Goal: Information Seeking & Learning: Compare options

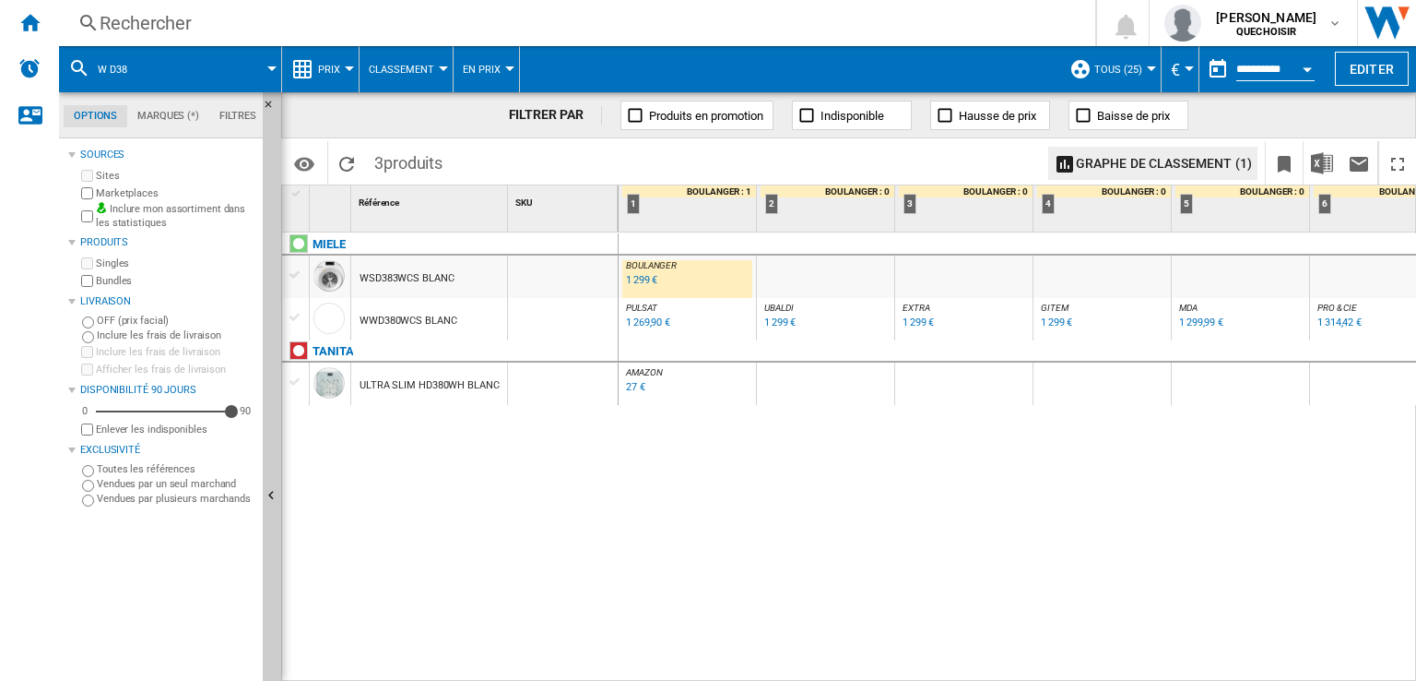
click at [166, 18] on div "Rechercher" at bounding box center [574, 23] width 948 height 26
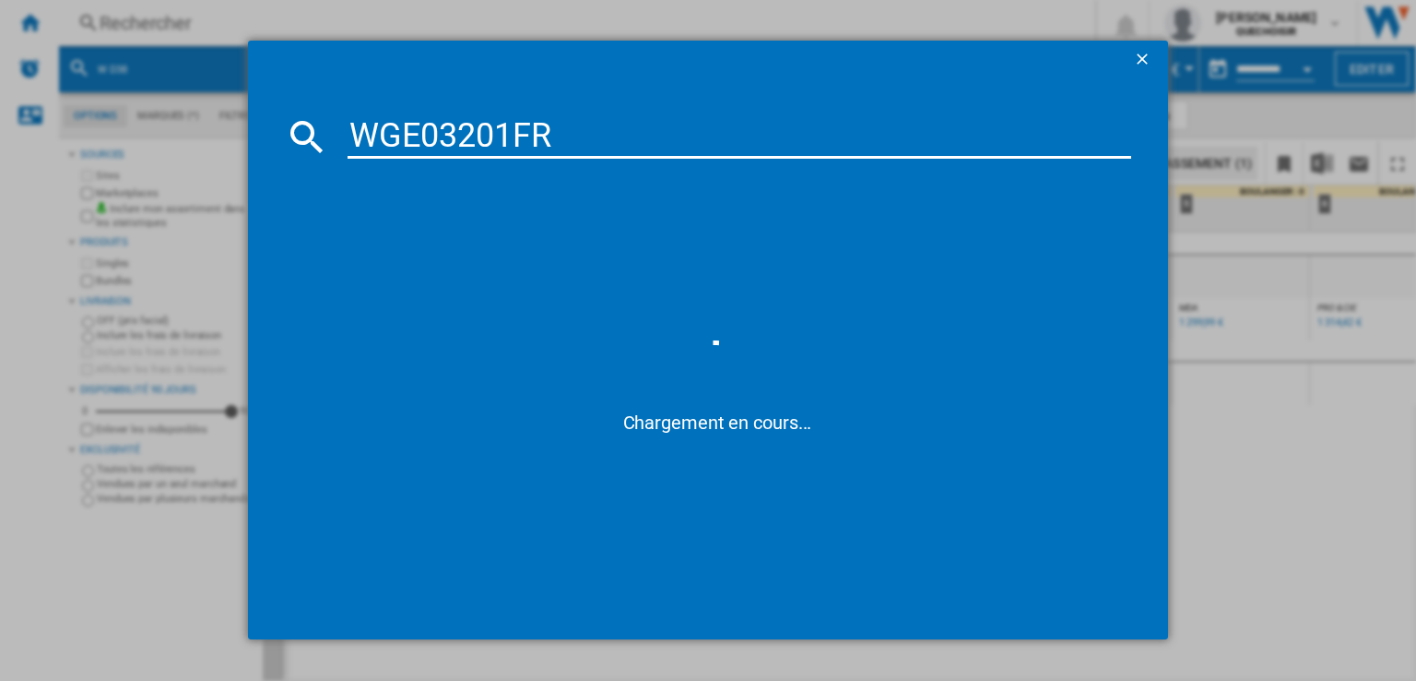
drag, startPoint x: 487, startPoint y: 131, endPoint x: 870, endPoint y: 138, distance: 383.7
click at [823, 138] on input "WGE03201FR" at bounding box center [740, 136] width 784 height 44
type input "WGE032"
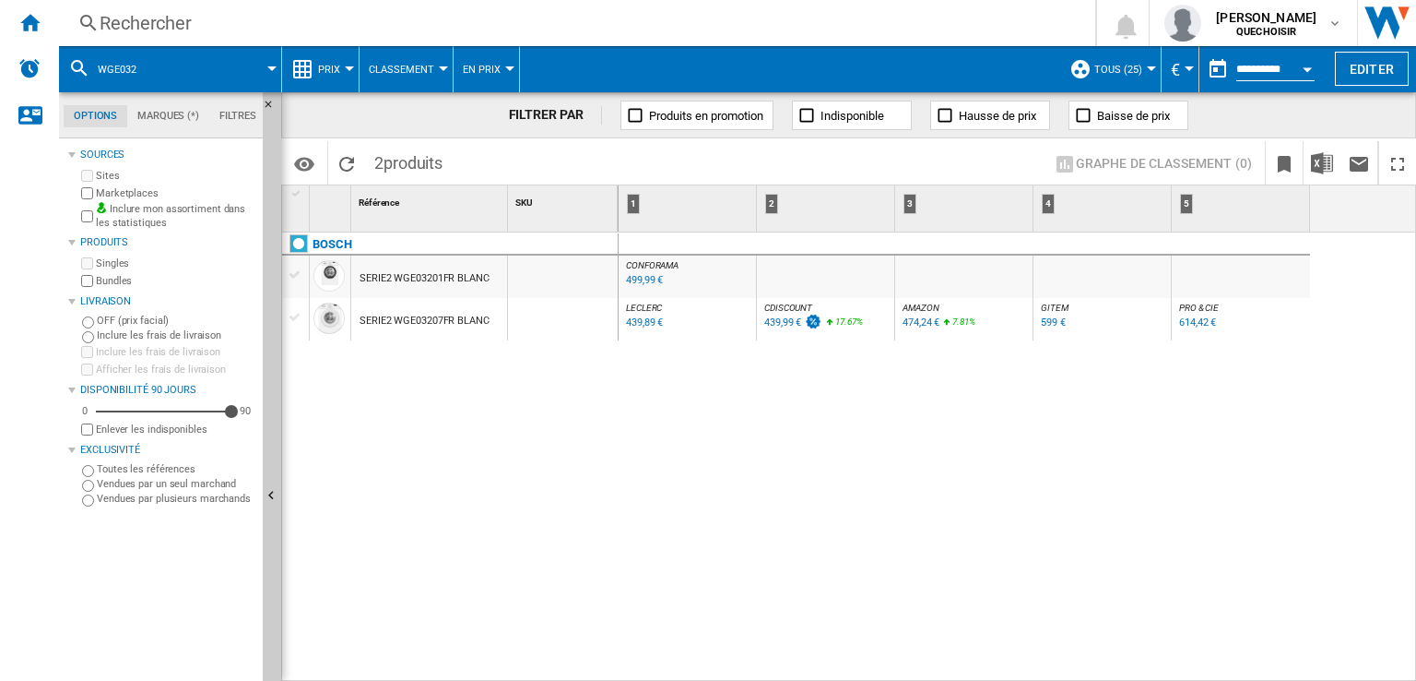
click at [439, 322] on div "SERIE2 WGE03207FR BLANC" at bounding box center [425, 321] width 130 height 42
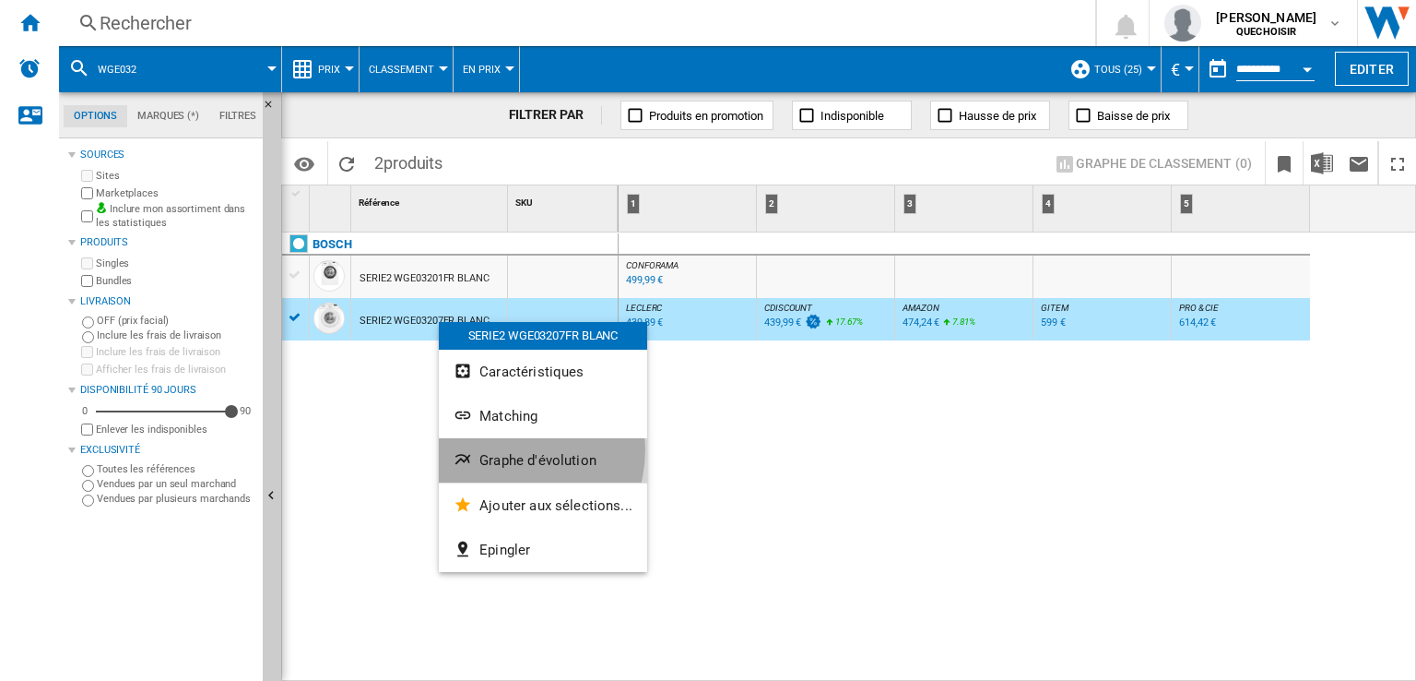
click at [505, 450] on button "Graphe d'évolution" at bounding box center [543, 460] width 208 height 44
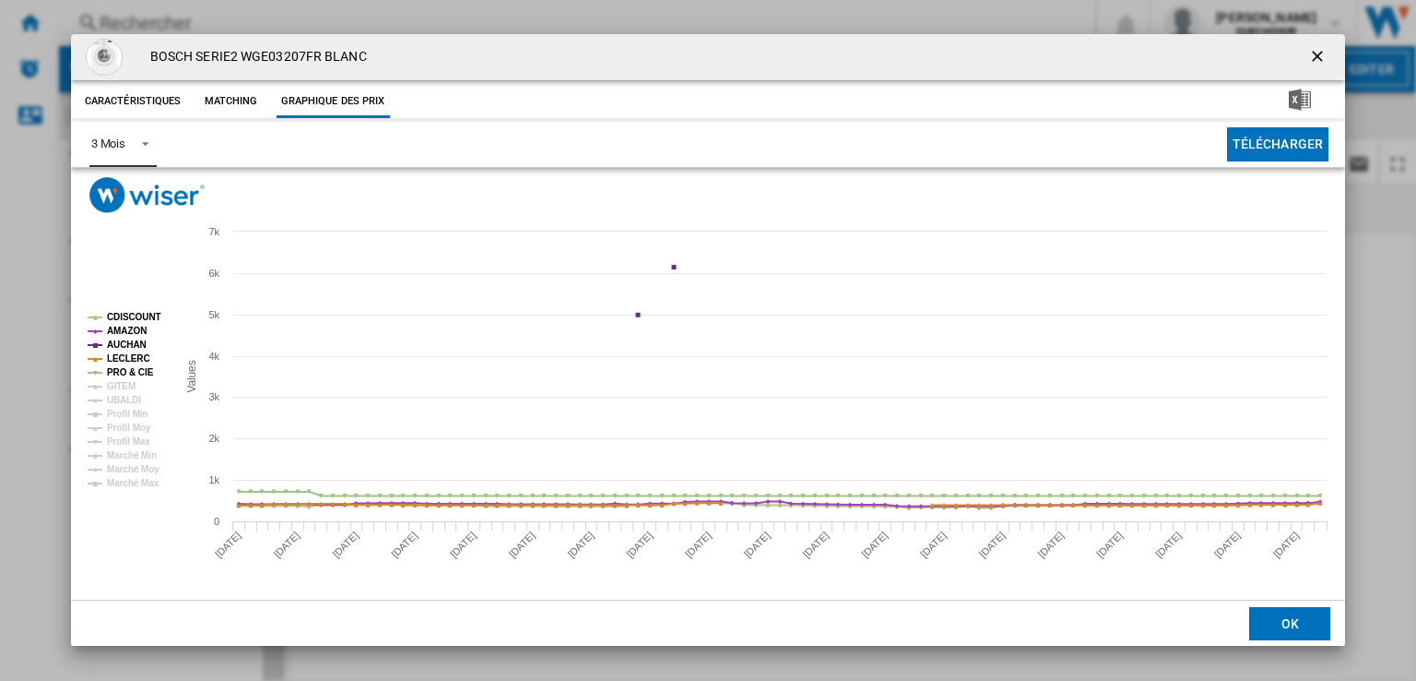
click at [133, 145] on span "Product popup" at bounding box center [140, 142] width 22 height 17
click at [122, 192] on div "6 Mois" at bounding box center [107, 189] width 34 height 17
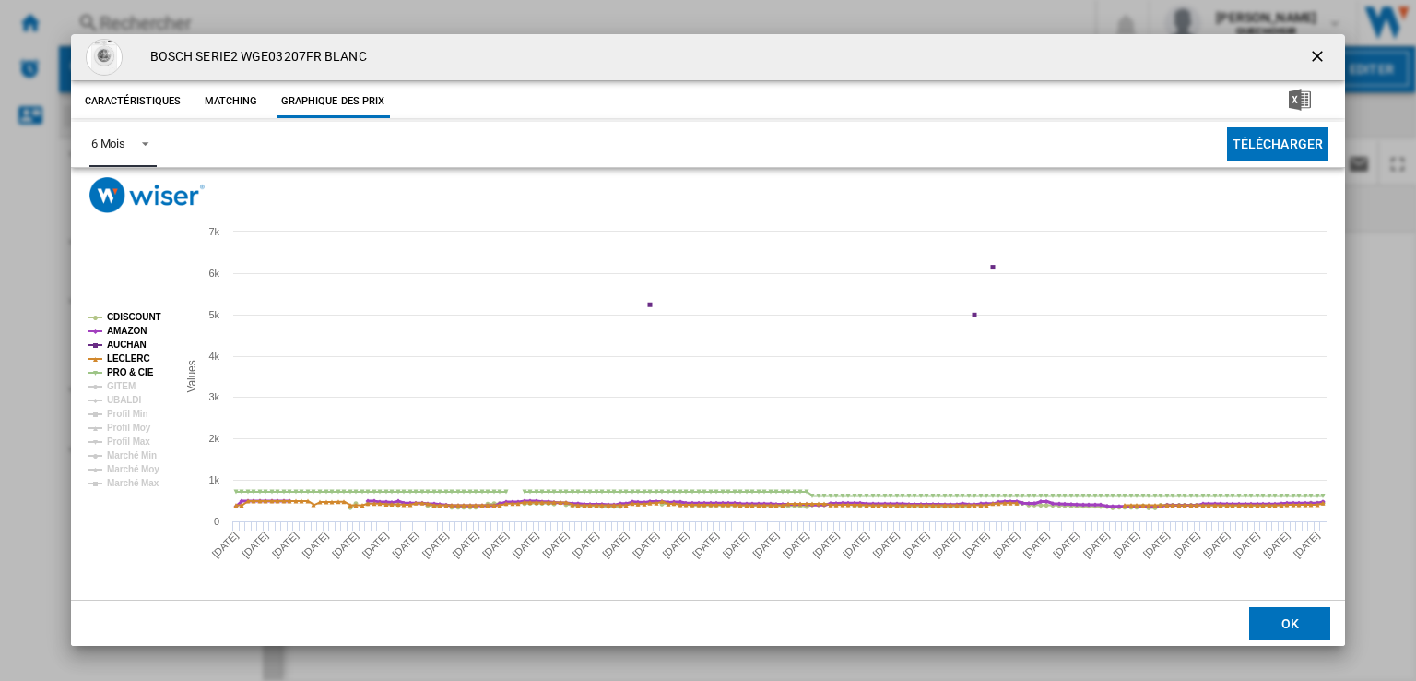
click at [136, 333] on tspan "AMAZON" at bounding box center [127, 331] width 40 height 10
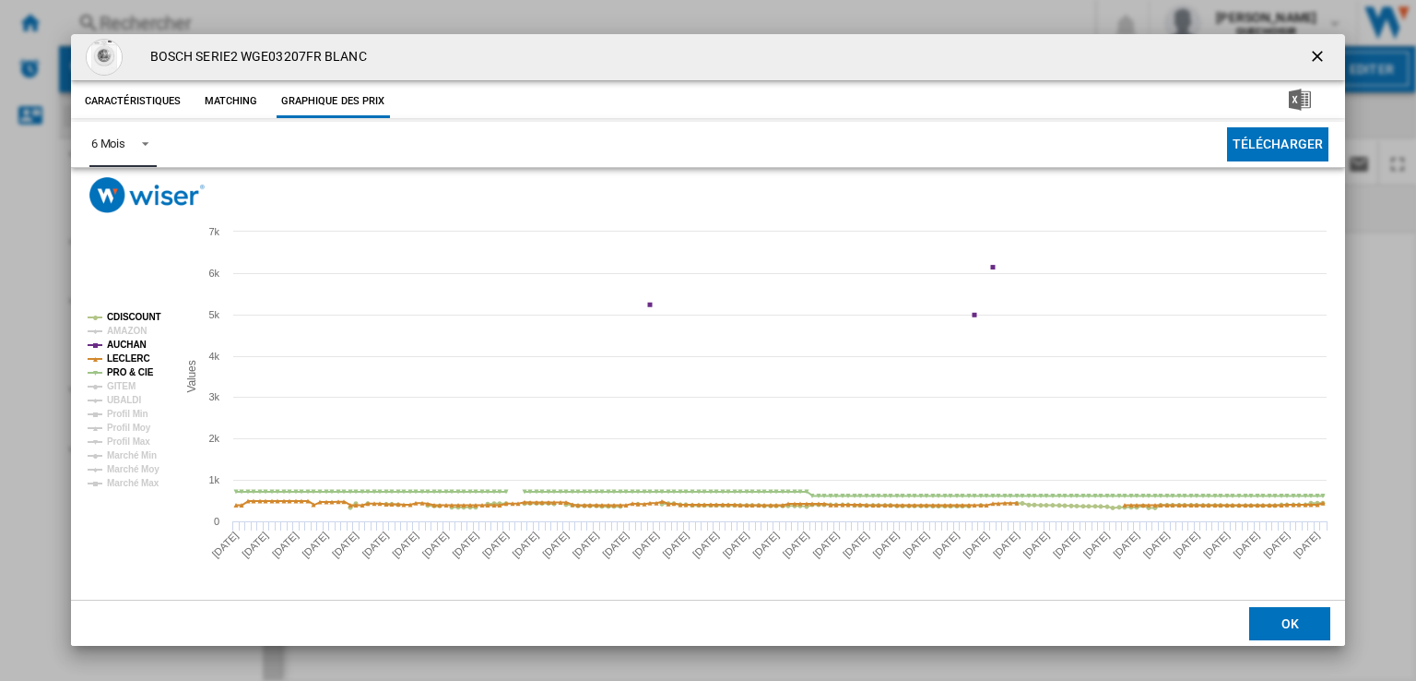
click at [135, 344] on tspan "AUCHAN" at bounding box center [127, 344] width 40 height 10
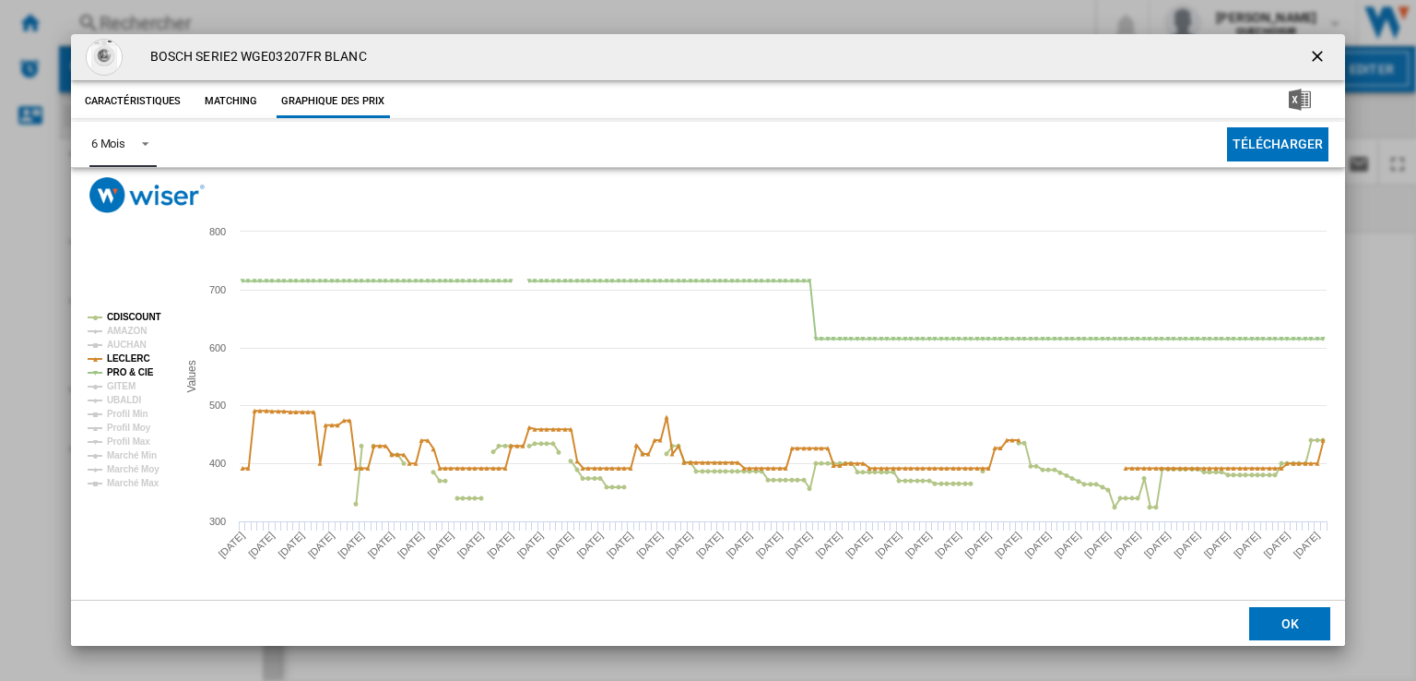
click at [136, 331] on tspan "AMAZON" at bounding box center [127, 331] width 40 height 10
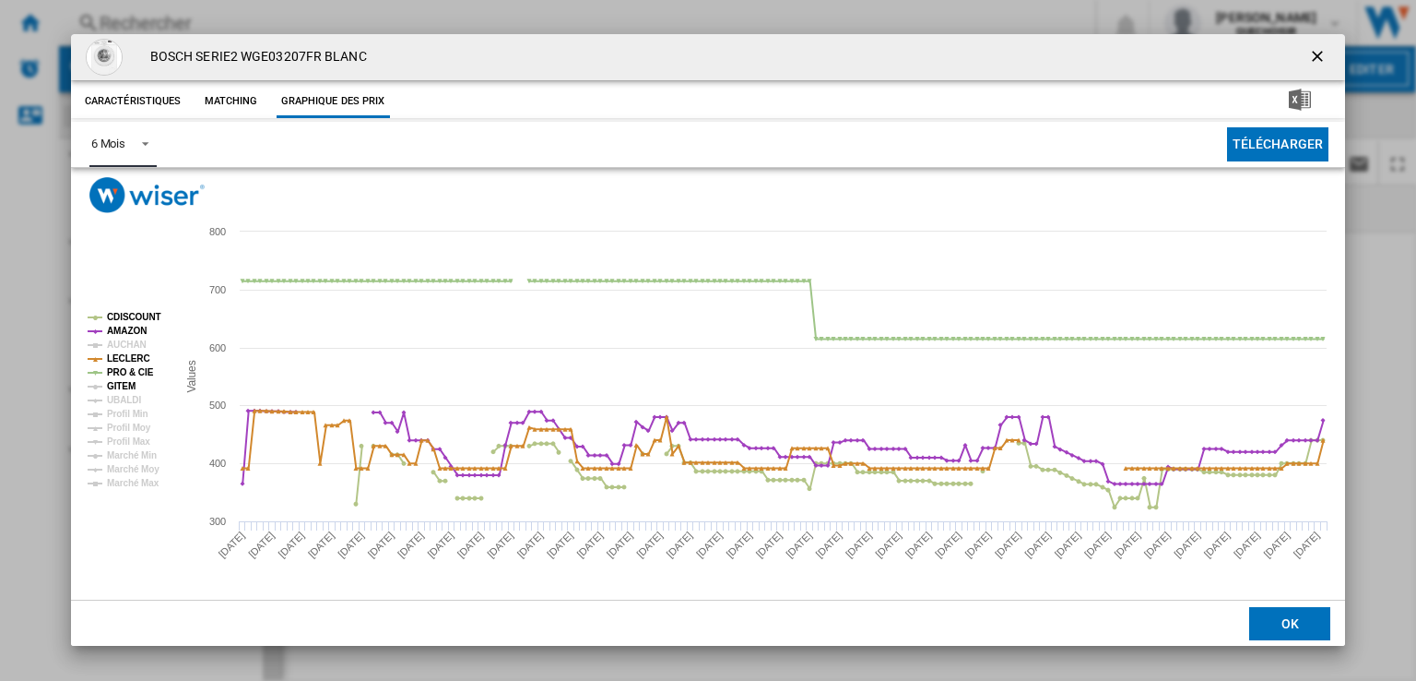
click at [121, 384] on tspan "GITEM" at bounding box center [121, 386] width 29 height 10
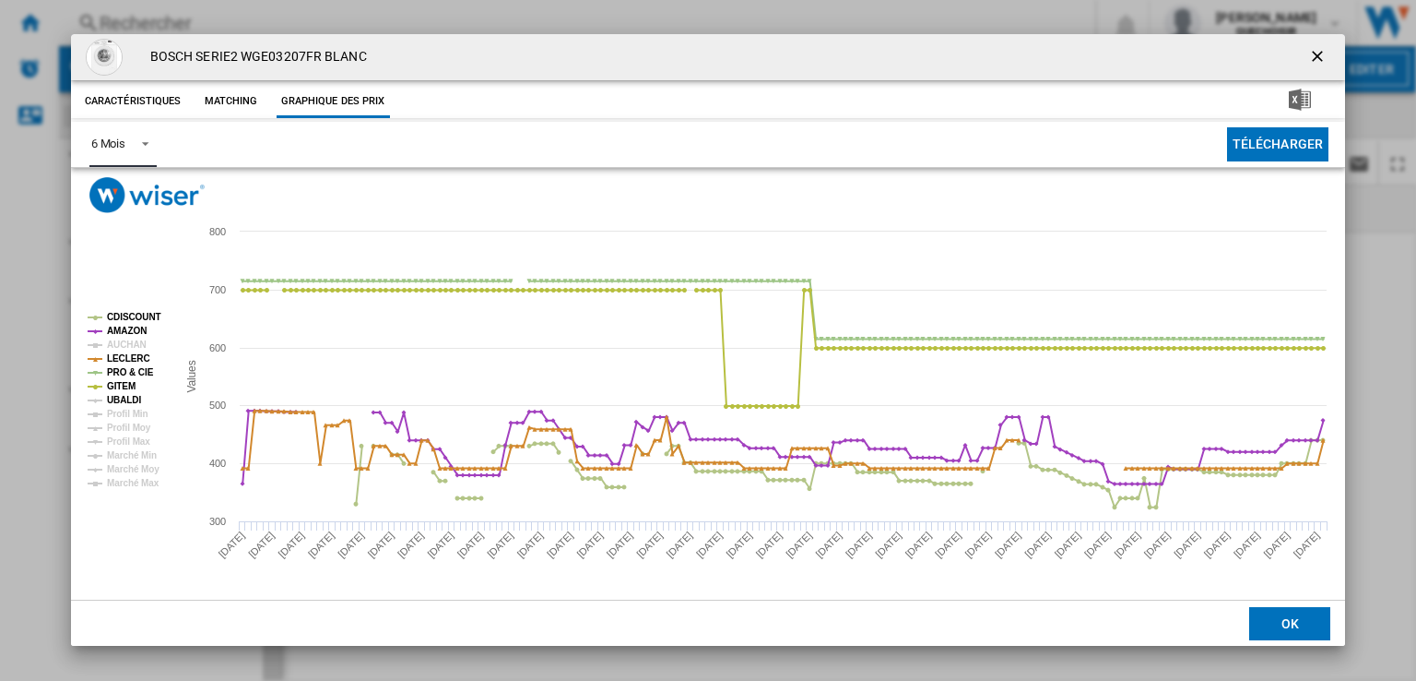
click at [118, 399] on tspan "UBALDI" at bounding box center [124, 400] width 34 height 10
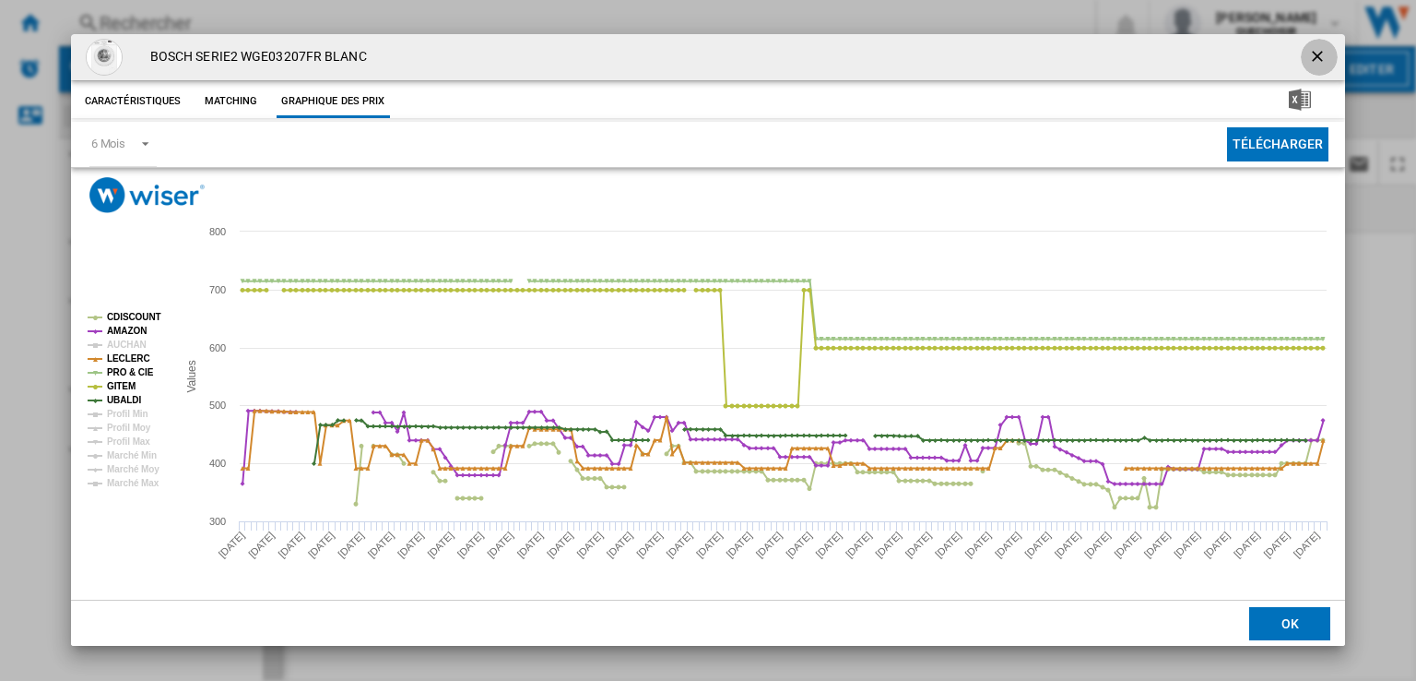
click at [1320, 52] on ng-md-icon "getI18NText('BUTTONS.CLOSE_DIALOG')" at bounding box center [1319, 58] width 22 height 22
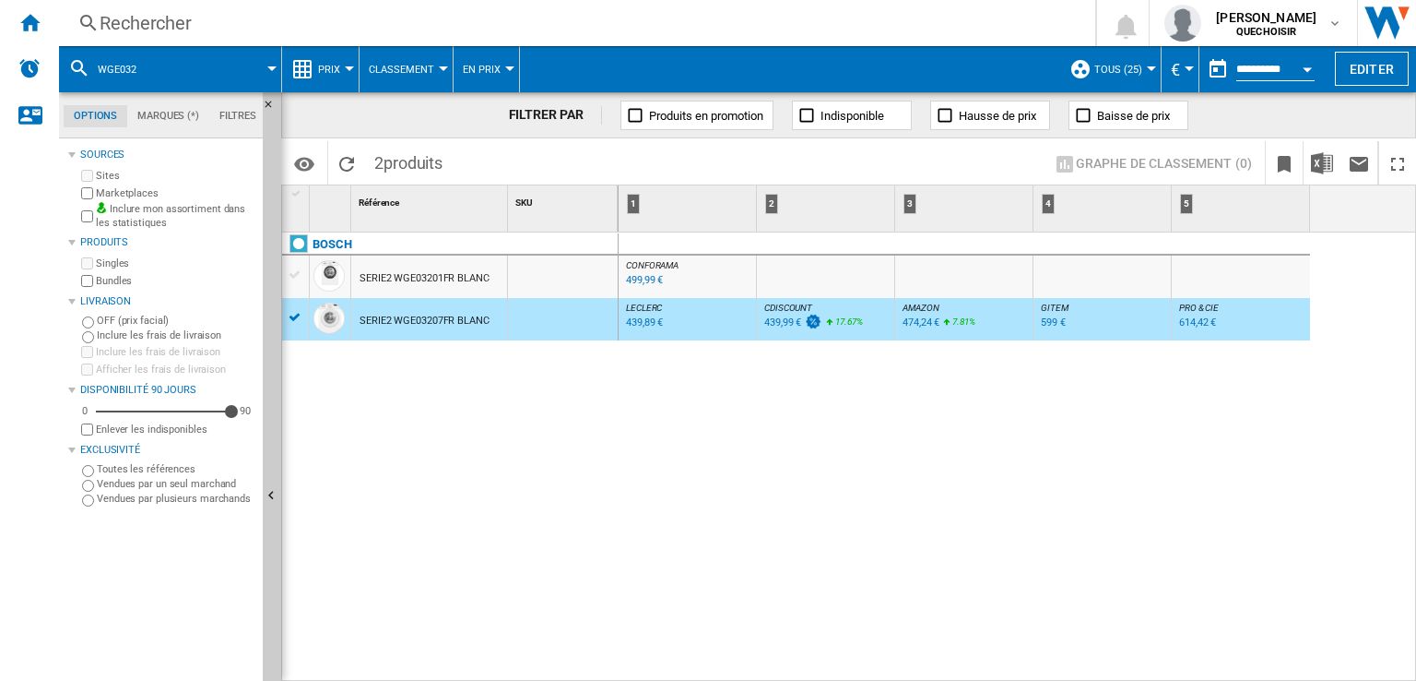
click at [292, 316] on div at bounding box center [295, 317] width 19 height 17
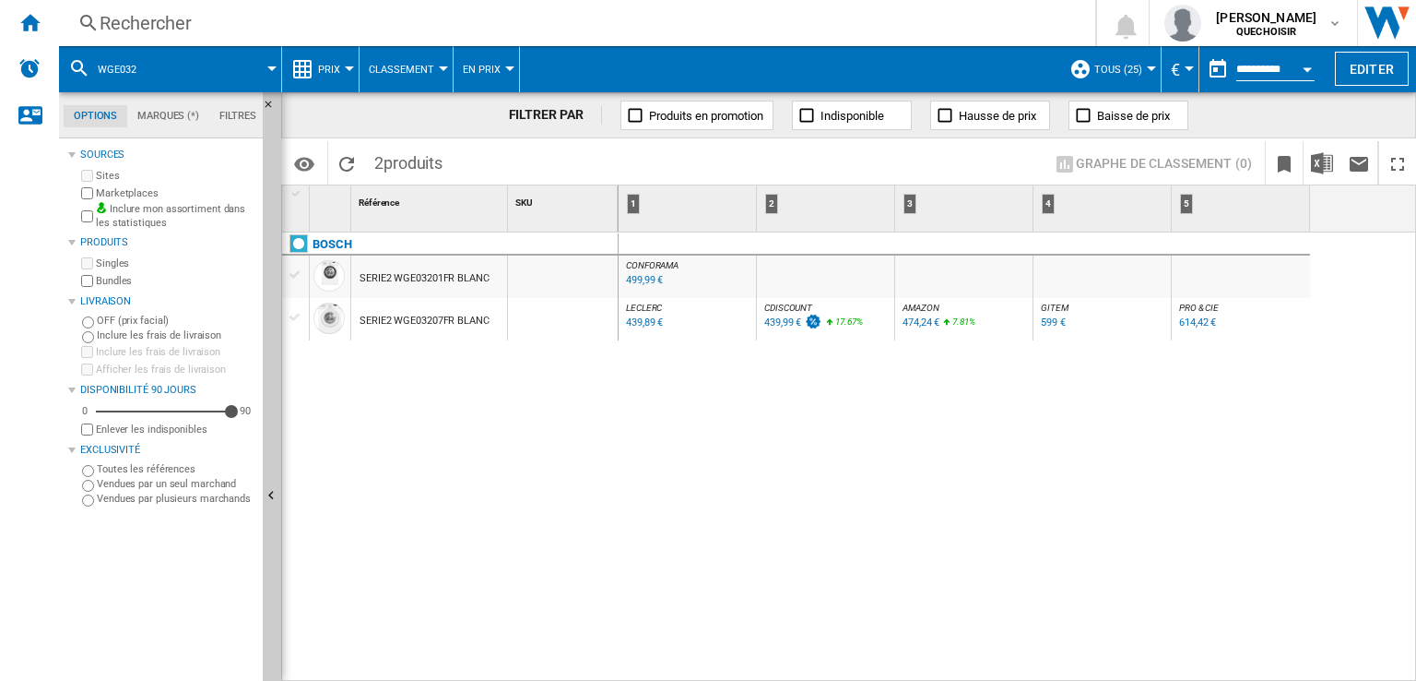
click at [419, 276] on div "SERIE2 WGE03201FR BLANC" at bounding box center [425, 278] width 130 height 42
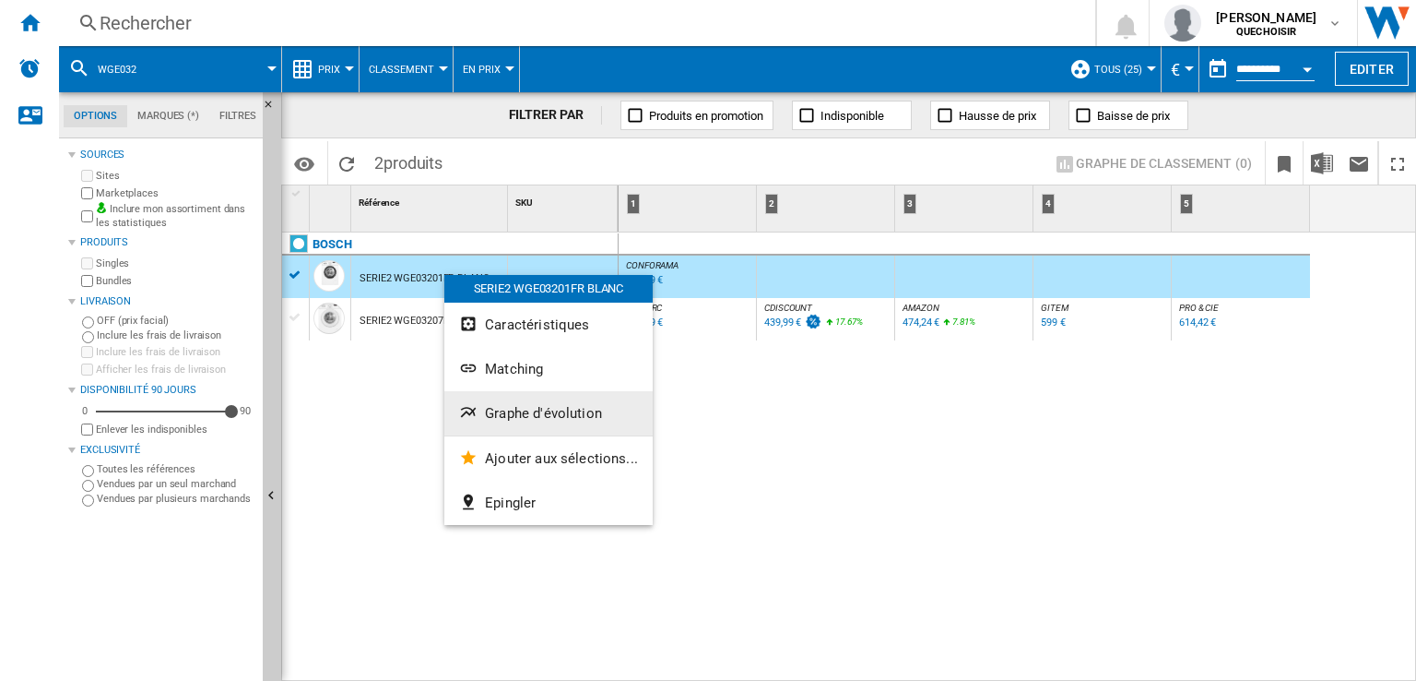
click at [551, 402] on button "Graphe d'évolution" at bounding box center [548, 413] width 208 height 44
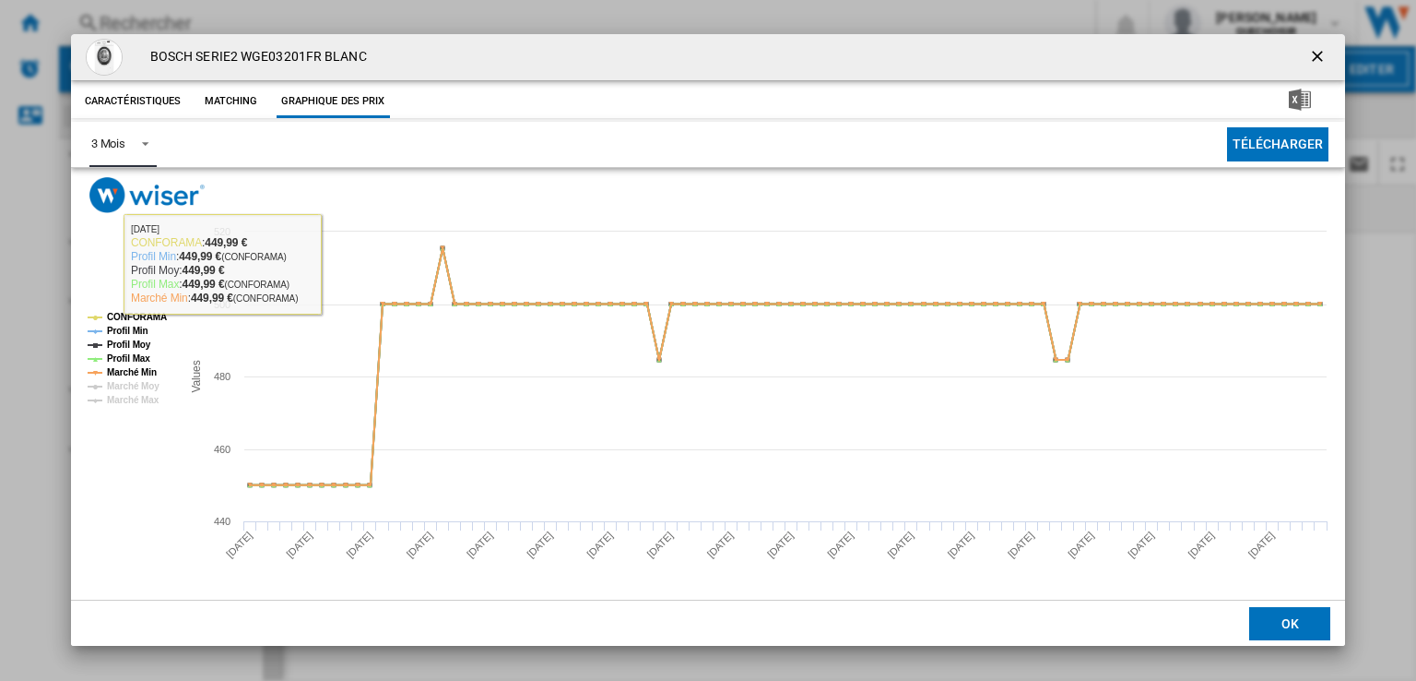
click at [114, 142] on div "3 Mois" at bounding box center [108, 143] width 34 height 14
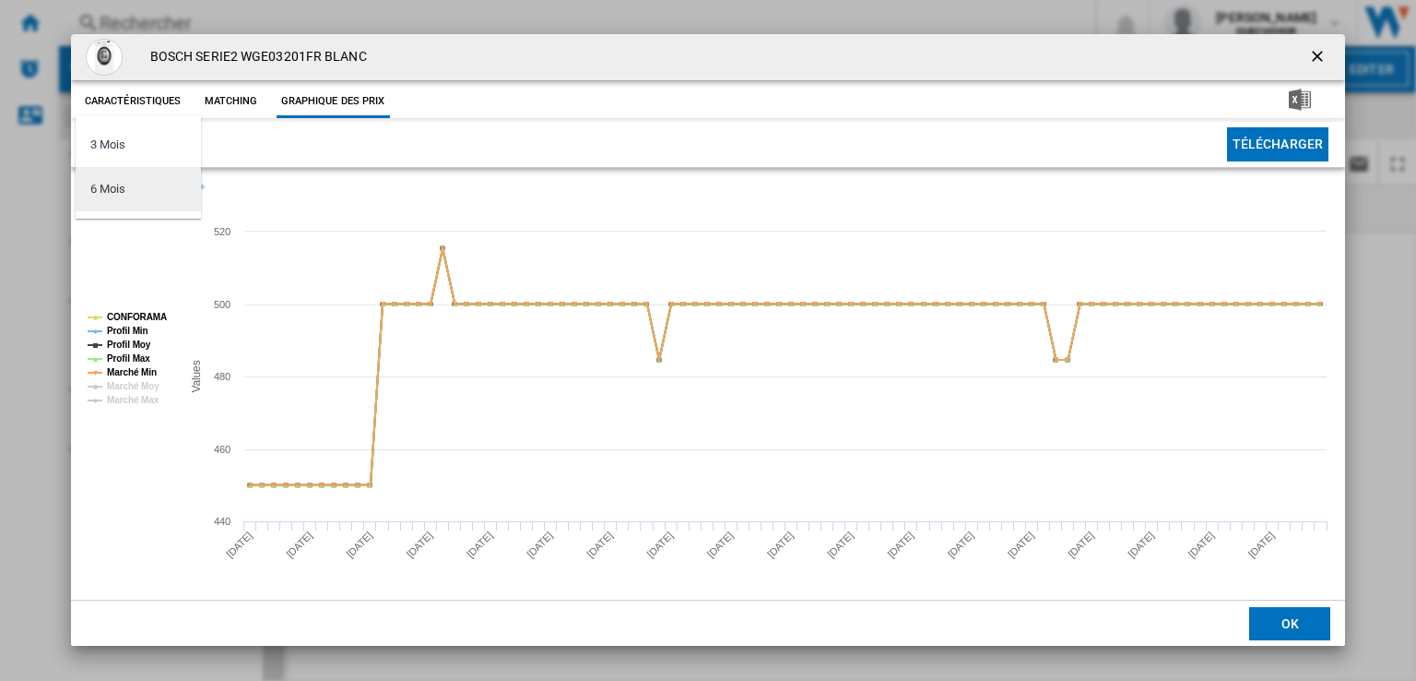
click at [116, 187] on div "6 Mois" at bounding box center [107, 189] width 34 height 17
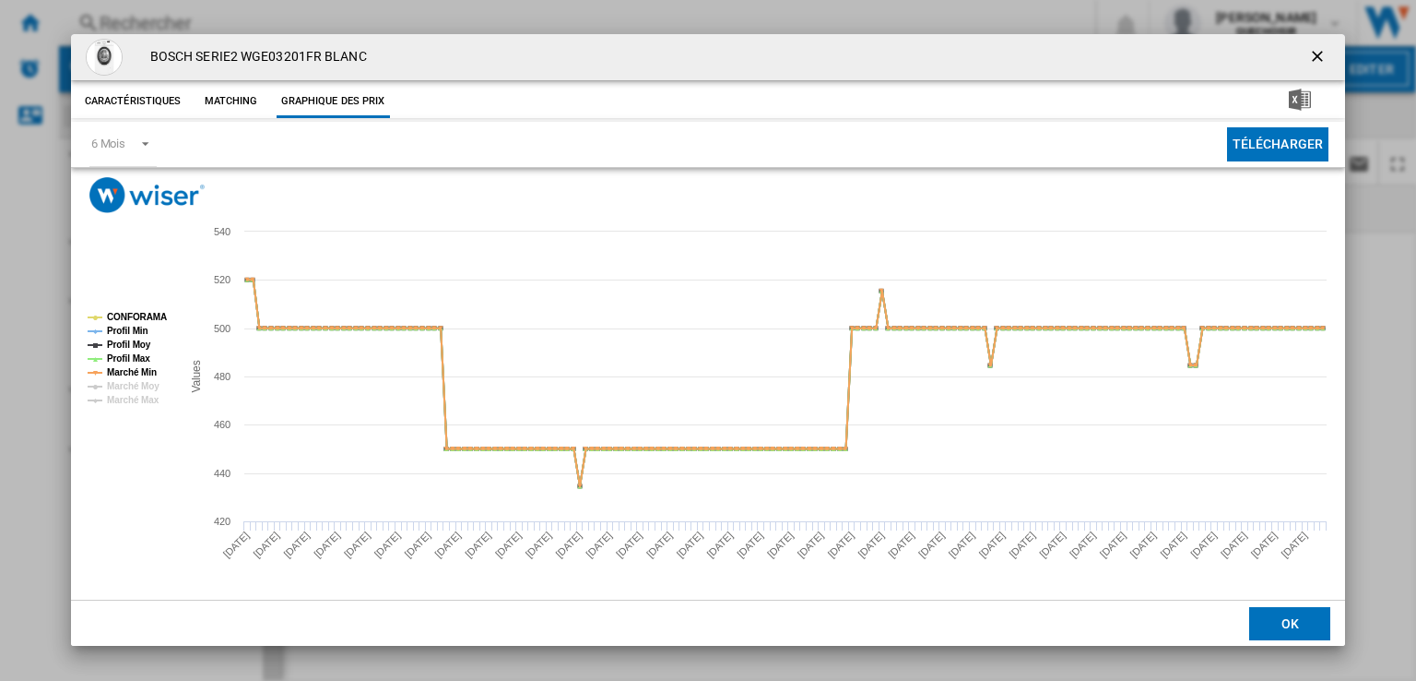
click at [1327, 52] on ng-md-icon "getI18NText('BUTTONS.CLOSE_DIALOG')" at bounding box center [1319, 58] width 22 height 22
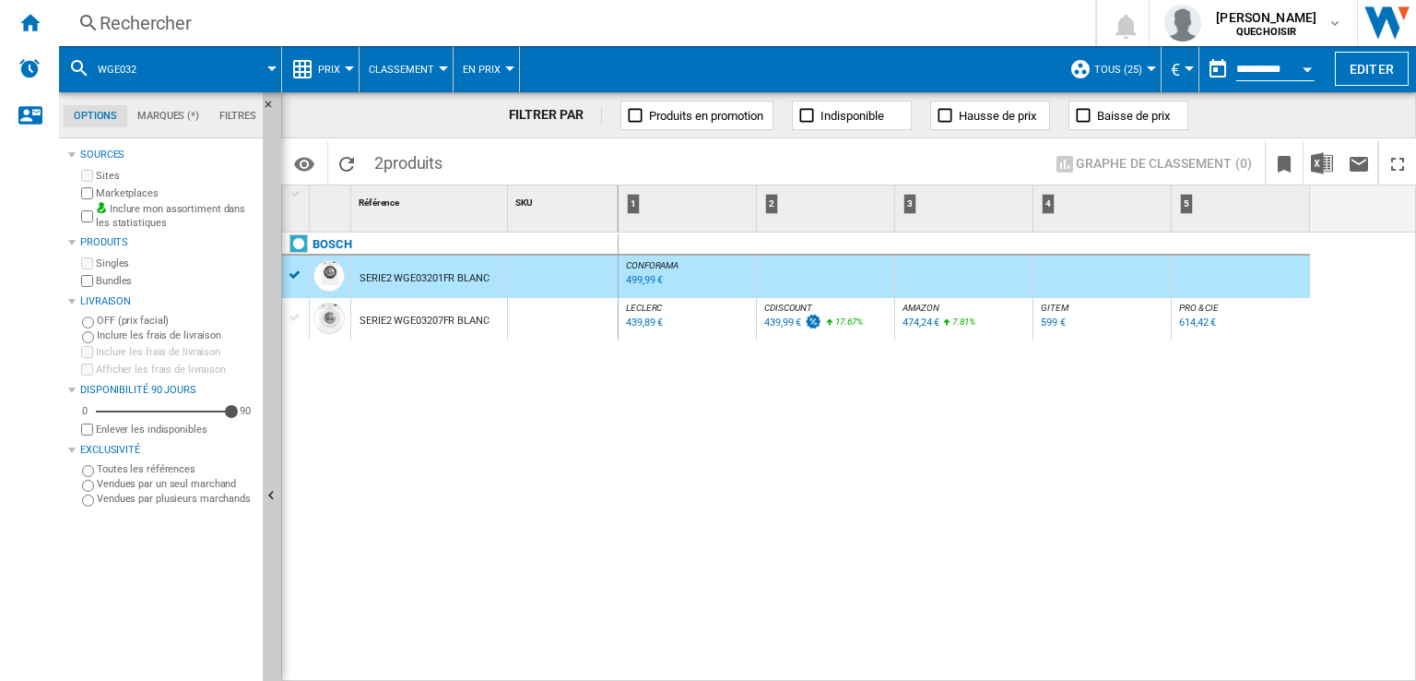
click at [180, 10] on div "Rechercher" at bounding box center [574, 23] width 948 height 26
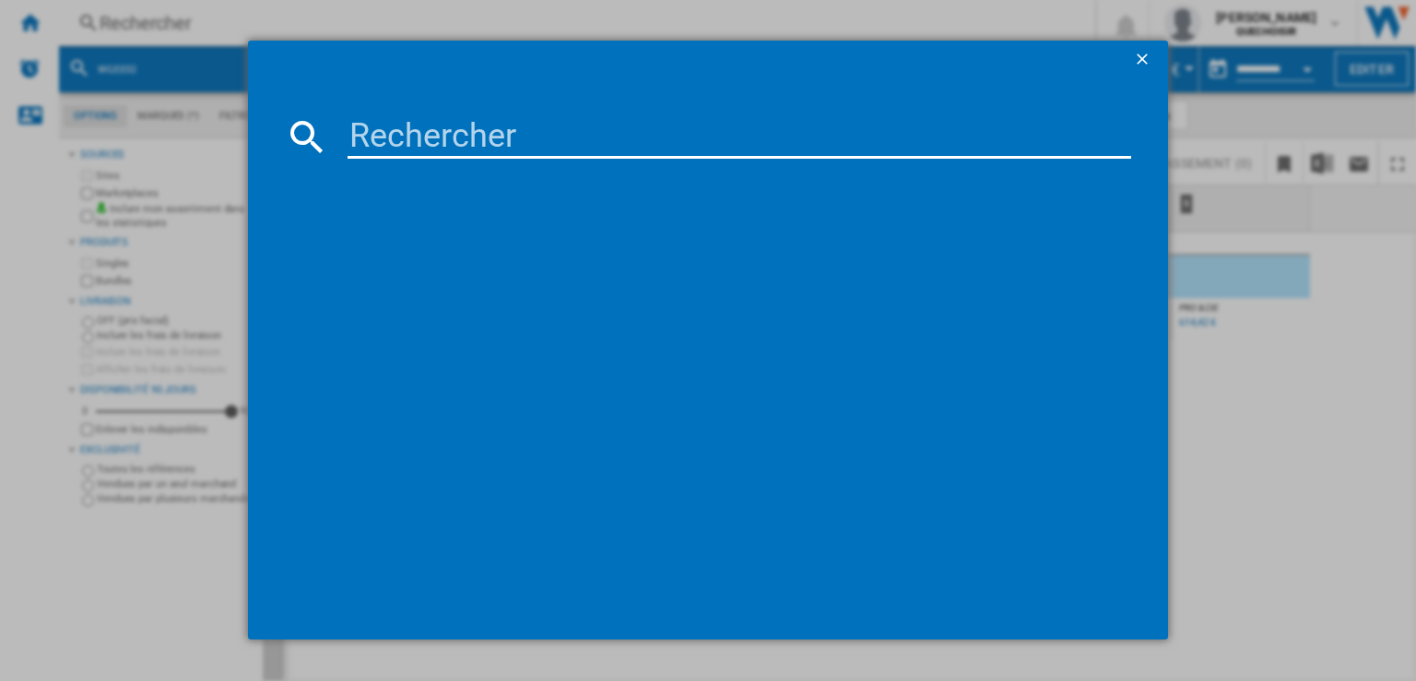
click at [201, 29] on div at bounding box center [708, 340] width 1416 height 680
click at [414, 148] on input at bounding box center [740, 136] width 784 height 44
paste input "WGE022"
type input "WGE022"
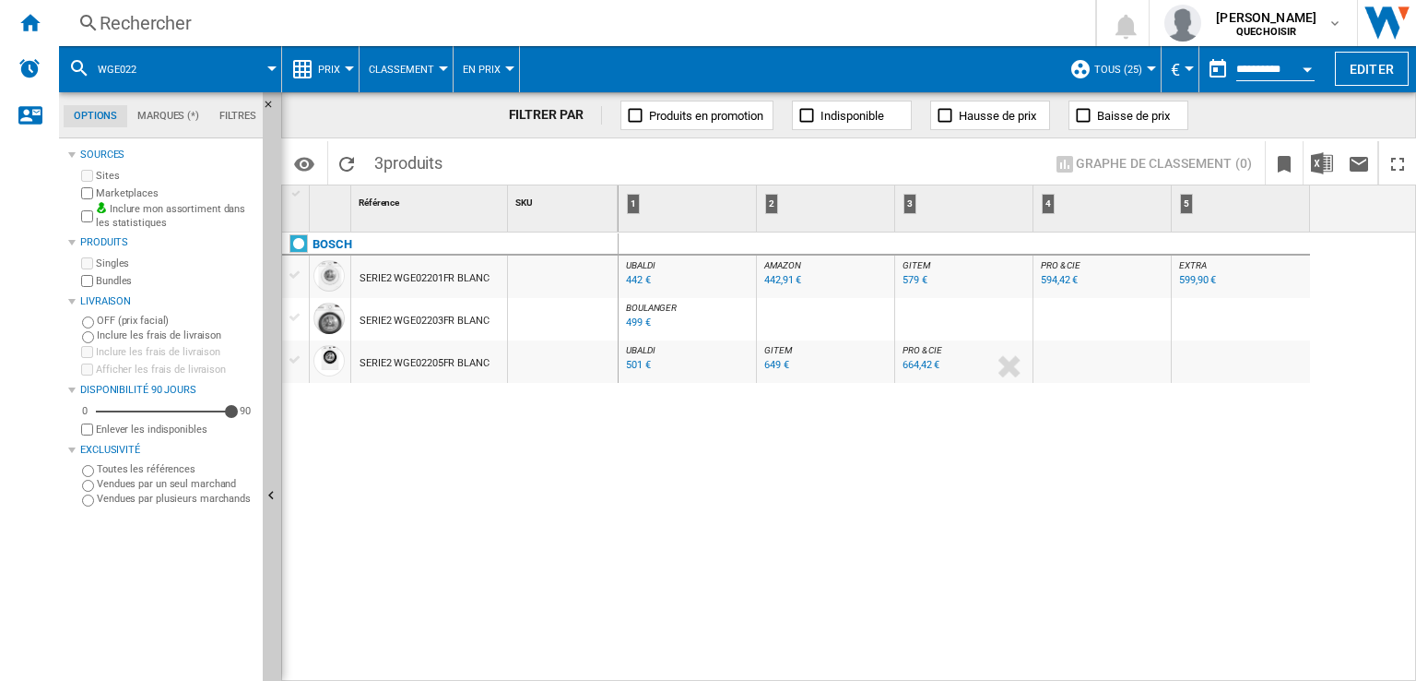
click at [1194, 277] on div "599,90 €" at bounding box center [1197, 280] width 37 height 12
click at [1048, 277] on div "594,42 €" at bounding box center [1059, 280] width 37 height 12
click at [443, 303] on div "SERIE2 WGE02203FR BLANC" at bounding box center [425, 321] width 130 height 42
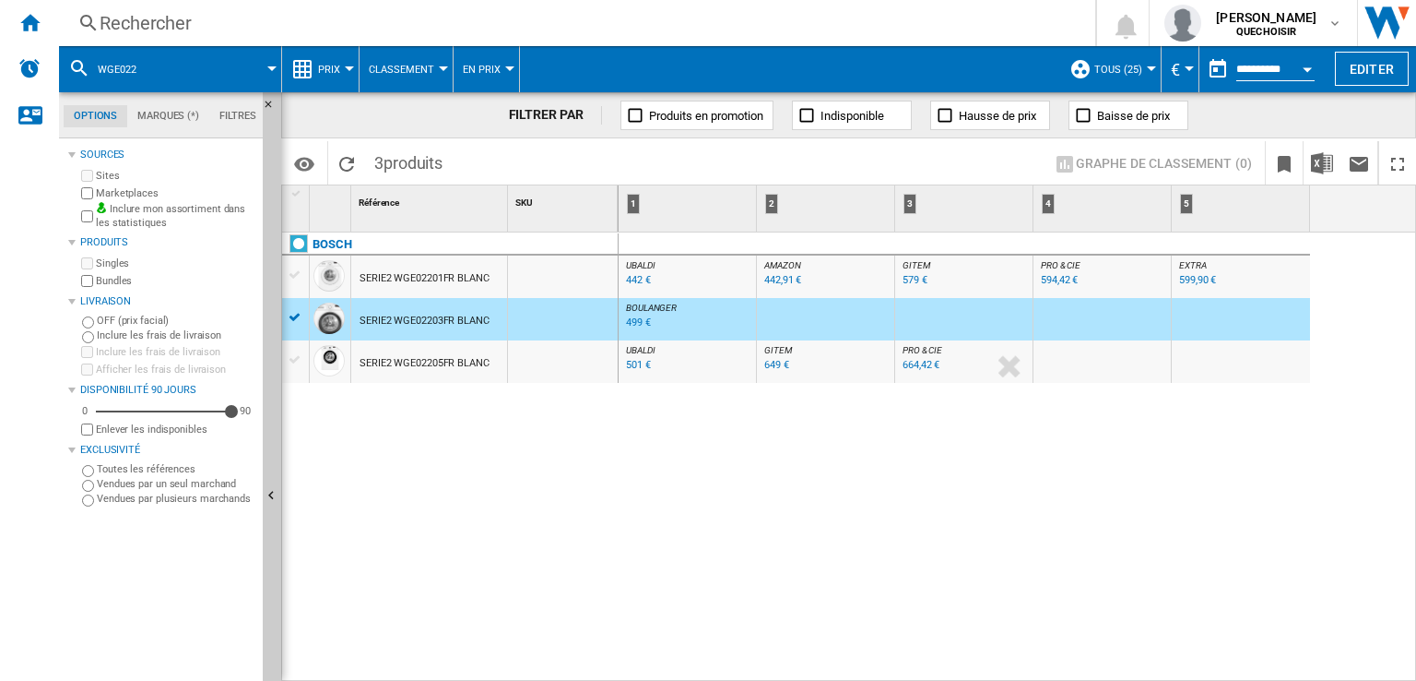
click at [430, 281] on div "SERIE2 WGE02201FR BLANC" at bounding box center [425, 278] width 130 height 42
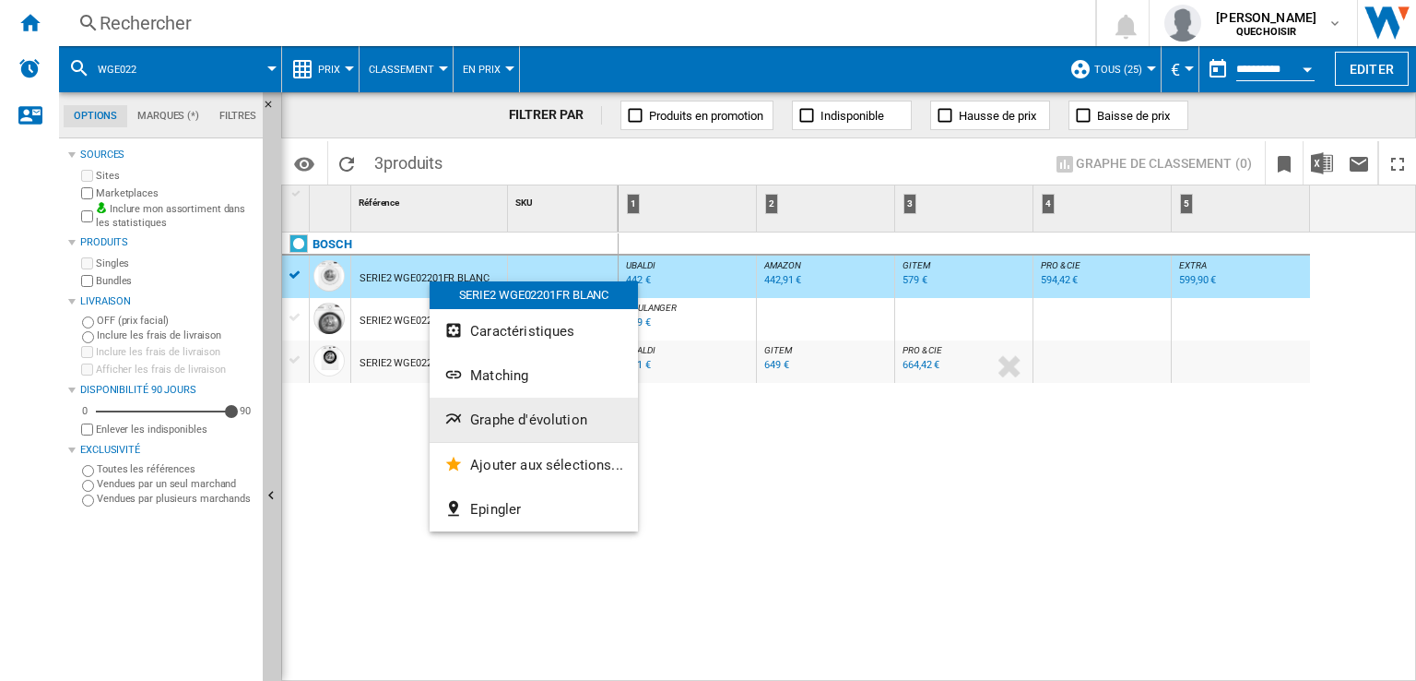
click at [461, 411] on ng-md-icon "Graphe d'évolution" at bounding box center [455, 420] width 22 height 22
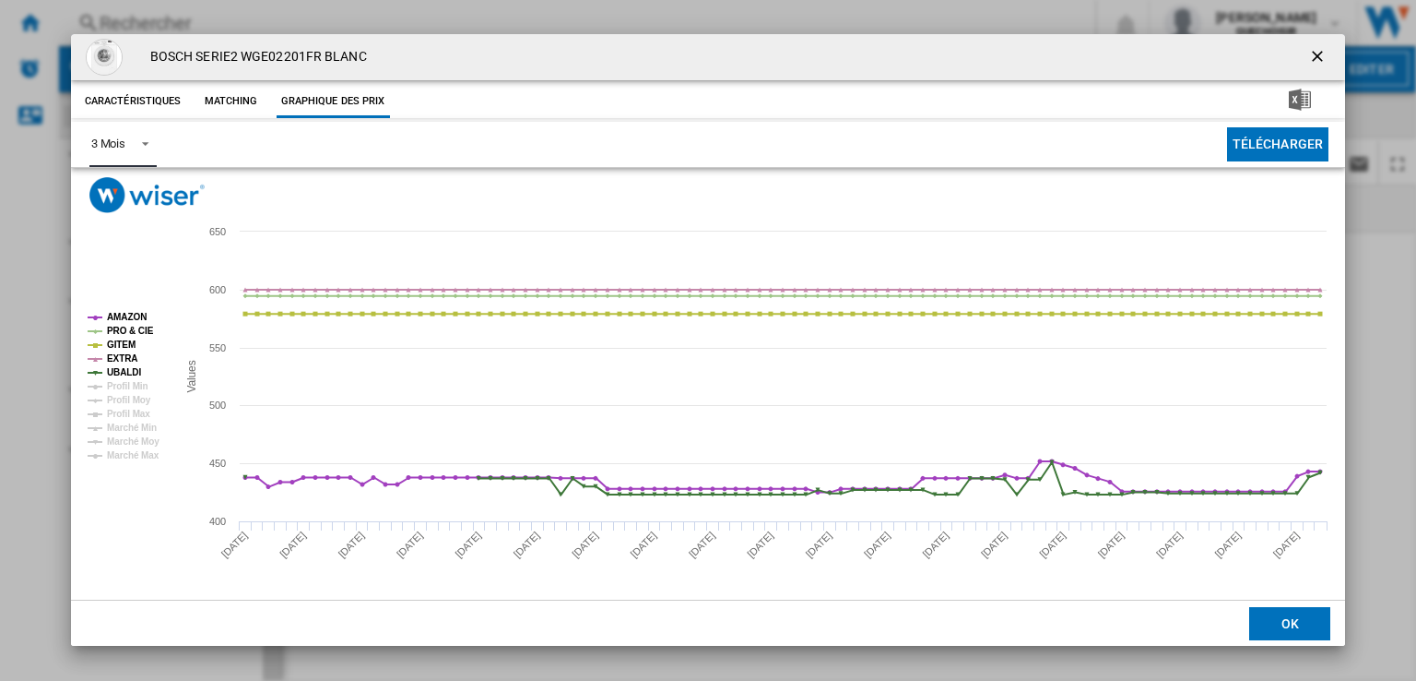
click at [141, 150] on span "Product popup" at bounding box center [140, 142] width 22 height 17
click at [144, 195] on md-option "6 Mois" at bounding box center [138, 189] width 125 height 44
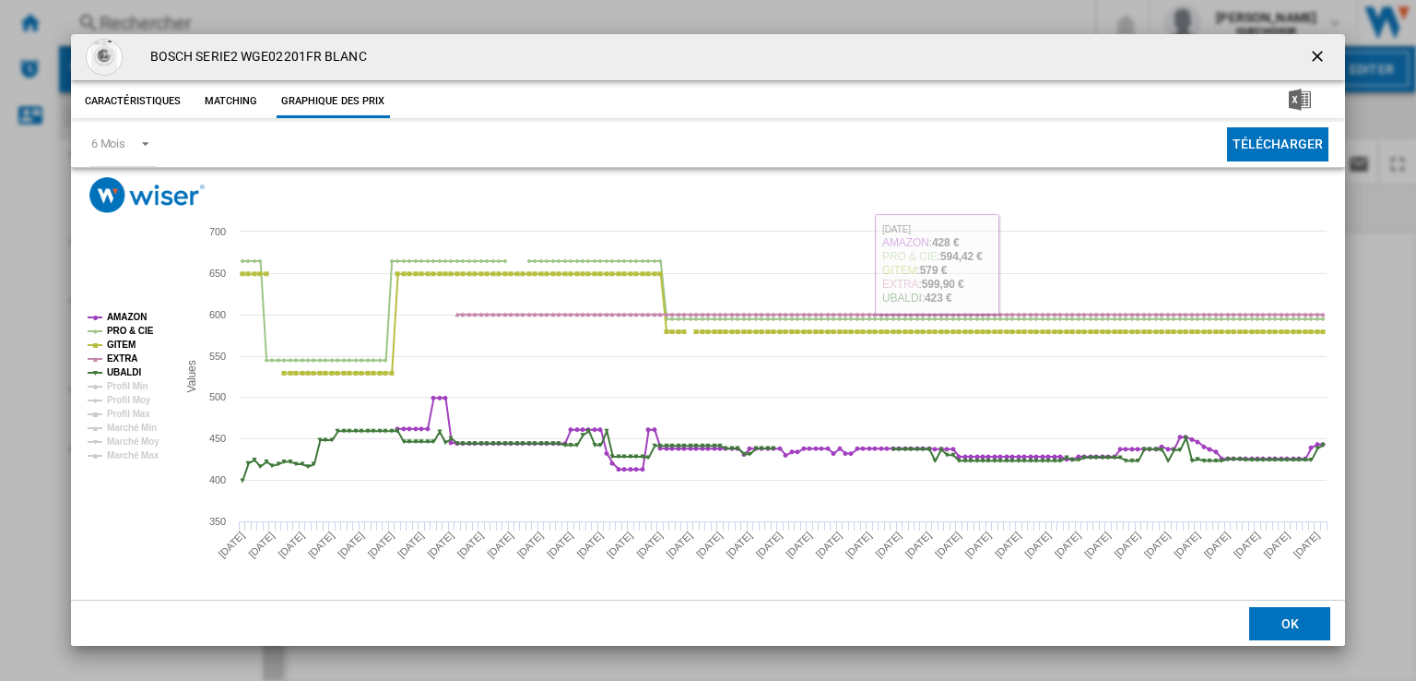
click at [1312, 62] on ng-md-icon "getI18NText('BUTTONS.CLOSE_DIALOG')" at bounding box center [1319, 58] width 22 height 22
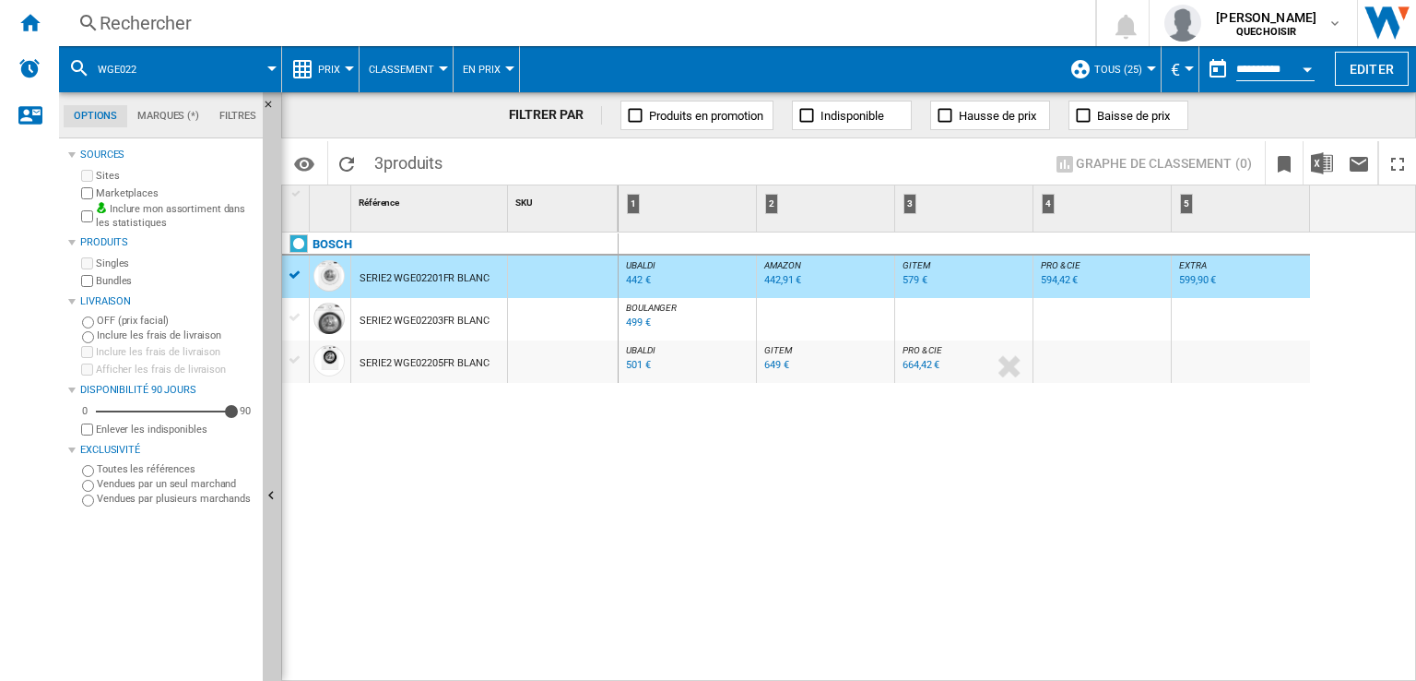
click at [631, 321] on div "499 €" at bounding box center [638, 322] width 25 height 12
click at [482, 24] on div "Rechercher" at bounding box center [574, 23] width 948 height 26
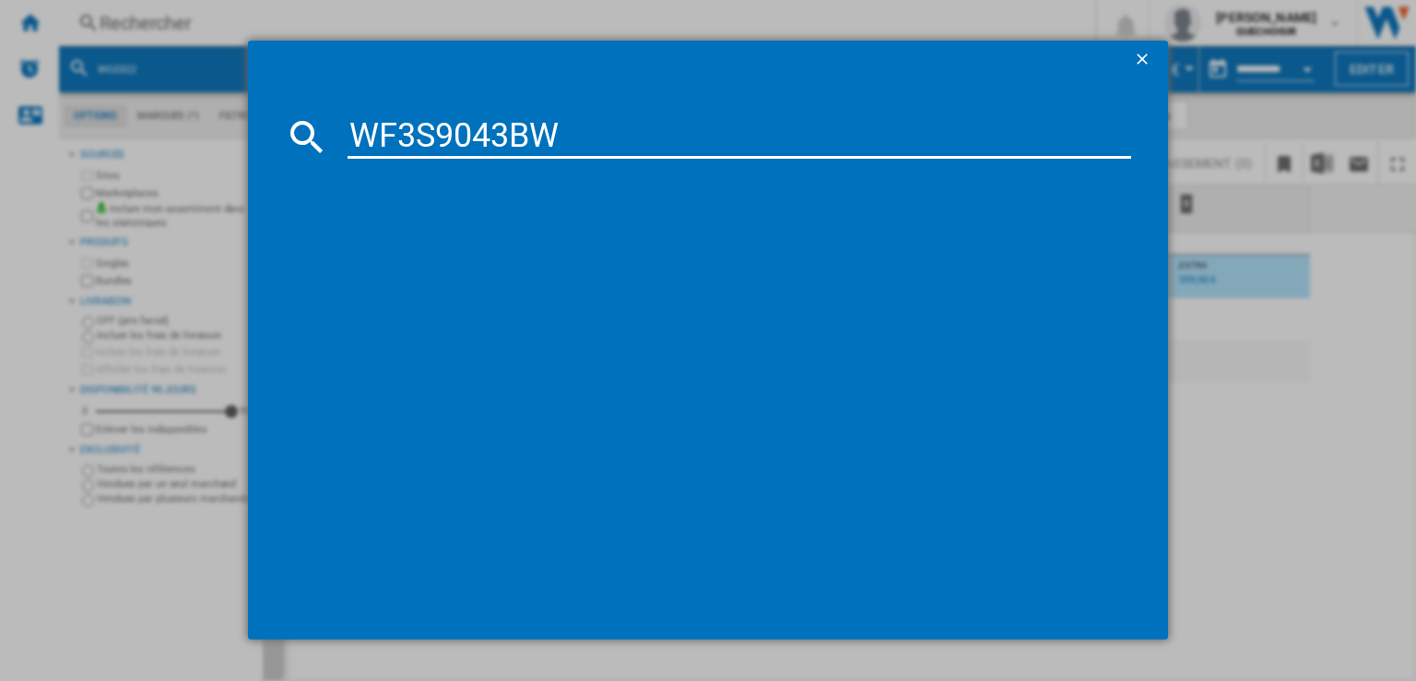
type input "WF3S9043B"
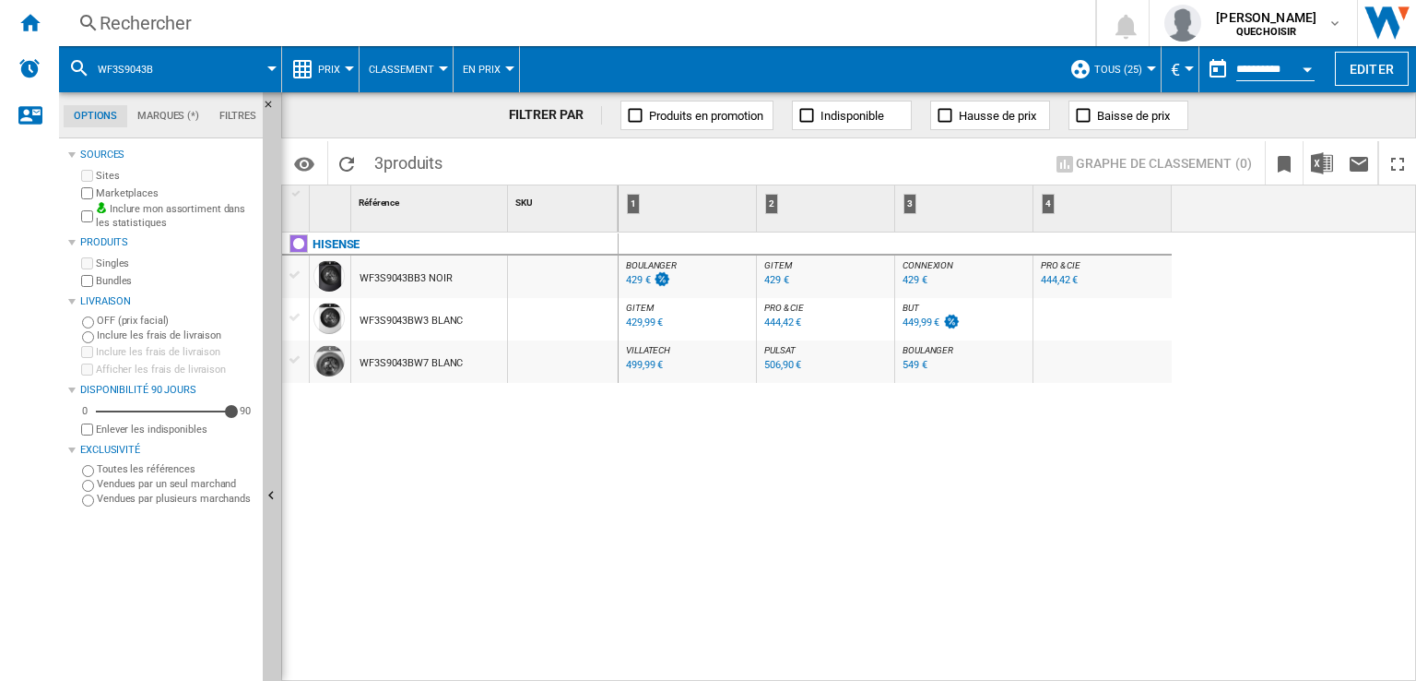
click at [709, 459] on div "BOULANGER : FR BOULANGER -1.0 % 429 € % N/A BOULANGER : FR BOULANGER GITEM : GI…" at bounding box center [1018, 457] width 799 height 450
click at [422, 317] on div "WF3S9043BW3 BLANC" at bounding box center [411, 321] width 103 height 42
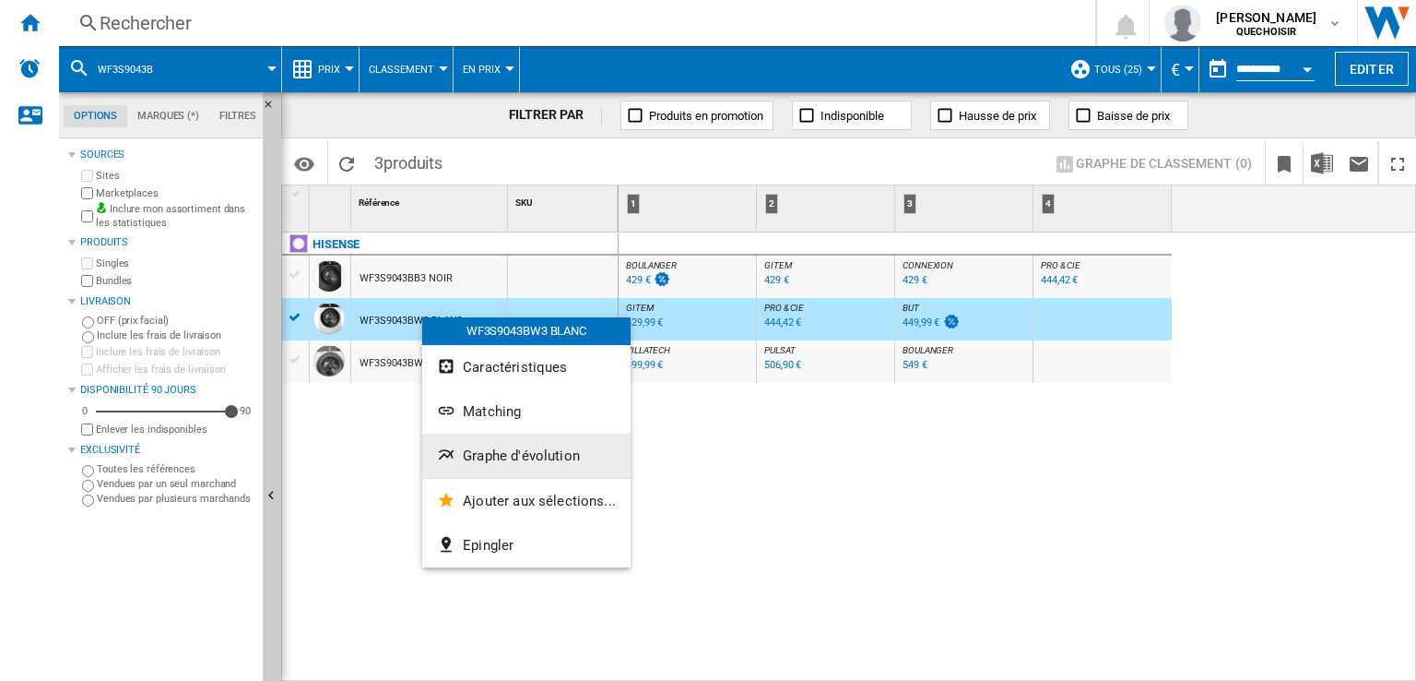
click at [472, 447] on span "Graphe d'évolution" at bounding box center [521, 455] width 117 height 17
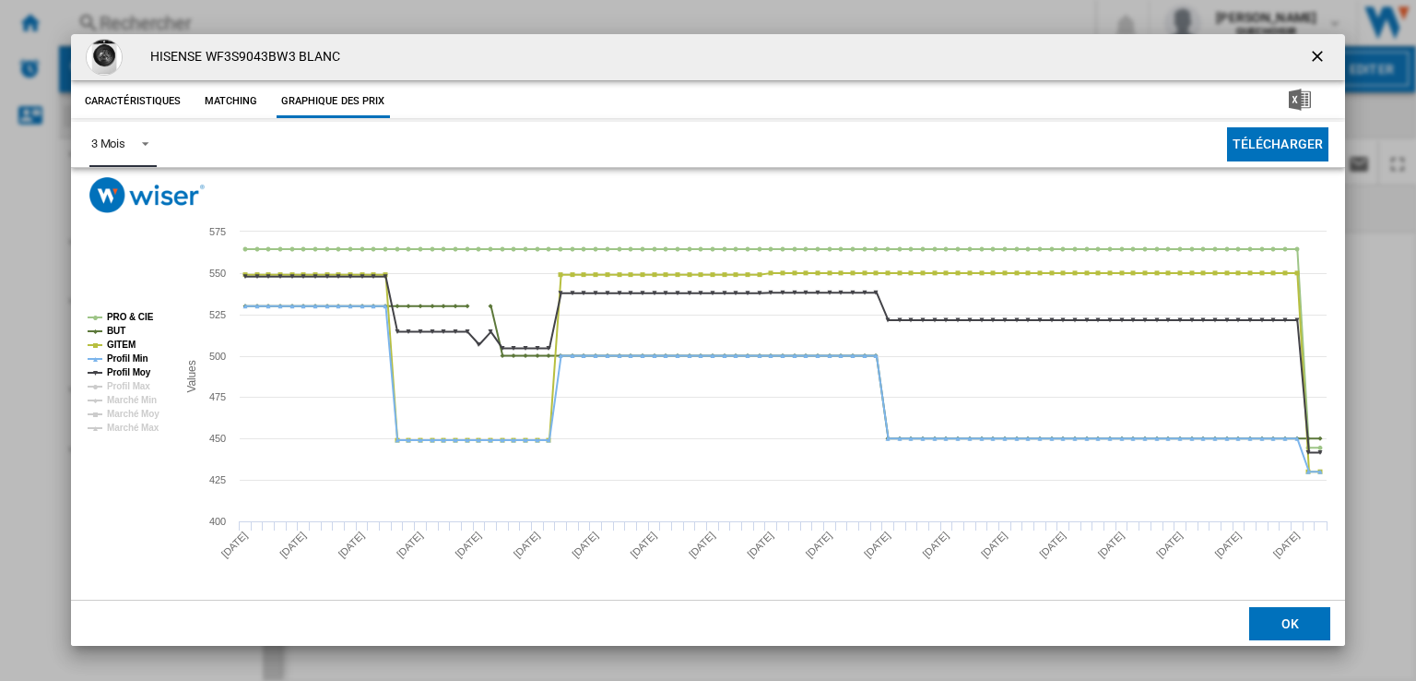
click at [121, 146] on div "3 Mois" at bounding box center [108, 143] width 34 height 14
click at [103, 204] on md-option "6 Mois" at bounding box center [138, 189] width 125 height 44
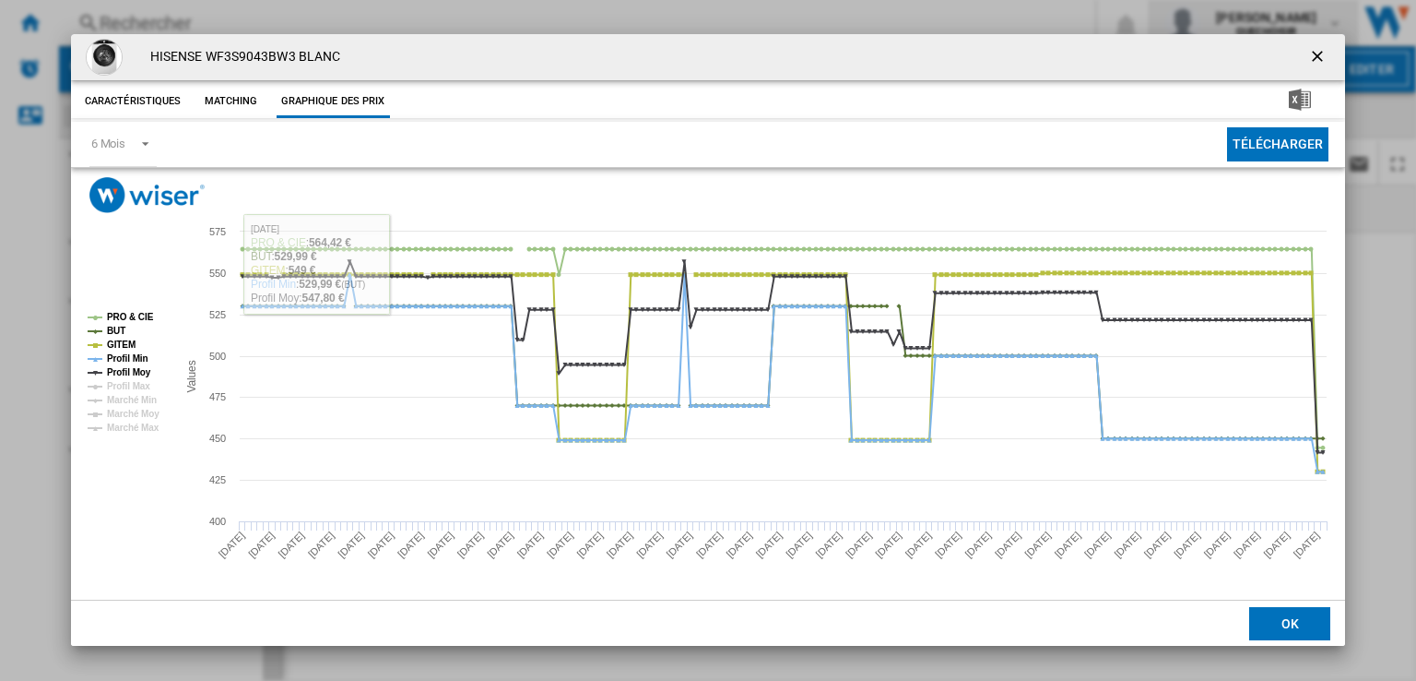
drag, startPoint x: 1311, startPoint y: 53, endPoint x: 1294, endPoint y: 41, distance: 21.8
click at [1311, 53] on ng-md-icon "getI18NText('BUTTONS.CLOSE_DIALOG')" at bounding box center [1319, 58] width 22 height 22
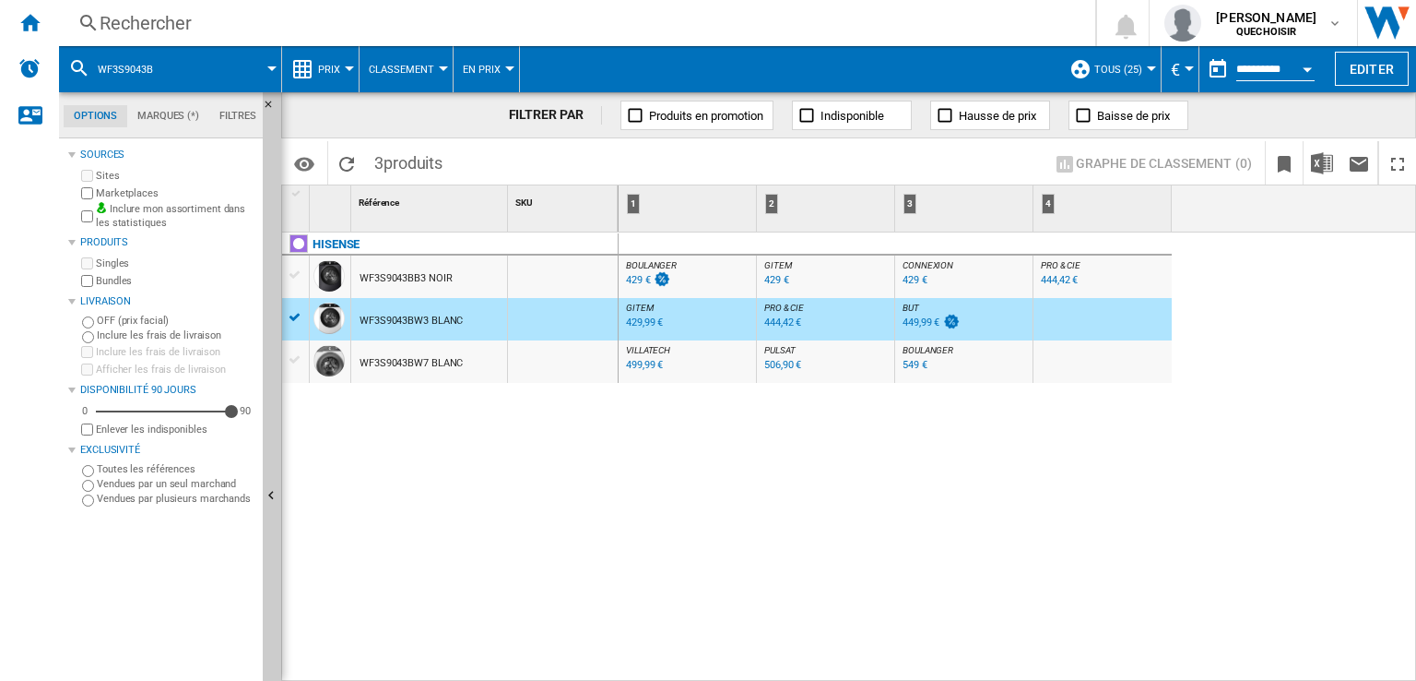
click at [414, 278] on div "WF3S9043BB3 NOIR" at bounding box center [406, 278] width 92 height 42
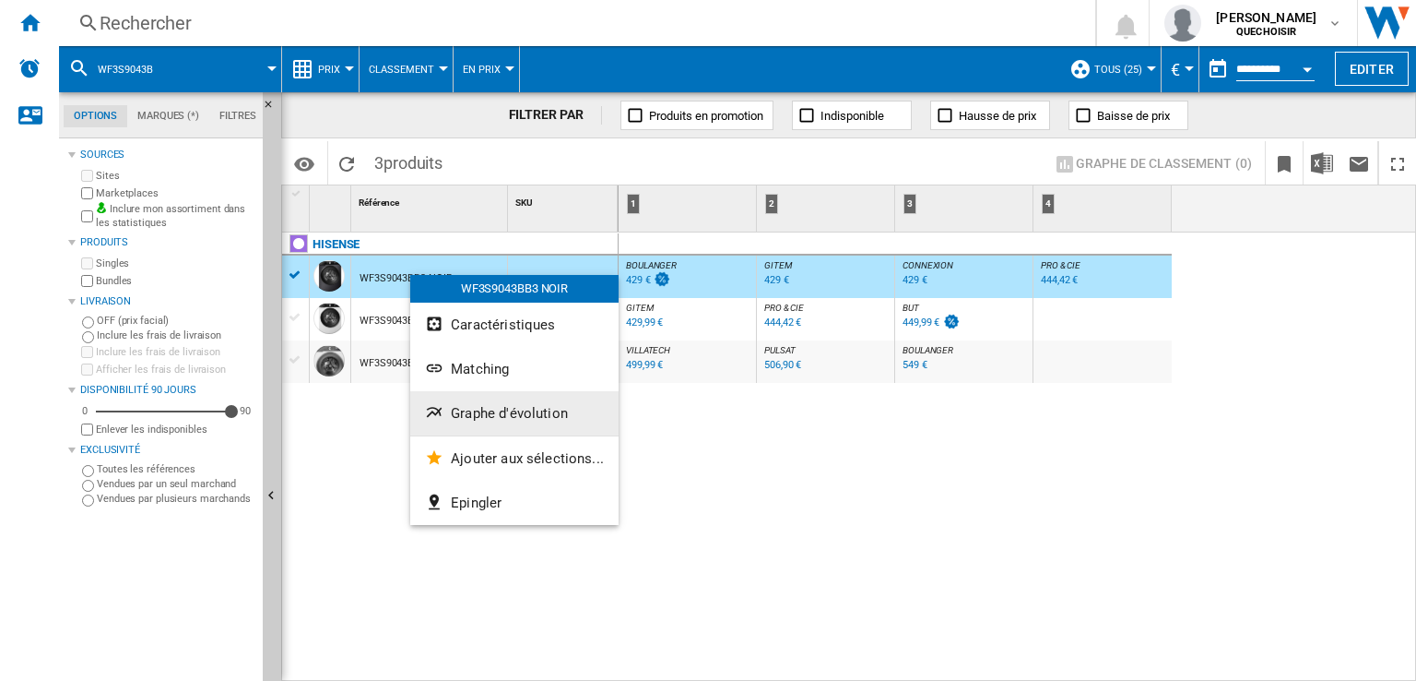
click at [454, 409] on span "Graphe d'évolution" at bounding box center [509, 413] width 117 height 17
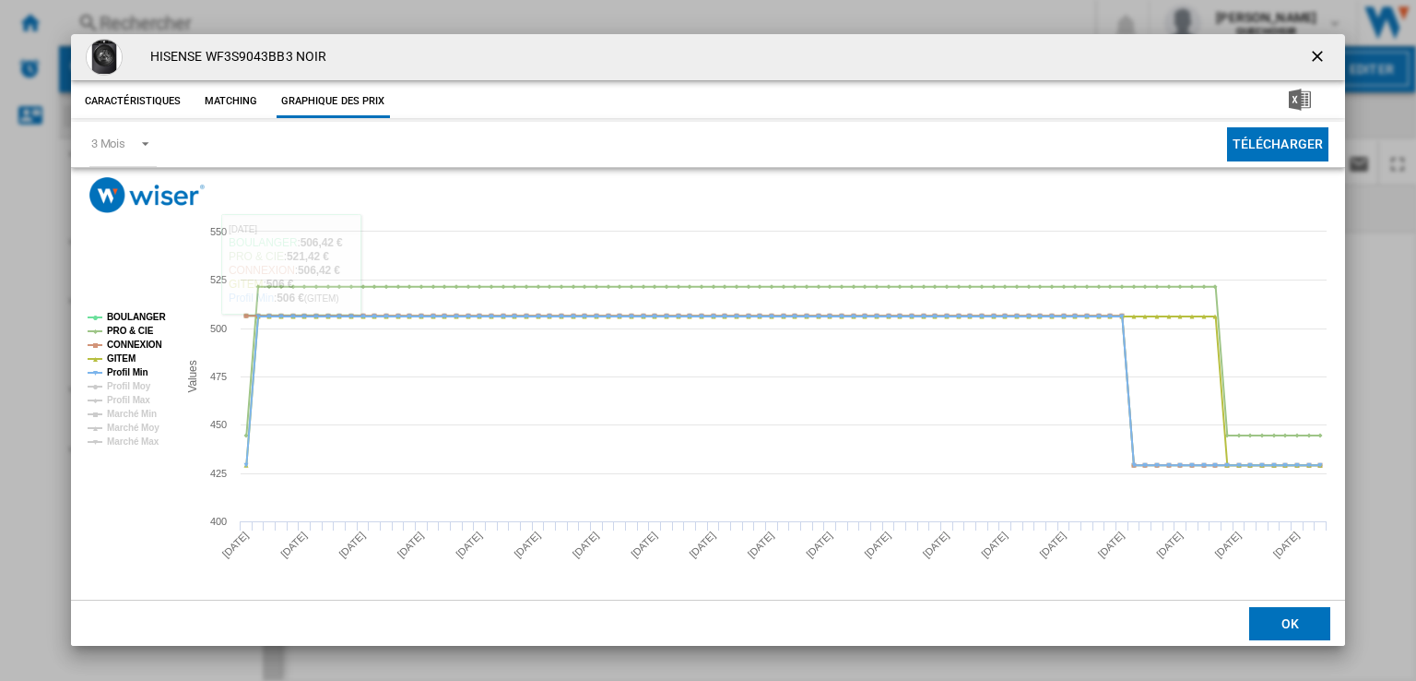
click at [1313, 59] on ng-md-icon "getI18NText('BUTTONS.CLOSE_DIALOG')" at bounding box center [1319, 58] width 22 height 22
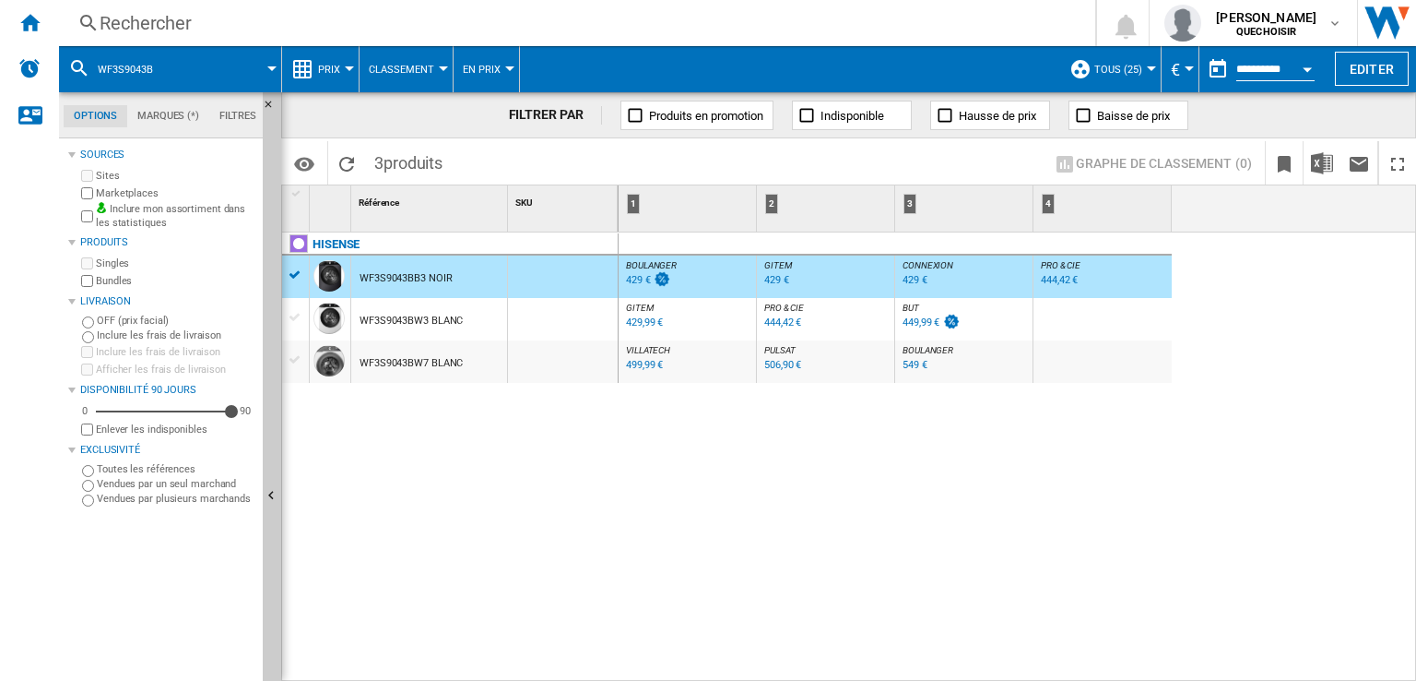
click at [632, 278] on div "429 €" at bounding box center [638, 280] width 25 height 12
click at [915, 322] on div "449,99 €" at bounding box center [921, 322] width 37 height 12
click at [624, 278] on div "429 €" at bounding box center [647, 280] width 48 height 18
click at [782, 366] on div "506,90 €" at bounding box center [782, 365] width 37 height 12
click at [918, 366] on div "549 €" at bounding box center [915, 365] width 25 height 12
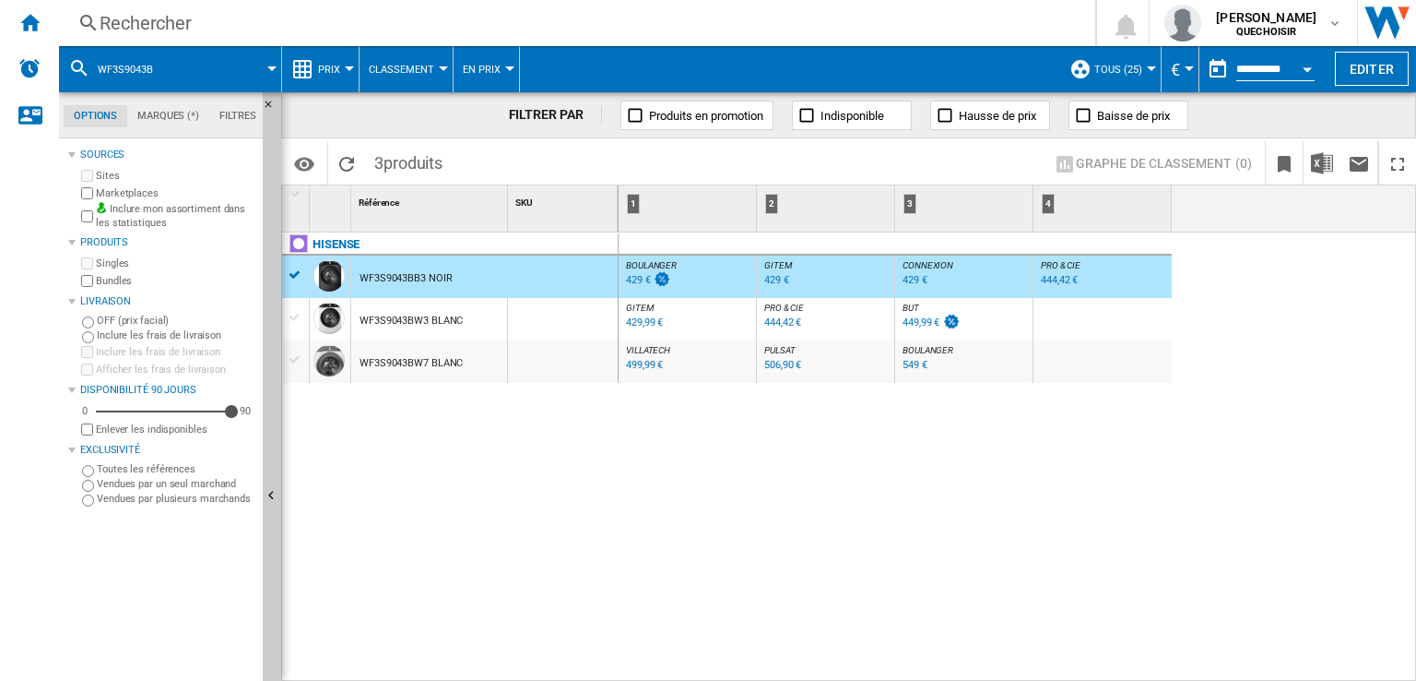
click at [786, 361] on div "506,90 €" at bounding box center [782, 365] width 37 height 12
click at [390, 360] on div "WF3S9043BW7 BLANC" at bounding box center [411, 363] width 103 height 42
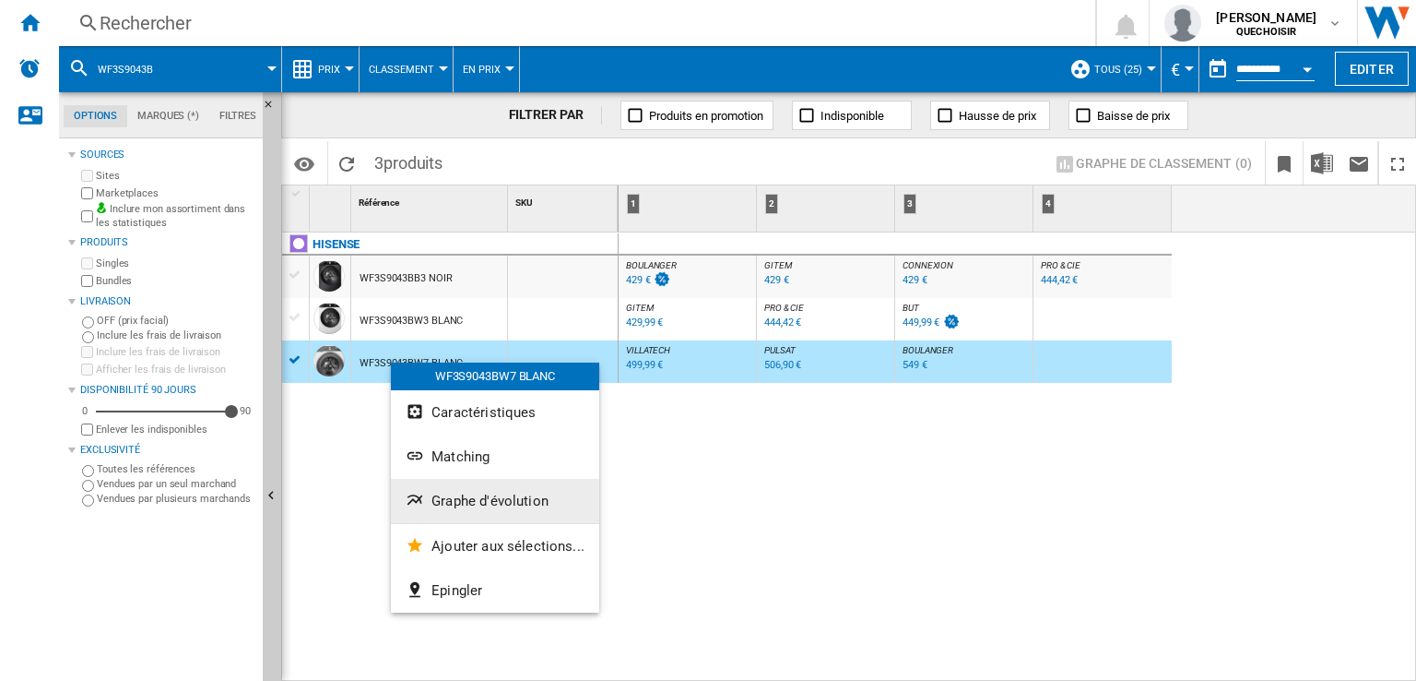
click at [463, 492] on span "Graphe d'évolution" at bounding box center [490, 500] width 117 height 17
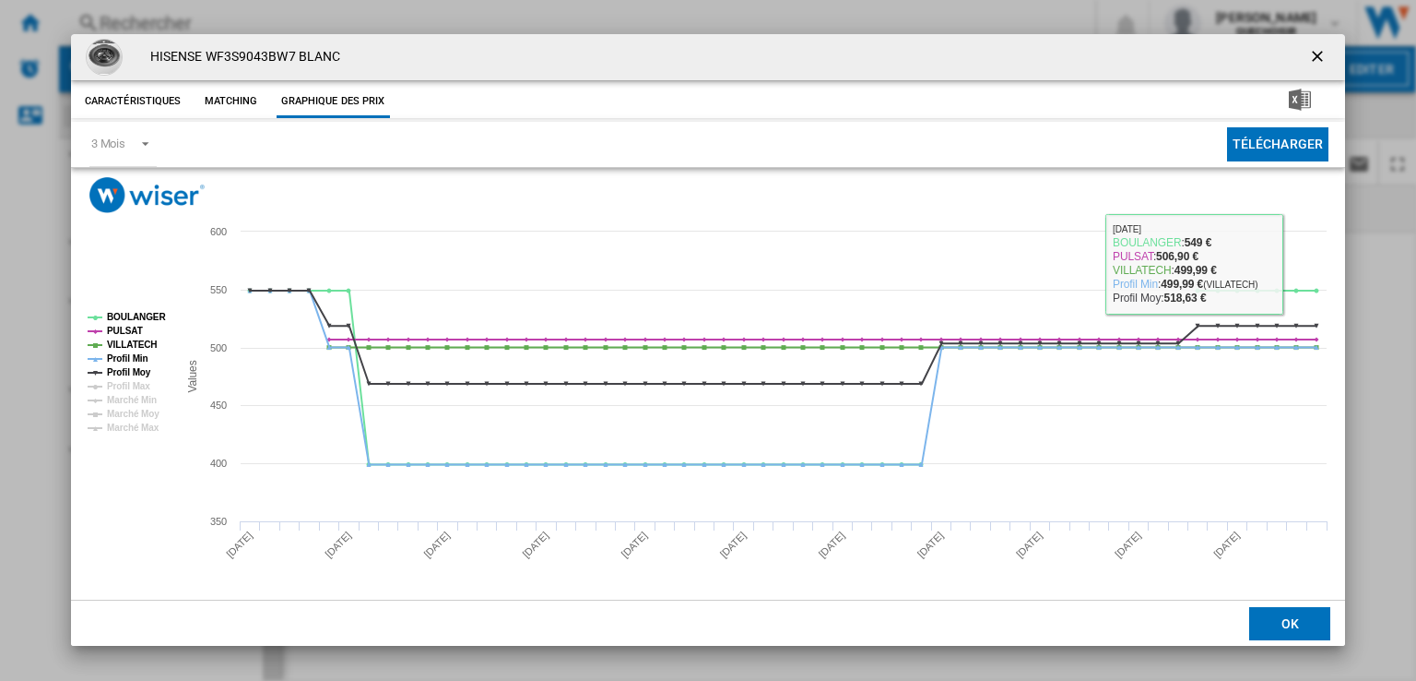
click at [1324, 53] on ng-md-icon "getI18NText('BUTTONS.CLOSE_DIALOG')" at bounding box center [1319, 58] width 22 height 22
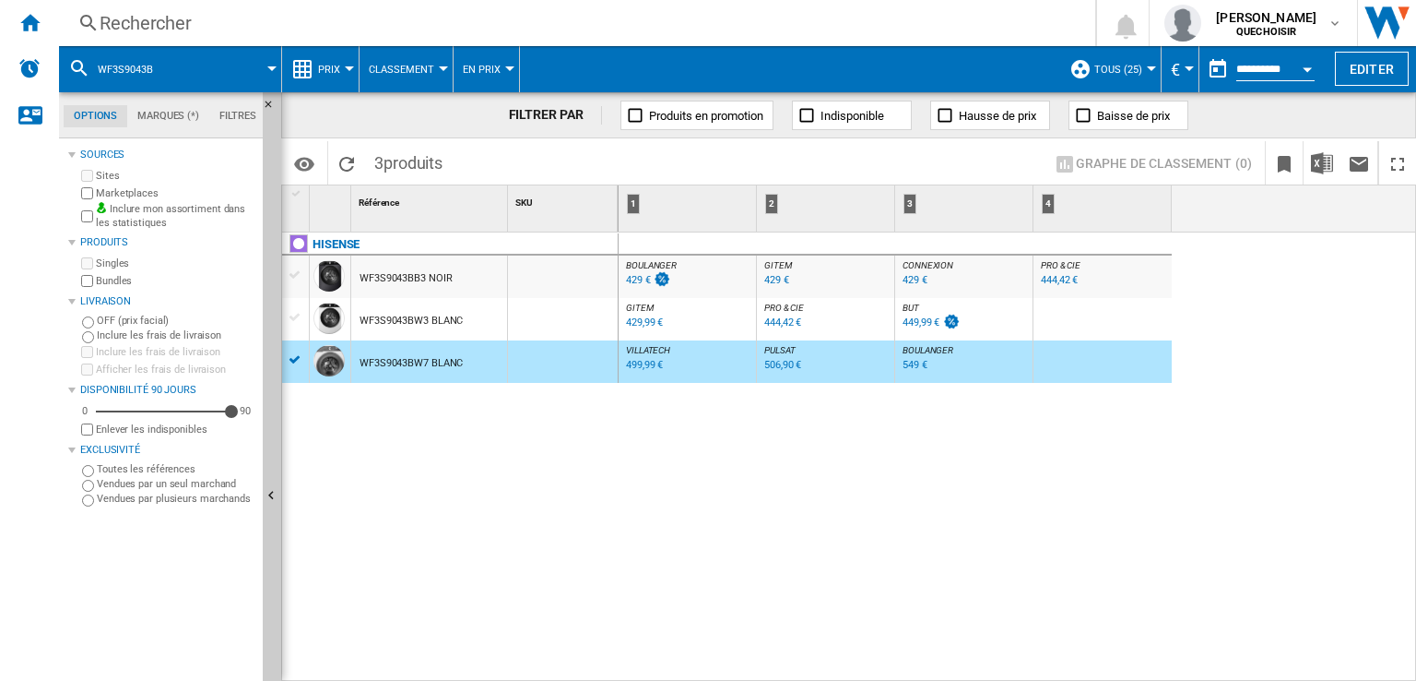
click at [400, 70] on span "Classement" at bounding box center [401, 70] width 65 height 12
click at [326, 68] on md-backdrop at bounding box center [708, 340] width 1416 height 681
click at [326, 68] on span "Prix" at bounding box center [329, 70] width 22 height 12
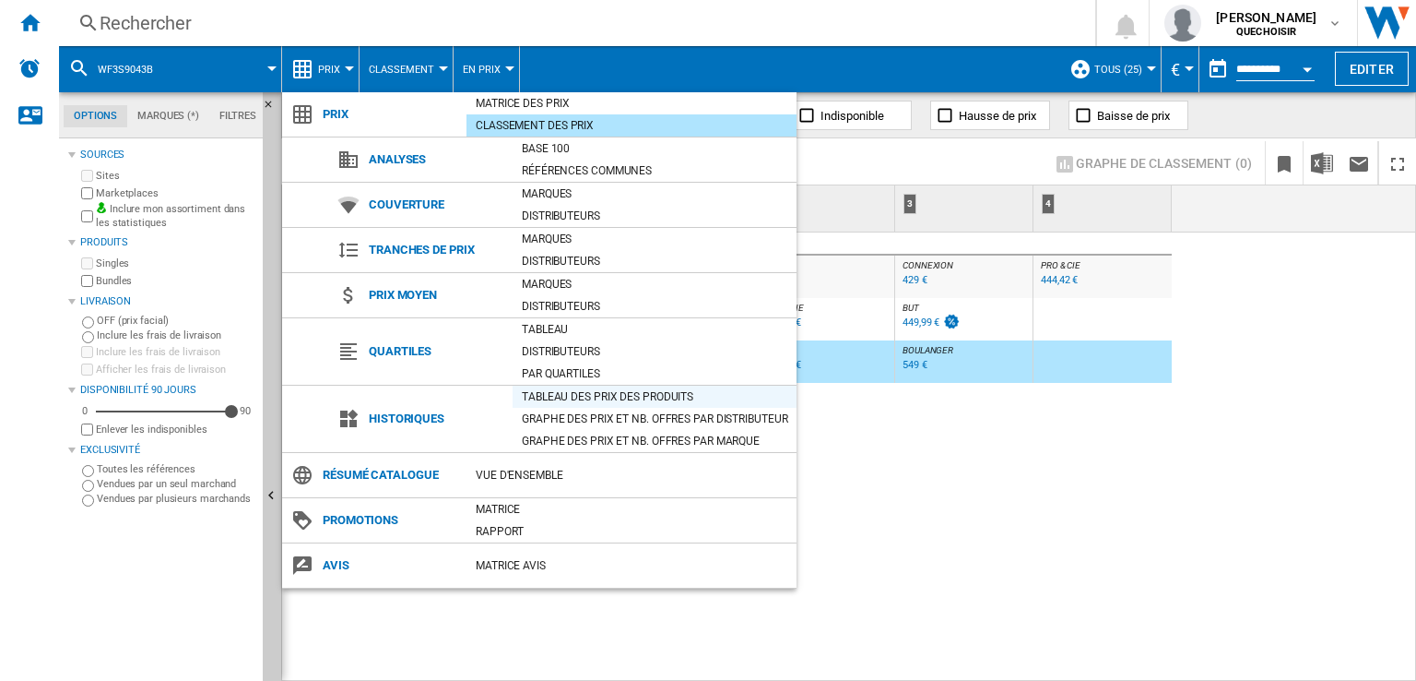
click at [617, 396] on div "Tableau des prix des produits" at bounding box center [655, 396] width 284 height 18
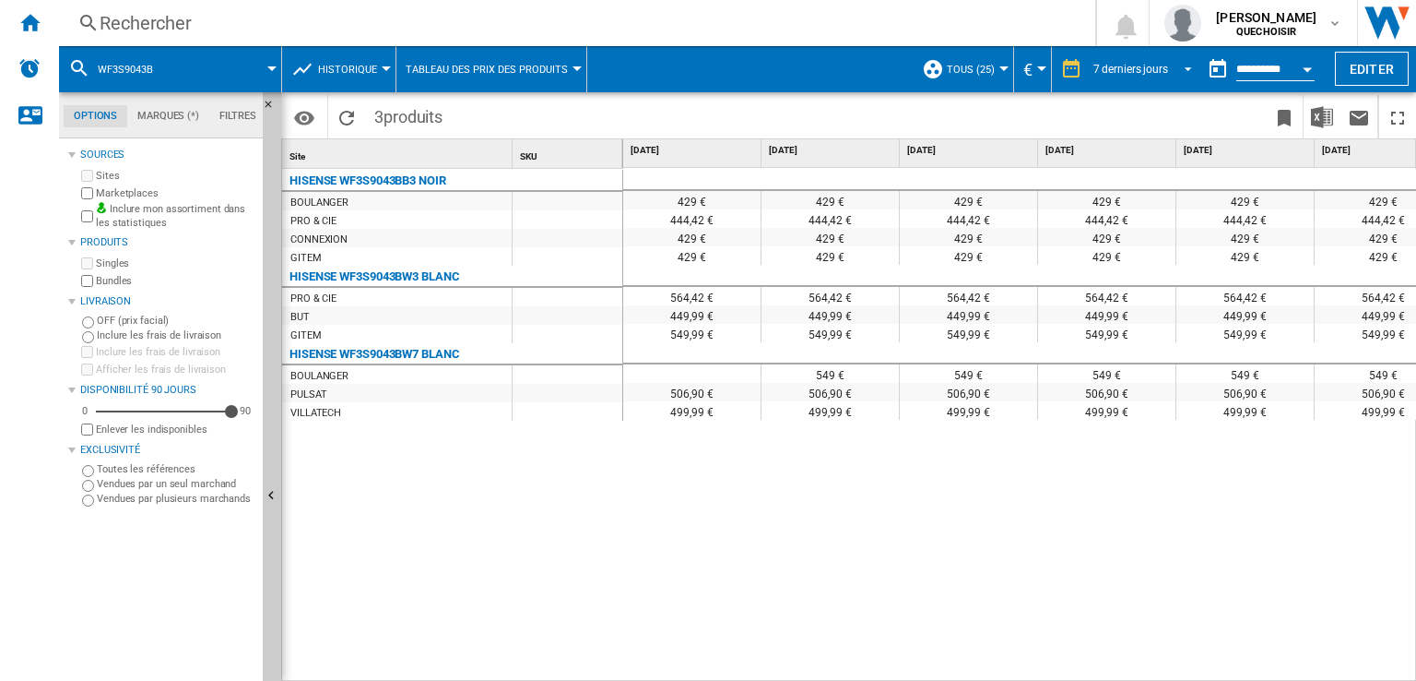
click at [1172, 66] on span "REPORTS.WIZARD.STEPS.REPORT.STEPS.REPORT_OPTIONS.PERIOD: 7 derniers jours" at bounding box center [1183, 67] width 22 height 17
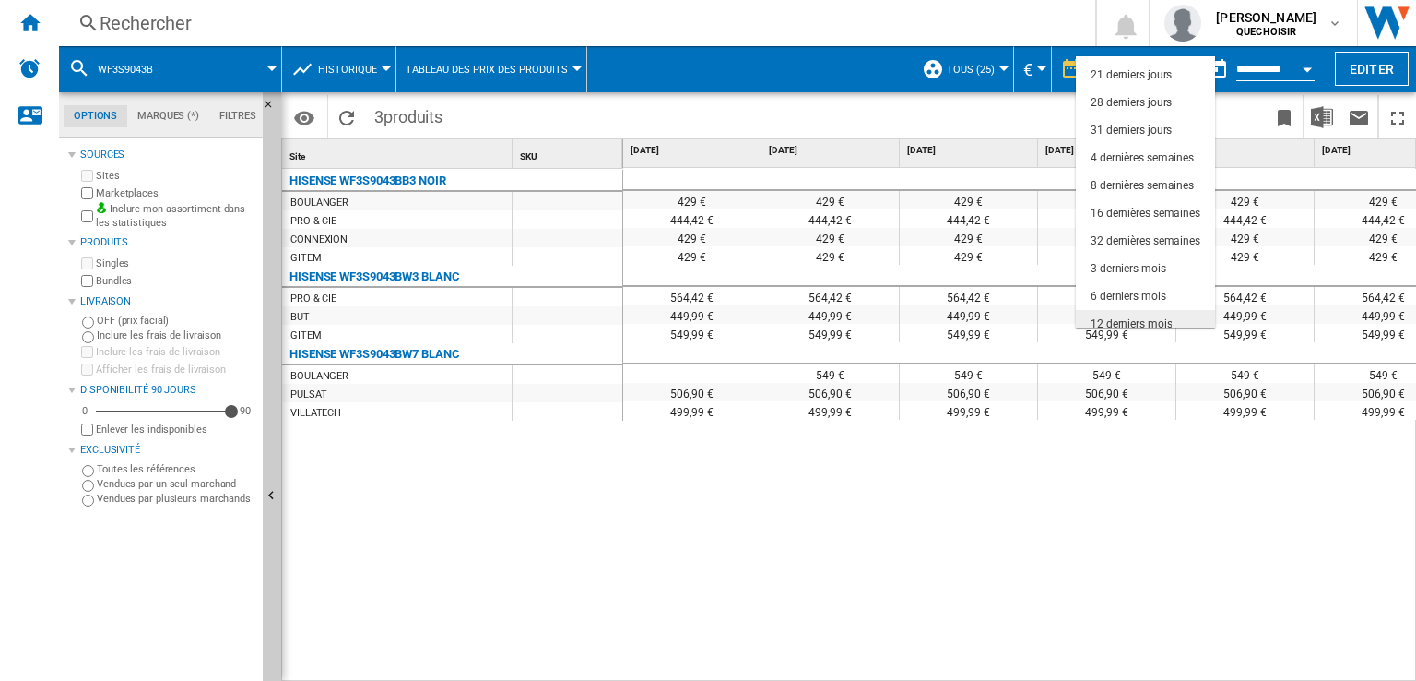
scroll to position [115, 0]
click at [1148, 307] on div "18 derniers mois" at bounding box center [1131, 315] width 81 height 16
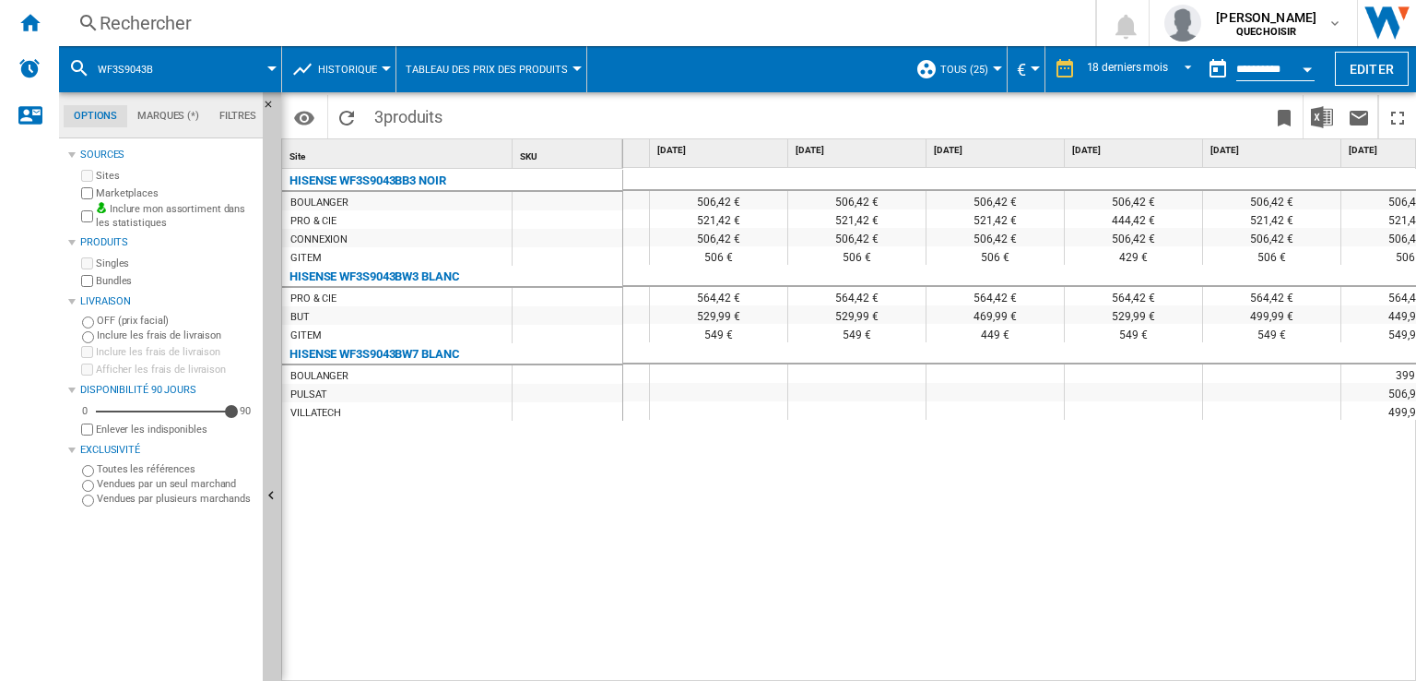
scroll to position [0, 1833]
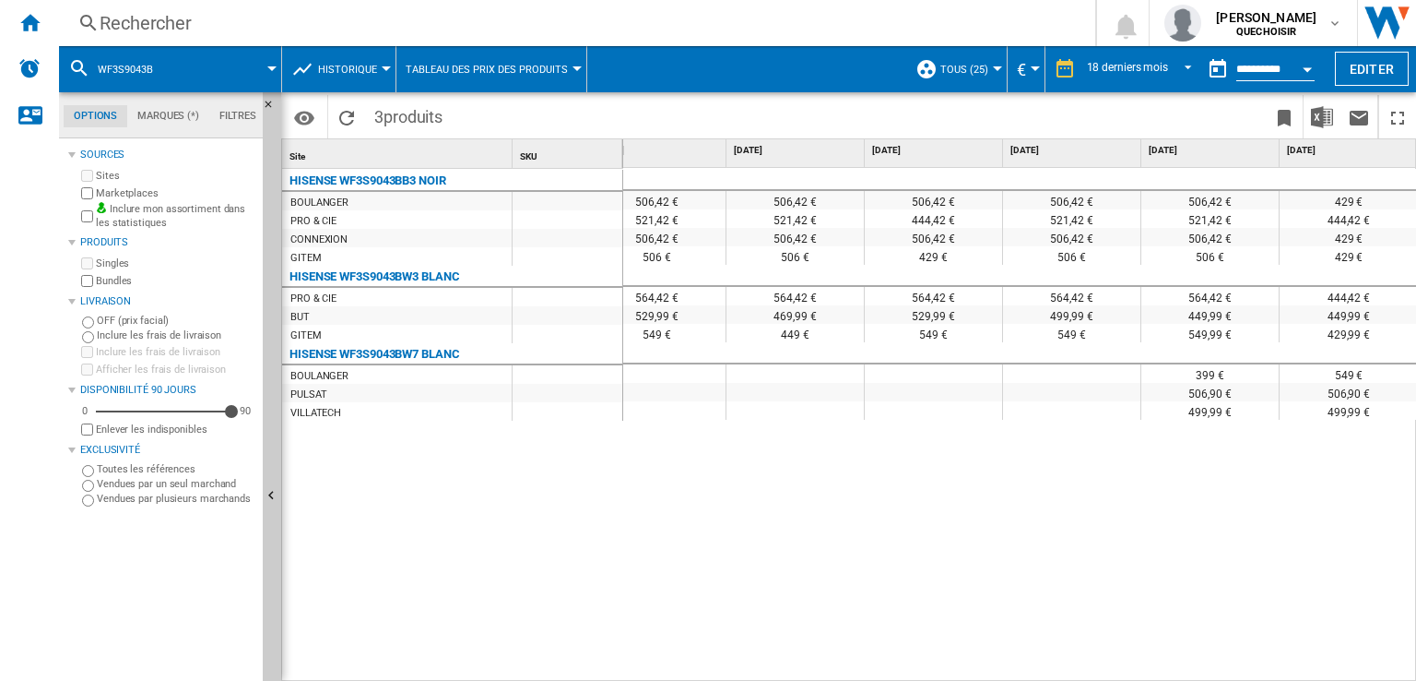
click at [301, 27] on div "Rechercher" at bounding box center [574, 23] width 948 height 26
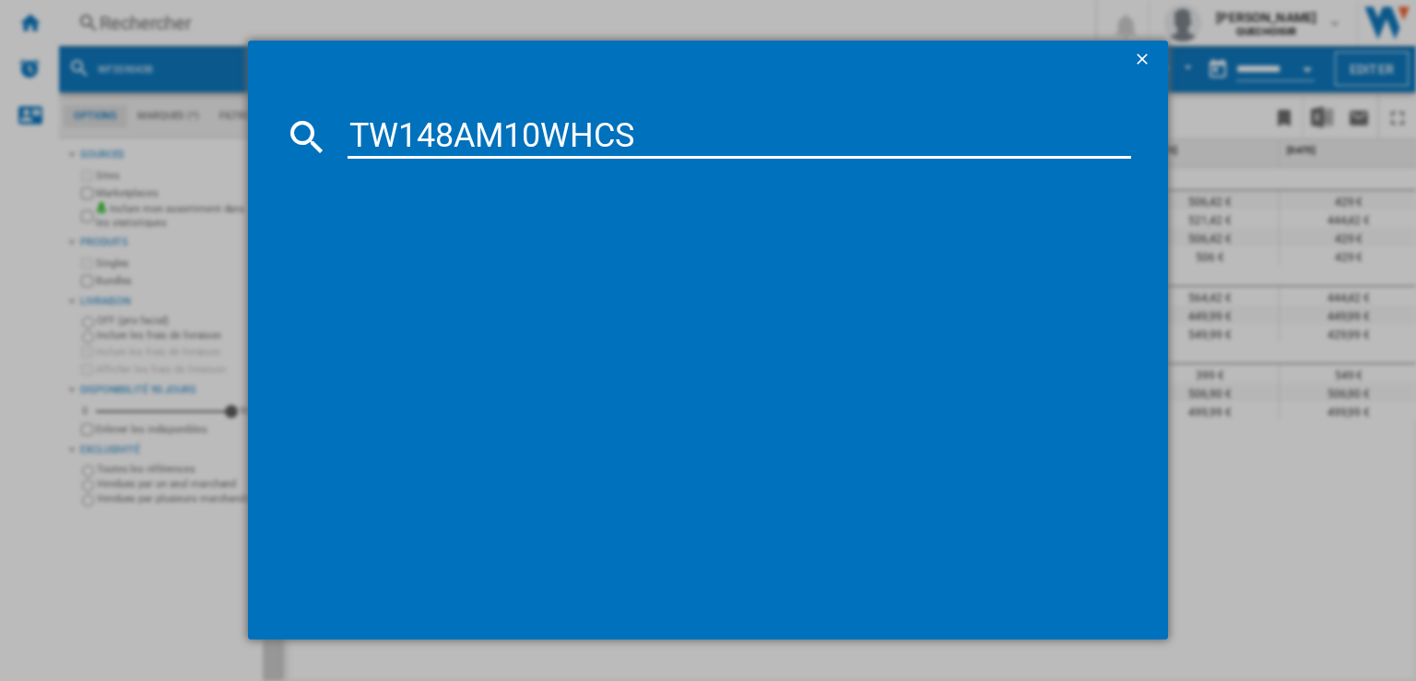
drag, startPoint x: 634, startPoint y: 126, endPoint x: 807, endPoint y: 124, distance: 172.5
click at [777, 126] on input "TW148AM10WHCS" at bounding box center [740, 136] width 784 height 44
type input "TW148AM10"
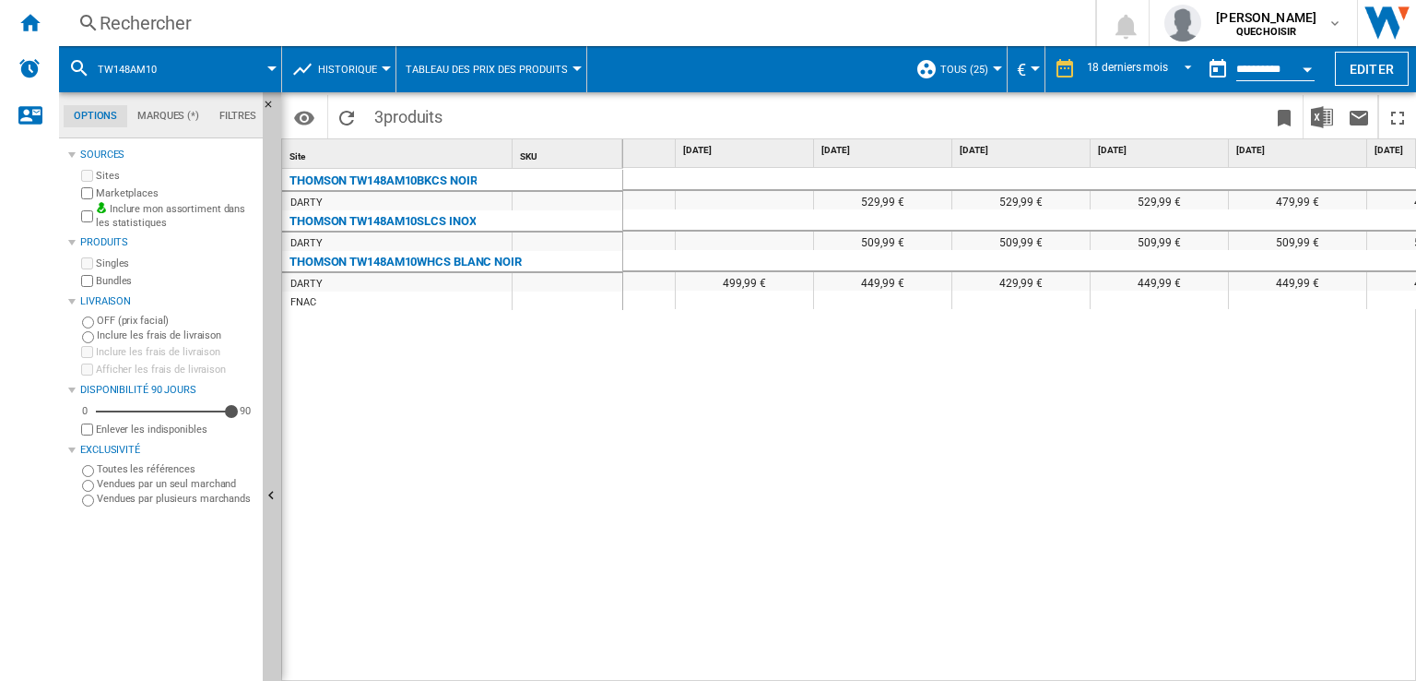
scroll to position [0, 1323]
click at [353, 78] on button "Historique" at bounding box center [352, 69] width 68 height 46
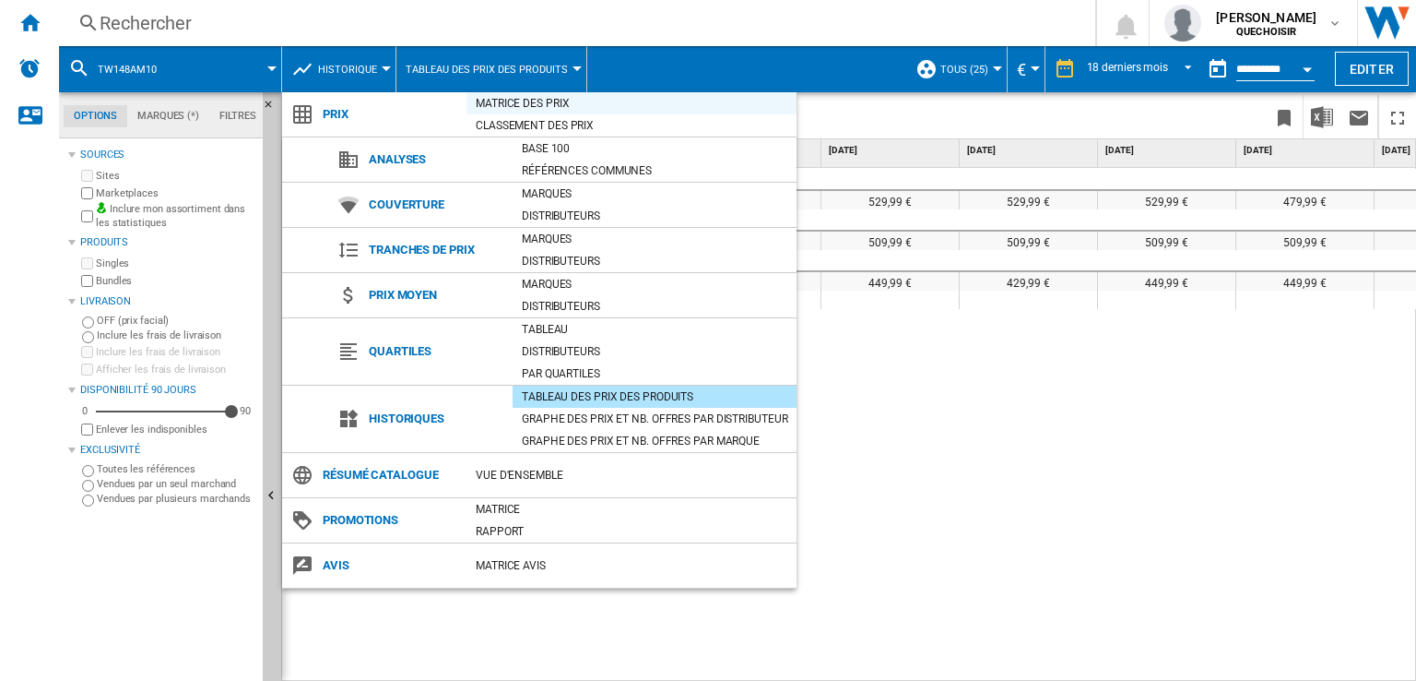
click at [543, 104] on div "Matrice des prix" at bounding box center [632, 103] width 330 height 18
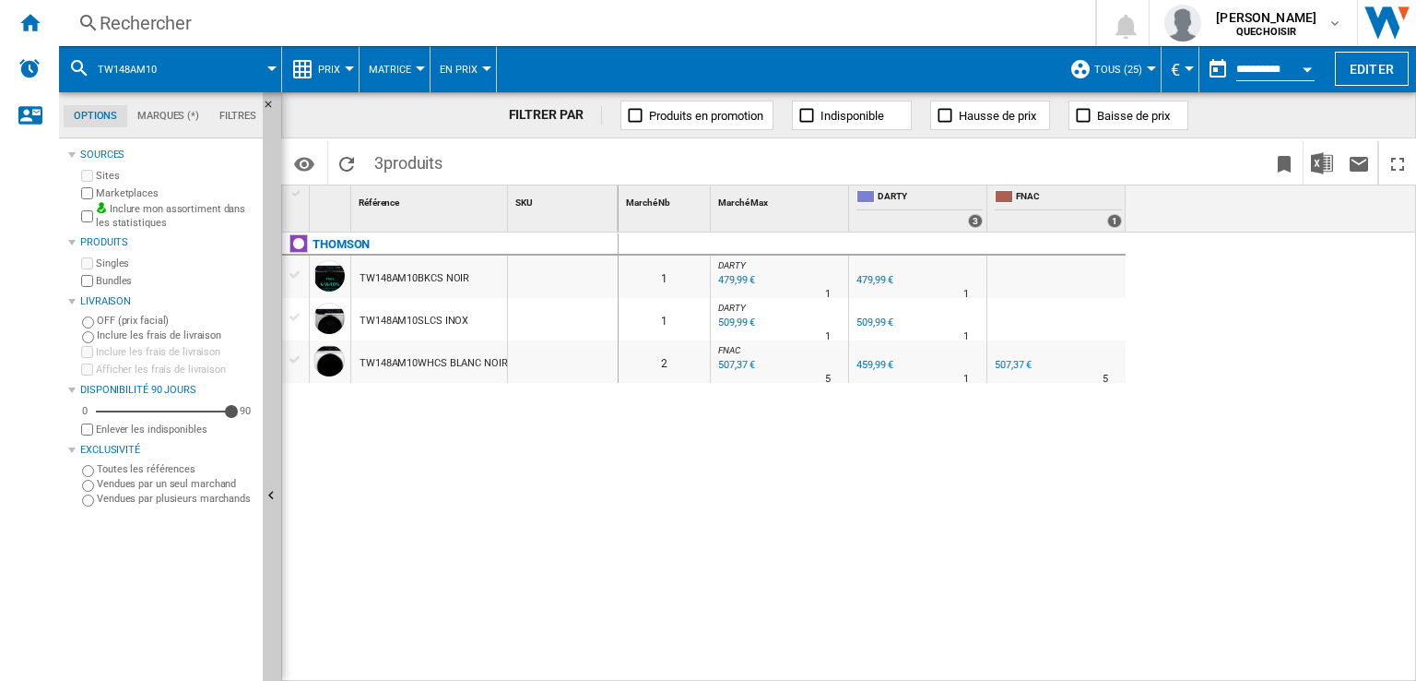
click at [870, 275] on div "479,99 €" at bounding box center [875, 280] width 37 height 12
click at [870, 317] on div "509,99 €" at bounding box center [875, 322] width 37 height 12
click at [872, 365] on div "459,99 €" at bounding box center [875, 365] width 37 height 12
click at [240, 27] on div "Rechercher" at bounding box center [574, 23] width 948 height 26
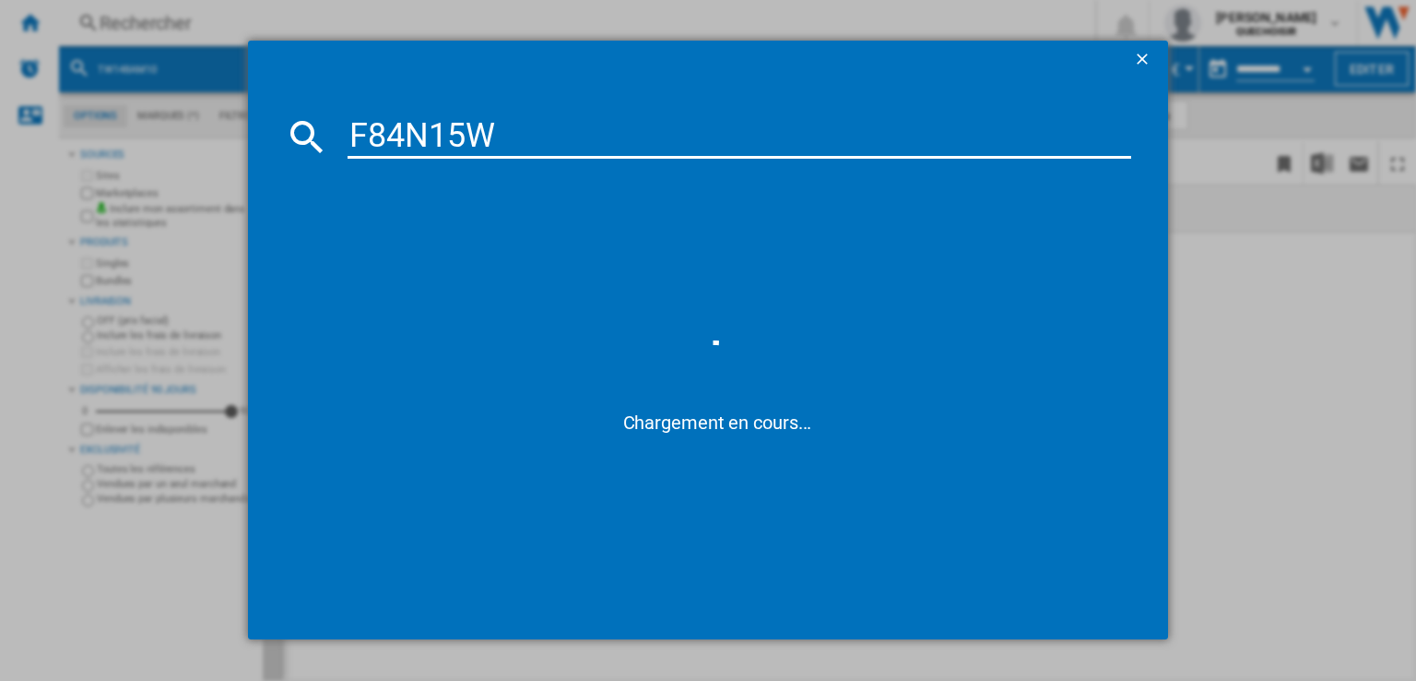
type input "F84N15"
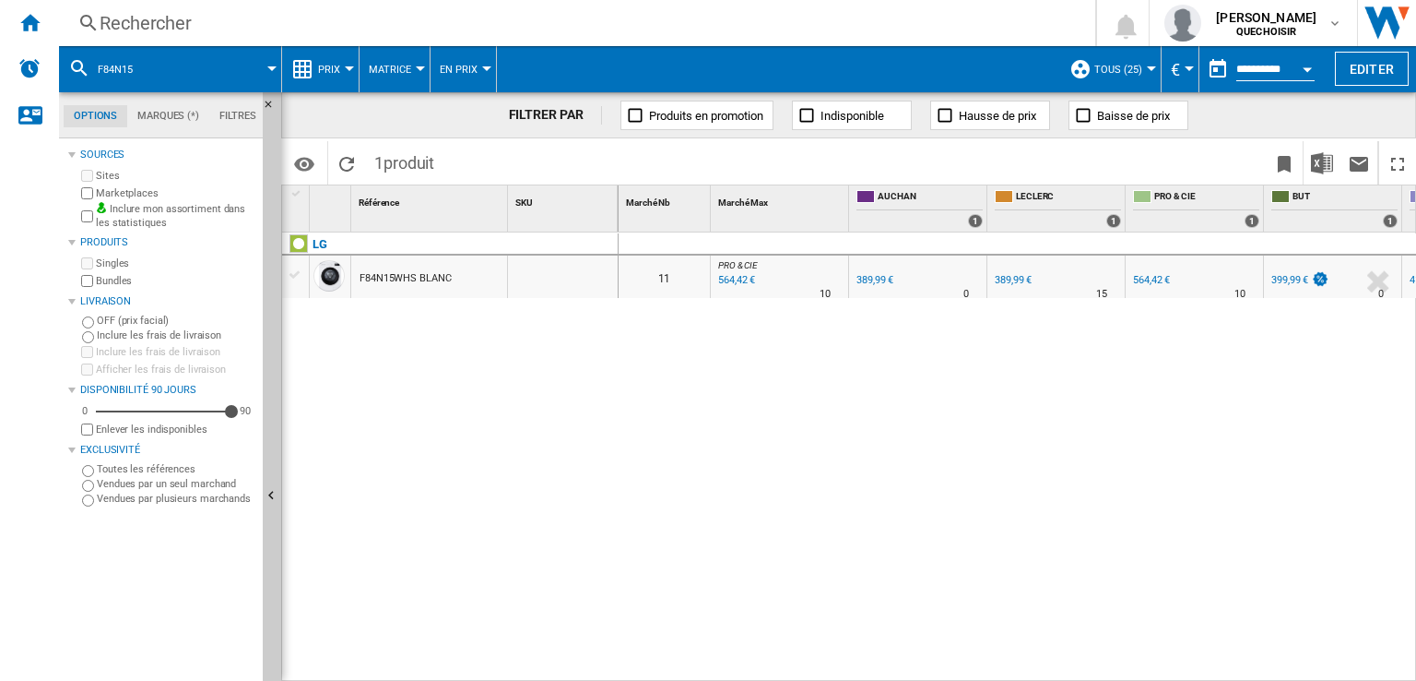
click at [408, 26] on div "Rechercher" at bounding box center [574, 23] width 948 height 26
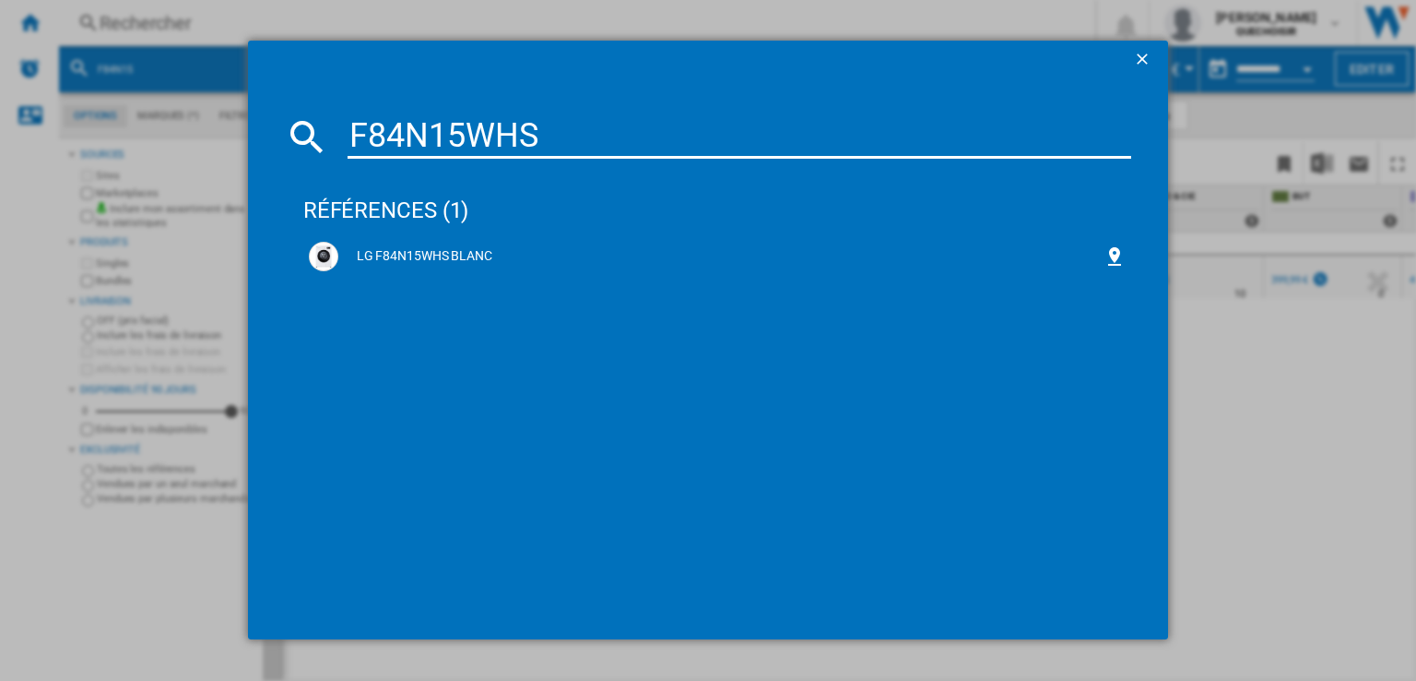
drag, startPoint x: 557, startPoint y: 143, endPoint x: 792, endPoint y: 145, distance: 235.1
click at [685, 145] on input "F84N15WHS" at bounding box center [740, 136] width 784 height 44
type input "F84N1"
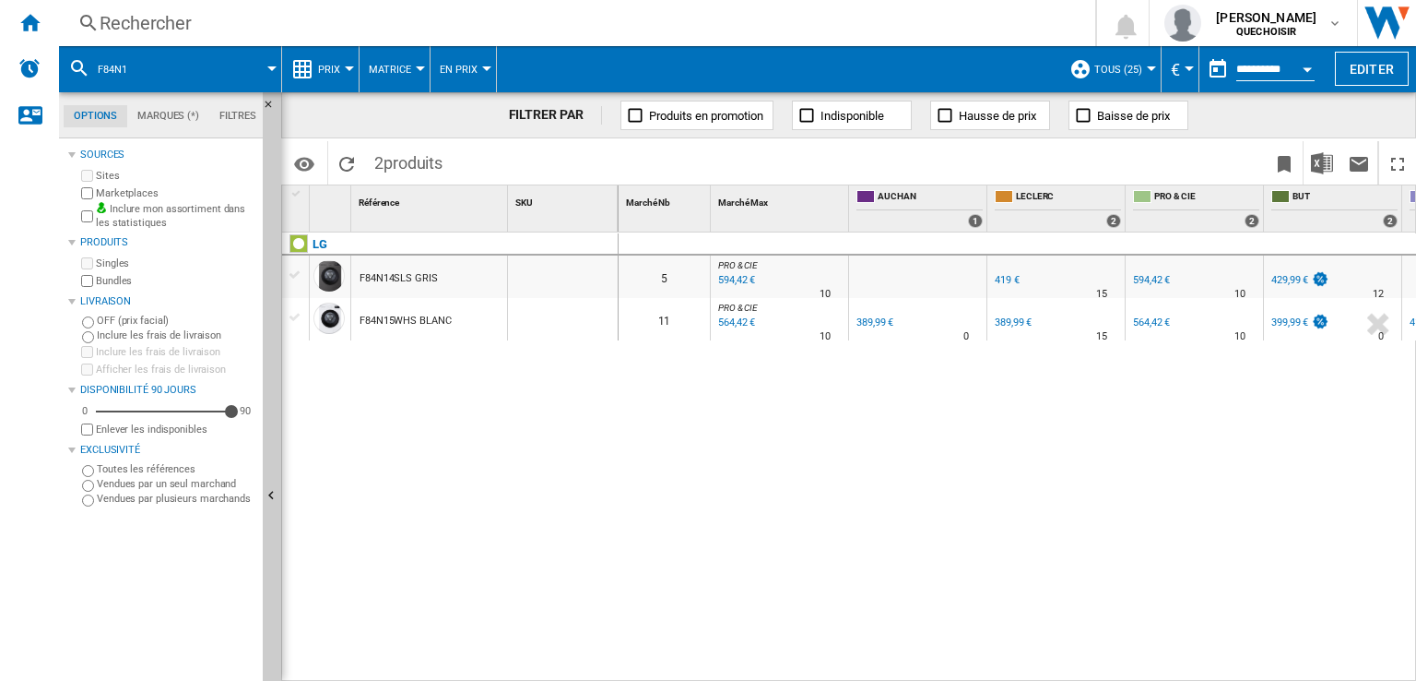
click at [275, 22] on div "Rechercher" at bounding box center [574, 23] width 948 height 26
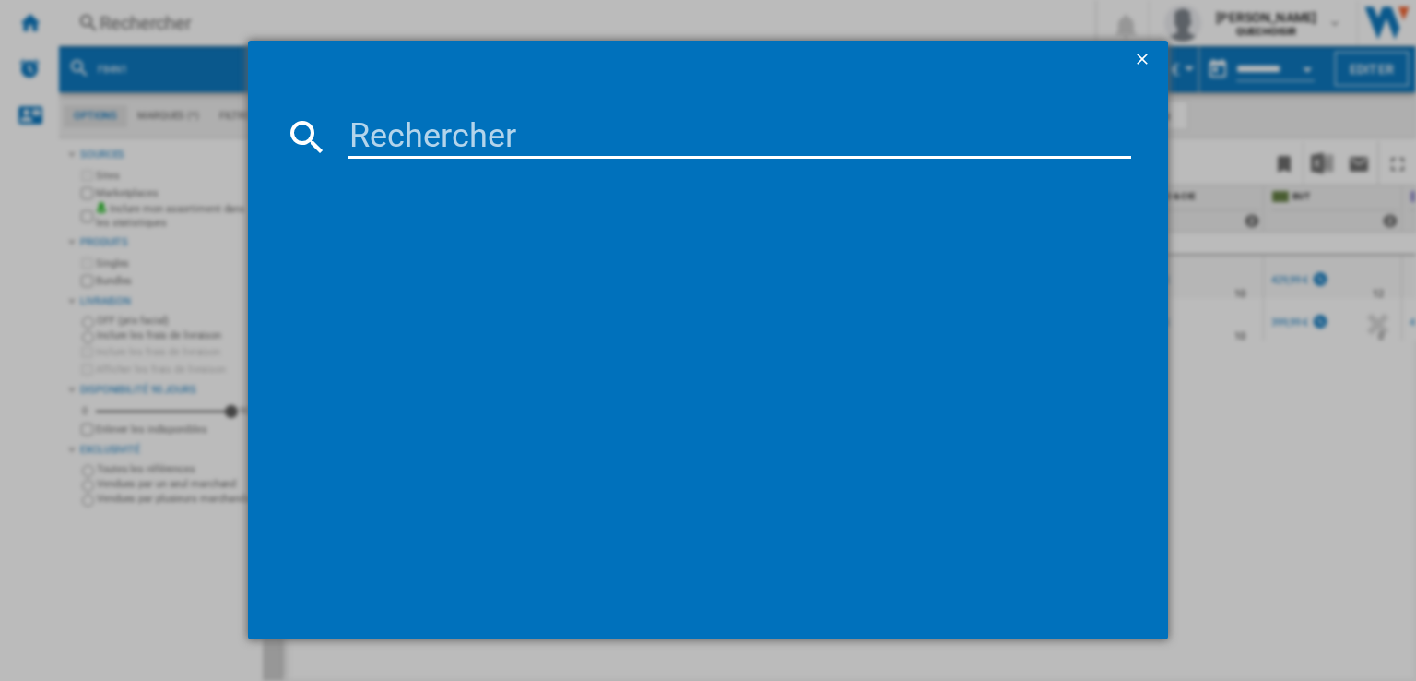
click at [1154, 58] on ng-md-icon "getI18NText('BUTTONS.CLOSE_DIALOG')" at bounding box center [1144, 61] width 22 height 22
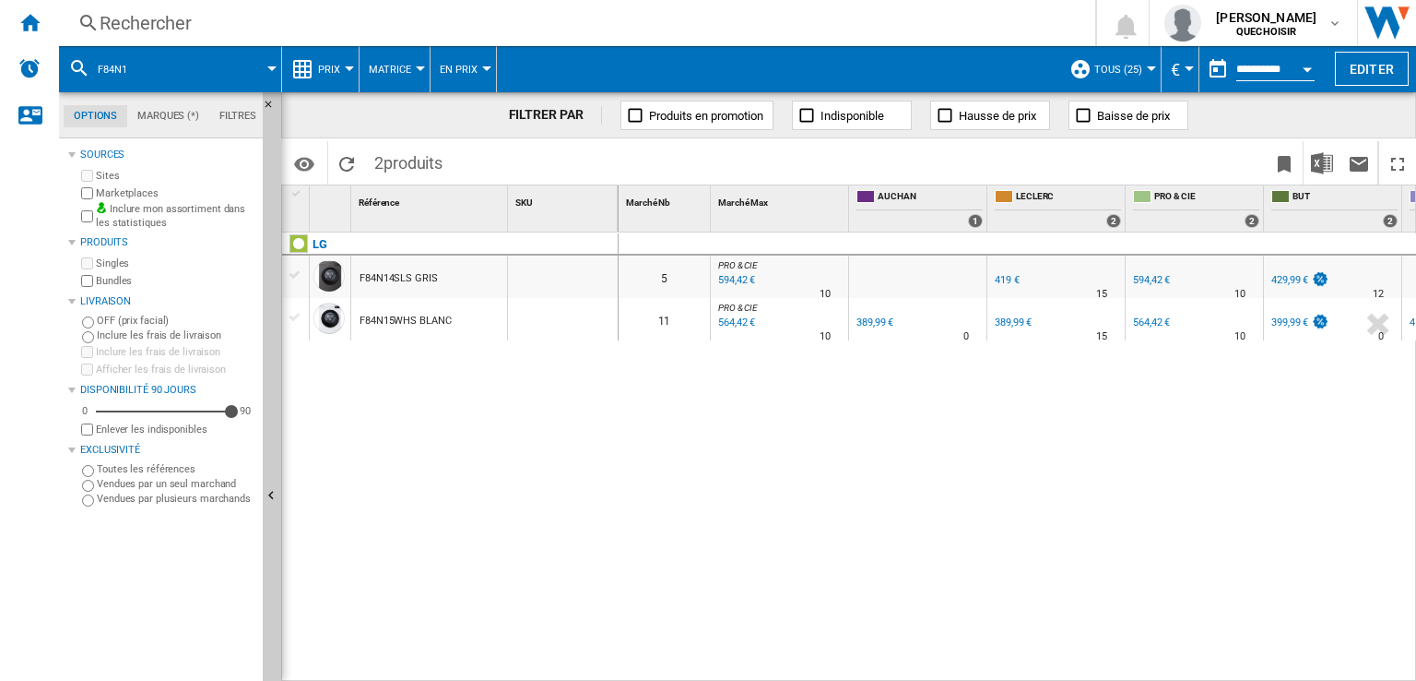
click at [401, 325] on div "F84N15WHS BLANC" at bounding box center [406, 321] width 92 height 42
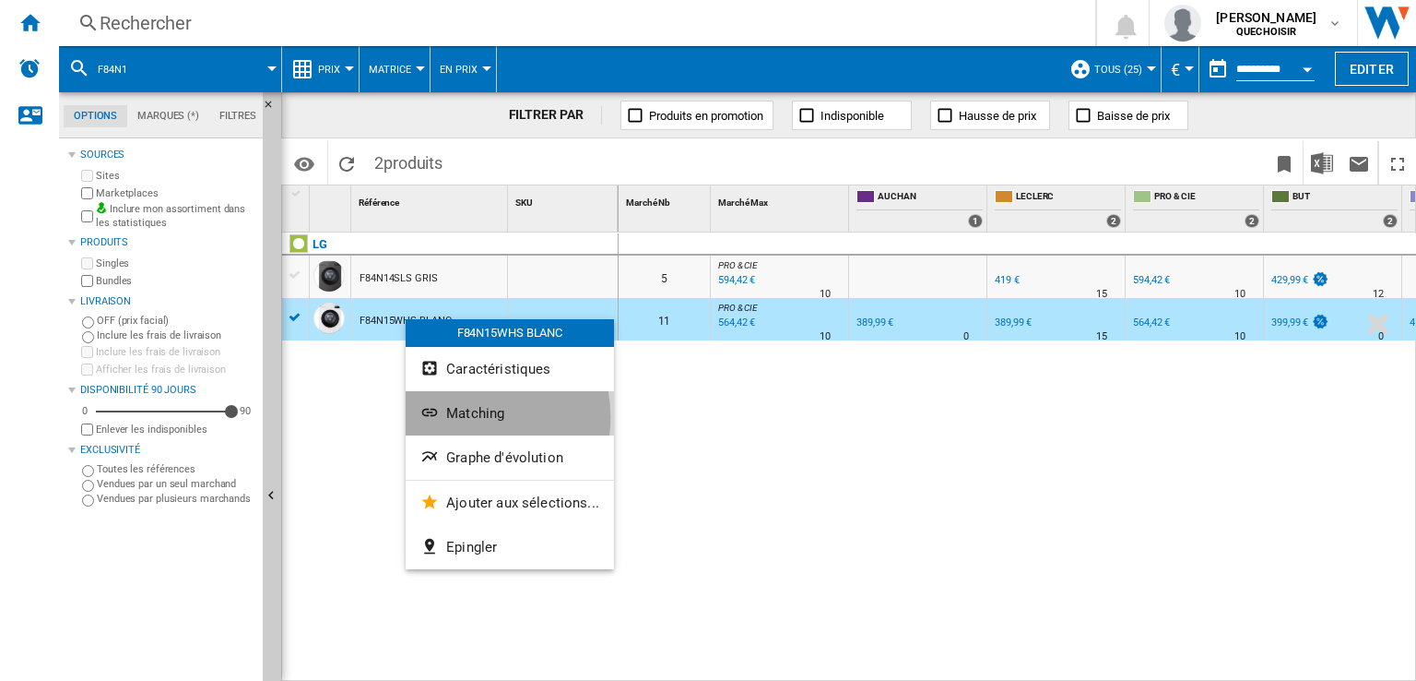
click at [470, 417] on span "Matching" at bounding box center [475, 413] width 58 height 17
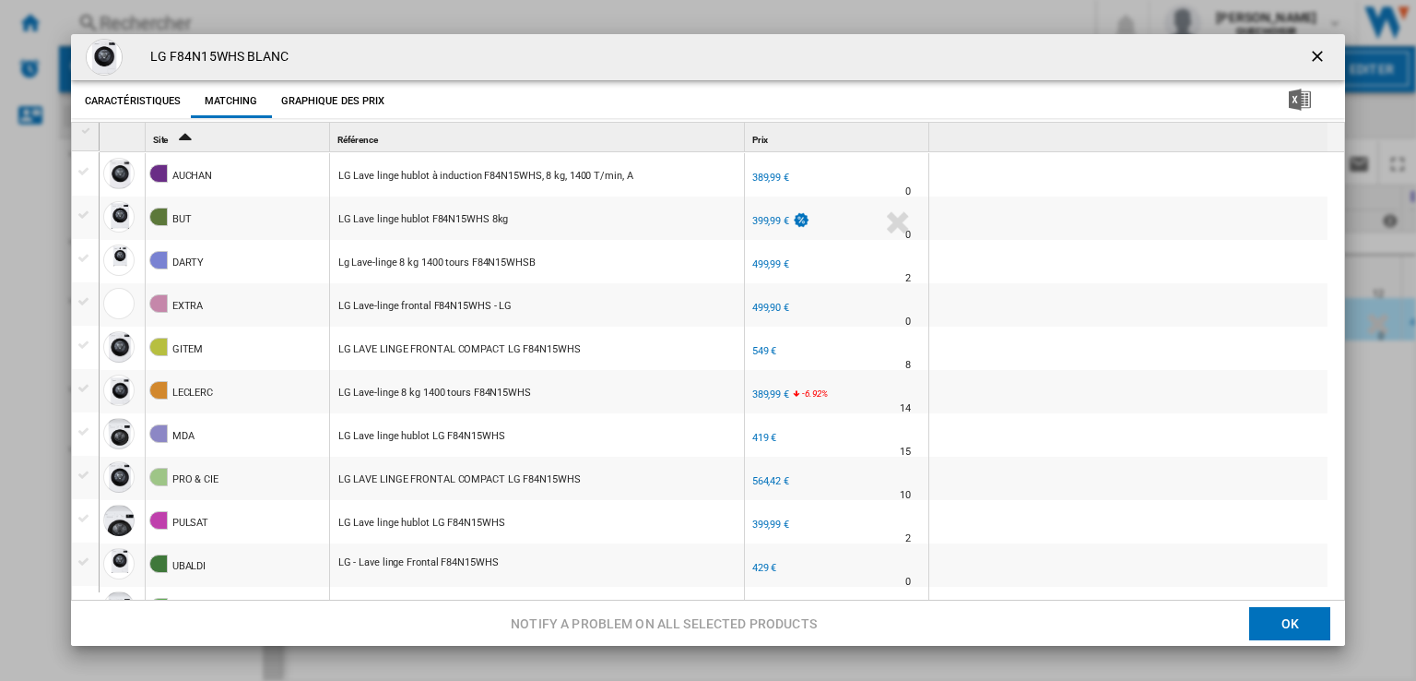
scroll to position [26, 0]
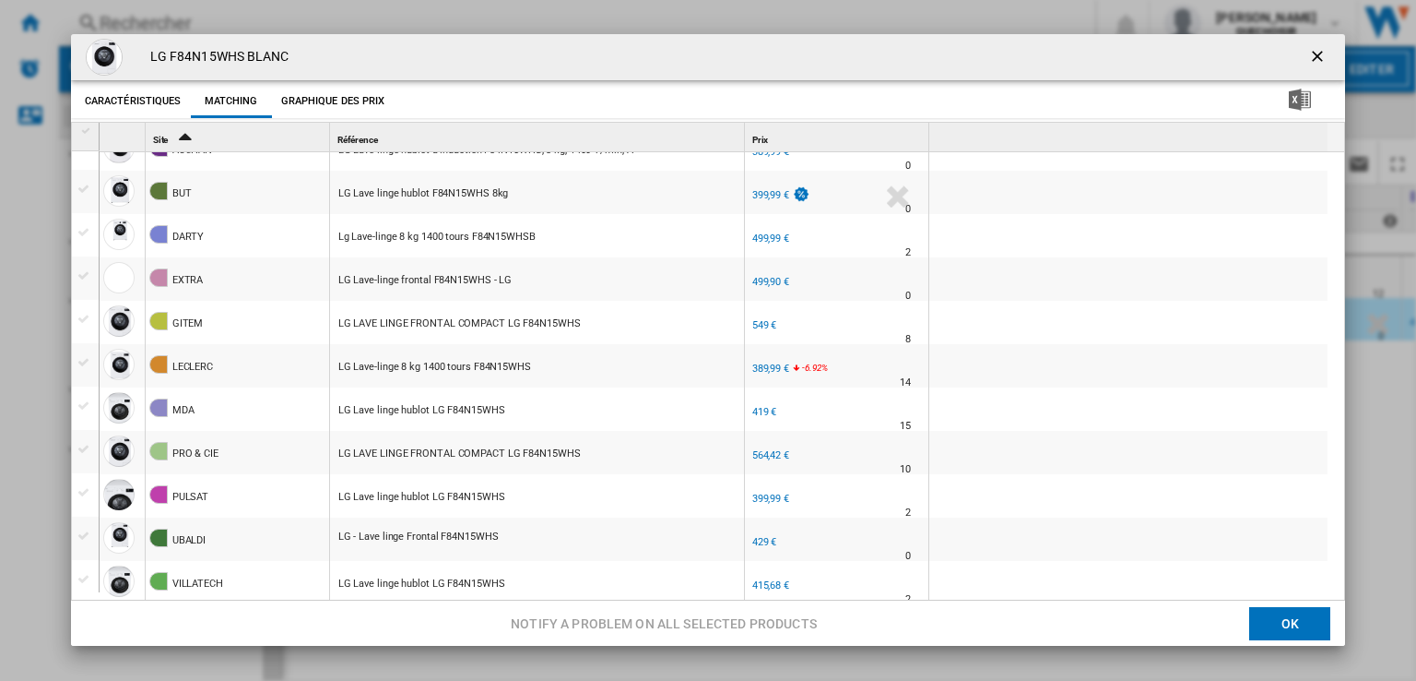
click at [1313, 49] on ng-md-icon "getI18NText('BUTTONS.CLOSE_DIALOG')" at bounding box center [1319, 58] width 22 height 22
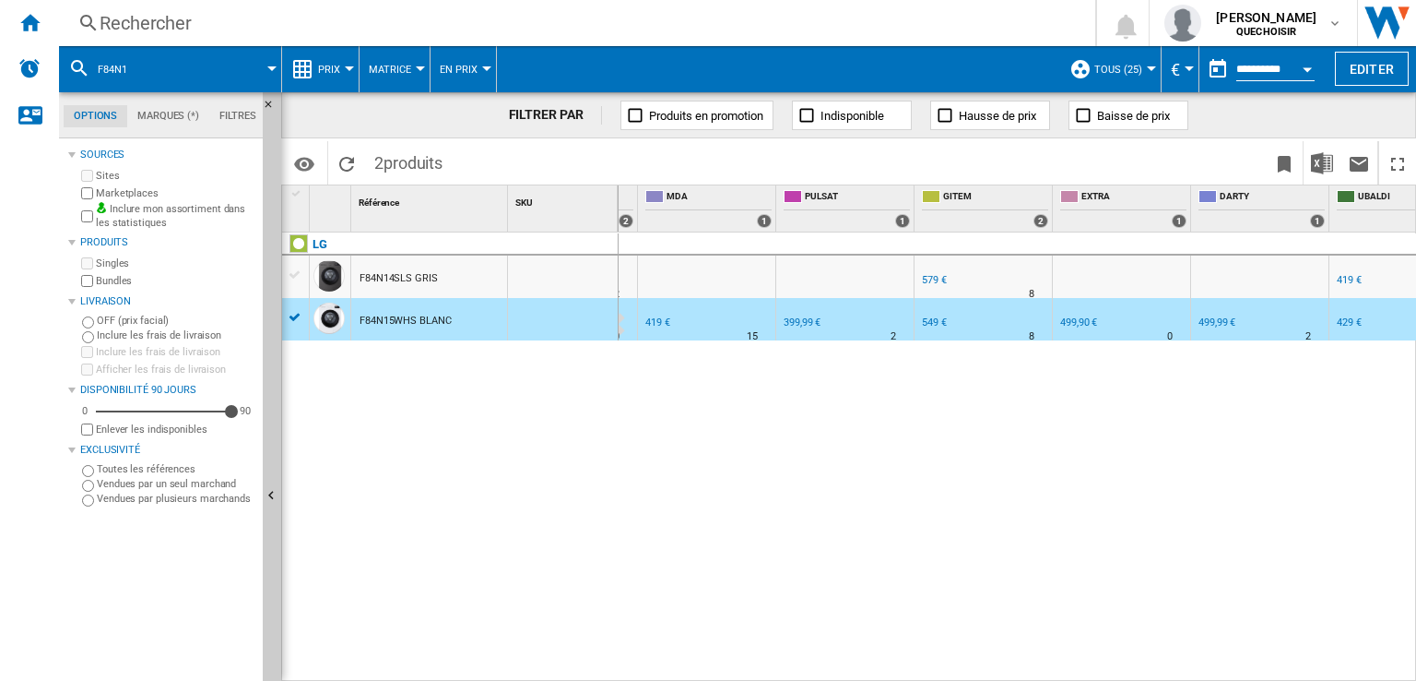
scroll to position [0, 847]
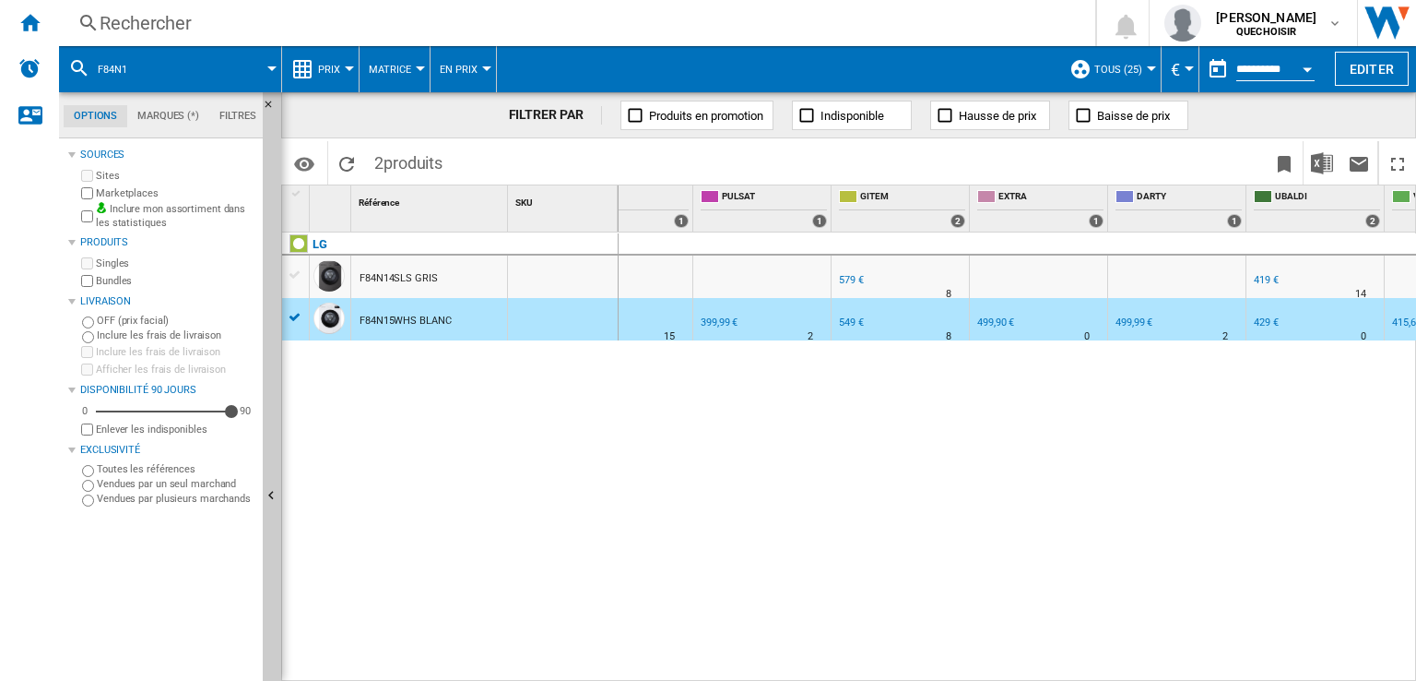
click at [1139, 320] on div "499,99 €" at bounding box center [1134, 322] width 37 height 12
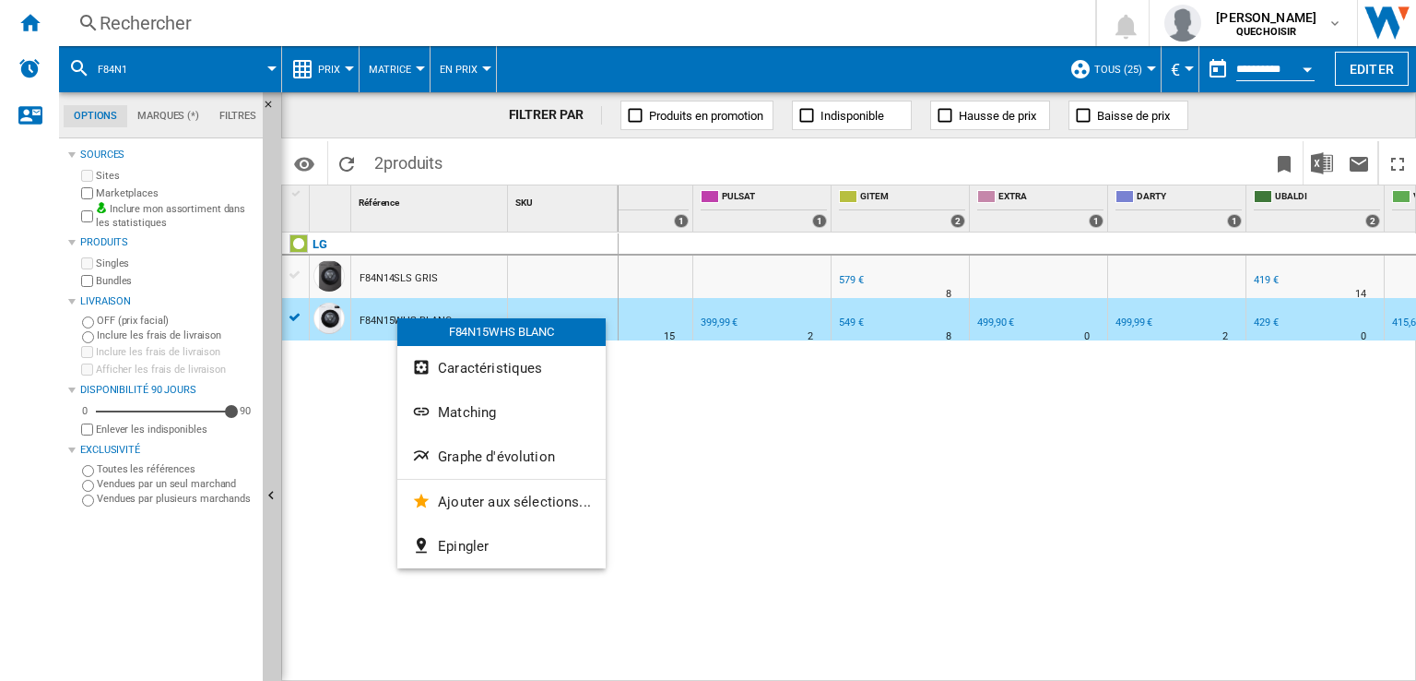
click at [451, 415] on span "Matching" at bounding box center [467, 412] width 58 height 17
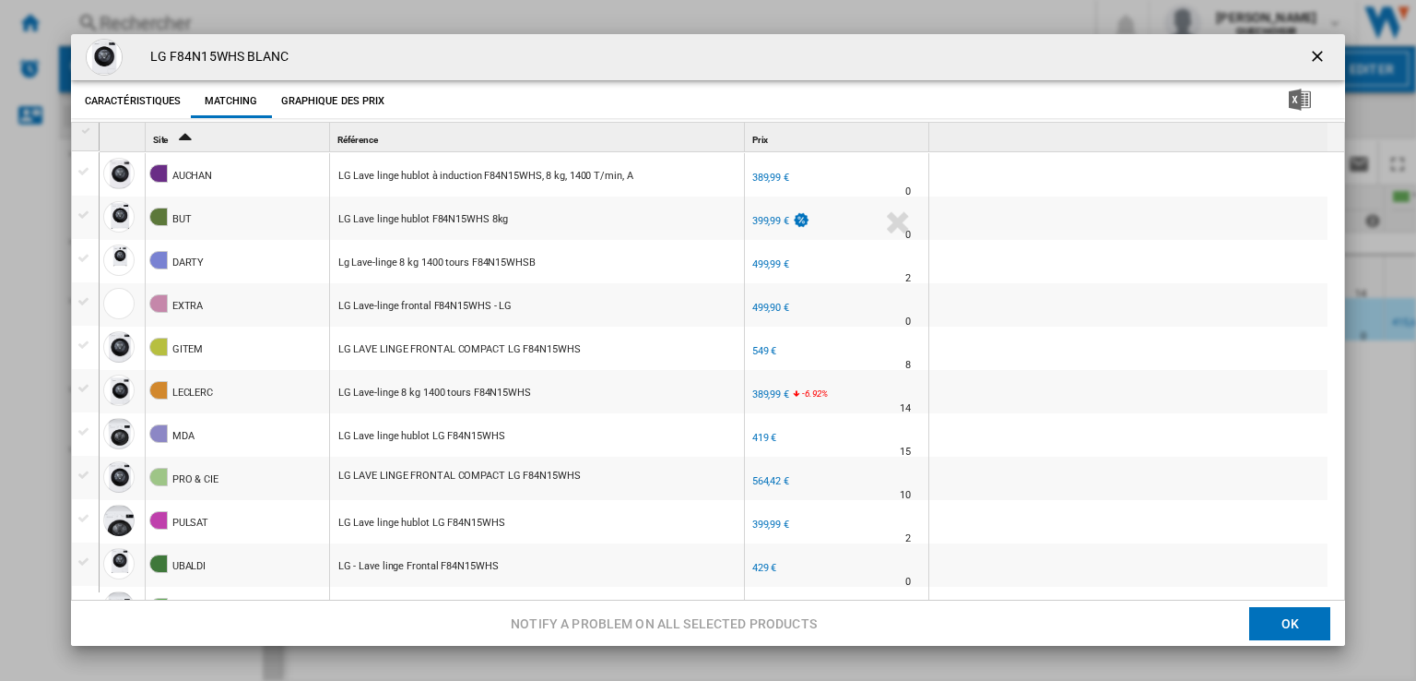
scroll to position [0, 0]
click at [96, 259] on div "Product popup" at bounding box center [85, 258] width 27 height 20
click at [86, 256] on div "Product popup" at bounding box center [85, 258] width 19 height 17
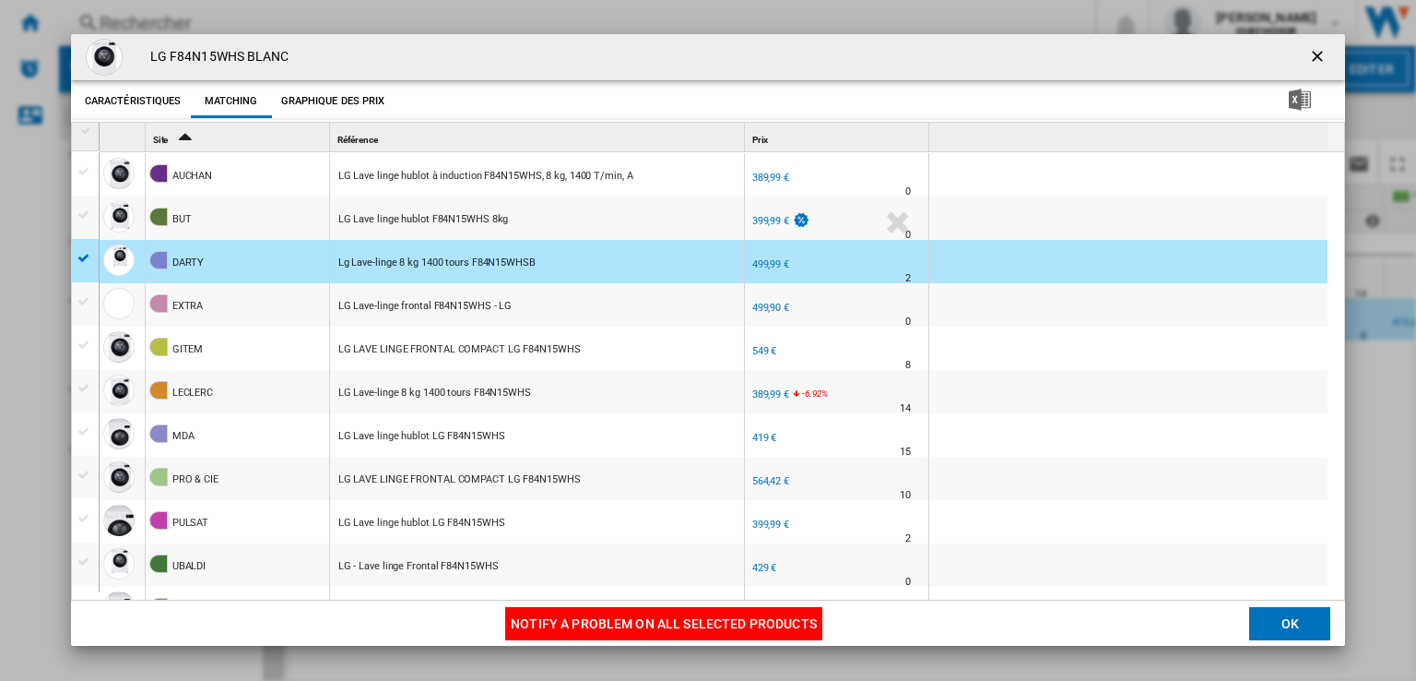
click at [555, 621] on button "Notify a problem on all selected products" at bounding box center [663, 623] width 317 height 33
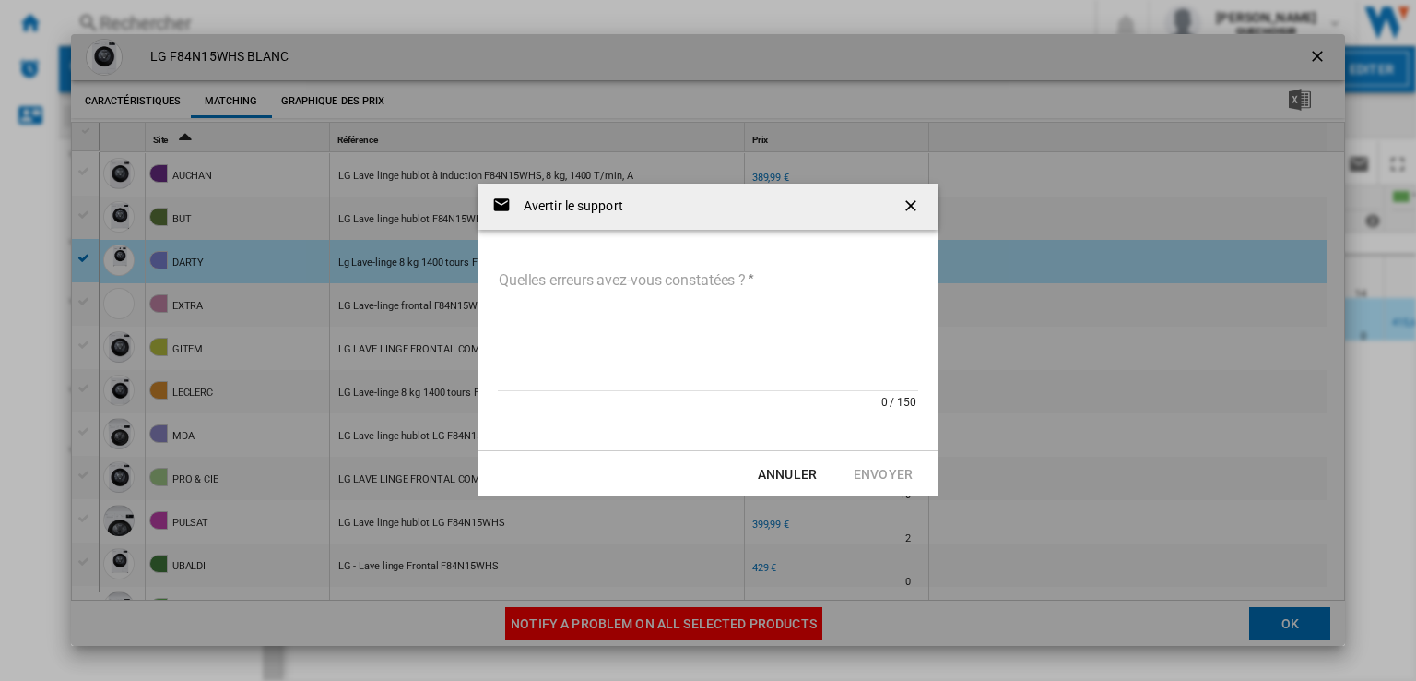
click at [548, 311] on textarea "Quelles erreurs avez-vous constatées ?" at bounding box center [708, 328] width 420 height 124
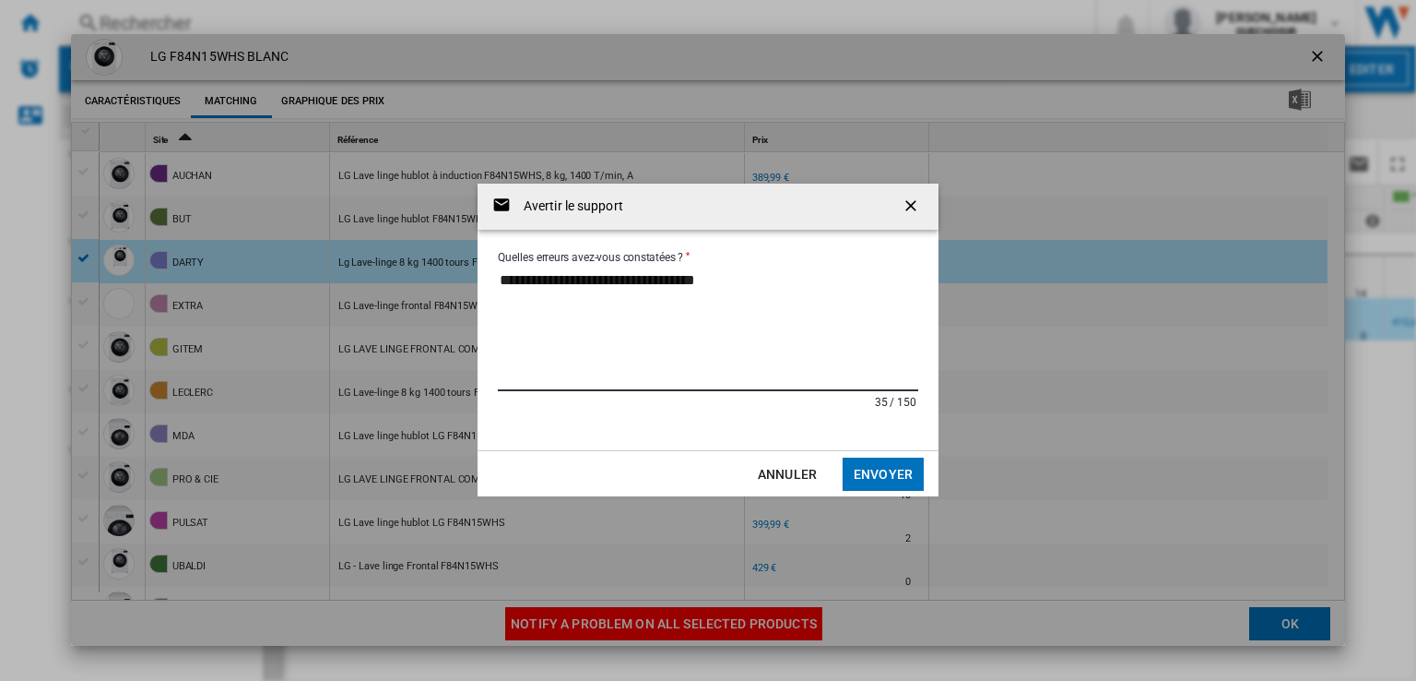
paste textarea "**********"
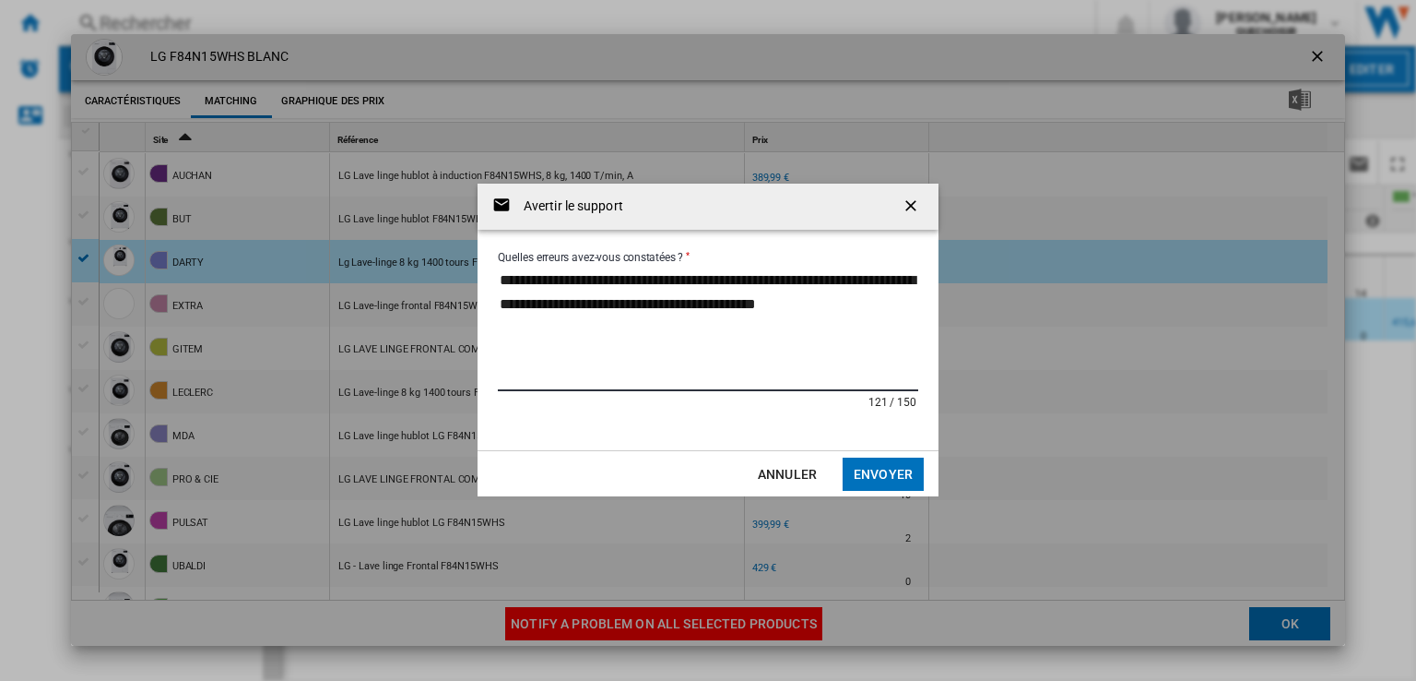
type textarea "**********"
click at [885, 468] on button "Envoyer" at bounding box center [883, 473] width 81 height 33
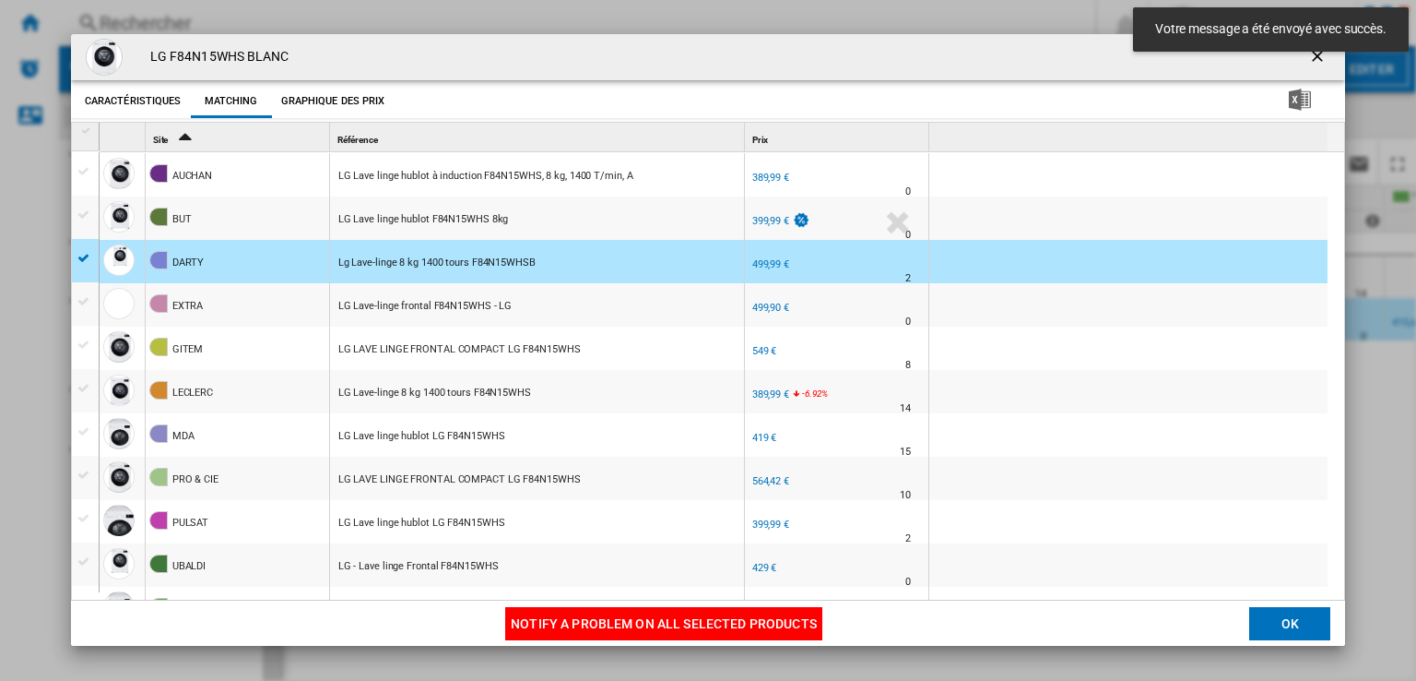
click at [1315, 63] on ng-md-icon "getI18NText('BUTTONS.CLOSE_DIALOG')" at bounding box center [1319, 58] width 22 height 22
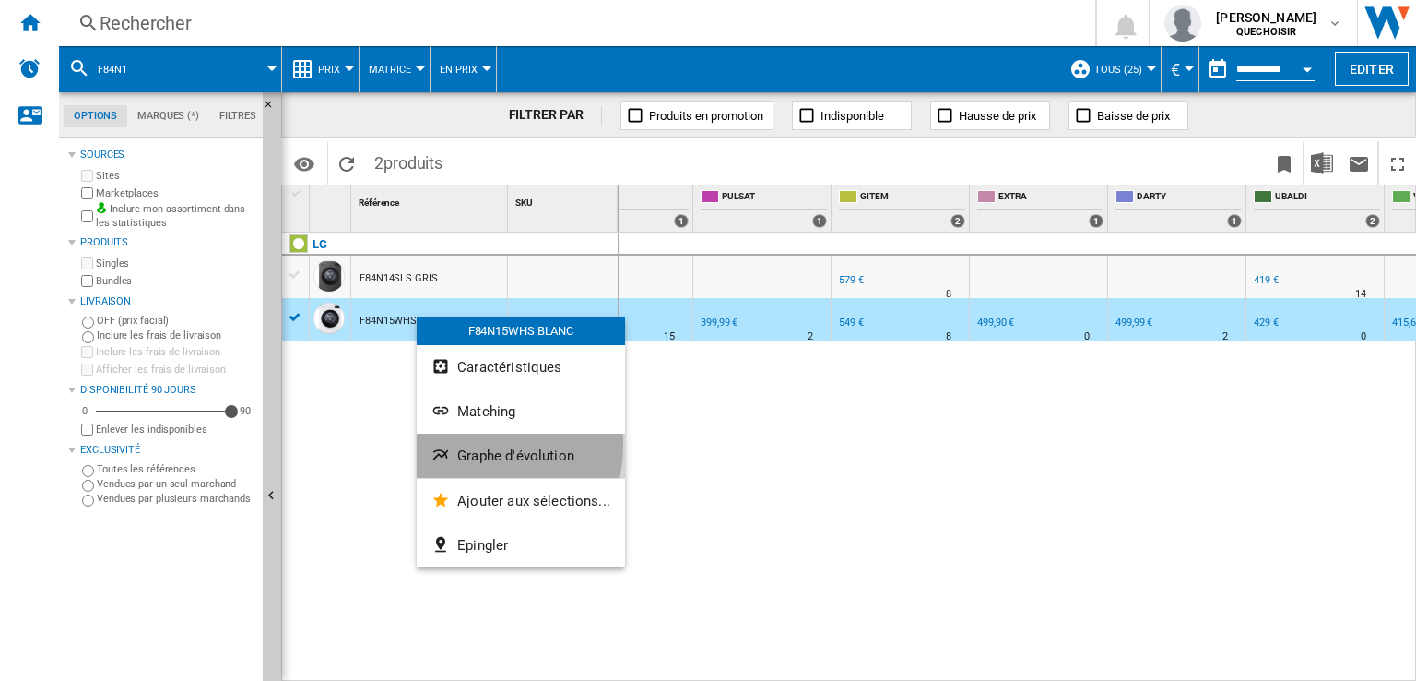
click at [476, 444] on button "Graphe d'évolution" at bounding box center [521, 455] width 208 height 44
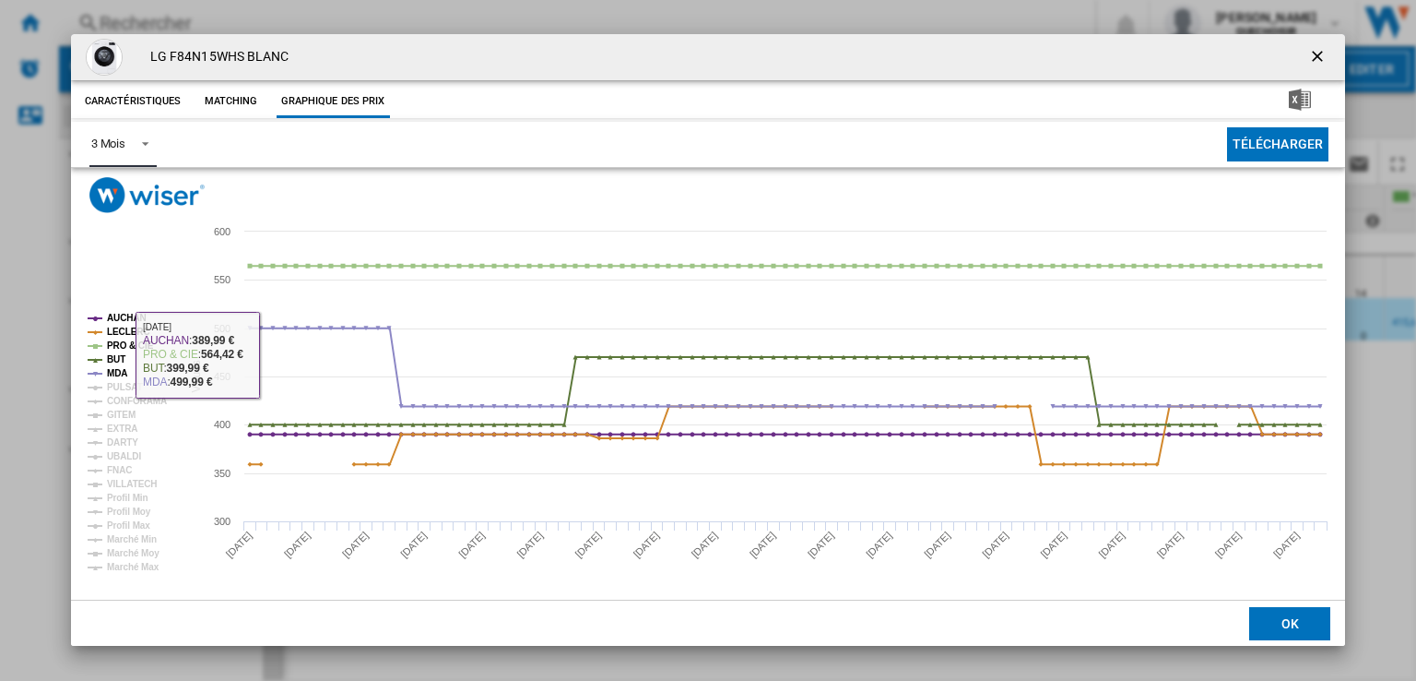
click at [122, 154] on md-select-value "3 Mois" at bounding box center [122, 144] width 67 height 45
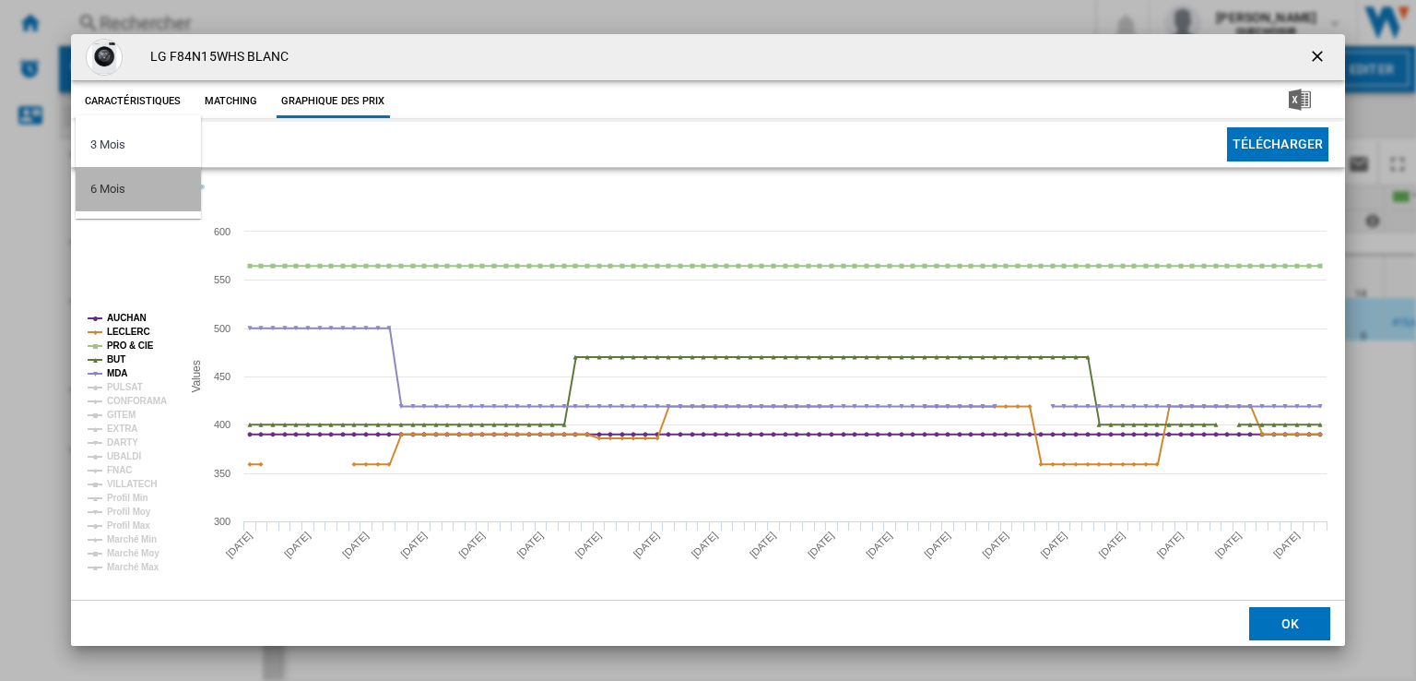
click at [140, 196] on md-option "6 Mois" at bounding box center [138, 189] width 125 height 44
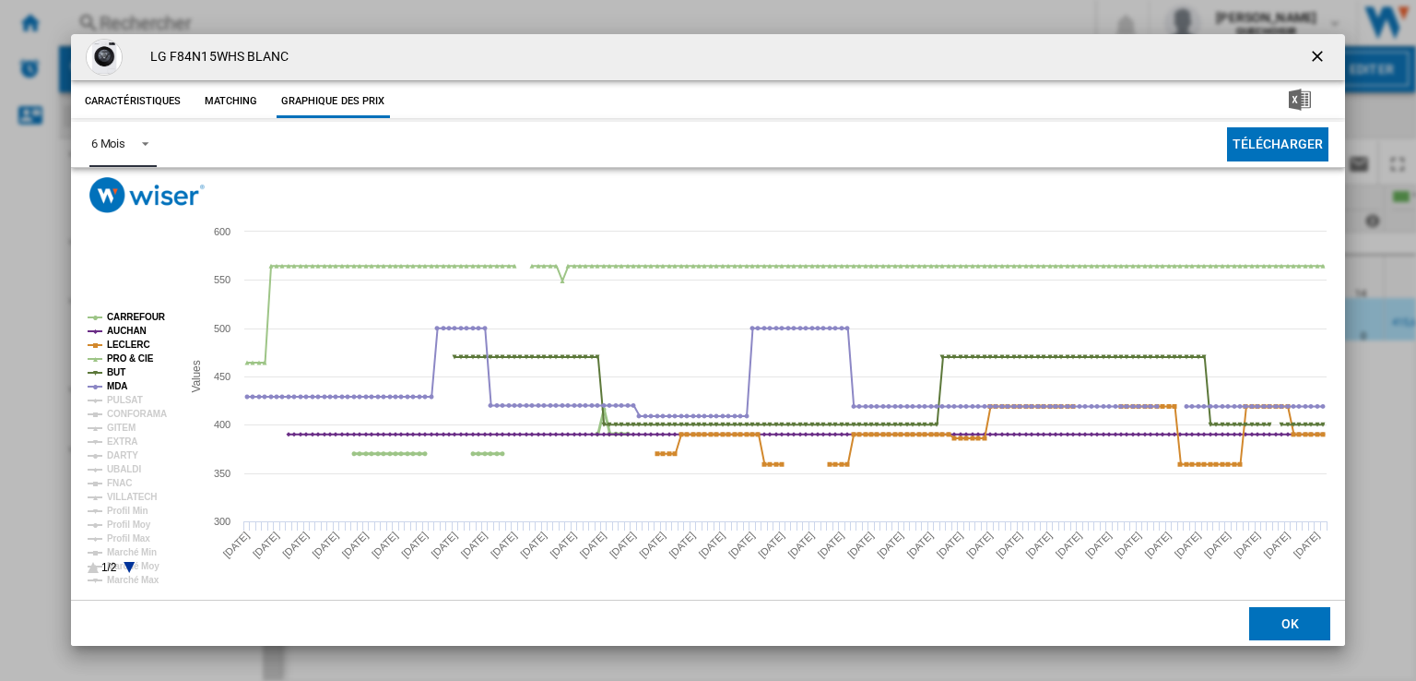
click at [124, 317] on tspan "CARREFOUR" at bounding box center [136, 317] width 59 height 10
click at [120, 329] on tspan "AUCHAN" at bounding box center [127, 331] width 40 height 10
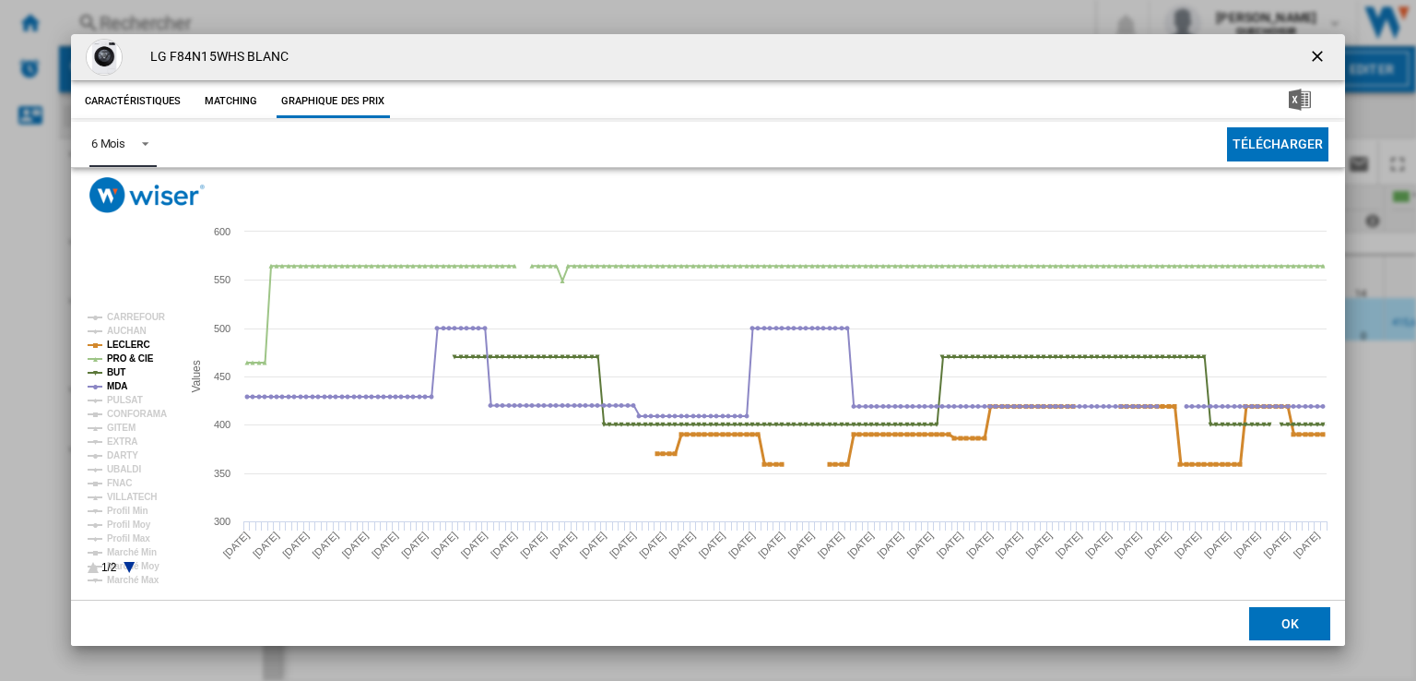
click at [119, 344] on tspan "LECLERC" at bounding box center [128, 344] width 43 height 10
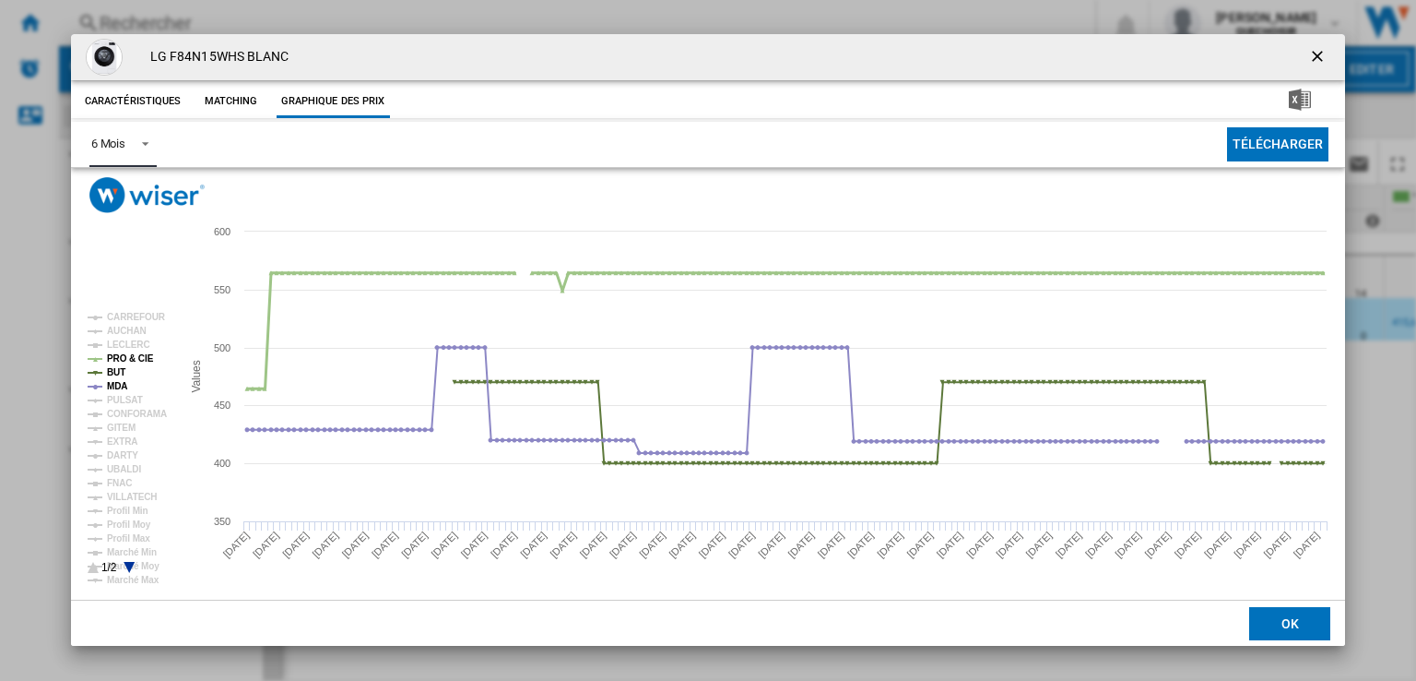
click at [119, 357] on tspan "PRO & CIE" at bounding box center [130, 358] width 47 height 10
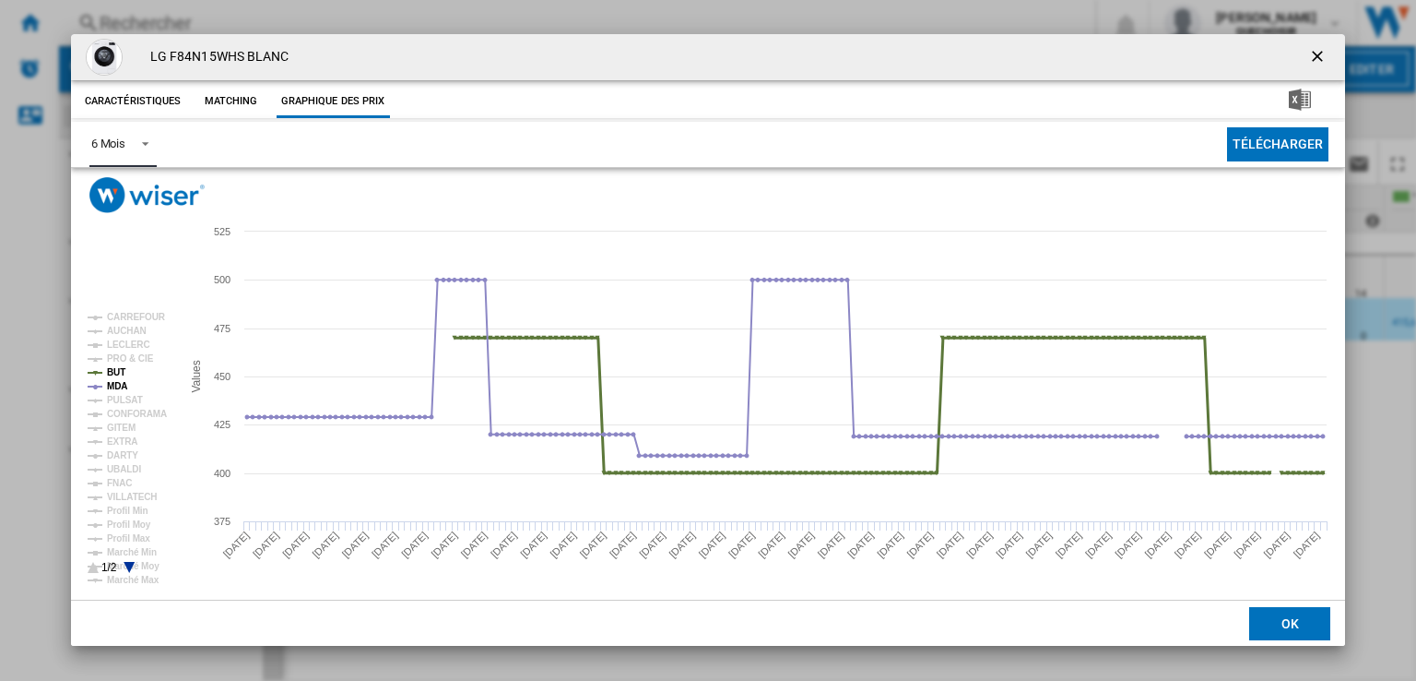
drag, startPoint x: 119, startPoint y: 367, endPoint x: 119, endPoint y: 377, distance: 10.1
click at [119, 369] on tspan "BUT" at bounding box center [116, 372] width 18 height 10
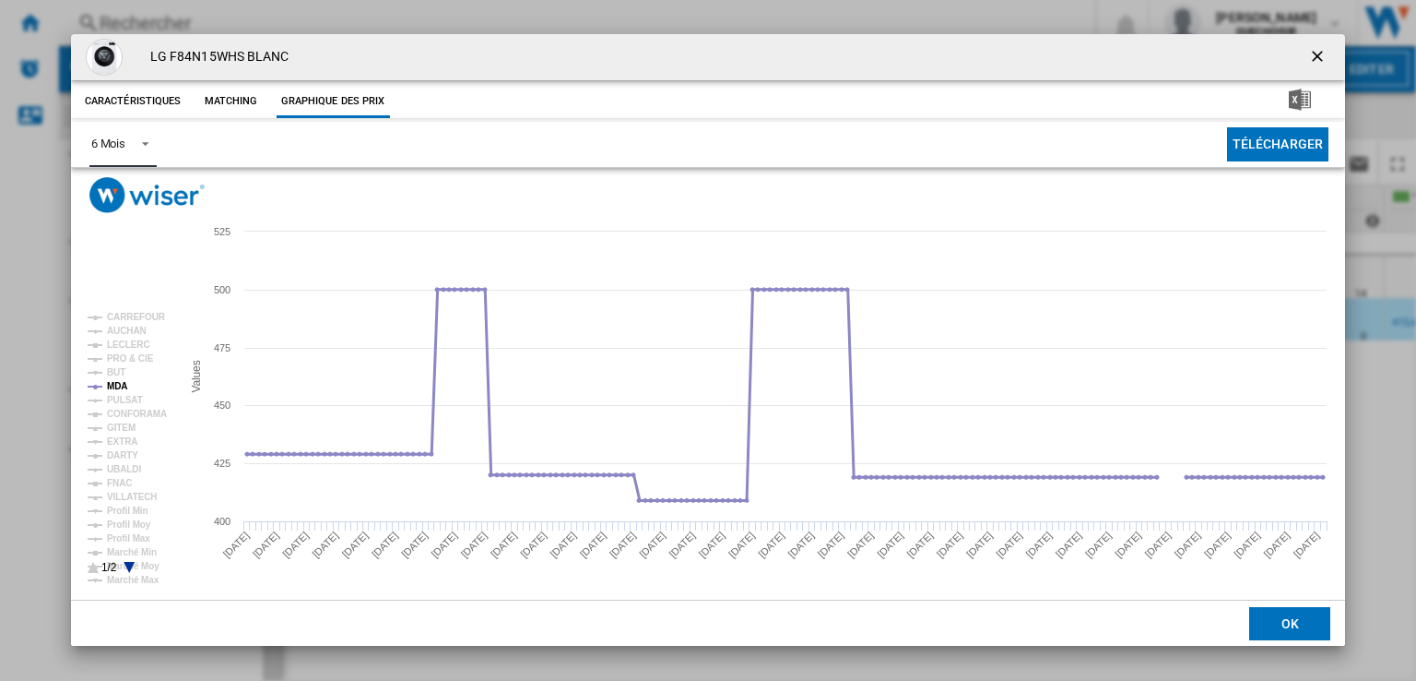
click at [119, 383] on tspan "MDA" at bounding box center [117, 386] width 20 height 10
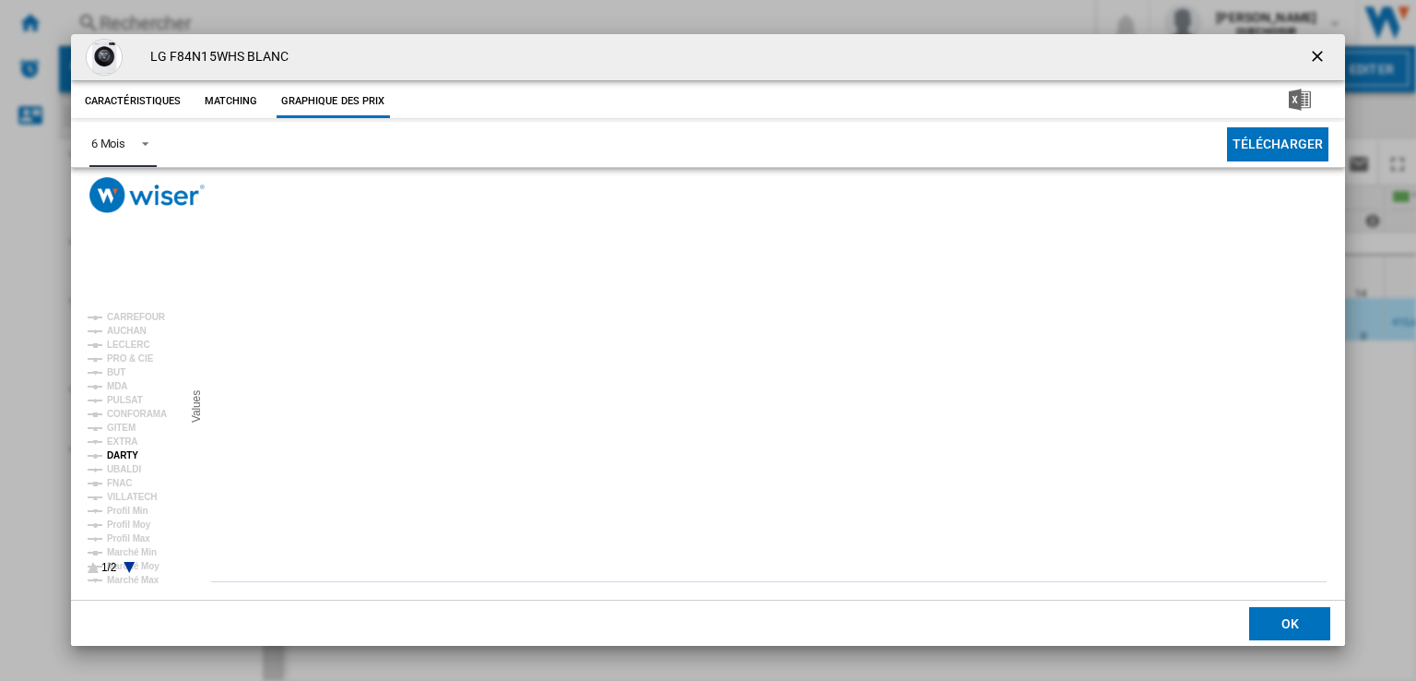
click at [125, 453] on tspan "DARTY" at bounding box center [122, 455] width 31 height 10
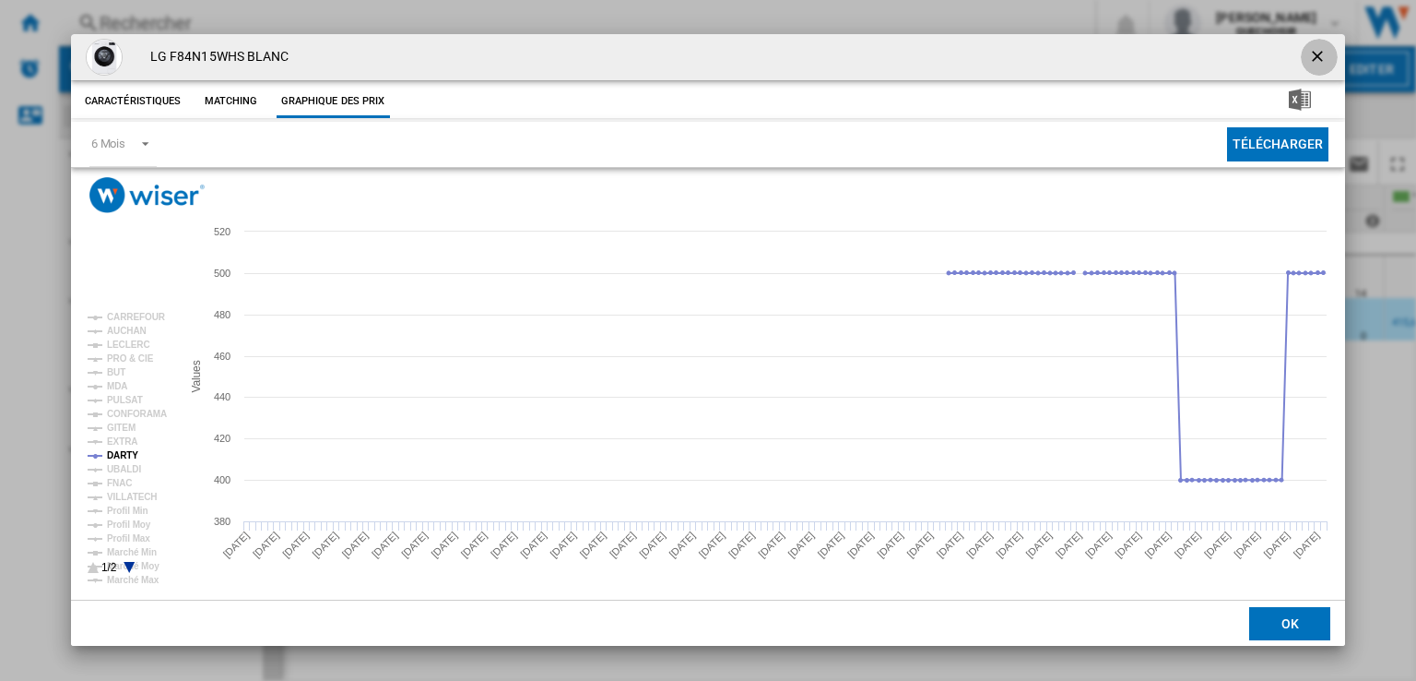
click at [1325, 56] on ng-md-icon "getI18NText('BUTTONS.CLOSE_DIALOG')" at bounding box center [1319, 58] width 22 height 22
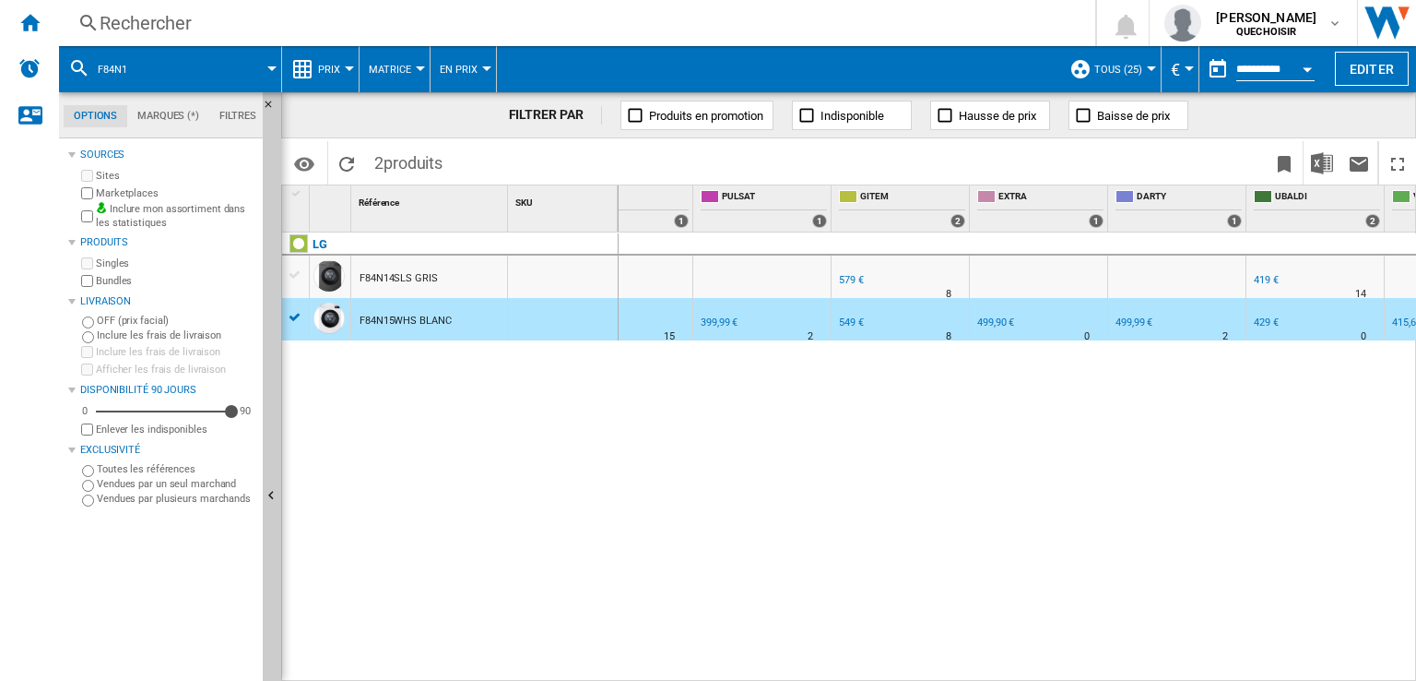
click at [388, 67] on span "Matrice" at bounding box center [390, 70] width 42 height 12
click at [422, 158] on span "Classement" at bounding box center [411, 158] width 76 height 17
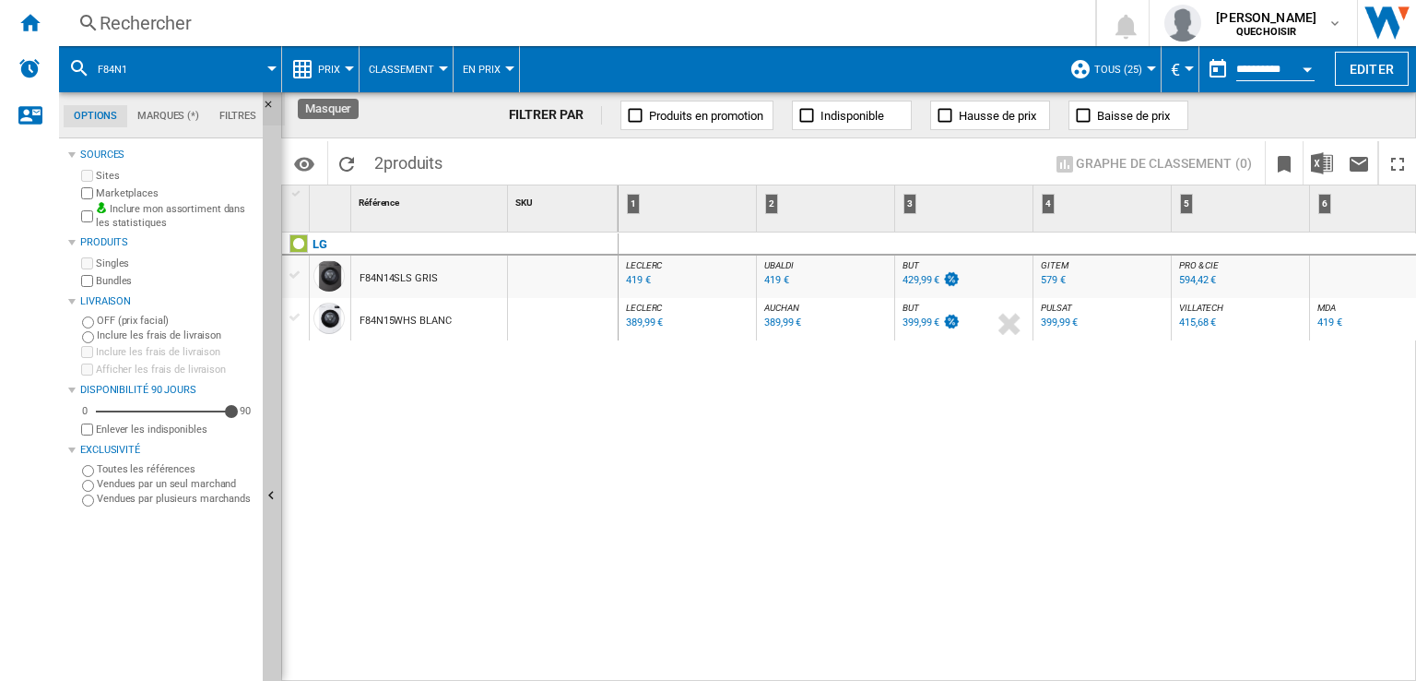
click at [272, 103] on ng-md-icon "Masquer" at bounding box center [274, 110] width 22 height 22
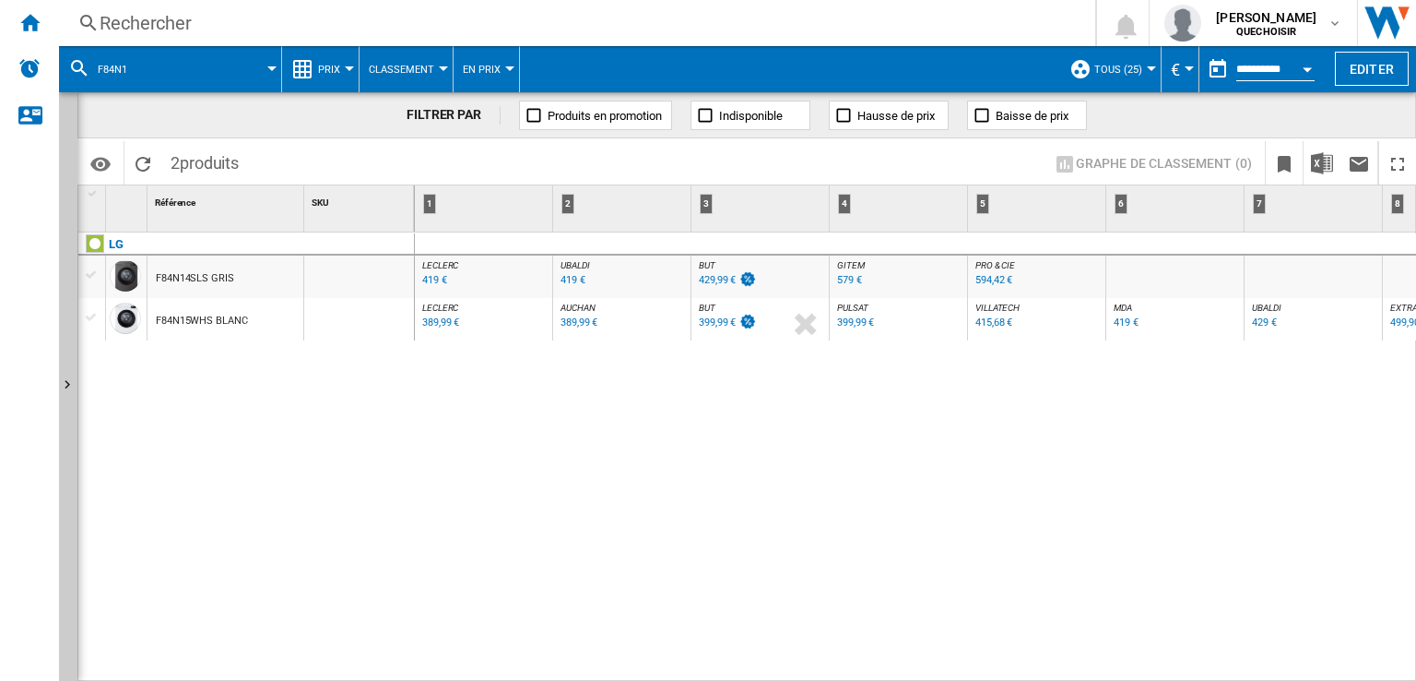
click at [708, 326] on div "399,99 €" at bounding box center [717, 322] width 37 height 12
click at [571, 280] on div "419 €" at bounding box center [573, 280] width 25 height 12
click at [704, 326] on div "399,99 €" at bounding box center [717, 322] width 37 height 12
click at [171, 19] on div "Rechercher" at bounding box center [574, 23] width 948 height 26
click at [427, 27] on div "Rechercher" at bounding box center [574, 23] width 948 height 26
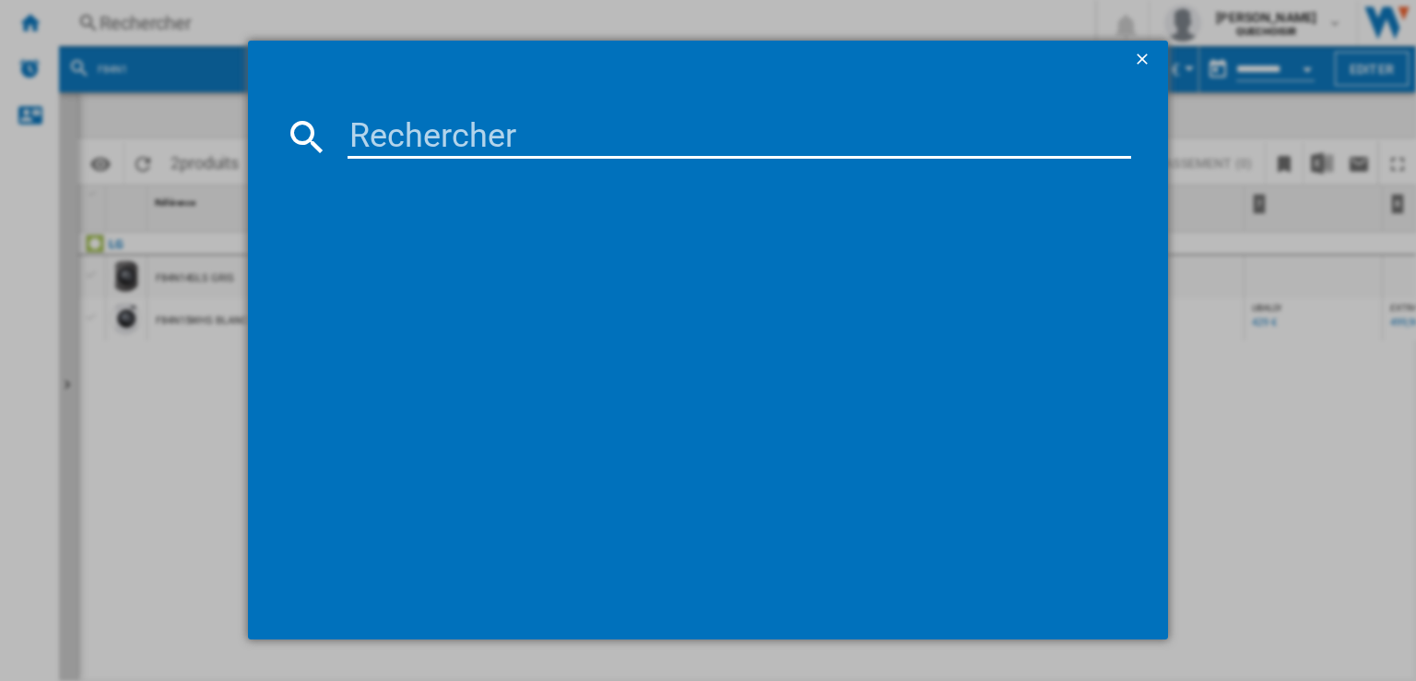
click at [526, 130] on input at bounding box center [740, 136] width 784 height 44
click at [553, 119] on input at bounding box center [740, 136] width 784 height 44
paste input "WF20DG8650BW"
type input "WF20DG8650"
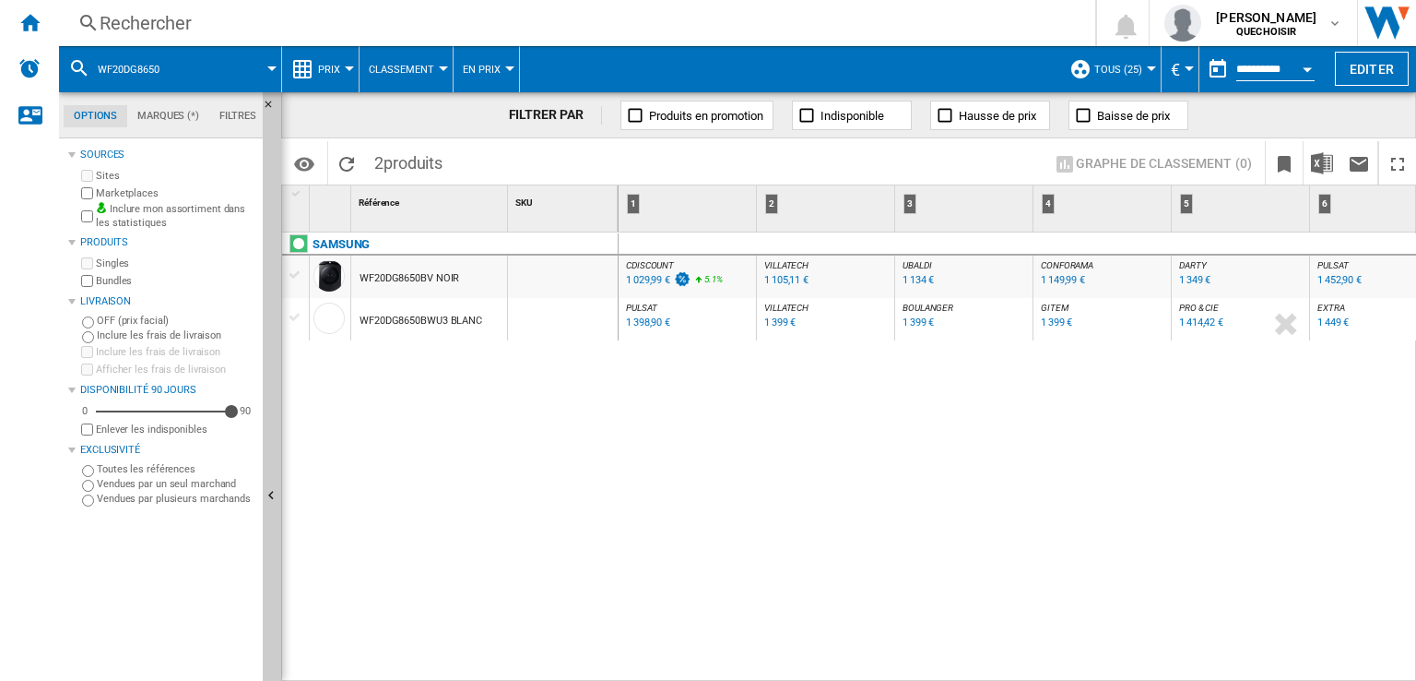
drag, startPoint x: 857, startPoint y: 671, endPoint x: 1122, endPoint y: 671, distance: 265.6
click at [1122, 671] on div "CDISCOUNT : FR CDISCOUNT -1.0 % 1 029,99 € 5.1 % N/A CDISCOUNT : FR CDISCOUNT […" at bounding box center [1018, 457] width 799 height 450
click at [912, 325] on div "1 399 €" at bounding box center [918, 322] width 31 height 12
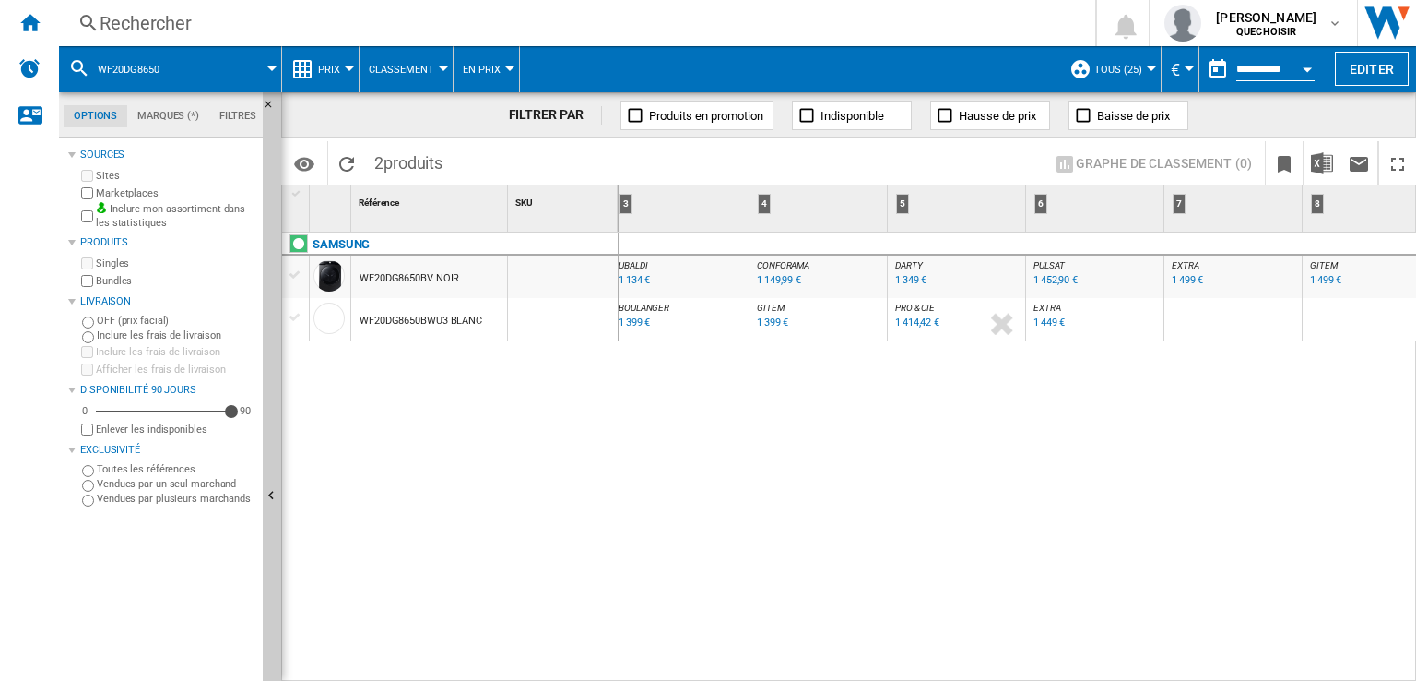
scroll to position [0, 408]
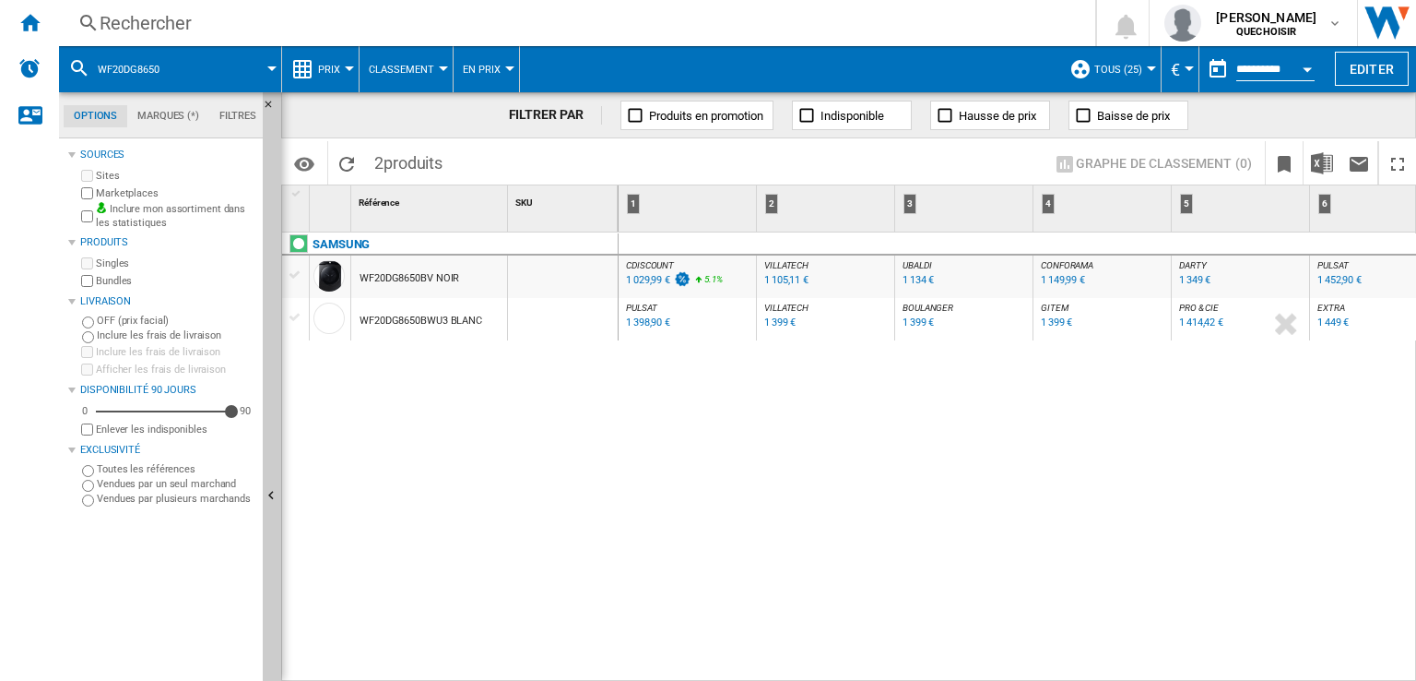
click at [197, 29] on div "Rechercher" at bounding box center [574, 23] width 948 height 26
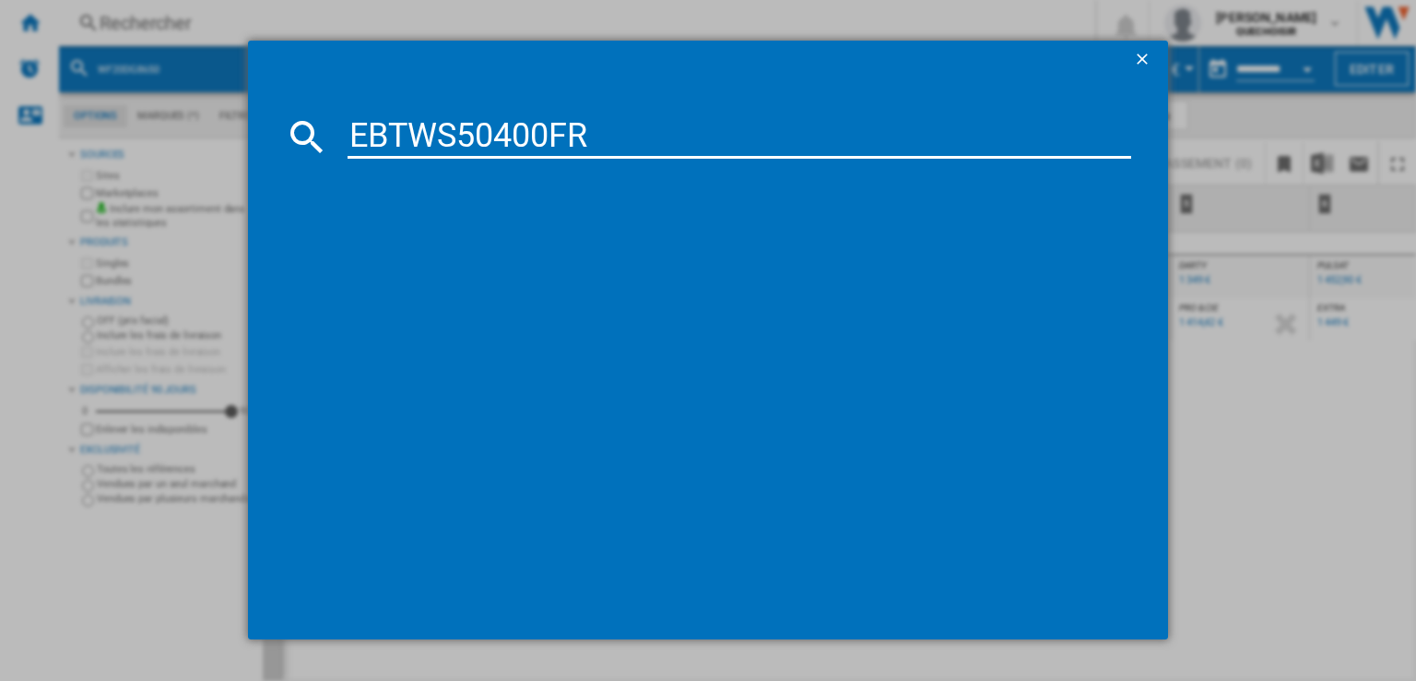
click at [399, 133] on input "EBTWS50400FR" at bounding box center [740, 136] width 784 height 44
drag, startPoint x: 406, startPoint y: 127, endPoint x: 147, endPoint y: 124, distance: 259.1
click at [147, 124] on div "EBTindesit 504 Chargement en cours..." at bounding box center [708, 340] width 1416 height 680
type input "indesit 504"
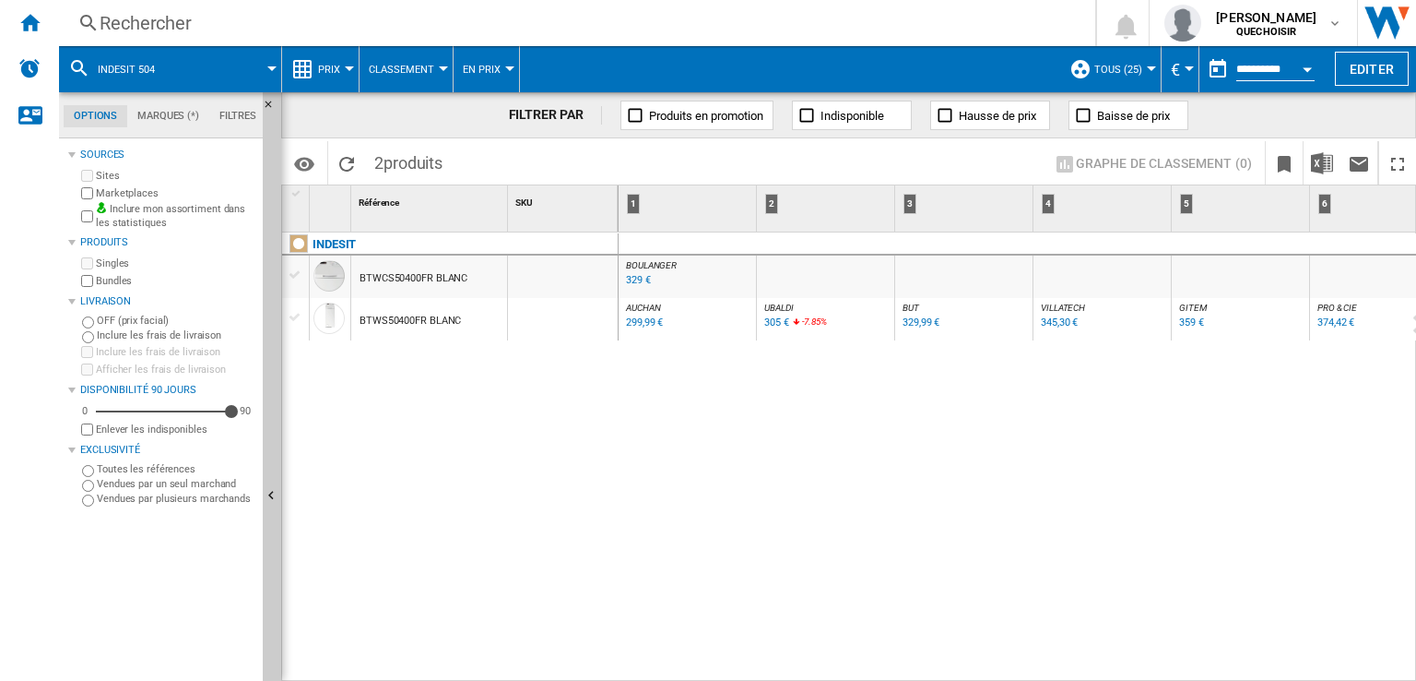
click at [632, 281] on div "329 €" at bounding box center [638, 280] width 25 height 12
click at [146, 26] on div "Rechercher" at bounding box center [574, 23] width 948 height 26
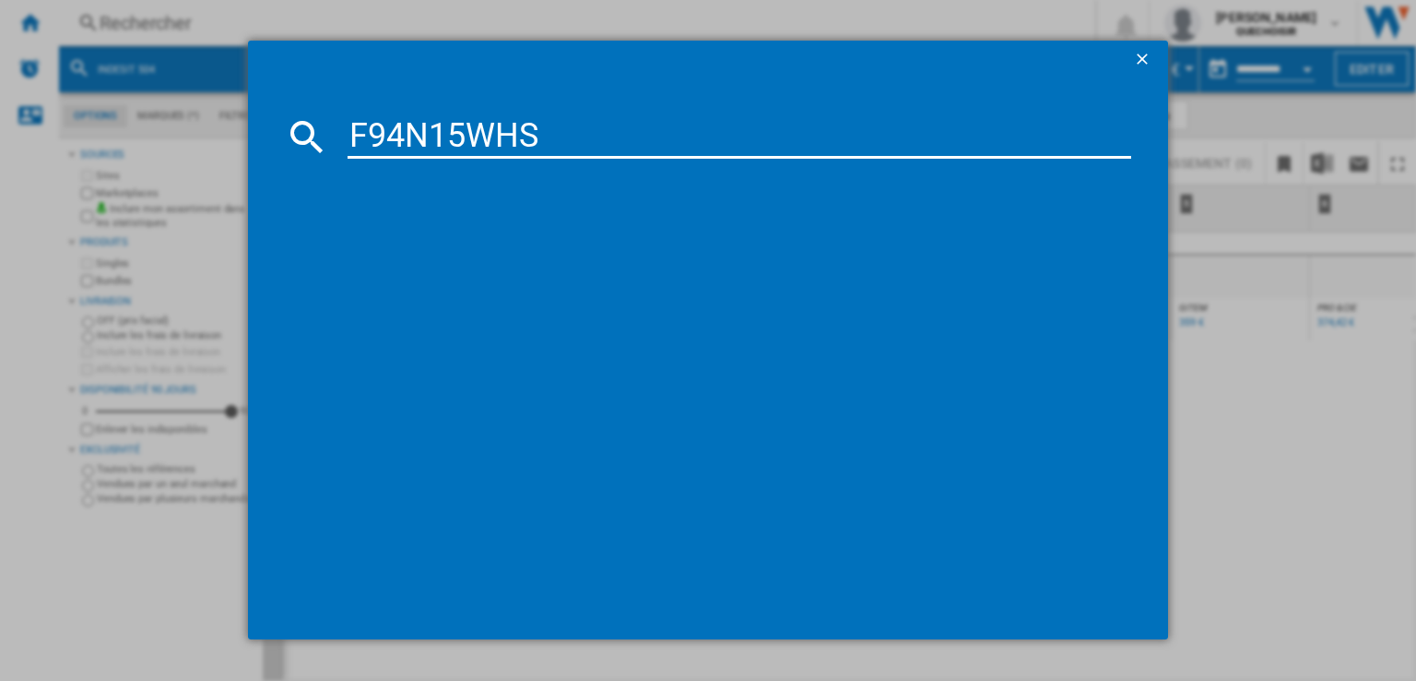
drag, startPoint x: 455, startPoint y: 134, endPoint x: 716, endPoint y: 130, distance: 261.0
click at [649, 135] on input "F94N15WHS" at bounding box center [740, 136] width 784 height 44
type input "F94N1"
click at [439, 140] on input "F94N1" at bounding box center [740, 136] width 784 height 44
click at [439, 138] on input "F94N1" at bounding box center [740, 136] width 784 height 44
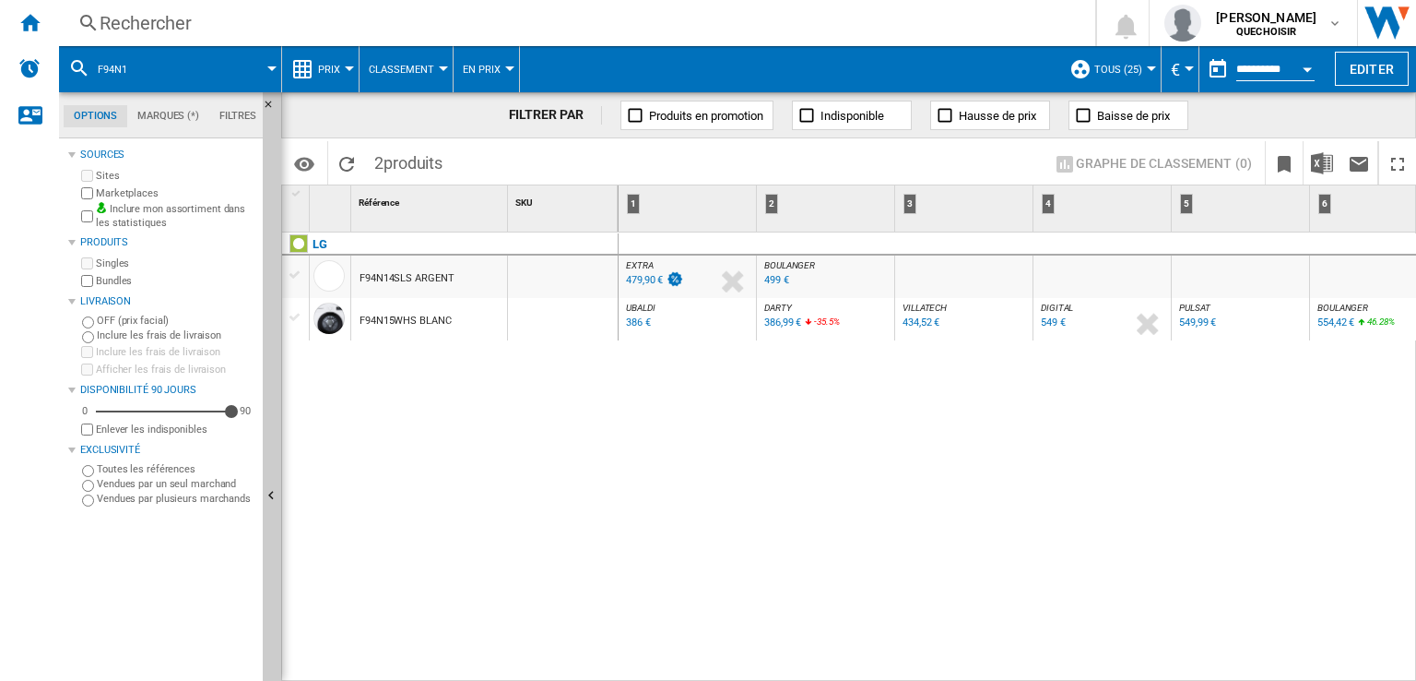
click at [780, 278] on div "499 €" at bounding box center [776, 280] width 25 height 12
click at [185, 24] on div "Rechercher" at bounding box center [574, 23] width 948 height 26
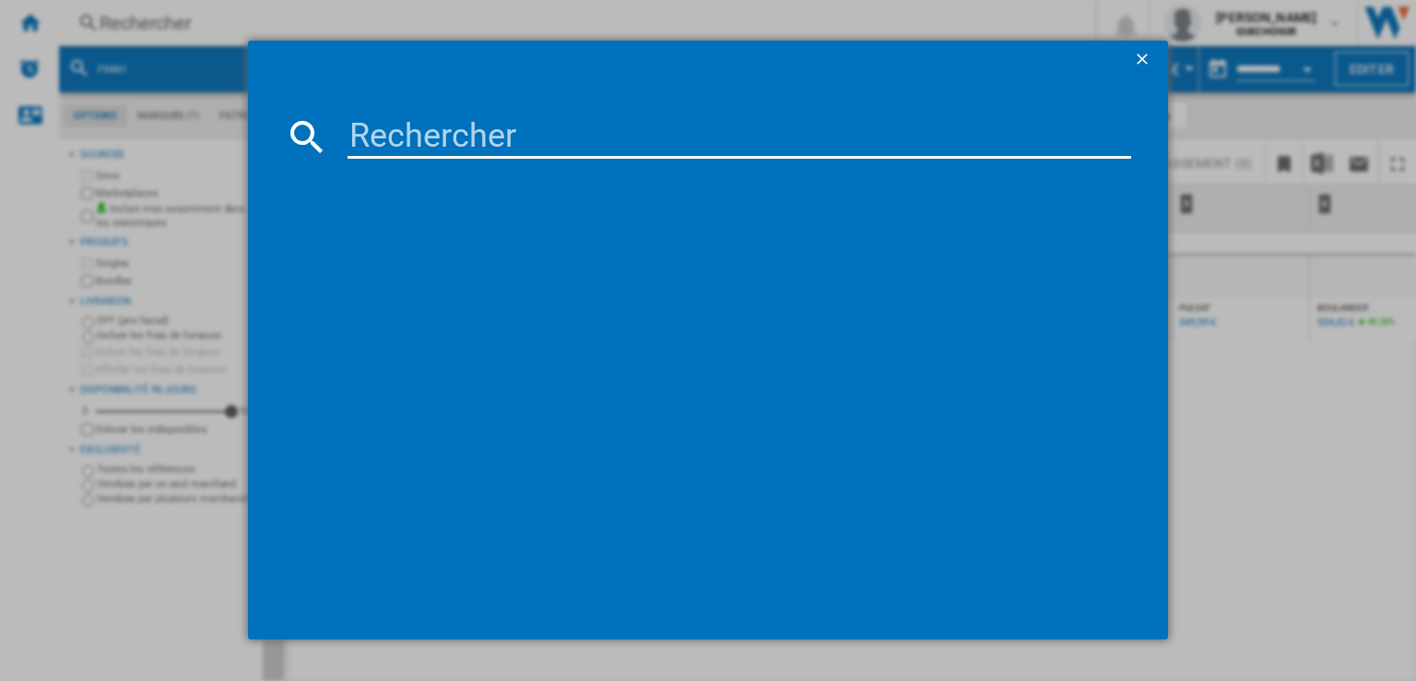
click at [1142, 54] on ng-md-icon "getI18NText('BUTTONS.CLOSE_DIALOG')" at bounding box center [1144, 61] width 22 height 22
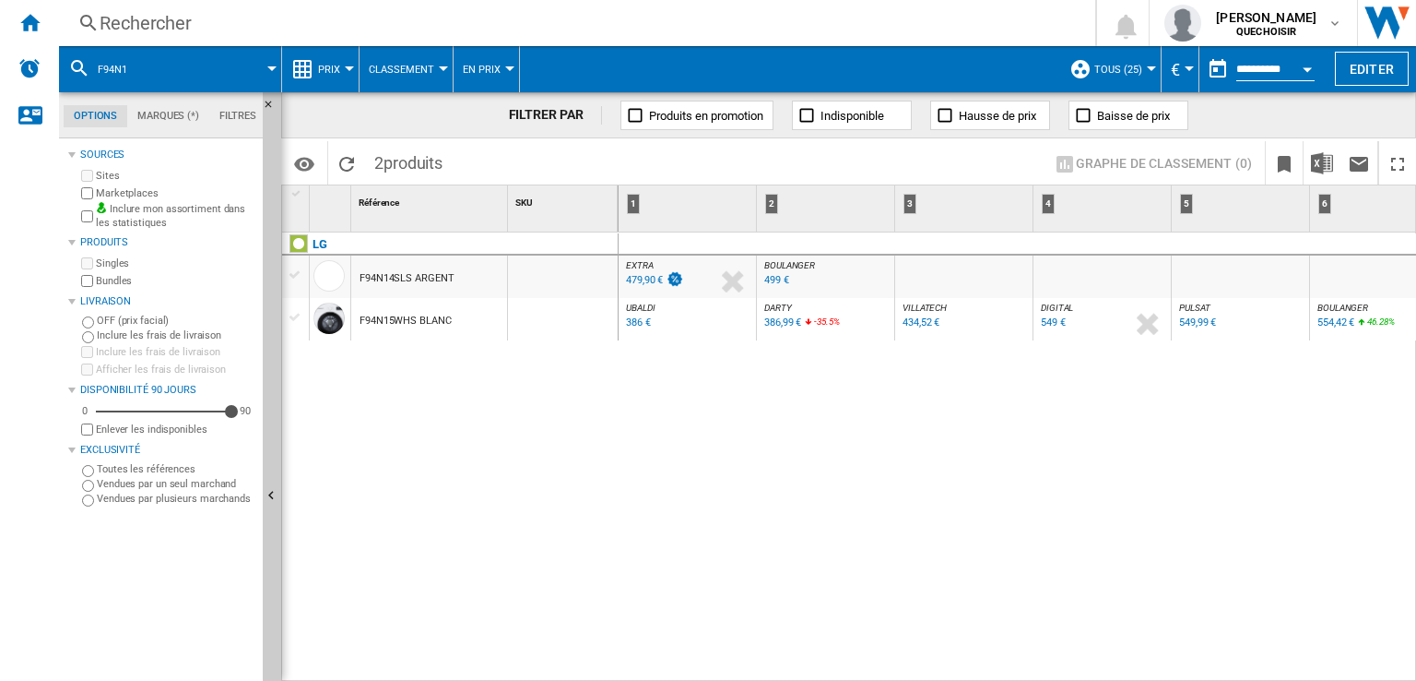
click at [1059, 517] on div "EXTRA : FR EXTRA -1.0 % 479,90 € % N/A EXTRA : FR EXTRA BOULANGER : FR BOULANGE…" at bounding box center [1018, 457] width 799 height 450
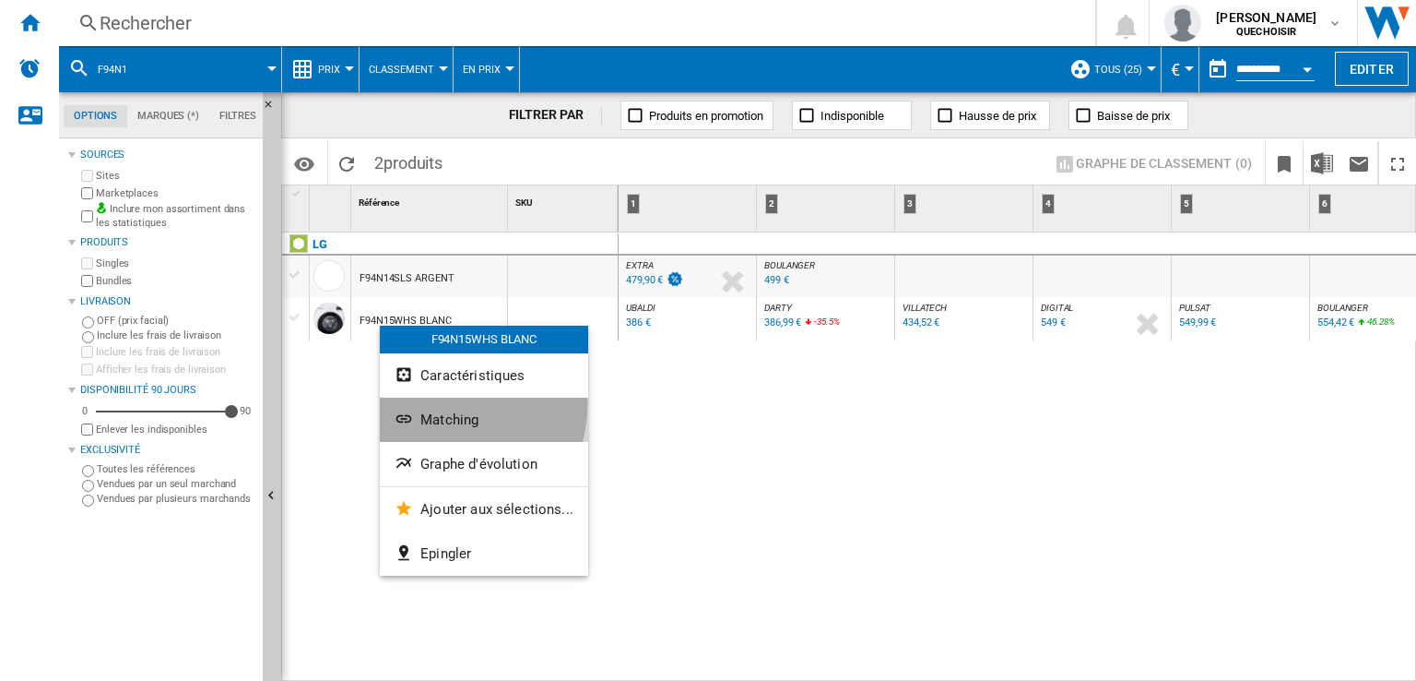
click at [438, 403] on button "Matching" at bounding box center [484, 419] width 208 height 44
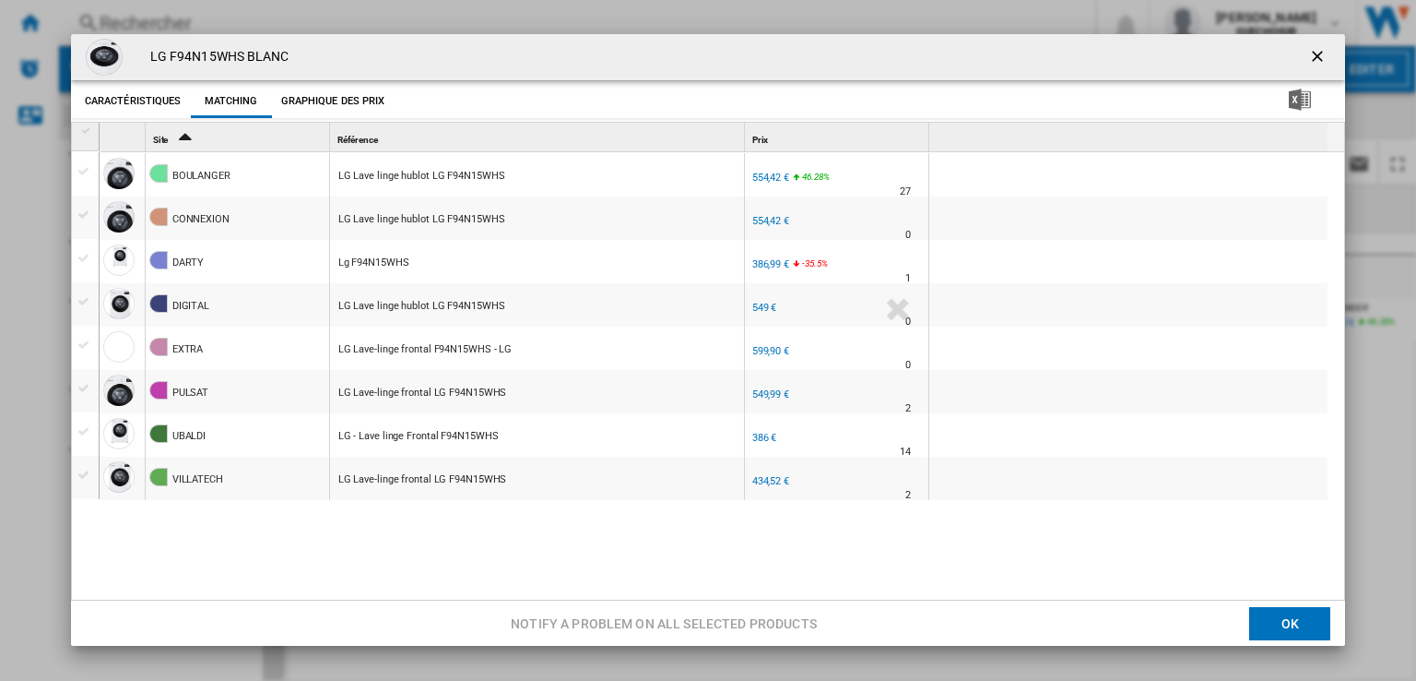
click at [679, 568] on div "BOULANGER LG Lave linge hublot LG F94N15WHS FR BOULANGER -1.0 % 554,42 € 46.28 …" at bounding box center [718, 377] width 1237 height 451
click at [1314, 49] on ng-md-icon "getI18NText('BUTTONS.CLOSE_DIALOG')" at bounding box center [1319, 58] width 22 height 22
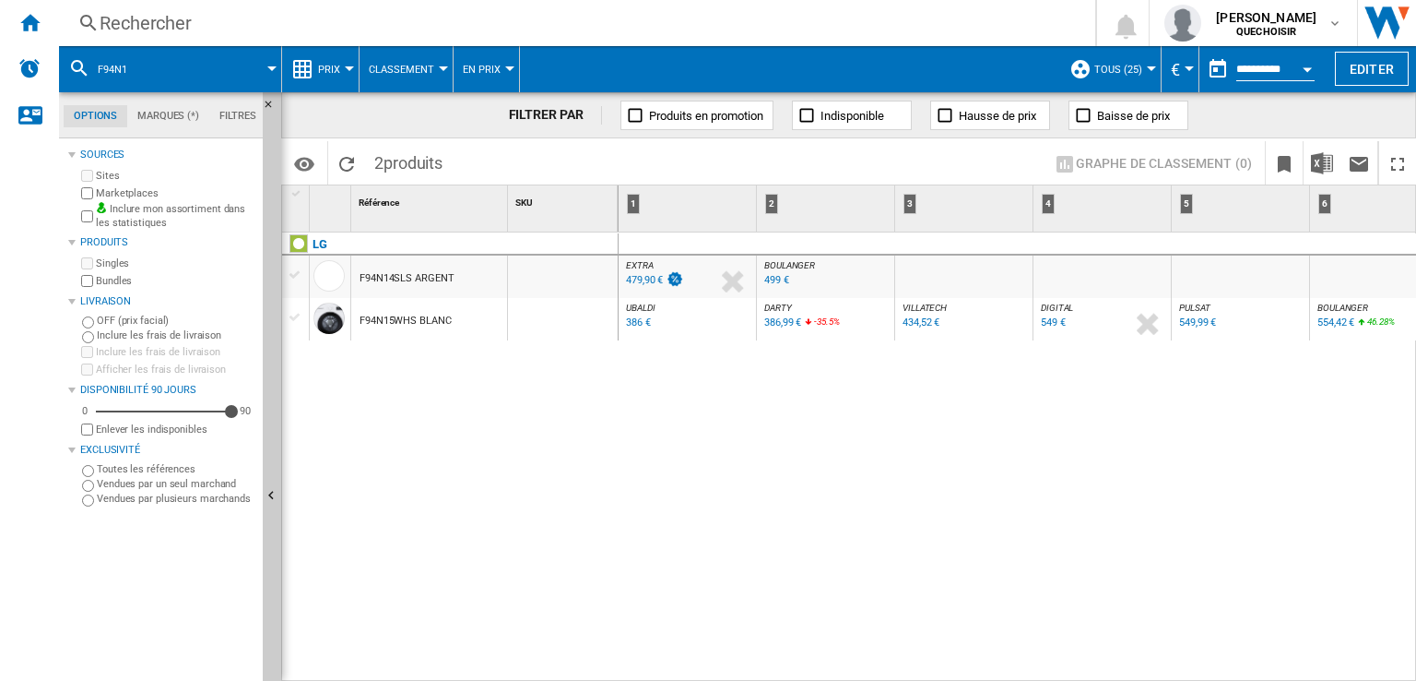
click at [954, 392] on div "EXTRA : FR EXTRA -1.0 % 479,90 € % N/A EXTRA : FR EXTRA BOULANGER : FR BOULANGE…" at bounding box center [1018, 457] width 799 height 450
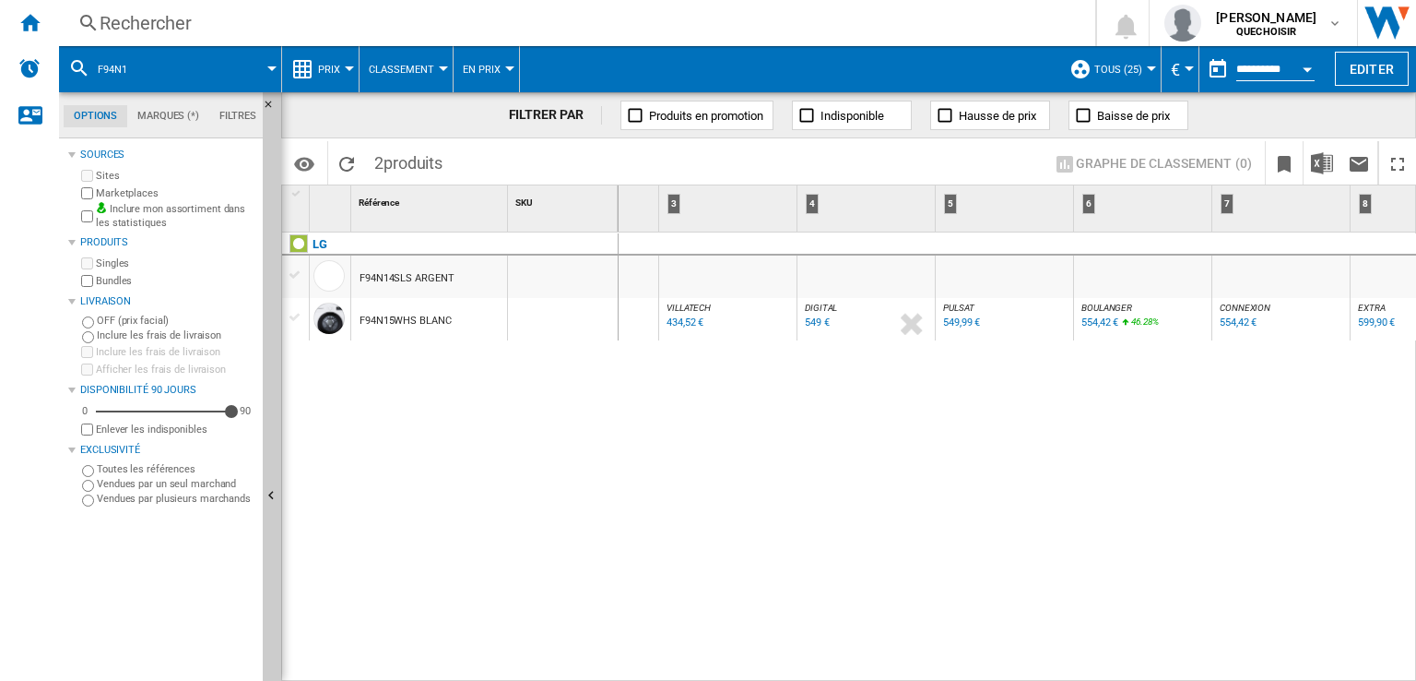
scroll to position [0, 294]
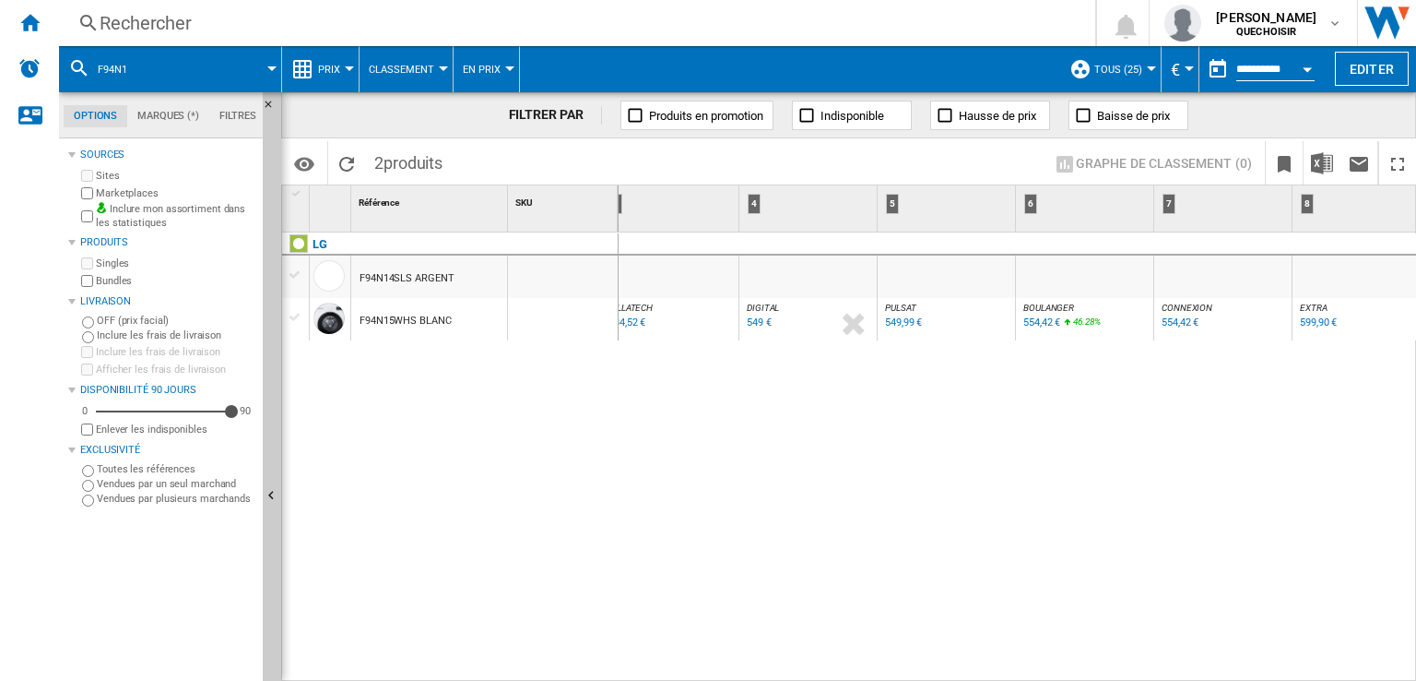
click at [1043, 318] on div "554,42 €" at bounding box center [1042, 322] width 37 height 12
click at [129, 27] on div "Rechercher" at bounding box center [574, 23] width 948 height 26
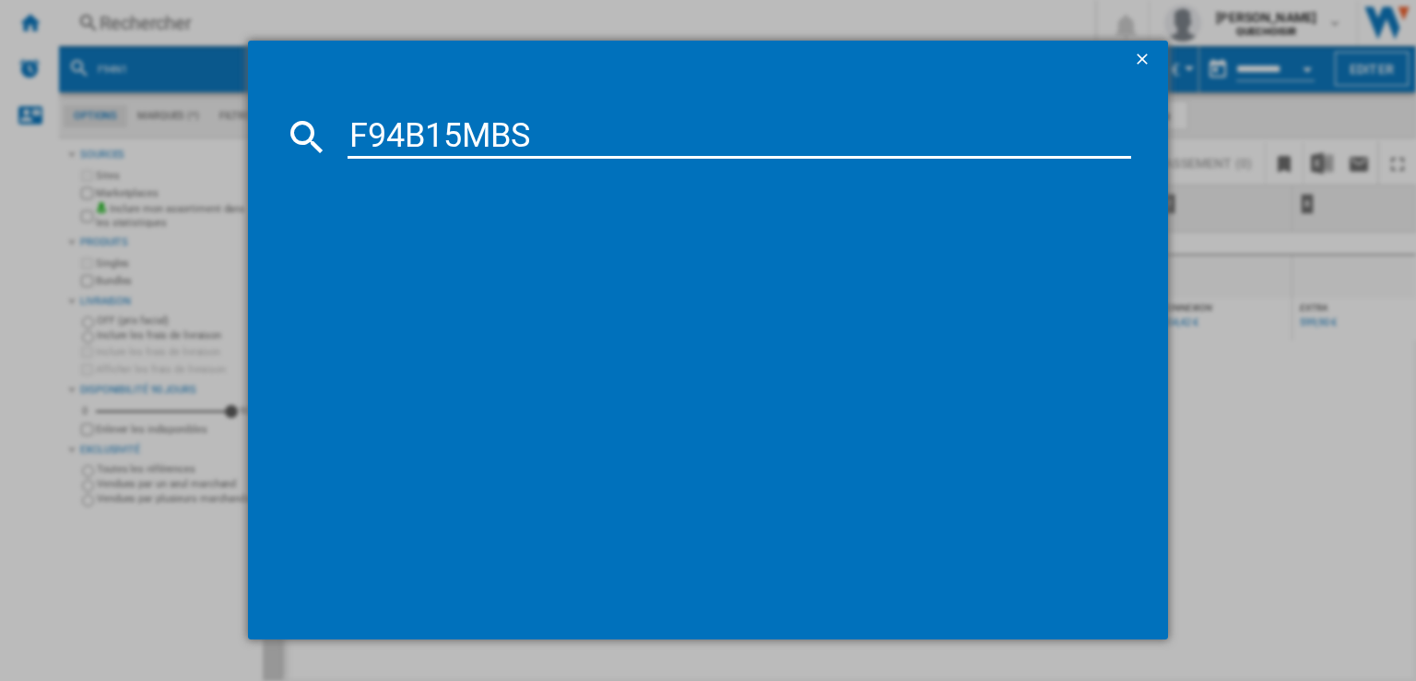
drag, startPoint x: 448, startPoint y: 136, endPoint x: 811, endPoint y: 130, distance: 363.4
click at [810, 137] on input "F94B15MBS" at bounding box center [740, 136] width 784 height 44
type input "F94B1"
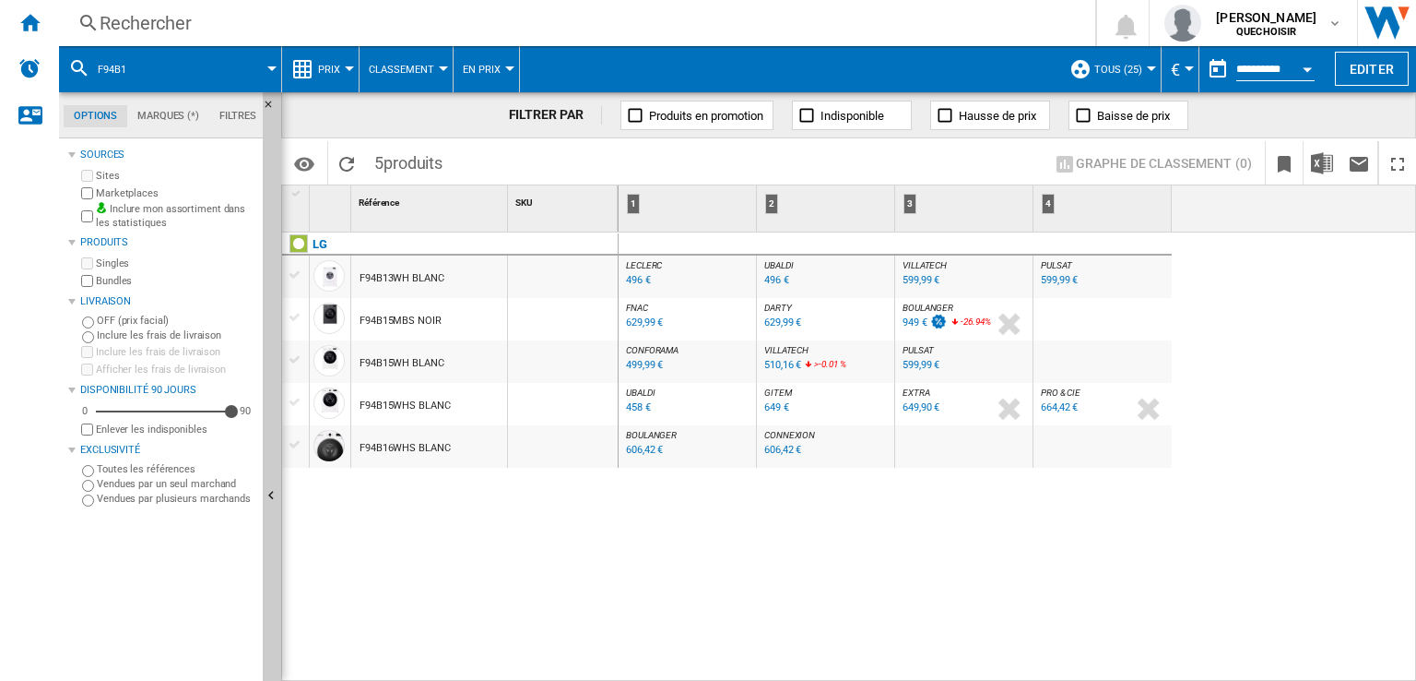
click at [478, 529] on div "LG F94B13WH BLANC F94B15MBS NOIR F94B15WH BLANC F94B15WHS BLANC F94B16WHS BLANC" at bounding box center [450, 452] width 337 height 441
click at [782, 302] on span "DARTY" at bounding box center [778, 307] width 28 height 10
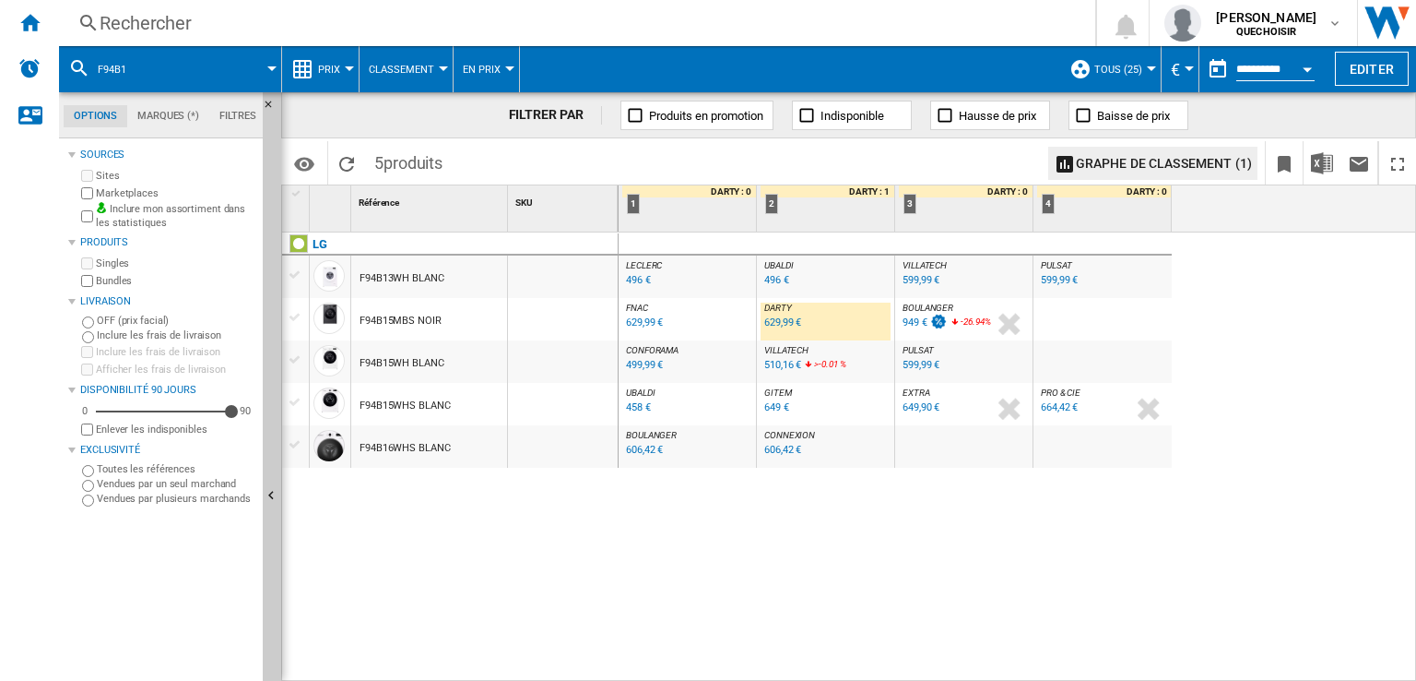
click at [1051, 408] on div "664,42 €" at bounding box center [1059, 407] width 37 height 12
click at [918, 318] on div "949 €" at bounding box center [915, 322] width 25 height 12
click at [293, 314] on div at bounding box center [295, 317] width 19 height 17
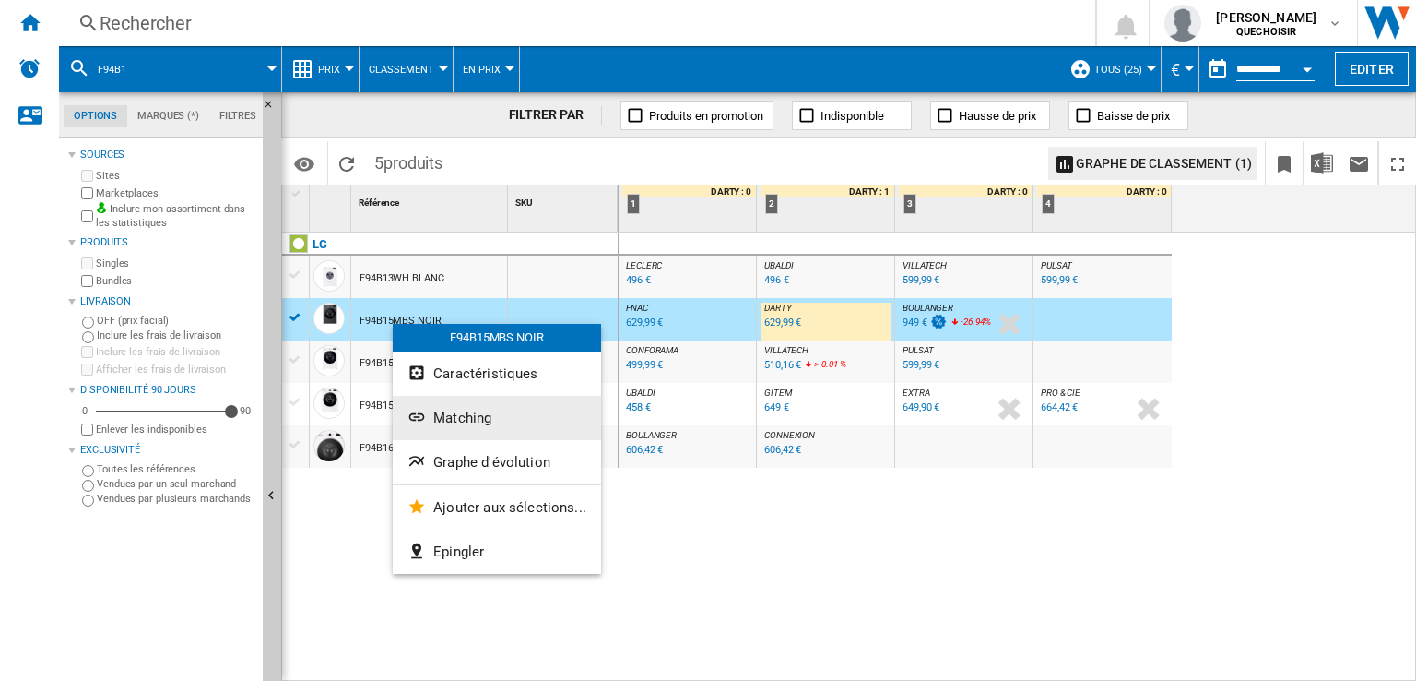
click at [465, 420] on span "Matching" at bounding box center [462, 417] width 58 height 17
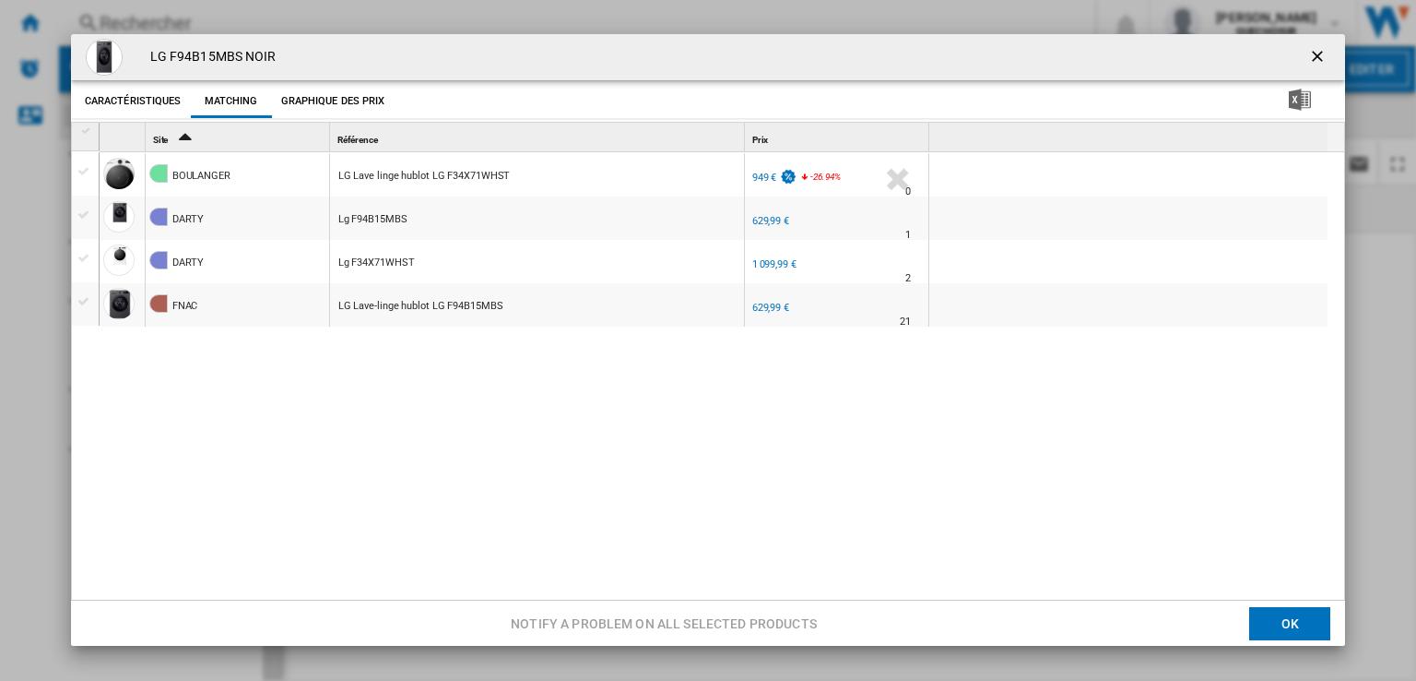
click at [83, 259] on div "Product popup" at bounding box center [85, 258] width 19 height 17
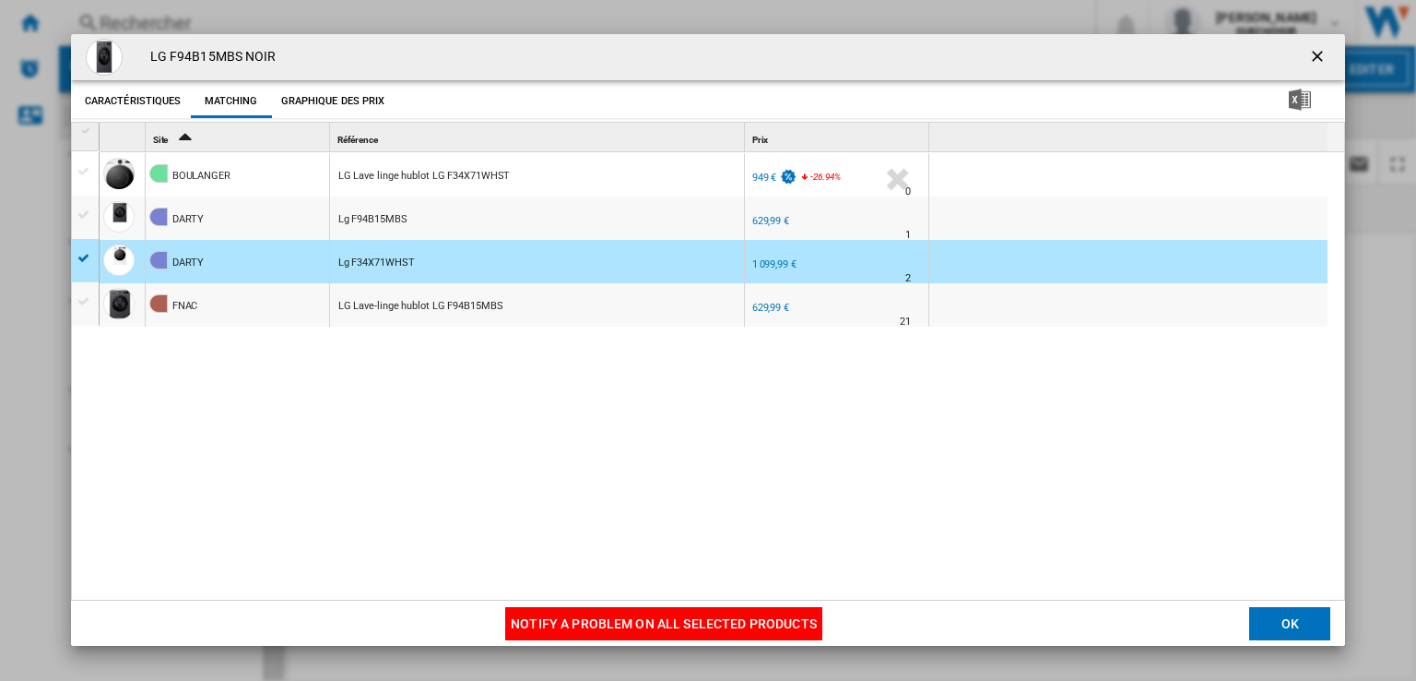
click at [83, 167] on div "Product popup" at bounding box center [85, 171] width 19 height 17
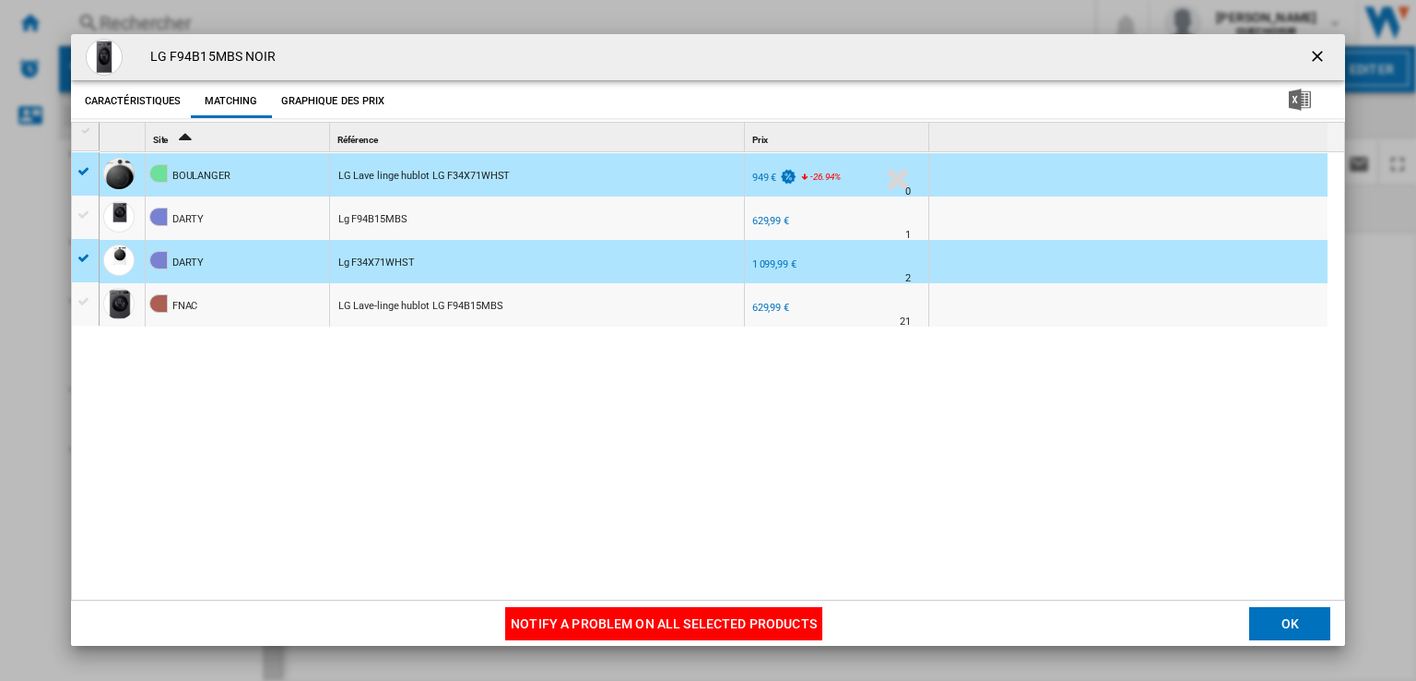
click at [557, 620] on button "Notify a problem on all selected products" at bounding box center [663, 623] width 317 height 33
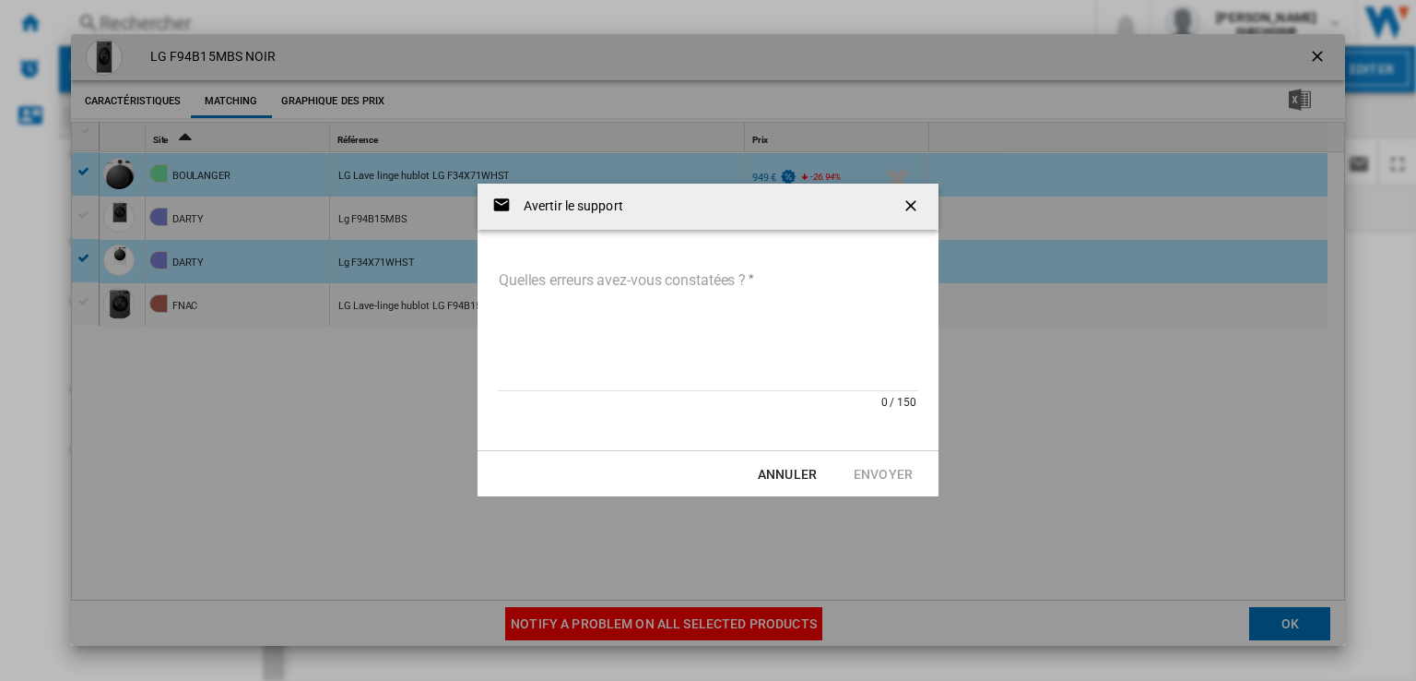
click at [591, 324] on textarea "Quelles erreurs avez-vous constatées ?" at bounding box center [708, 328] width 420 height 124
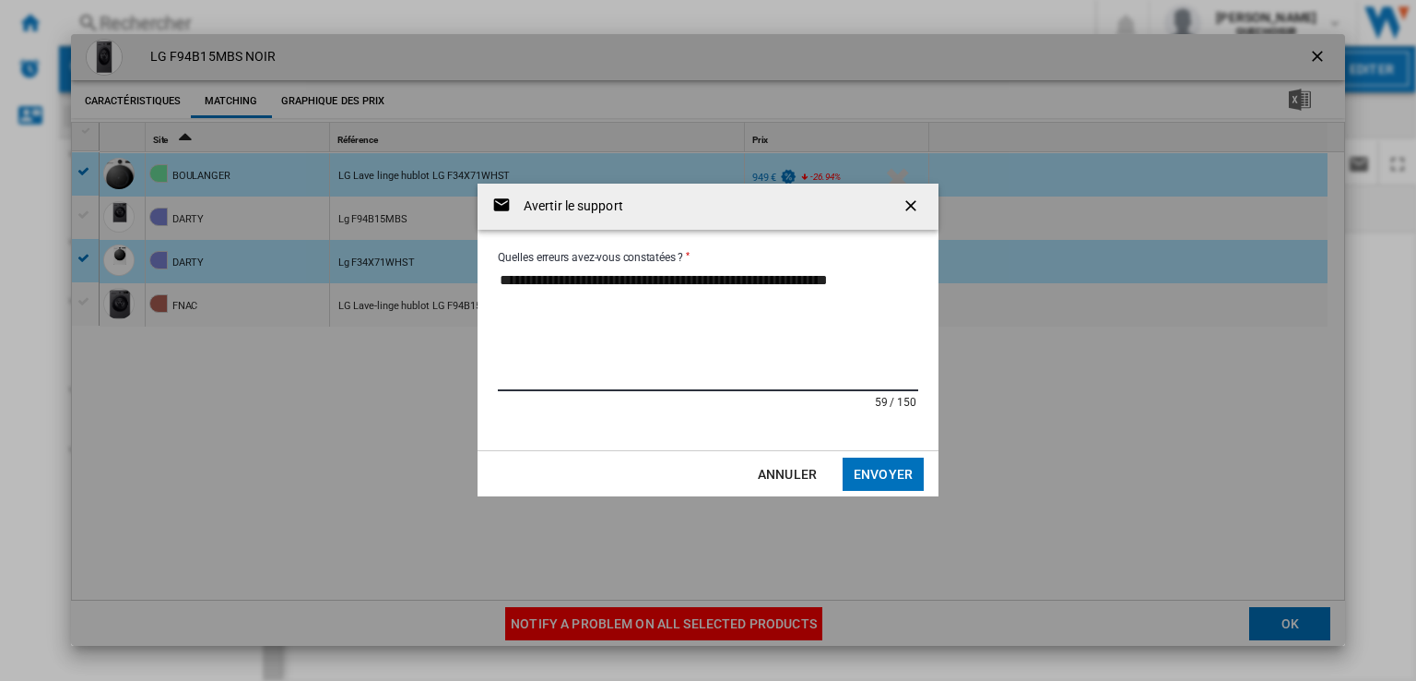
paste textarea "**********"
click at [704, 281] on textarea "**********" at bounding box center [708, 328] width 420 height 124
type textarea "**********"
click at [878, 280] on textarea "**********" at bounding box center [708, 328] width 420 height 124
click at [781, 308] on textarea "**********" at bounding box center [708, 328] width 420 height 124
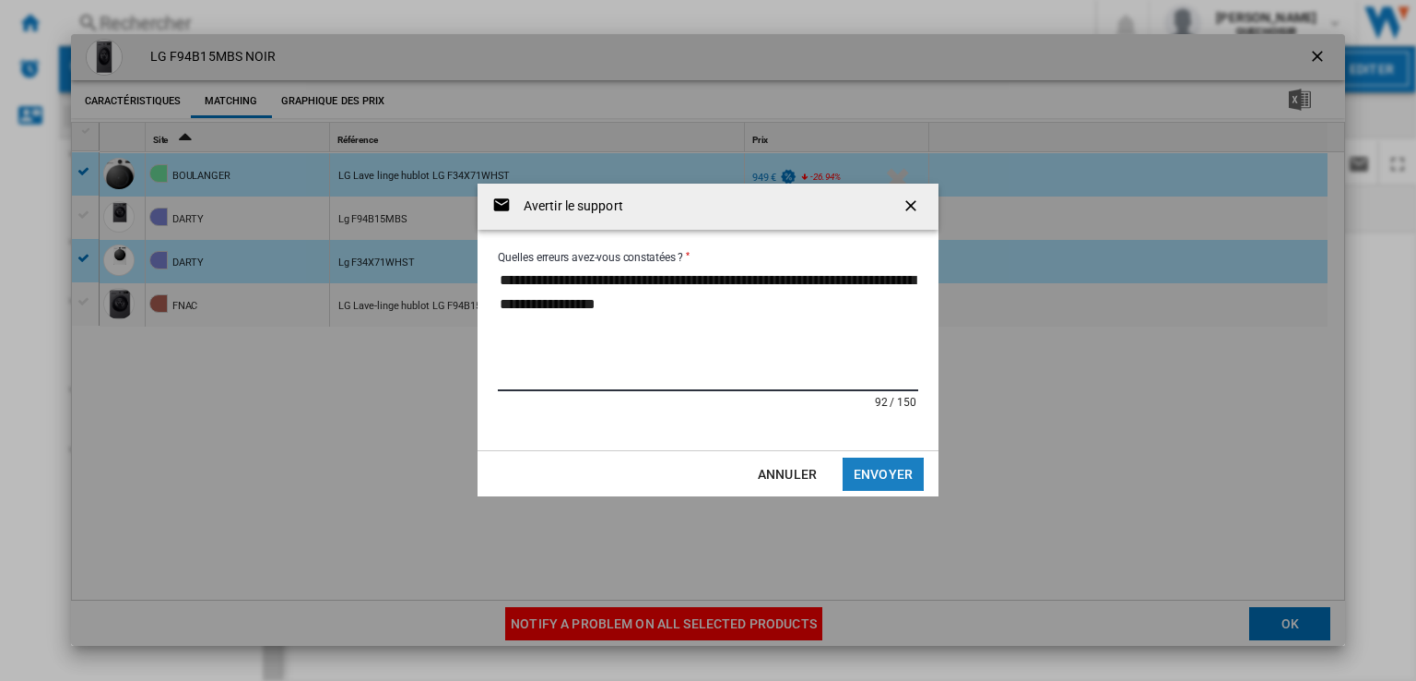
click at [860, 473] on button "Envoyer" at bounding box center [883, 473] width 81 height 33
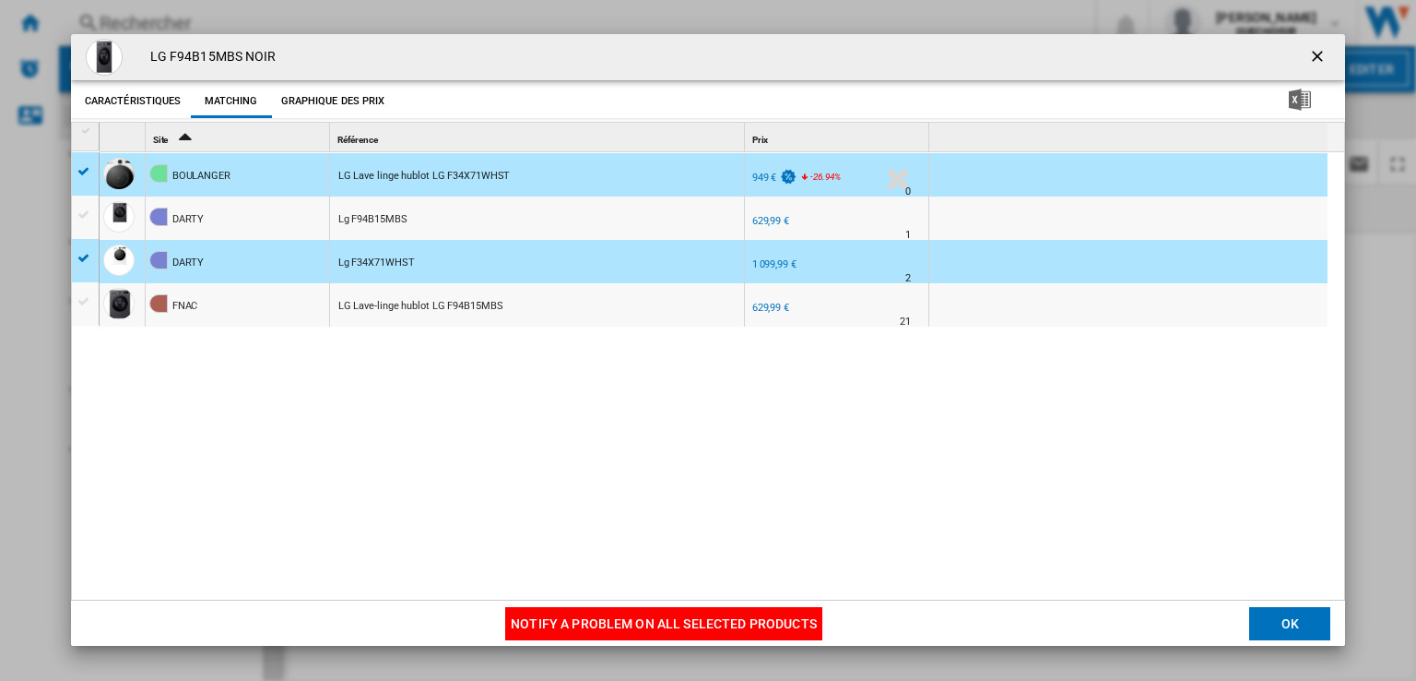
click at [1308, 55] on ng-md-icon "getI18NText('BUTTONS.CLOSE_DIALOG')" at bounding box center [1319, 58] width 22 height 22
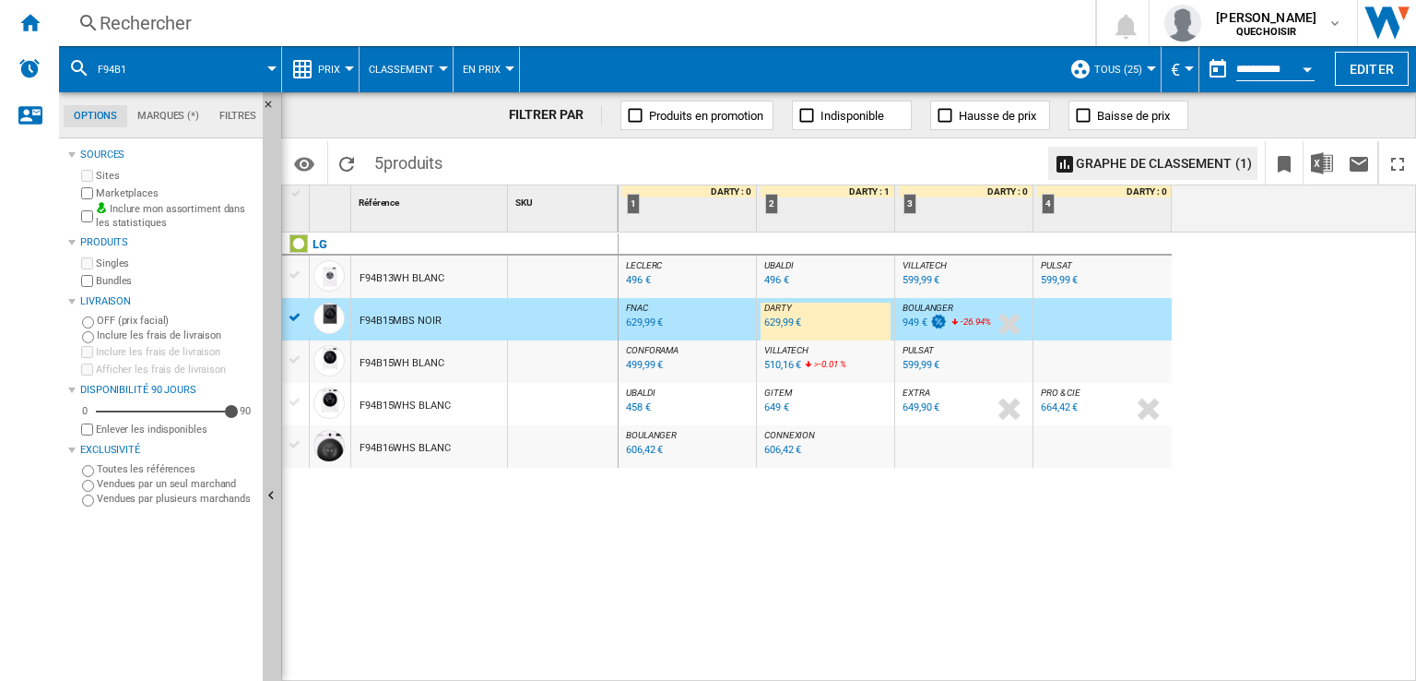
click at [783, 326] on div "629,99 €" at bounding box center [782, 322] width 37 height 12
click at [882, 64] on span at bounding box center [790, 69] width 540 height 46
click at [1051, 410] on div "664,42 €" at bounding box center [1059, 407] width 37 height 12
click at [574, 535] on div "LG F94B13WH BLANC F94B15MBS NOIR F94B15WH BLANC F94B15WHS BLANC F94B16WHS BLANC" at bounding box center [450, 452] width 337 height 441
click at [915, 361] on div "599,99 €" at bounding box center [921, 365] width 37 height 12
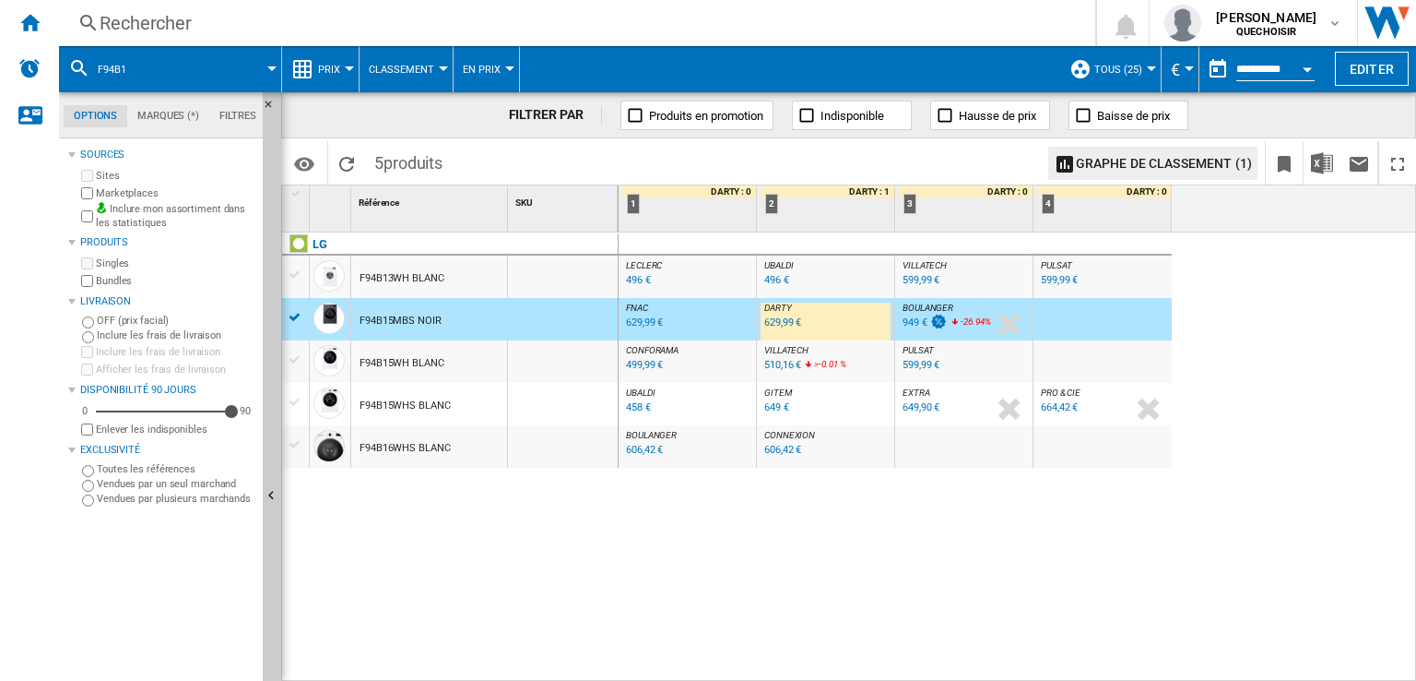
click at [787, 323] on div "629,99 €" at bounding box center [782, 322] width 37 height 12
click at [631, 366] on div "499,99 €" at bounding box center [644, 365] width 37 height 12
click at [646, 452] on div "606,42 €" at bounding box center [644, 450] width 37 height 12
click at [776, 281] on div "496 €" at bounding box center [776, 280] width 25 height 12
click at [385, 273] on div "F94B13WH BLANC" at bounding box center [402, 278] width 85 height 42
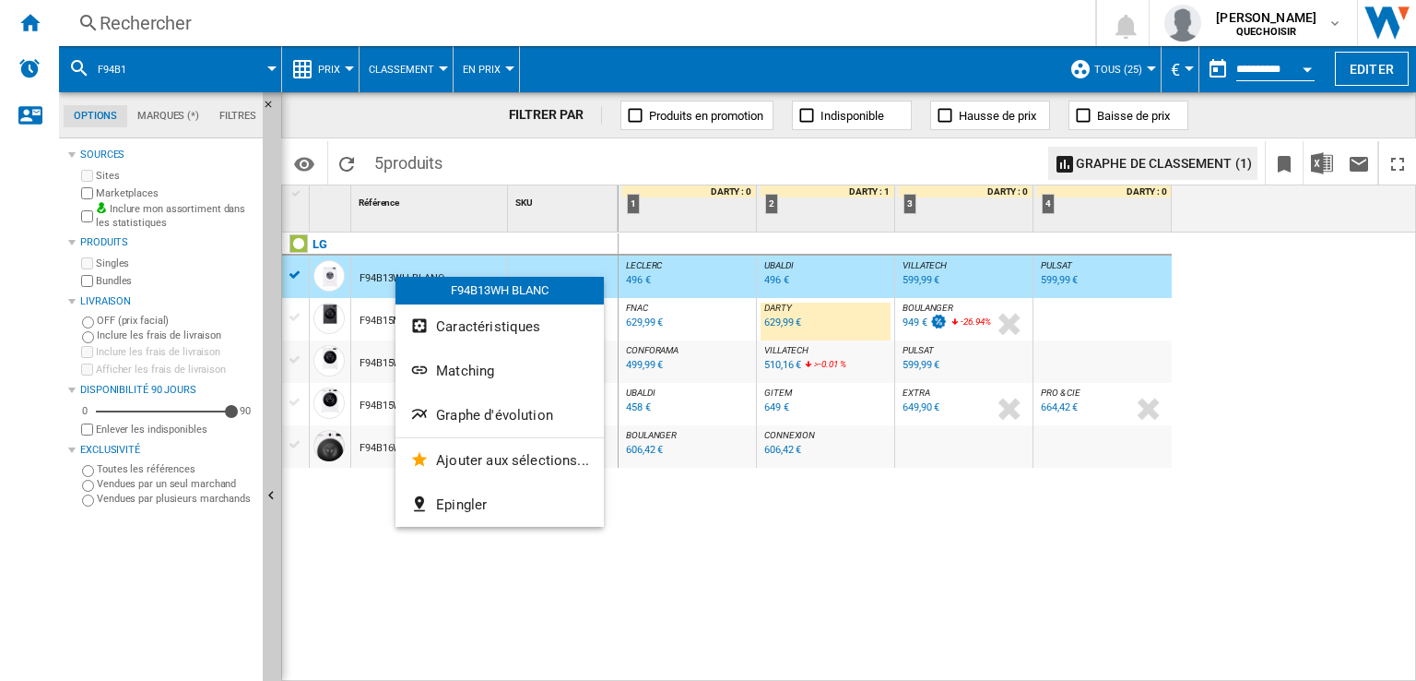
click at [461, 376] on span "Matching" at bounding box center [465, 370] width 58 height 17
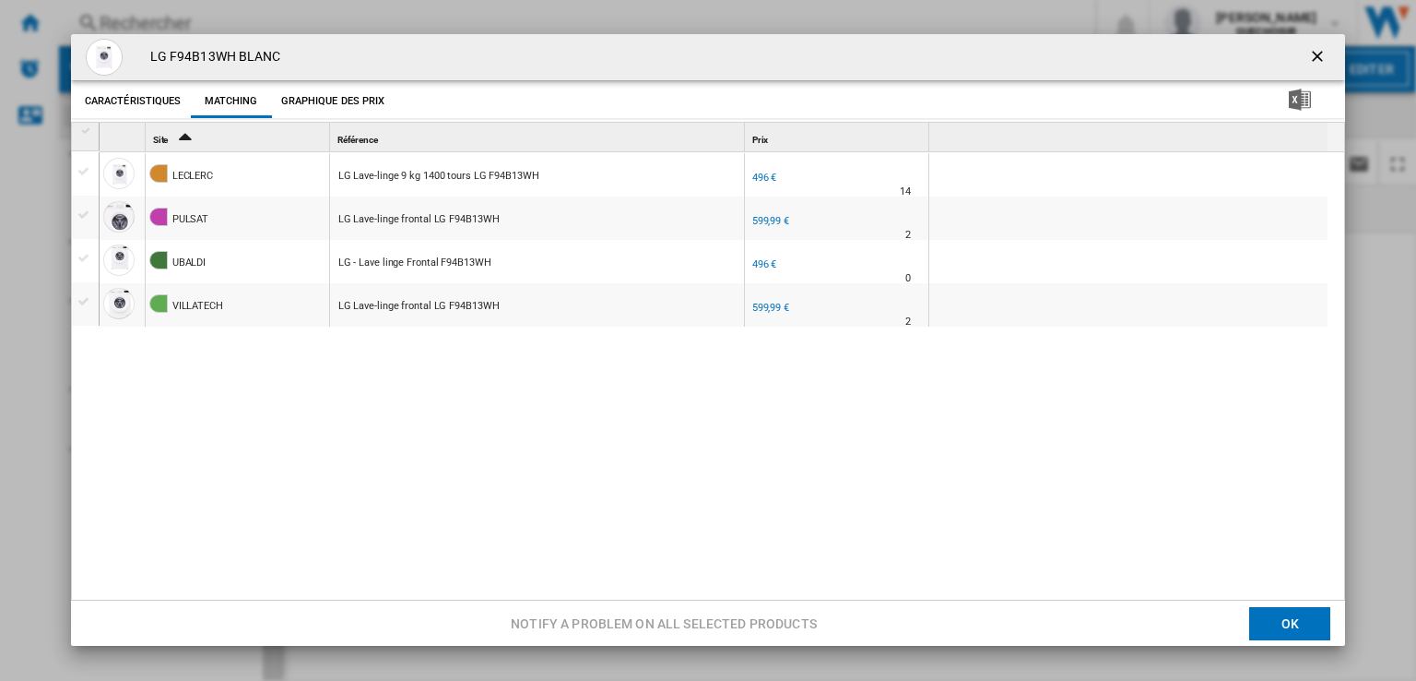
click at [1317, 58] on ng-md-icon "getI18NText('BUTTONS.CLOSE_DIALOG')" at bounding box center [1319, 58] width 22 height 22
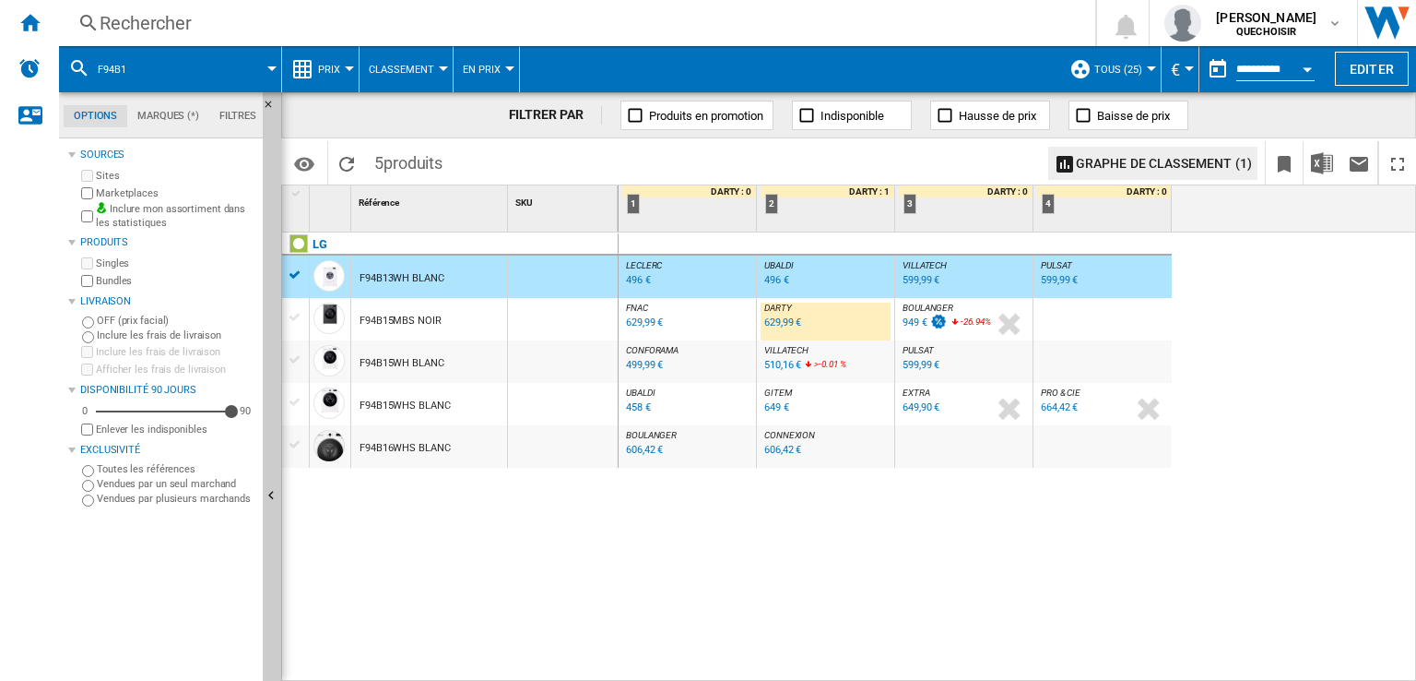
click at [1238, 506] on div "LECLERC : FR [PERSON_NAME] -1.0 % 496 € % N/A LECLERC : FR [PERSON_NAME] UBALDI…" at bounding box center [1018, 457] width 799 height 450
click at [419, 35] on div "Rechercher" at bounding box center [574, 23] width 948 height 26
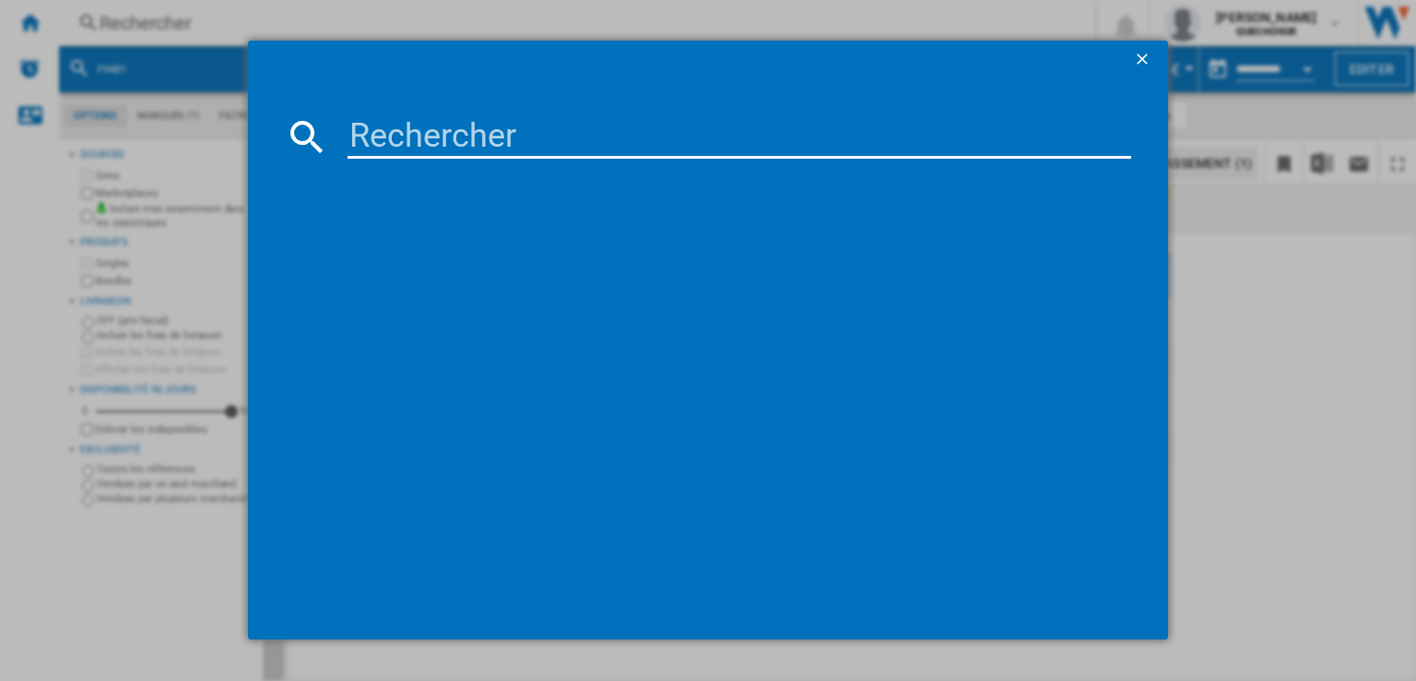
click at [486, 38] on div at bounding box center [708, 340] width 1416 height 680
click at [506, 149] on input at bounding box center [740, 136] width 784 height 44
paste input "F14X71WHST"
type input "F14X7"
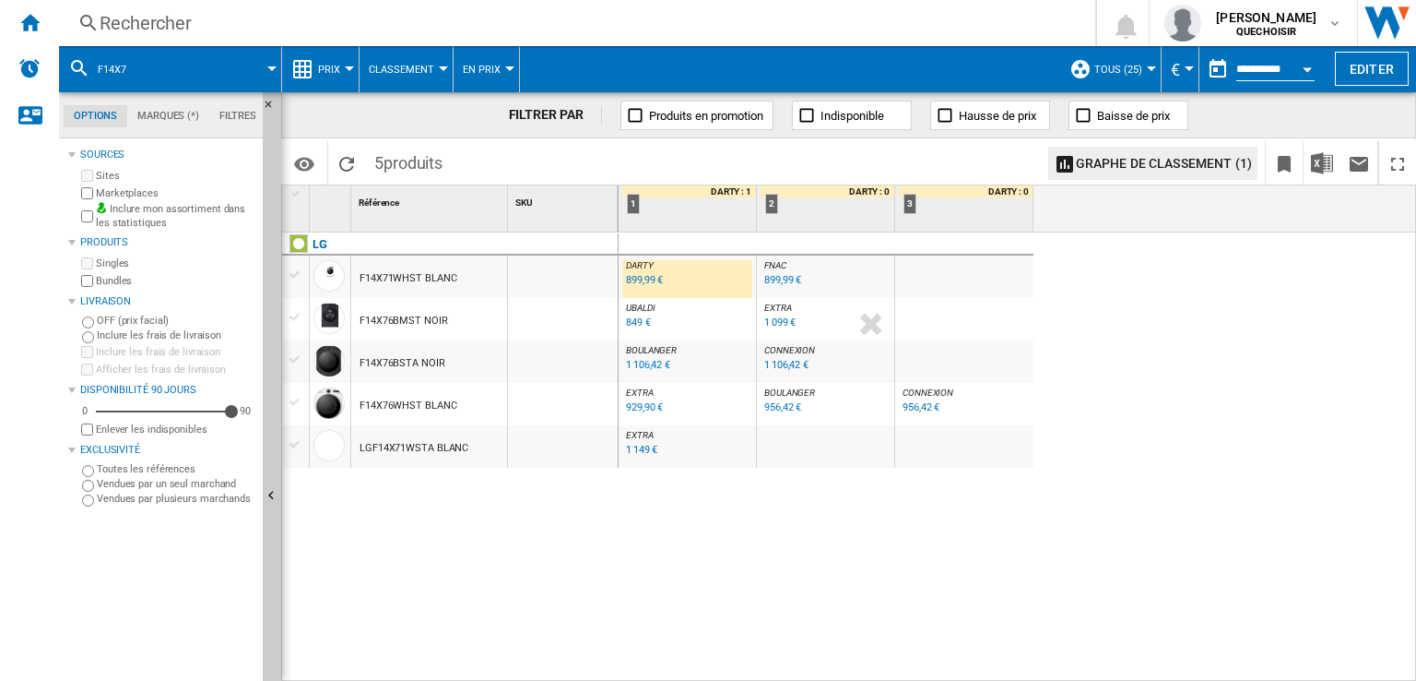
click at [497, 522] on div "LG F14X71WHST BLANC F14X76BMST NOIR F14X76BSTA NOIR F14X76WHST BLANC LGF14X71WS…" at bounding box center [450, 452] width 337 height 441
click at [626, 451] on div "1 149 €" at bounding box center [641, 450] width 31 height 12
click at [445, 19] on div "Rechercher" at bounding box center [574, 23] width 948 height 26
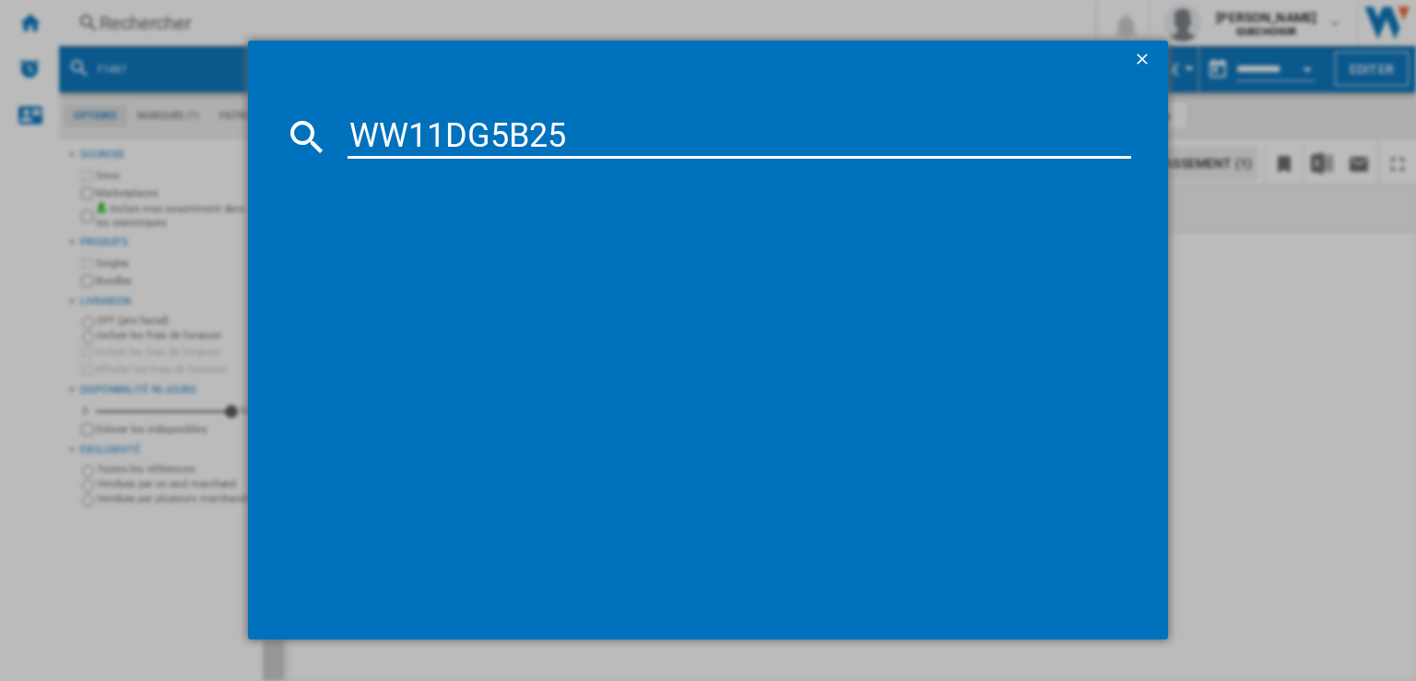
type input "WW11DG5B2"
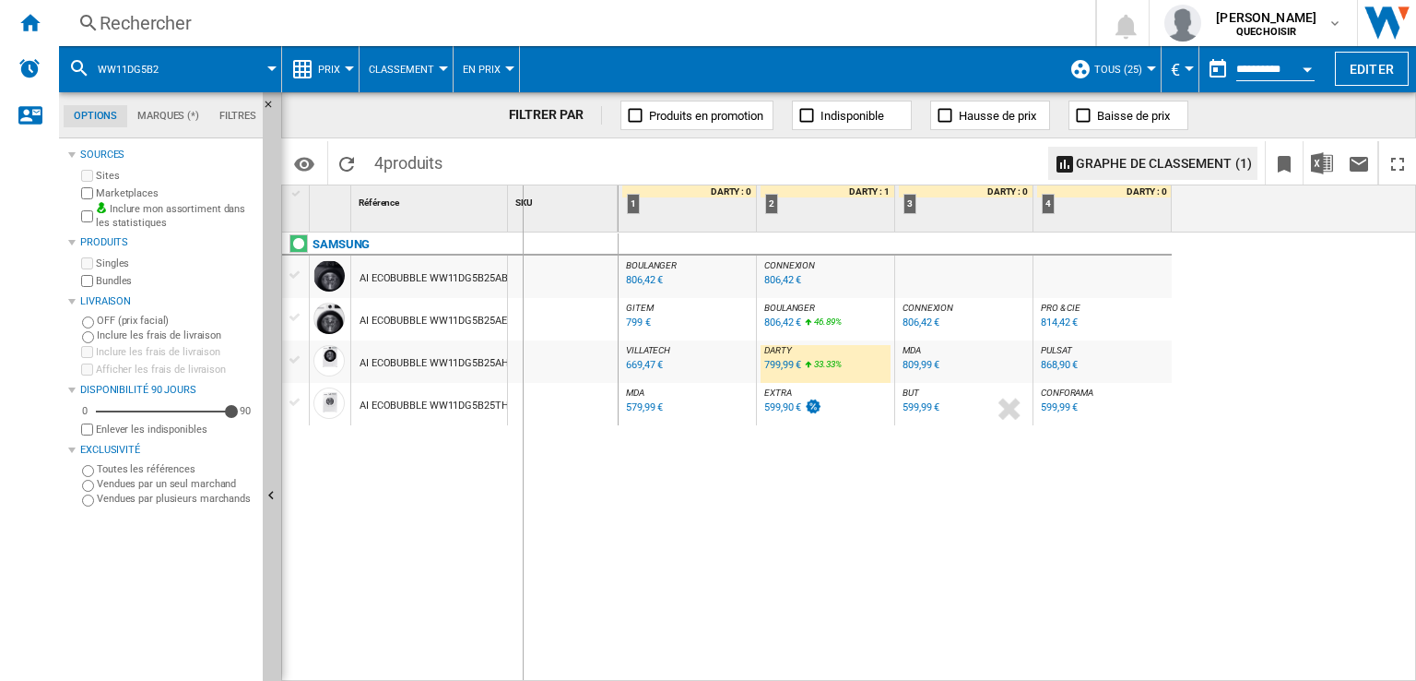
drag, startPoint x: 510, startPoint y: 211, endPoint x: 532, endPoint y: 214, distance: 22.3
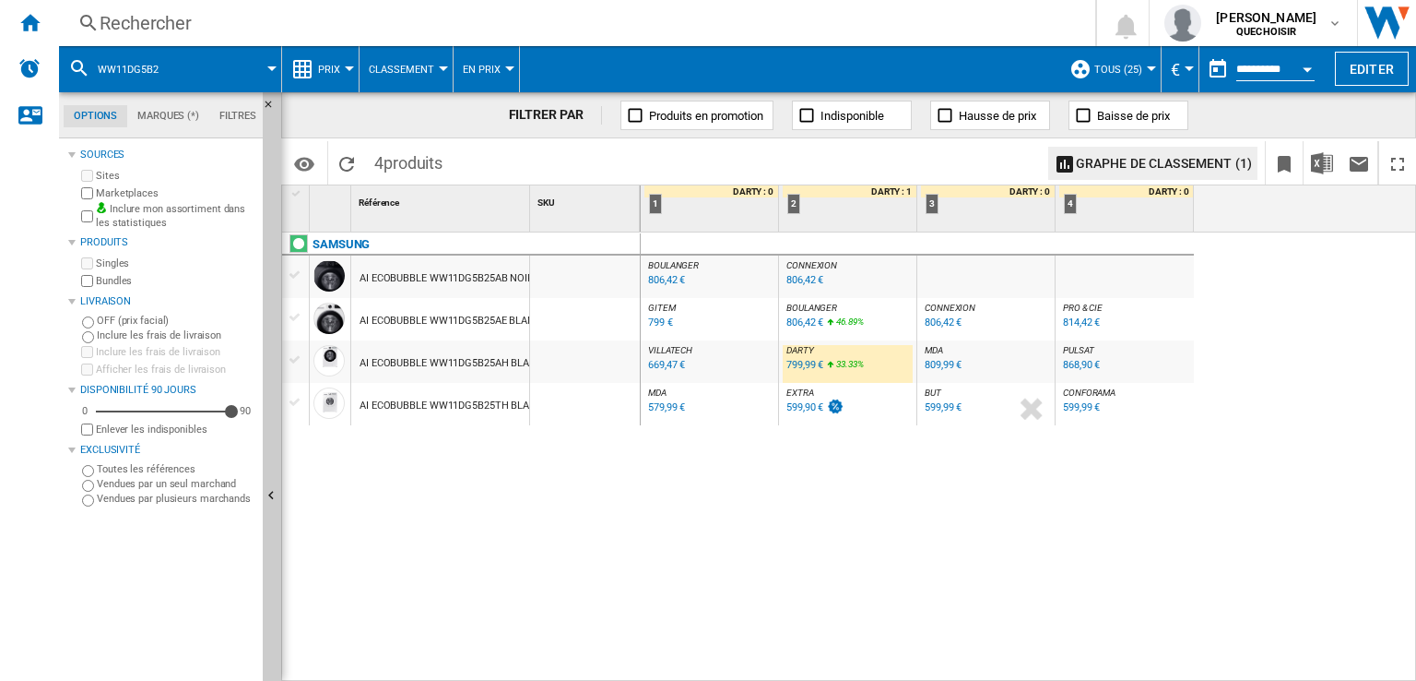
click at [803, 322] on div "806,42 €" at bounding box center [805, 322] width 37 height 12
click at [811, 366] on div "799,99 €" at bounding box center [805, 365] width 37 height 12
click at [809, 303] on span "BOULANGER" at bounding box center [812, 307] width 51 height 10
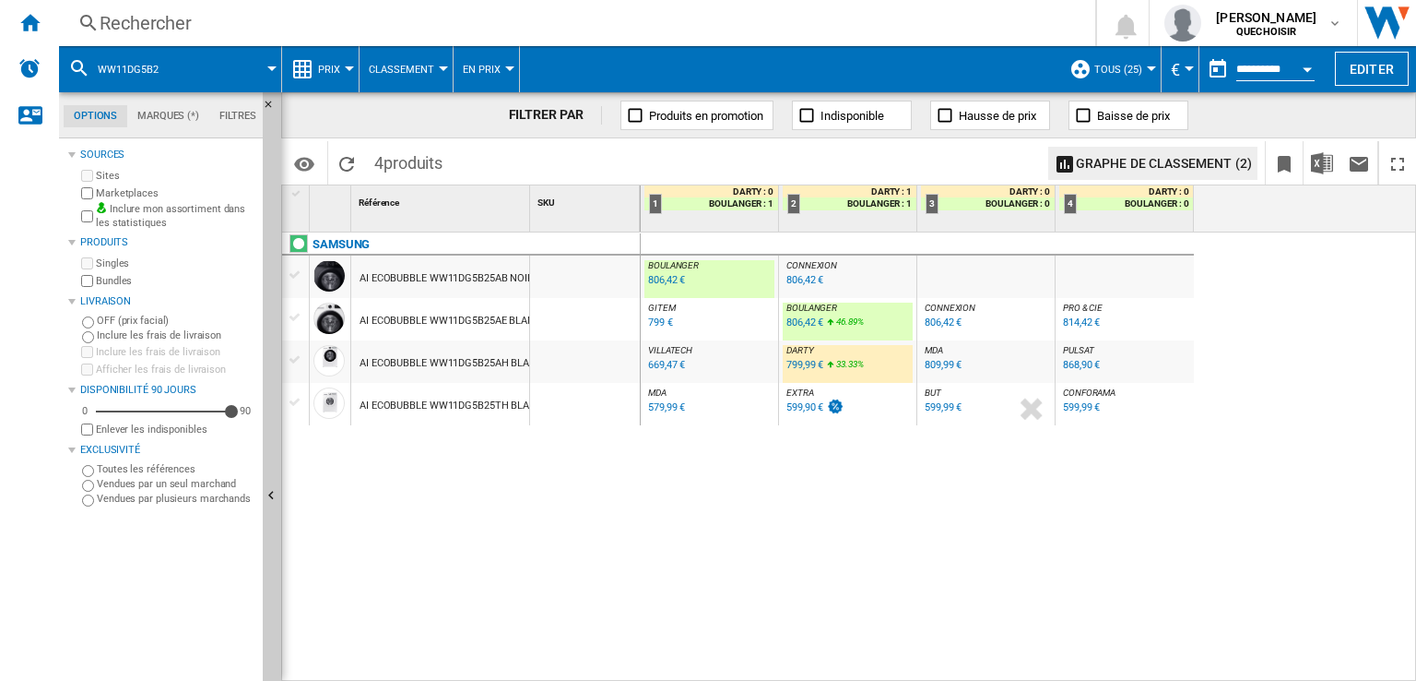
click at [661, 278] on div "806,42 €" at bounding box center [666, 280] width 37 height 12
click at [797, 326] on div "806,42 €" at bounding box center [805, 322] width 37 height 12
click at [791, 366] on div "799,99 €" at bounding box center [805, 365] width 37 height 12
click at [944, 412] on div "599,99 €" at bounding box center [943, 407] width 37 height 12
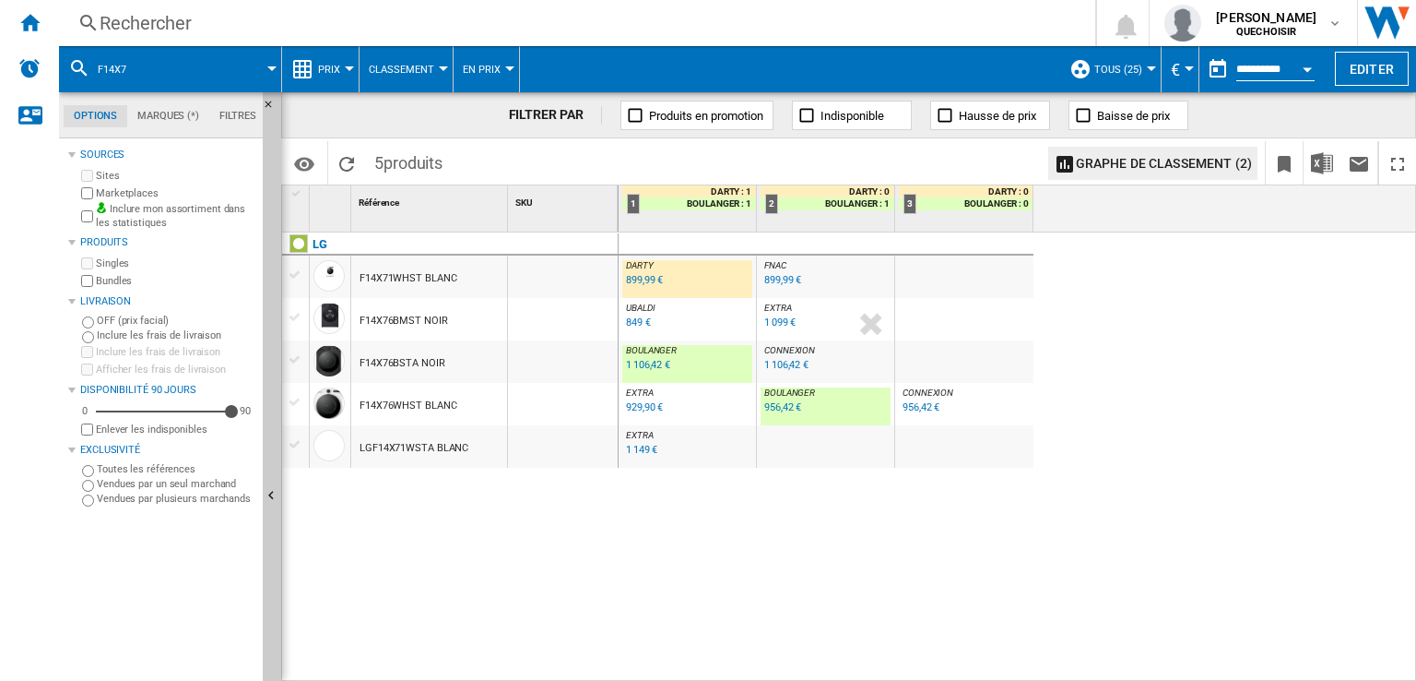
click at [634, 275] on div "899,99 €" at bounding box center [644, 280] width 37 height 12
click at [199, 19] on div "Rechercher" at bounding box center [574, 23] width 948 height 26
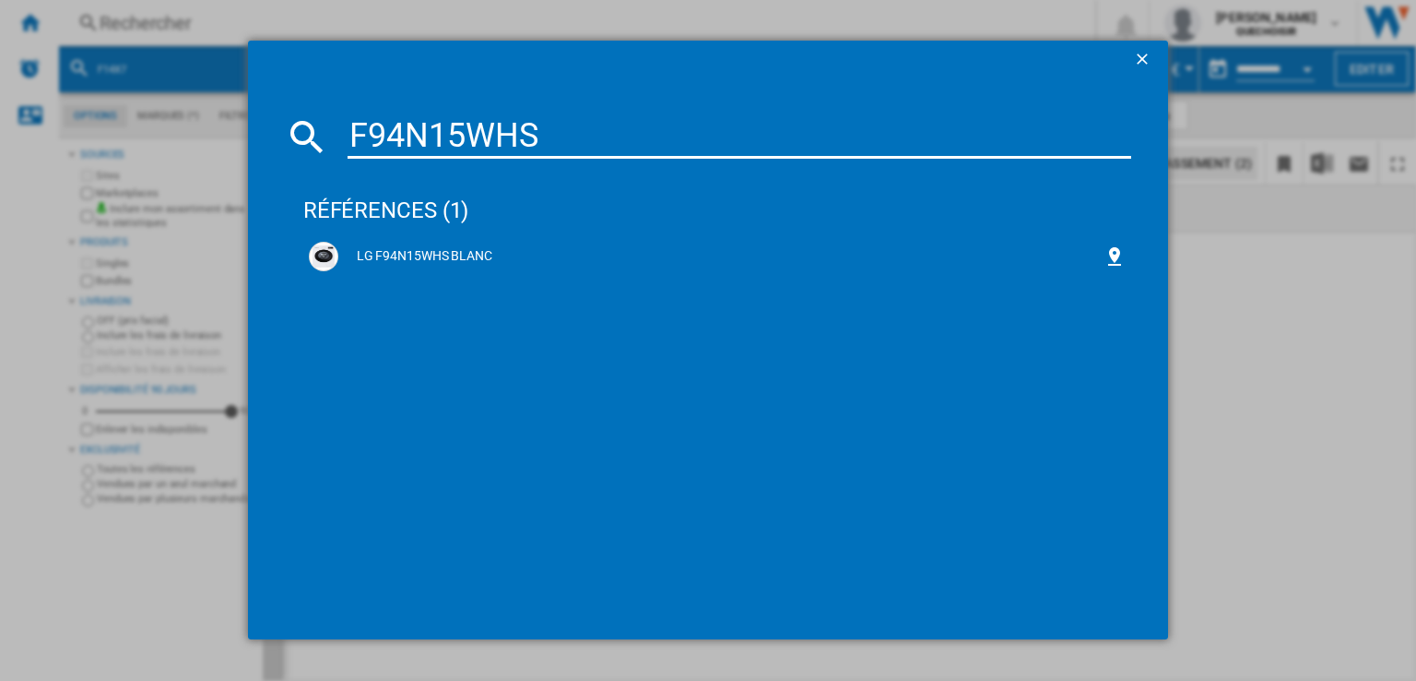
type input "F94N15WH"
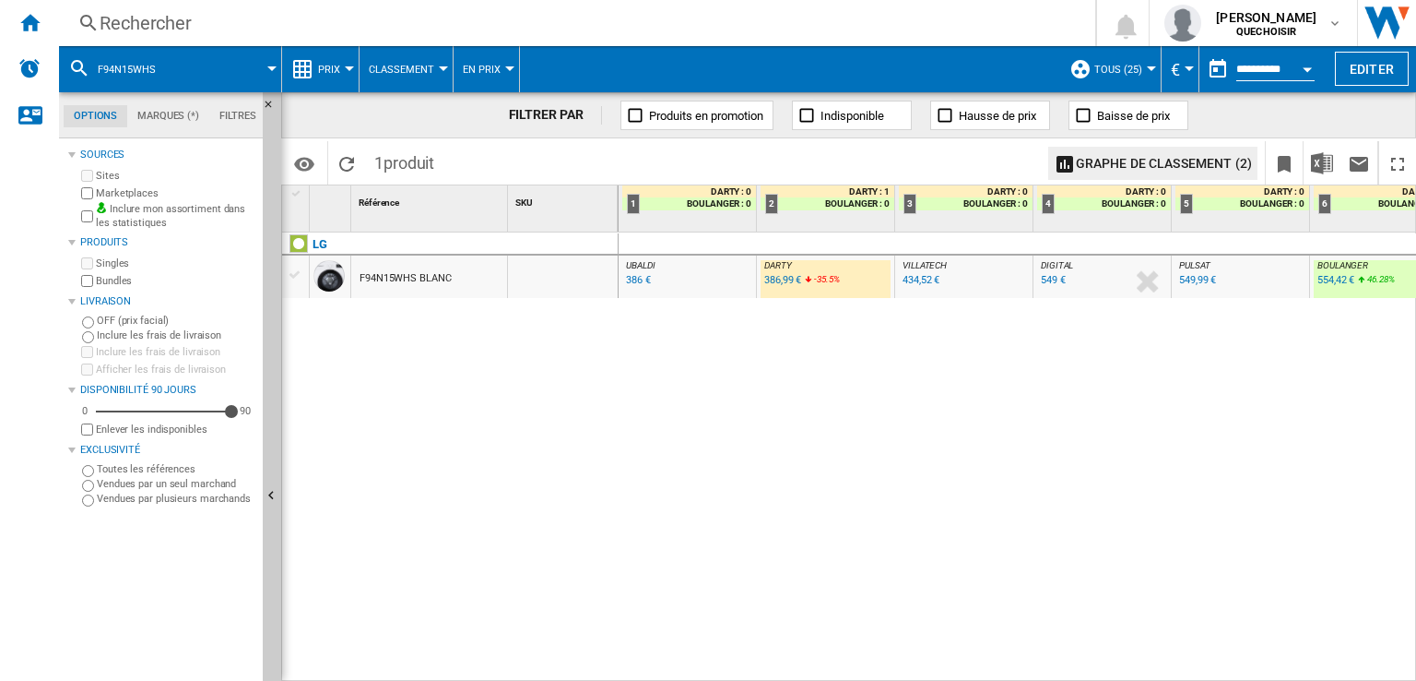
click at [783, 279] on div "386,99 €" at bounding box center [782, 280] width 37 height 12
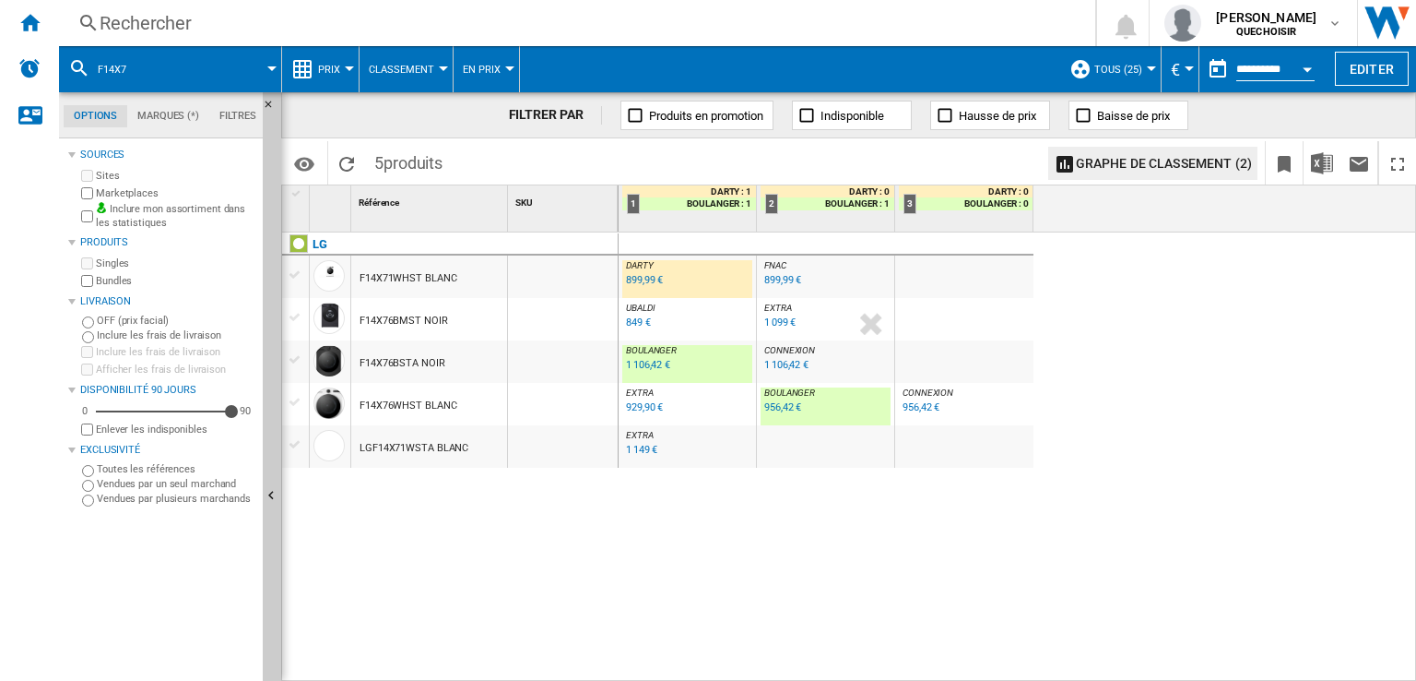
click at [633, 526] on div "DARTY : FR DARTY -1.0 % 899,99 € % N/A DARTY : FR DARTY FNAC : FNAC -1.0 % 899,…" at bounding box center [1018, 457] width 799 height 450
click at [404, 23] on div "Rechercher" at bounding box center [574, 23] width 948 height 26
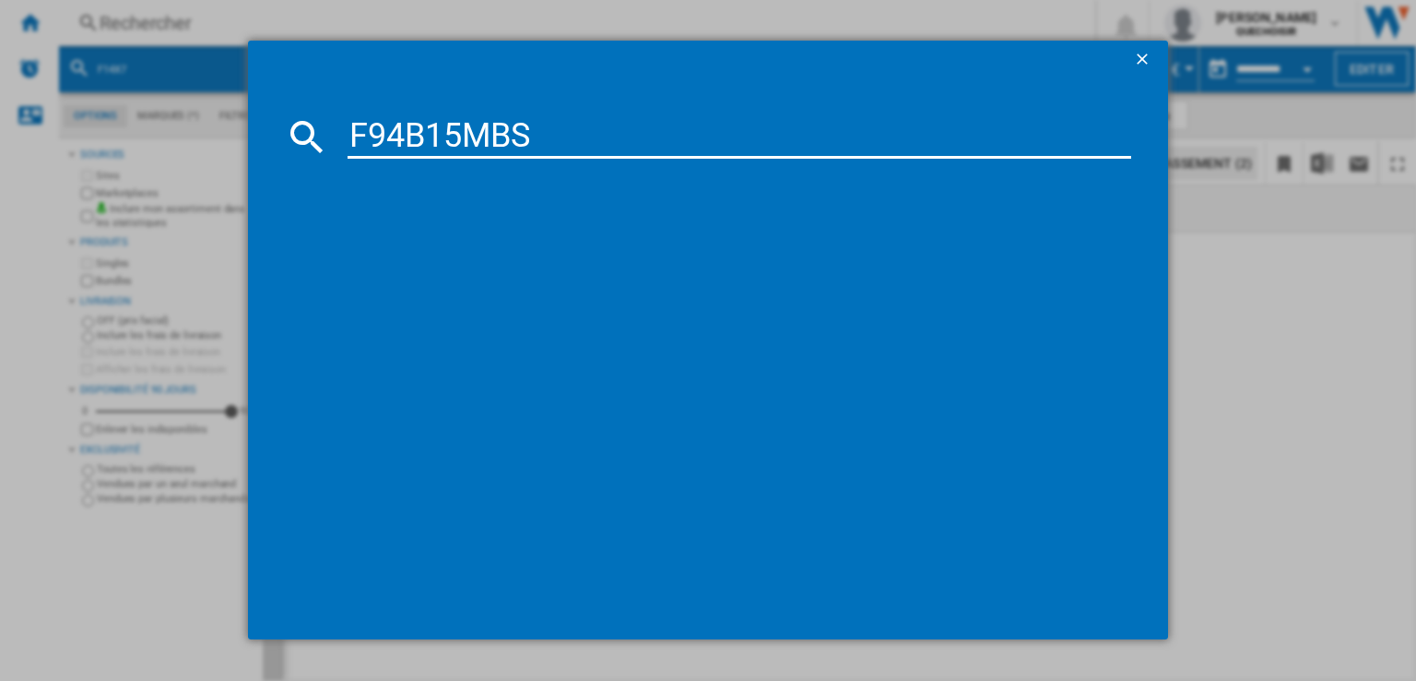
type input "F94B15MBS"
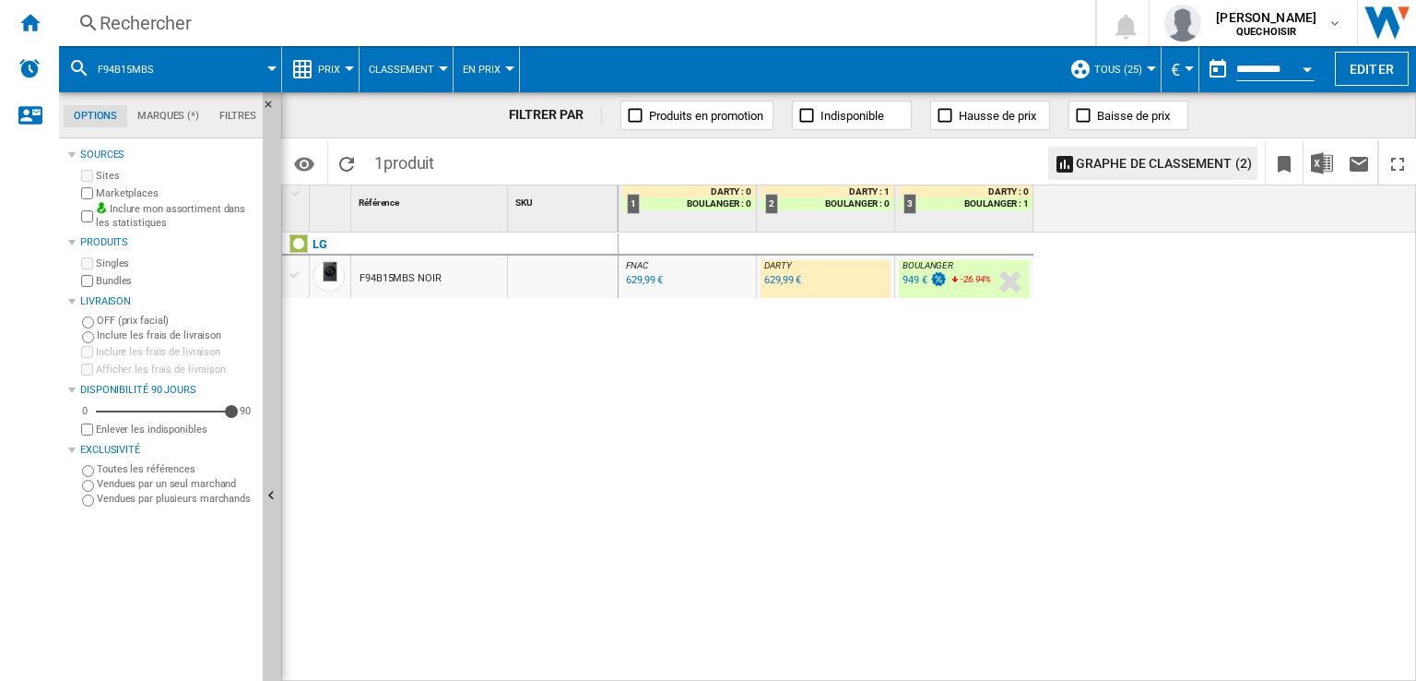
click at [771, 285] on div "629,99 €" at bounding box center [782, 280] width 37 height 12
click at [332, 12] on div "Rechercher" at bounding box center [574, 23] width 948 height 26
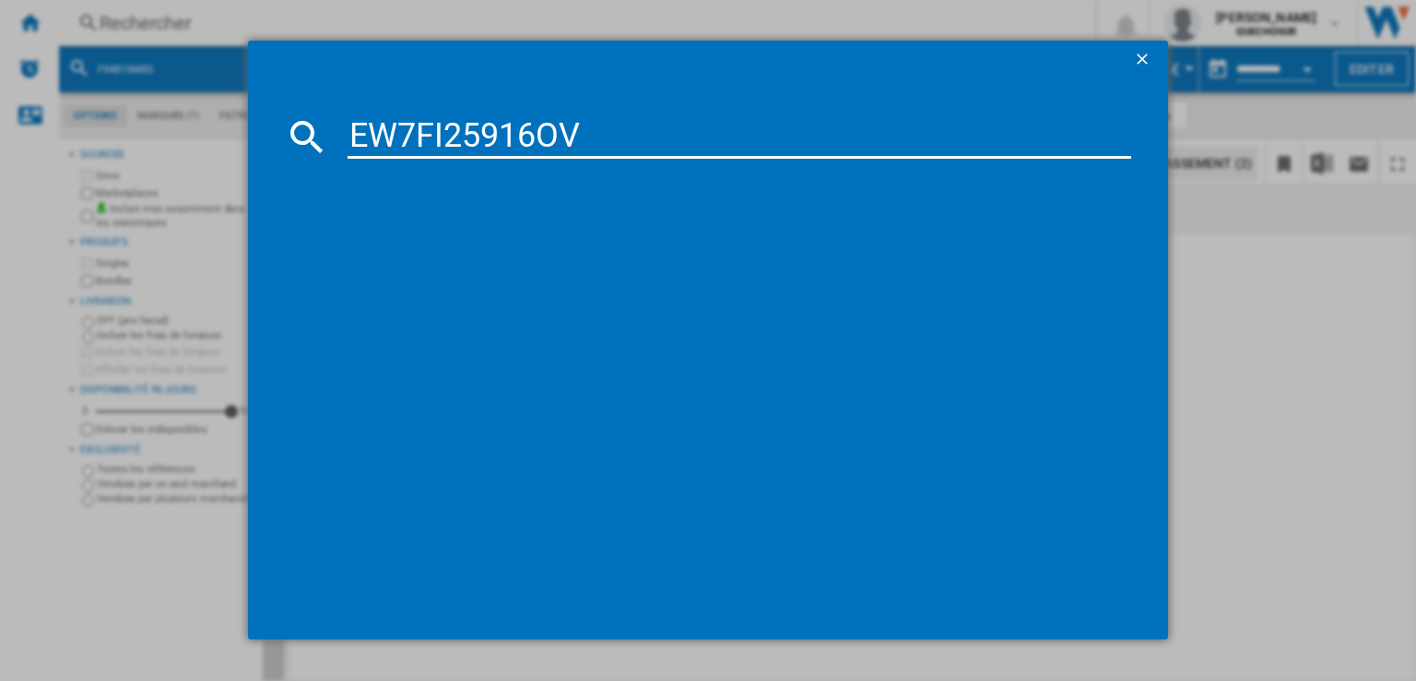
type input "EW7FI25916OV"
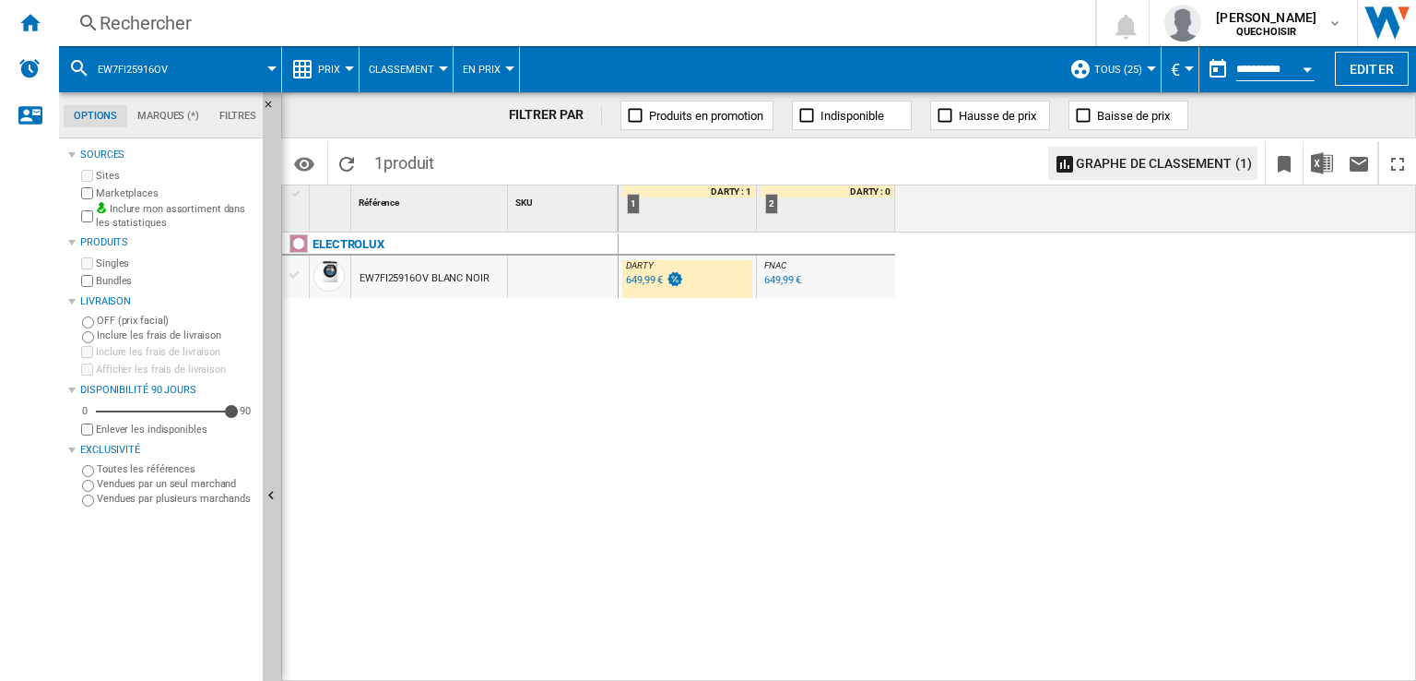
click at [621, 274] on div "DARTY : FR DARTY -1.0 % 649,99 € % N/A DARTY : FR DARTY" at bounding box center [687, 276] width 137 height 42
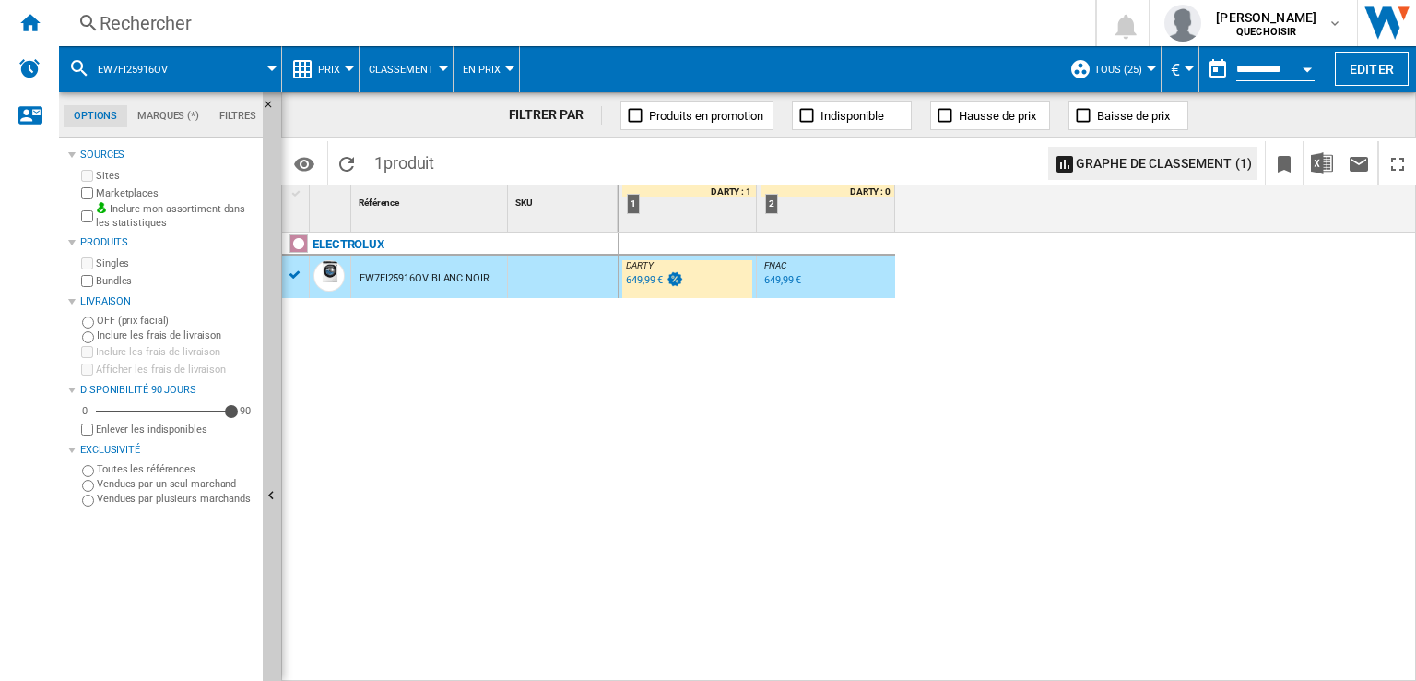
click at [632, 278] on div "649,99 €" at bounding box center [644, 280] width 37 height 12
click at [267, 34] on div "Rechercher" at bounding box center [574, 23] width 948 height 26
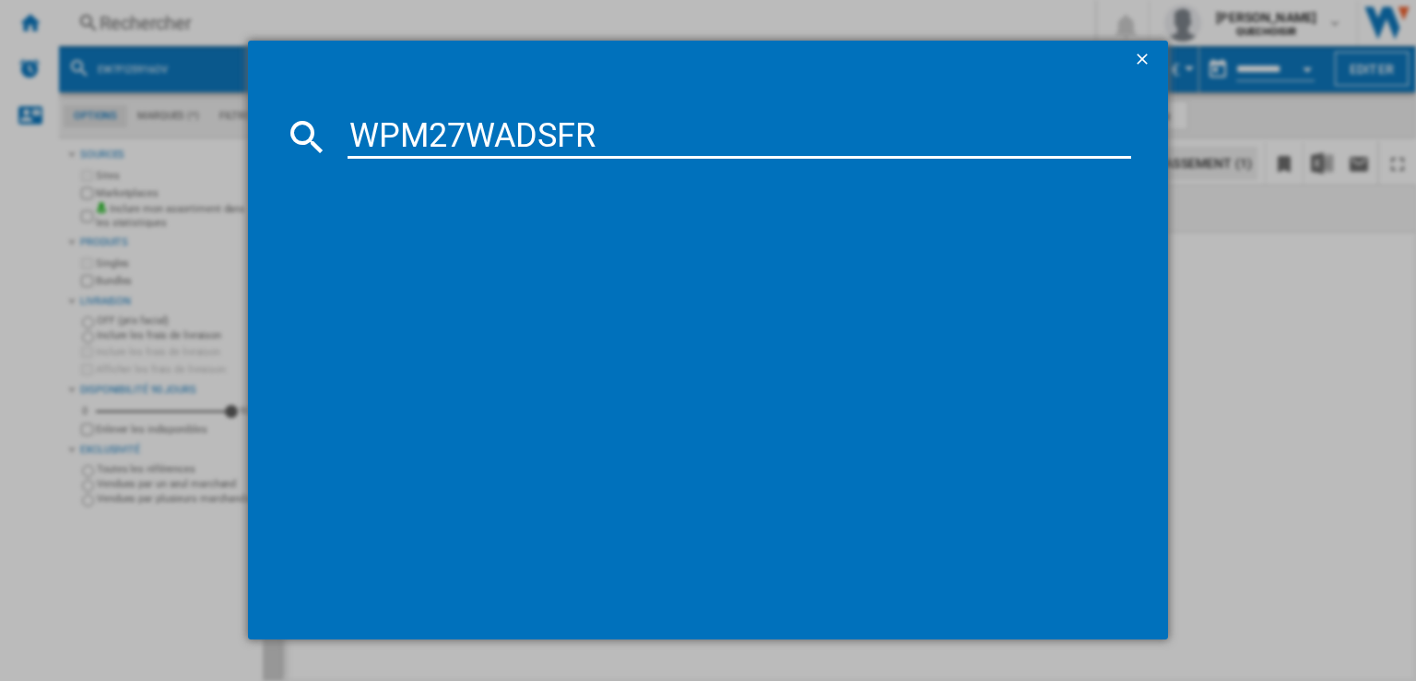
type input "WPM27WADSFR"
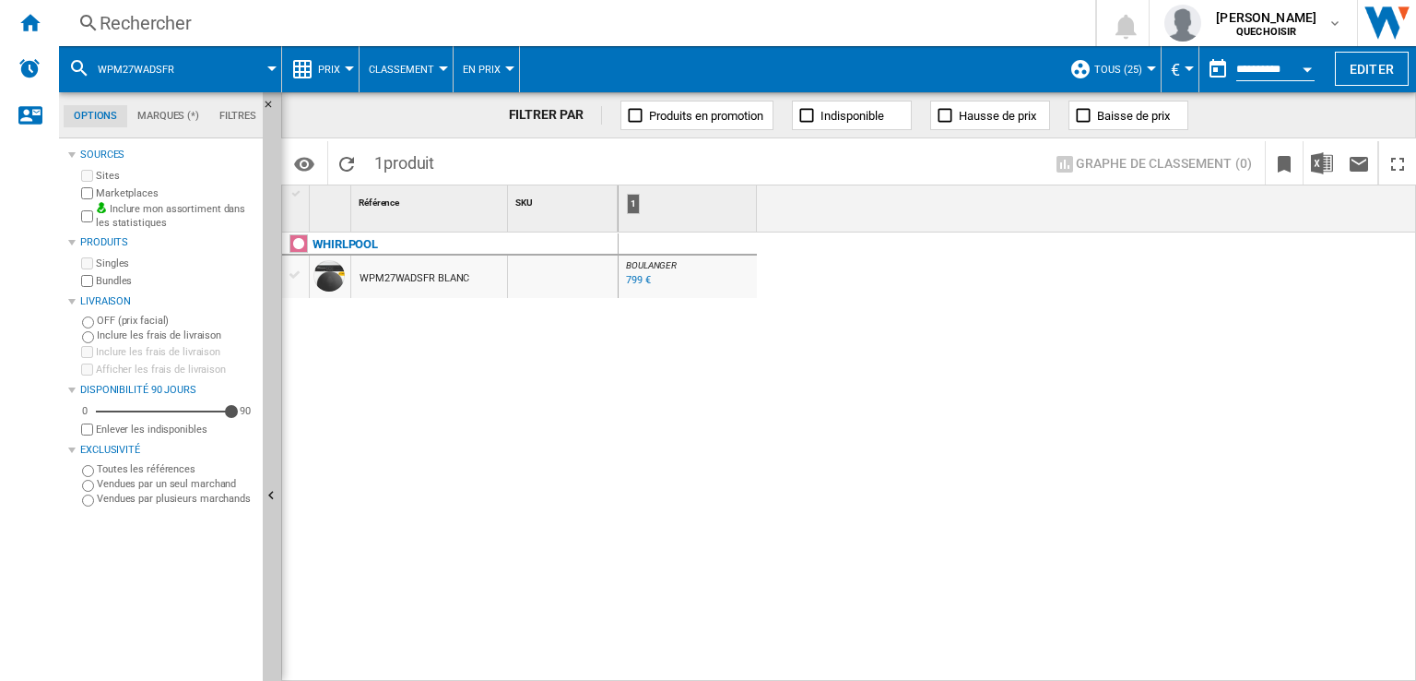
click at [633, 279] on div "799 €" at bounding box center [638, 280] width 25 height 12
click at [219, 19] on div "Rechercher" at bounding box center [574, 23] width 948 height 26
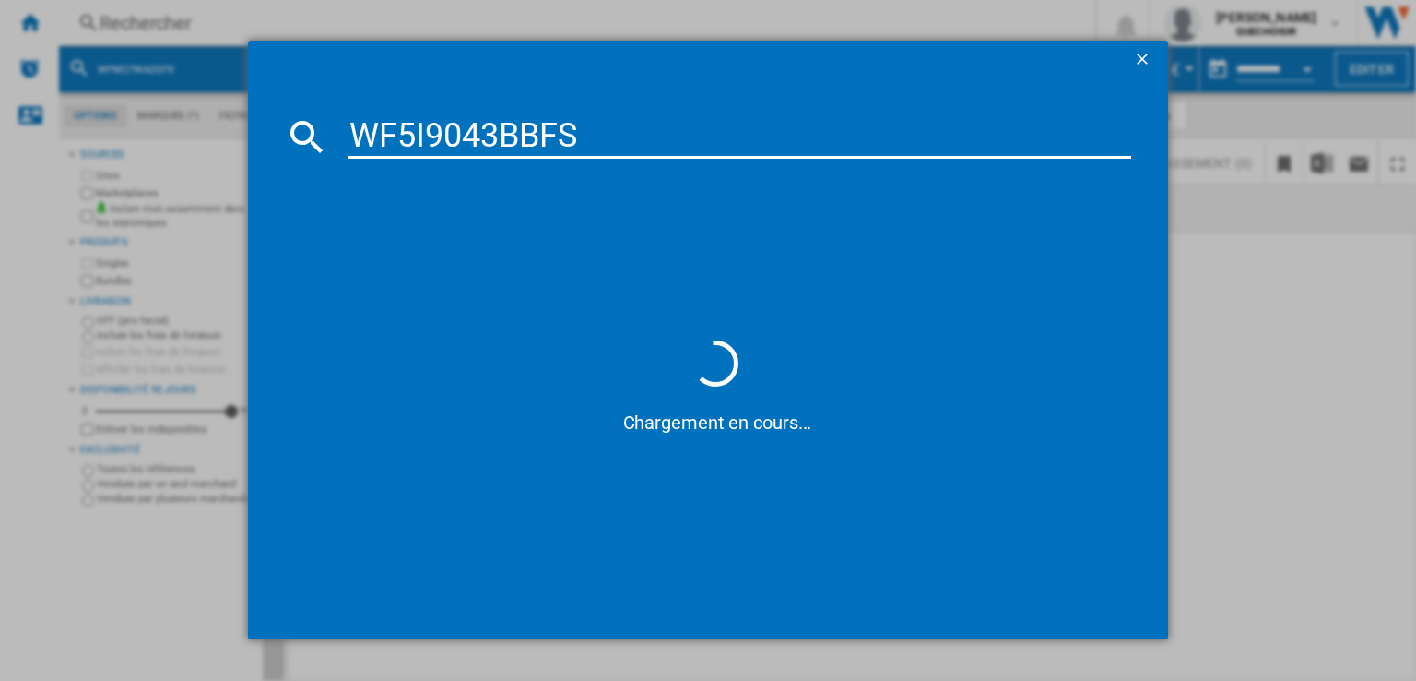
drag, startPoint x: 499, startPoint y: 132, endPoint x: 937, endPoint y: 129, distance: 438.0
click at [893, 132] on input "WF5I9043BBFS" at bounding box center [740, 136] width 784 height 44
type input "WF5I9043"
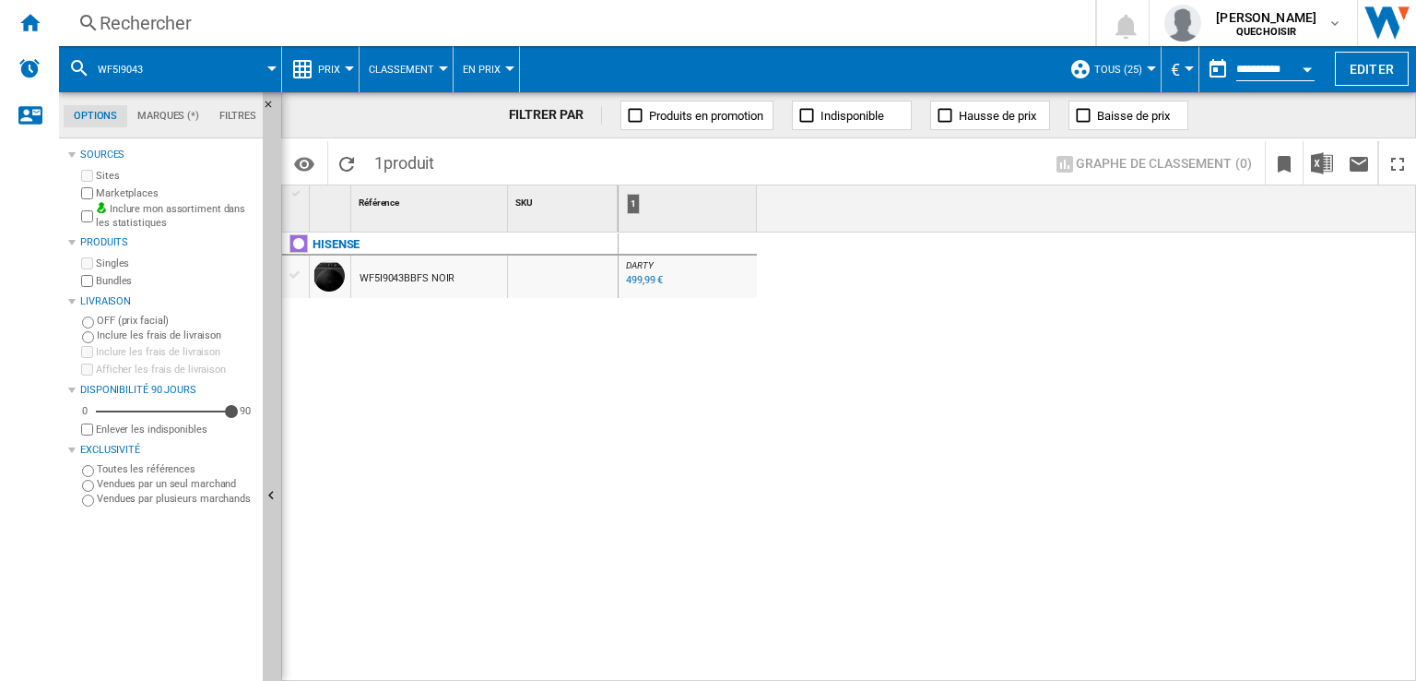
click at [373, 28] on div "Rechercher" at bounding box center [574, 23] width 948 height 26
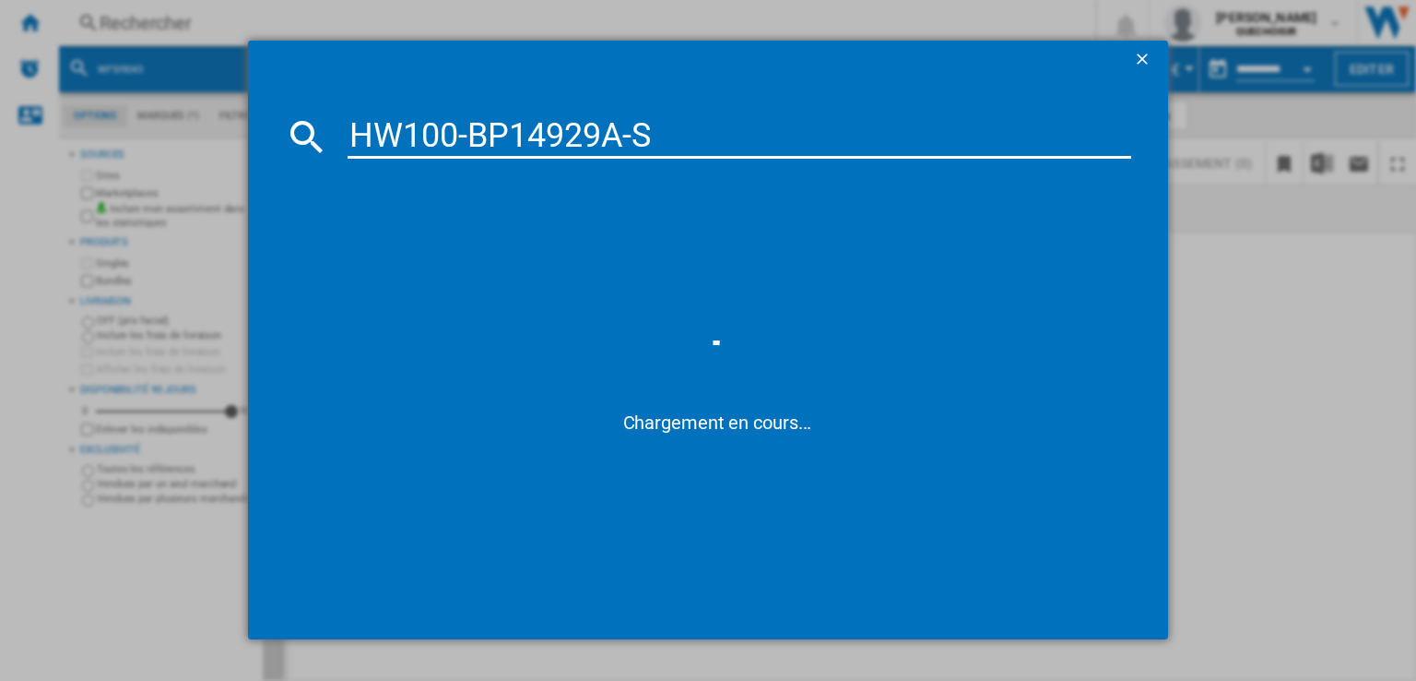
drag, startPoint x: 605, startPoint y: 132, endPoint x: 944, endPoint y: 134, distance: 339.3
click at [789, 136] on input "HW100-BP14929A-S" at bounding box center [740, 136] width 784 height 44
click at [459, 141] on input "HW100-BP14929" at bounding box center [740, 136] width 784 height 44
type input "HW100 BP14929"
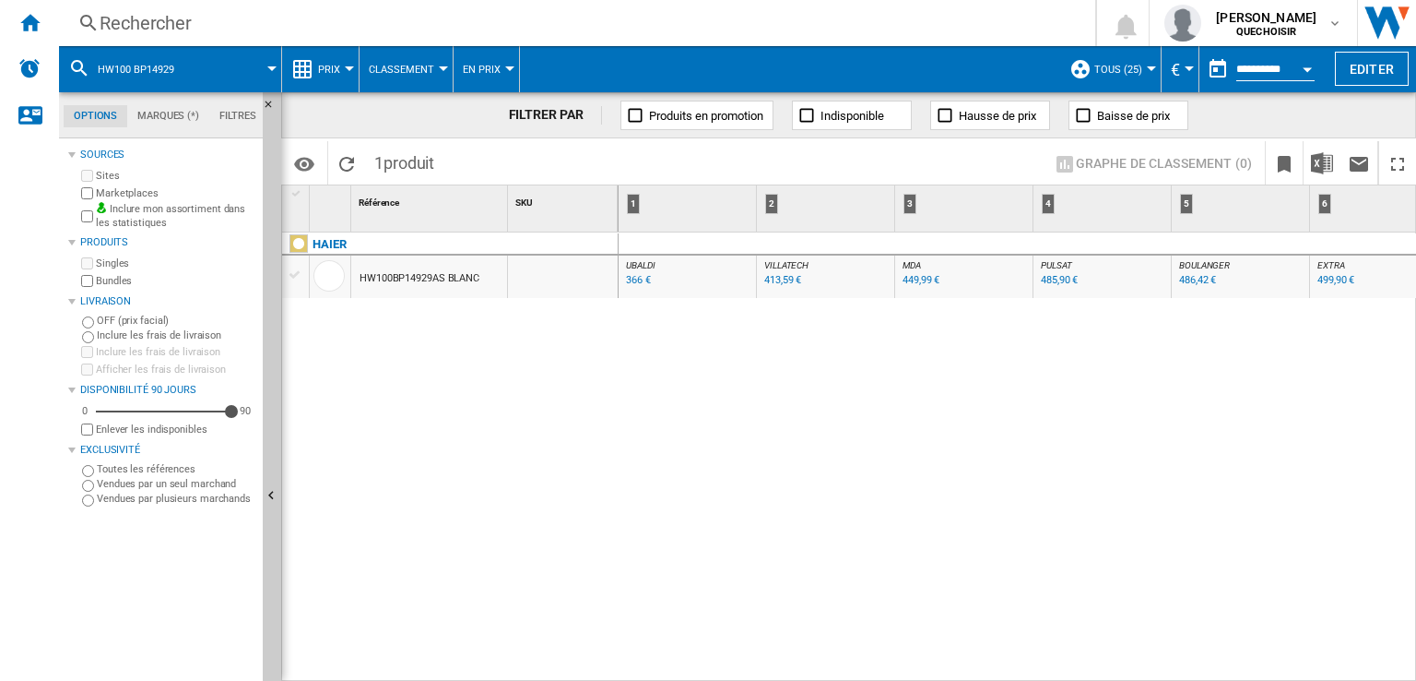
click at [1198, 281] on div "486,42 €" at bounding box center [1197, 280] width 37 height 12
click at [145, 16] on div "Rechercher" at bounding box center [574, 23] width 948 height 26
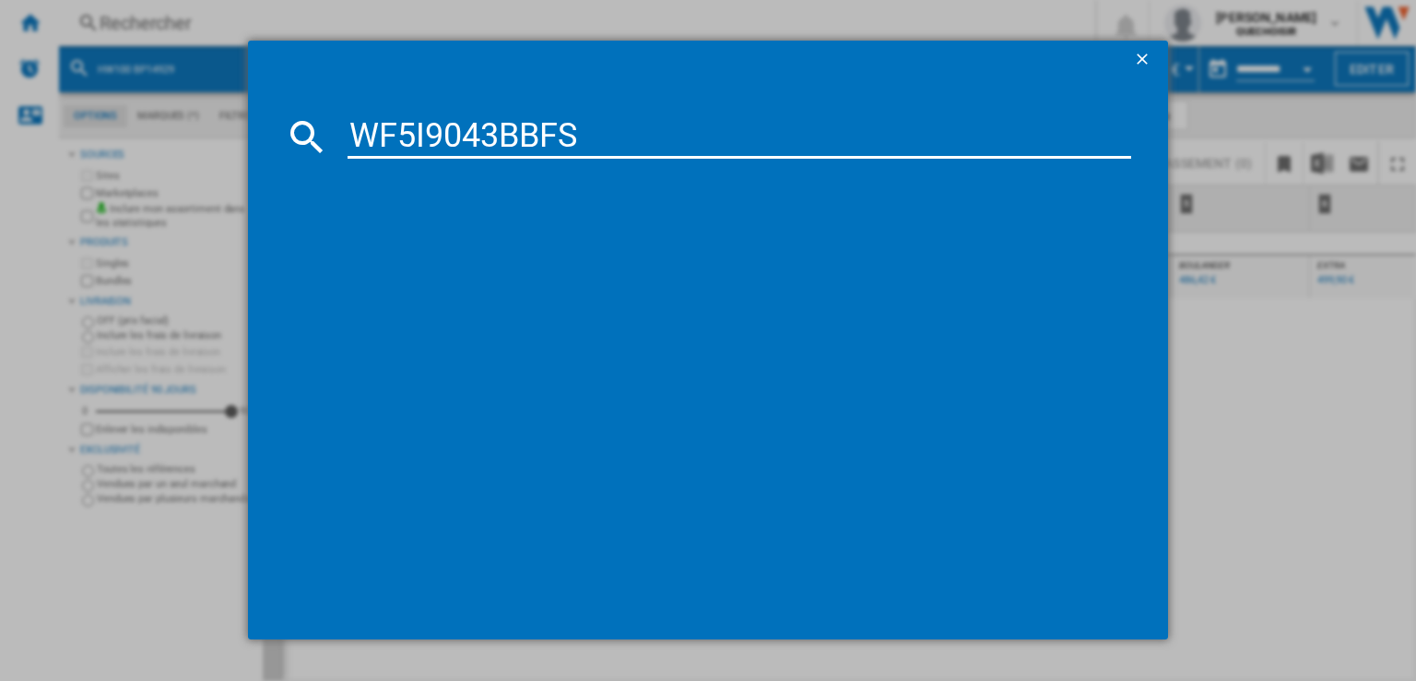
type input "WF5I9043BBFS"
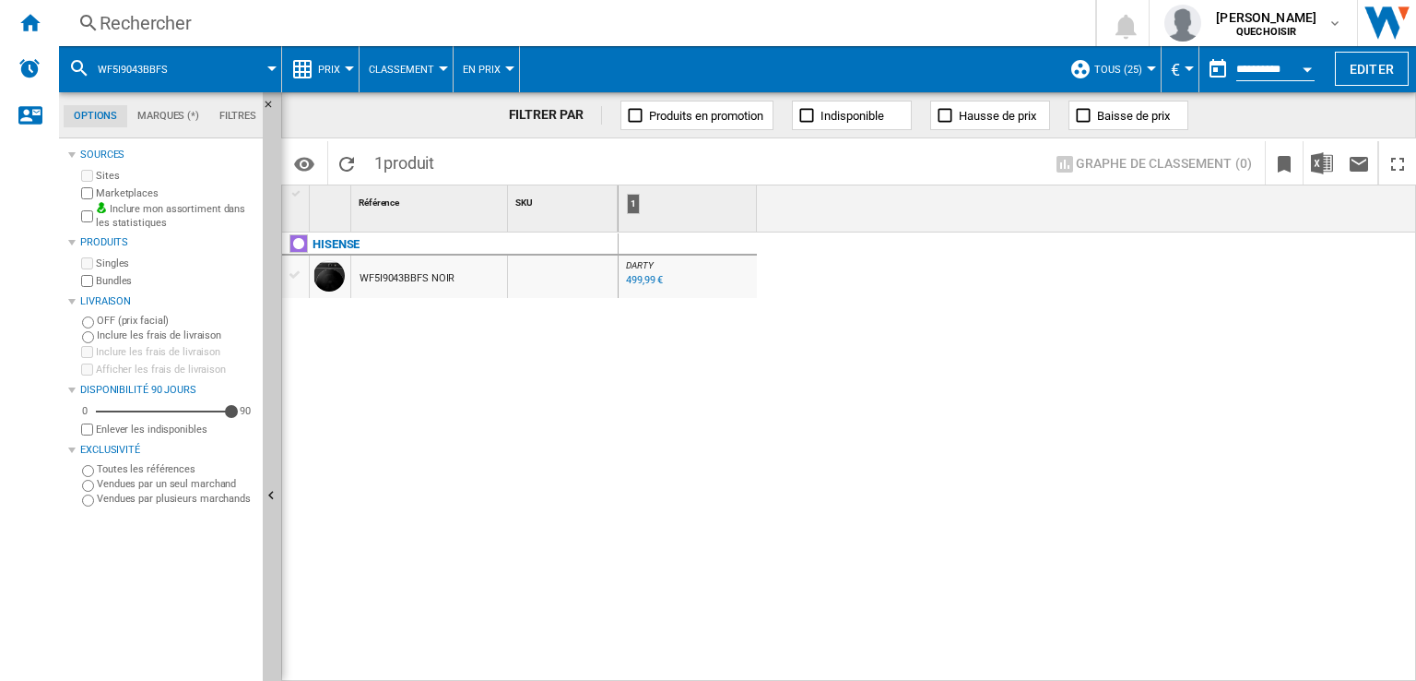
click at [639, 283] on div "499,99 €" at bounding box center [644, 280] width 37 height 12
click at [462, 30] on div "Rechercher" at bounding box center [574, 23] width 948 height 26
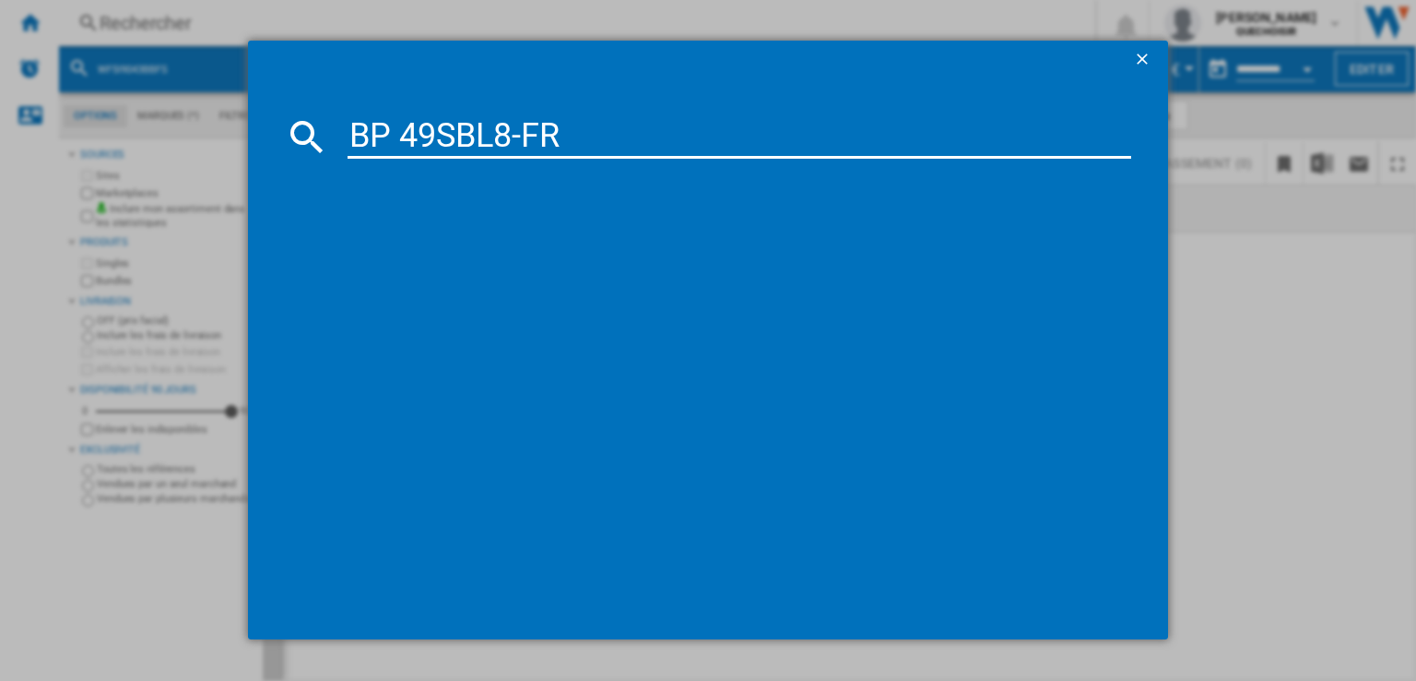
drag, startPoint x: 518, startPoint y: 131, endPoint x: 718, endPoint y: 108, distance: 201.4
click at [673, 112] on md-dialog-content "BP 49SBL8-FR" at bounding box center [708, 358] width 920 height 562
type input "BP 49SBL8"
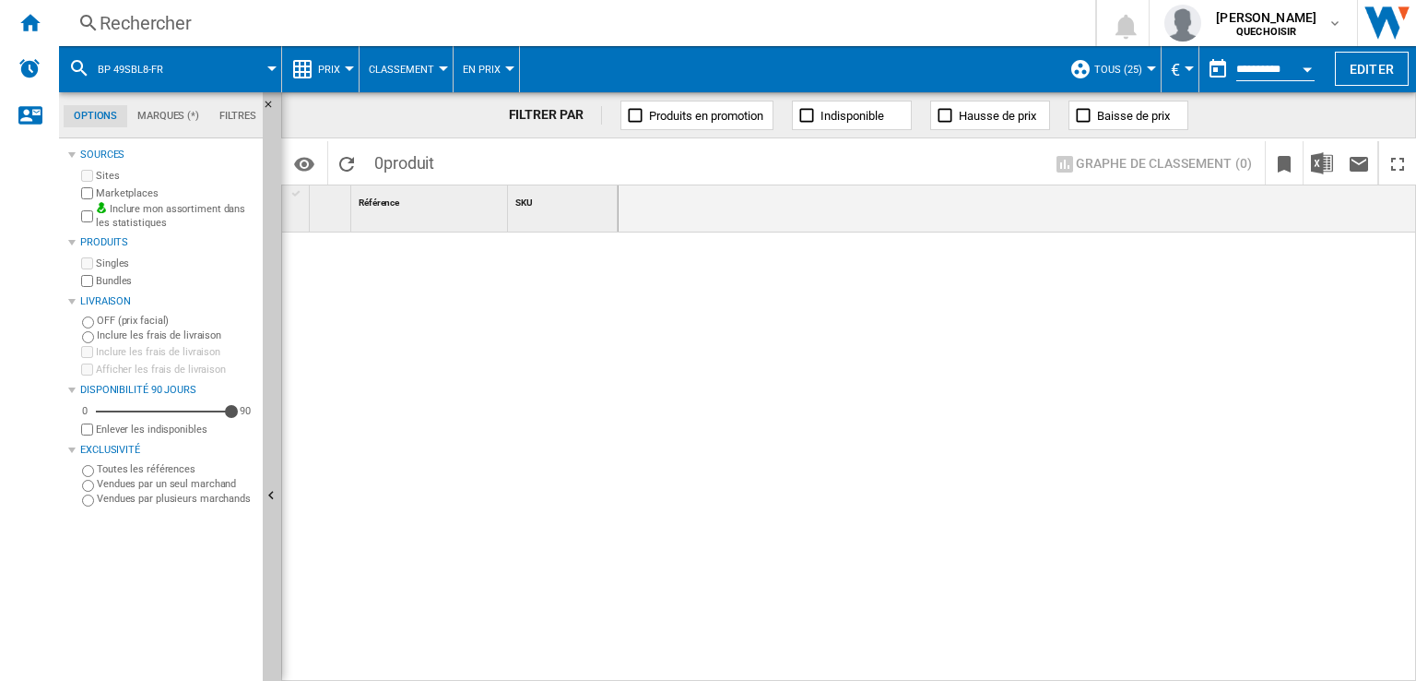
click at [262, 32] on div "Rechercher" at bounding box center [574, 23] width 948 height 26
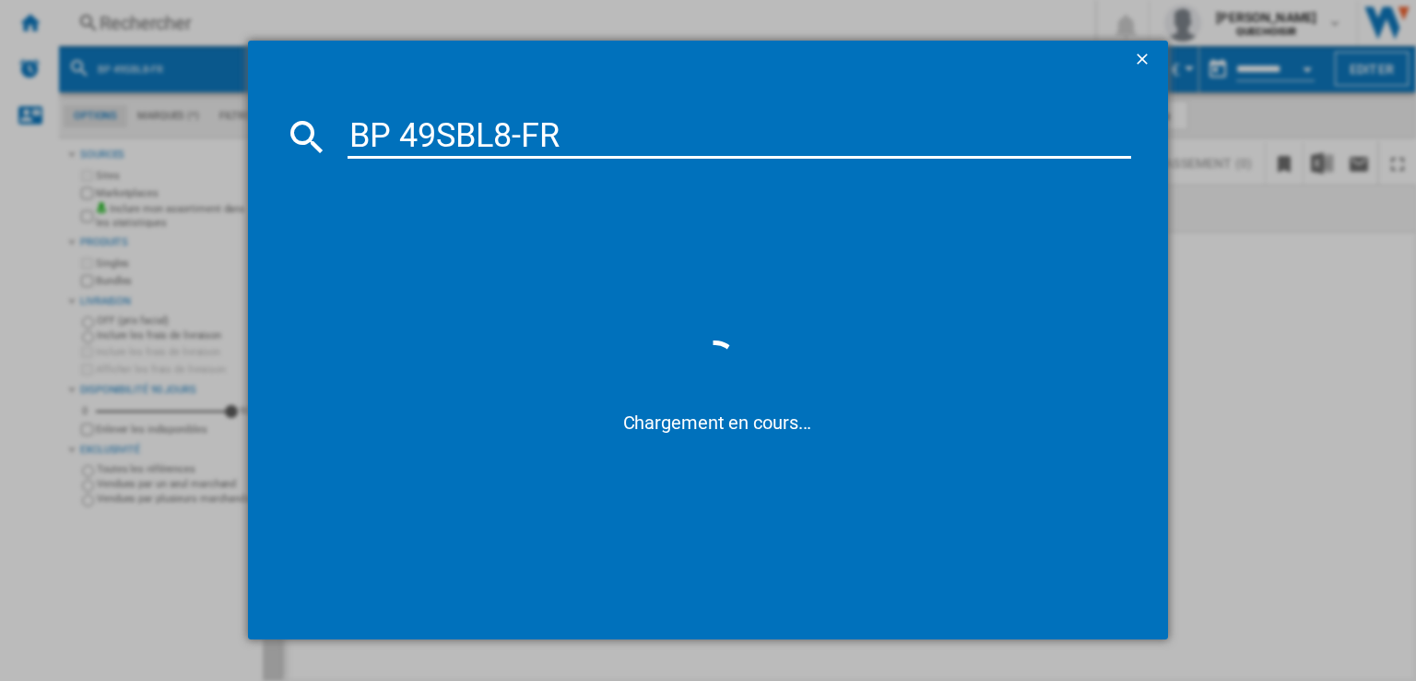
drag, startPoint x: 513, startPoint y: 132, endPoint x: 650, endPoint y: 123, distance: 137.7
click at [633, 126] on input "BP 49SBL8-FR" at bounding box center [740, 136] width 784 height 44
type input "BP 49SBL8"
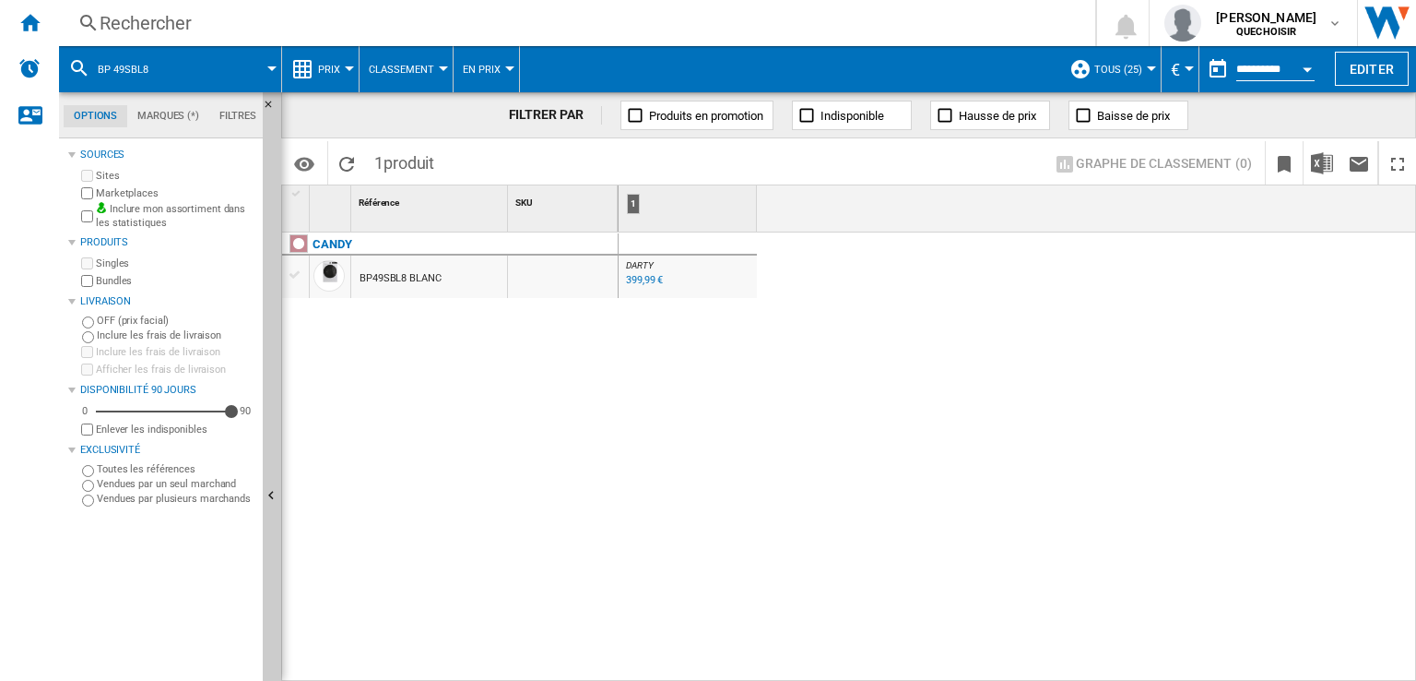
click at [645, 278] on div "399,99 €" at bounding box center [644, 280] width 37 height 12
click at [138, 17] on div "Rechercher" at bounding box center [574, 23] width 948 height 26
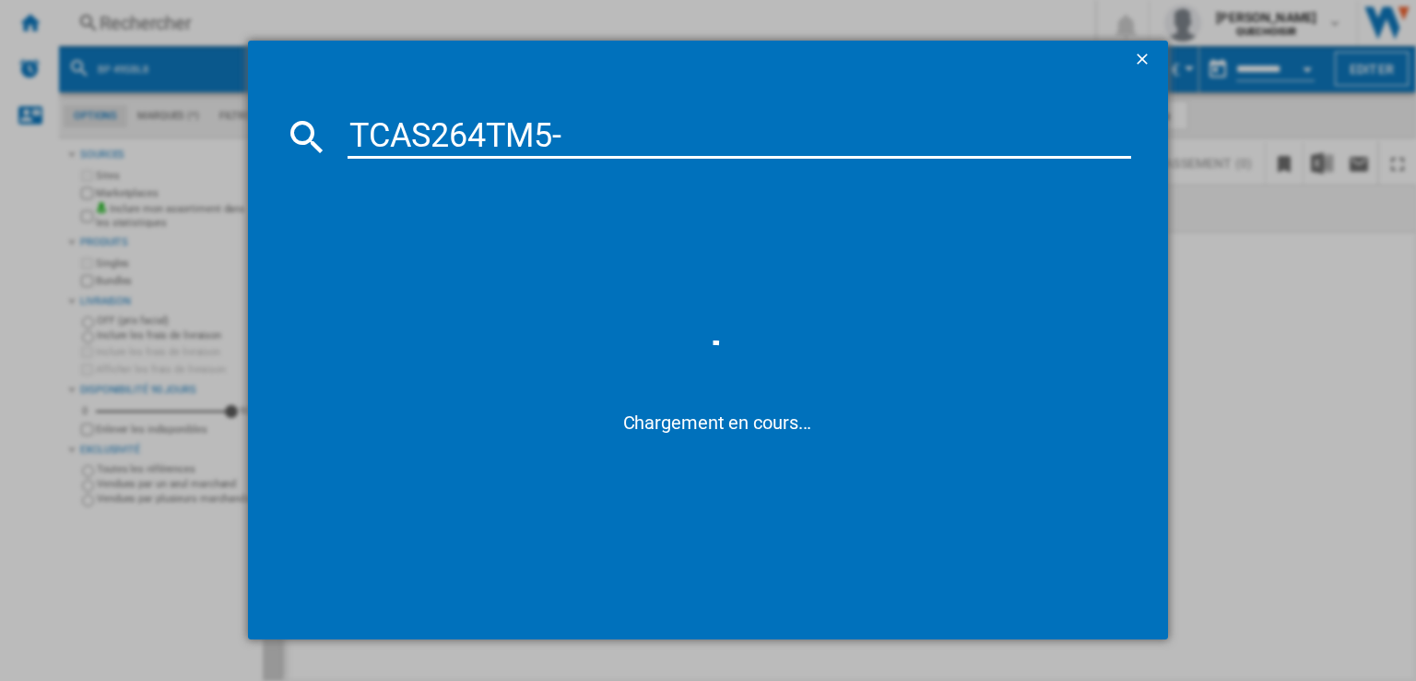
type input "TCAS264TM5"
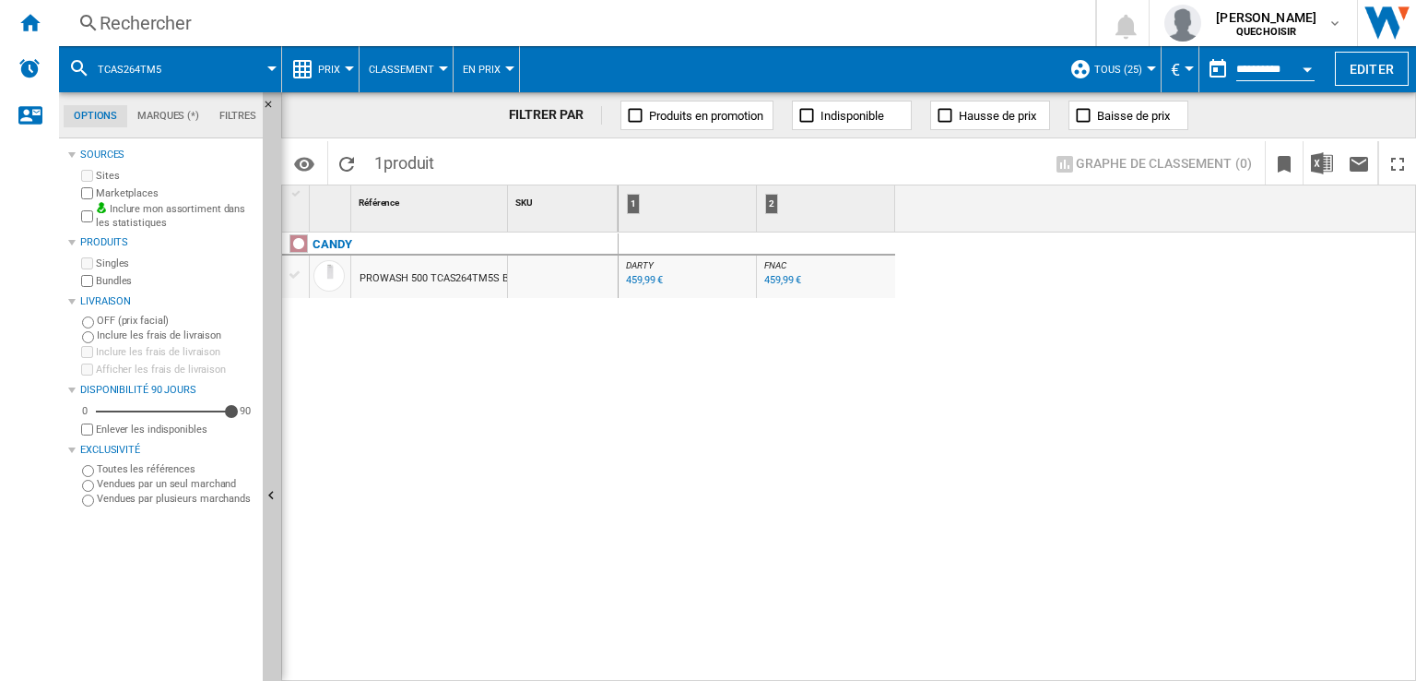
click at [638, 283] on div "459,99 €" at bounding box center [644, 280] width 37 height 12
click at [207, 33] on div "Rechercher" at bounding box center [574, 23] width 948 height 26
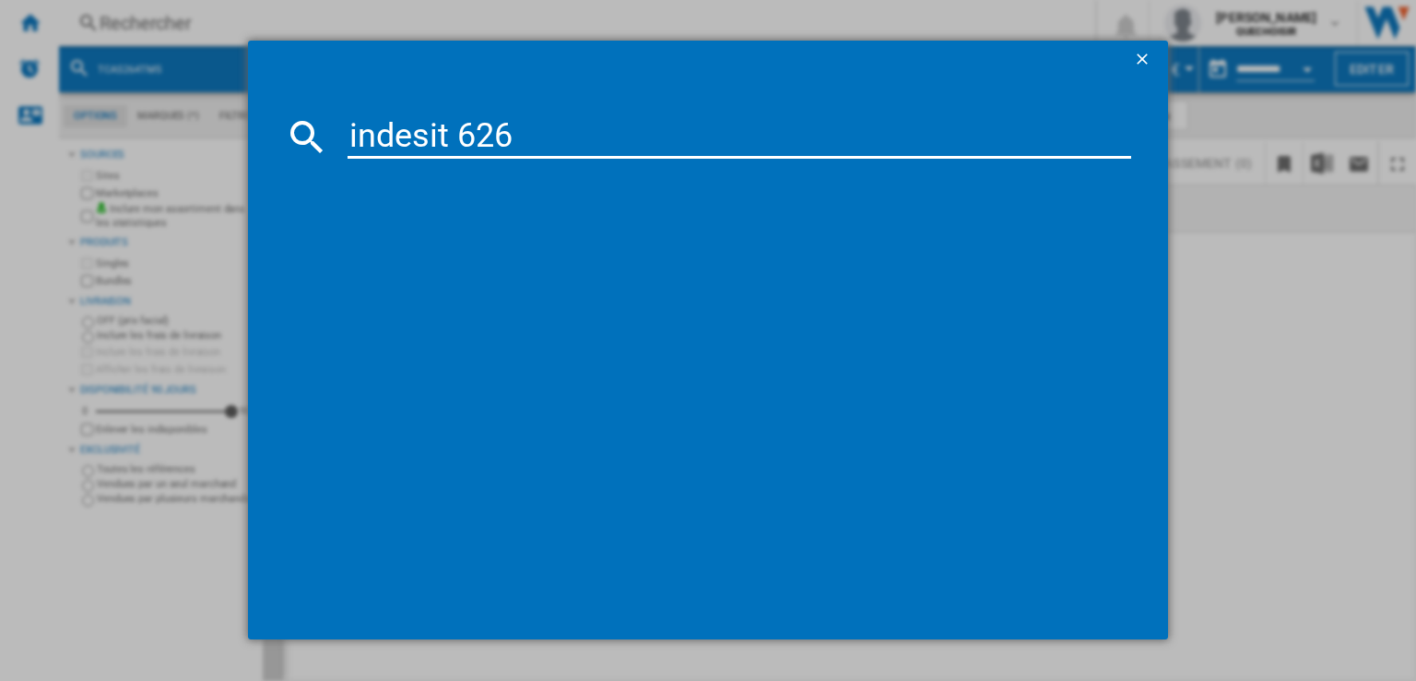
type input "indesit 6261"
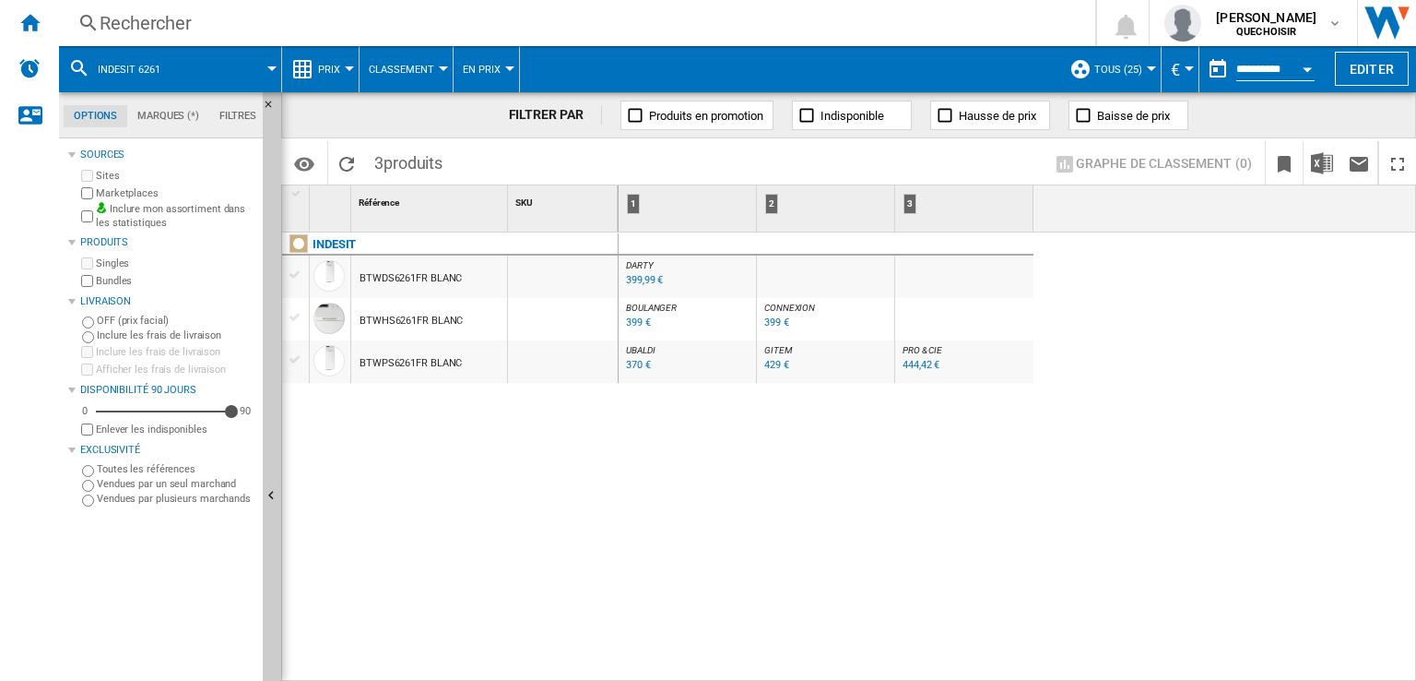
click at [727, 418] on div "DARTY : FR DARTY -1.0 % 399,99 € % N/A DARTY : FR DARTY BOULANGER : FR BOULANGE…" at bounding box center [1018, 457] width 799 height 450
click at [634, 368] on div "370 €" at bounding box center [638, 365] width 25 height 12
click at [637, 322] on div "399 €" at bounding box center [638, 322] width 25 height 12
click at [635, 278] on div "399,99 €" at bounding box center [644, 280] width 37 height 12
click at [402, 455] on div "INDESIT BTWDS6261FR BLANC BTWHS6261FR BLANC BTWPS6261FR BLANC" at bounding box center [450, 452] width 337 height 441
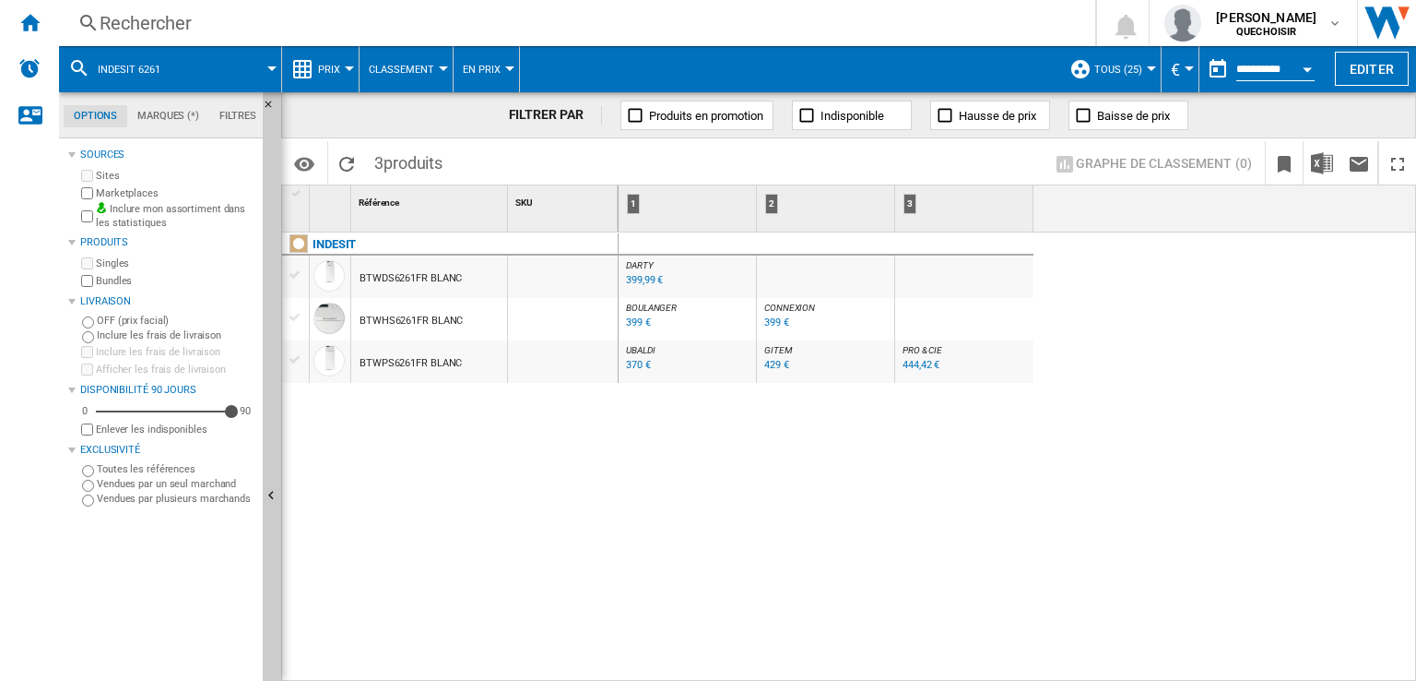
click at [640, 279] on div "399,99 €" at bounding box center [644, 280] width 37 height 12
click at [214, 22] on div "Rechercher" at bounding box center [574, 23] width 948 height 26
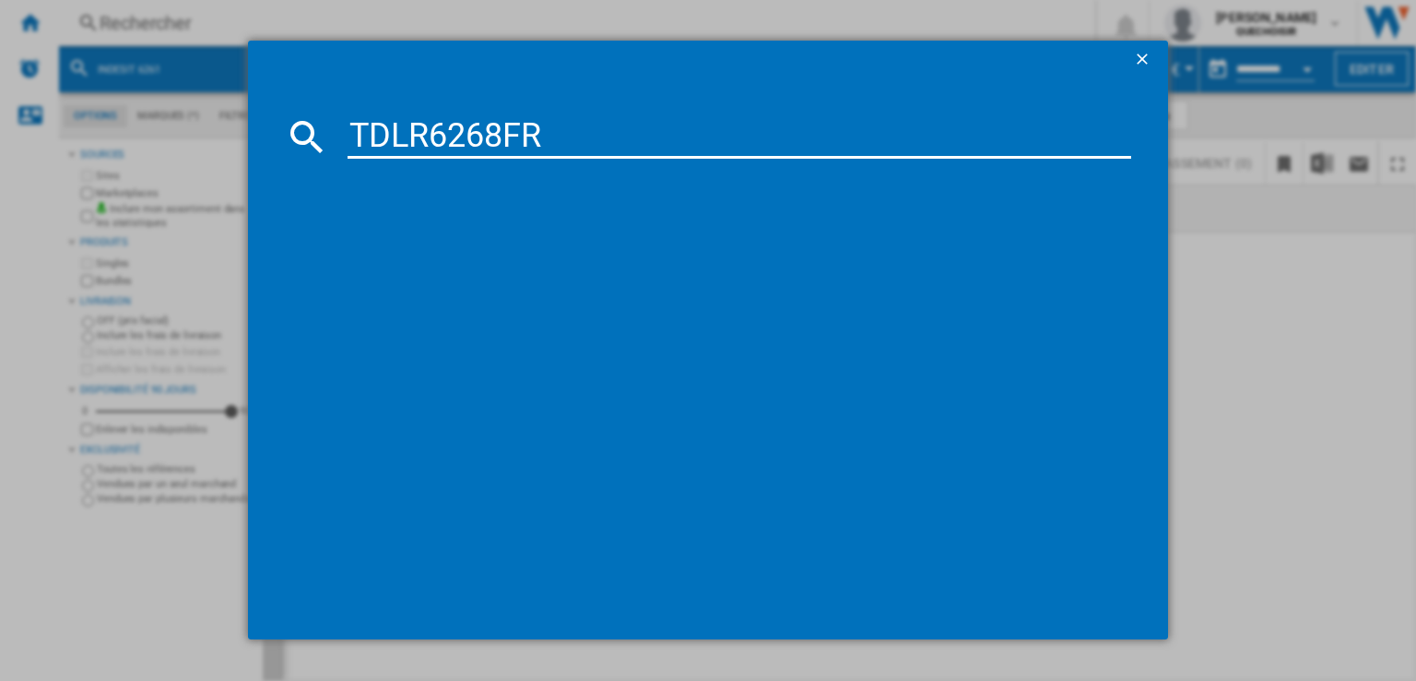
type input "TDLR6268FR"
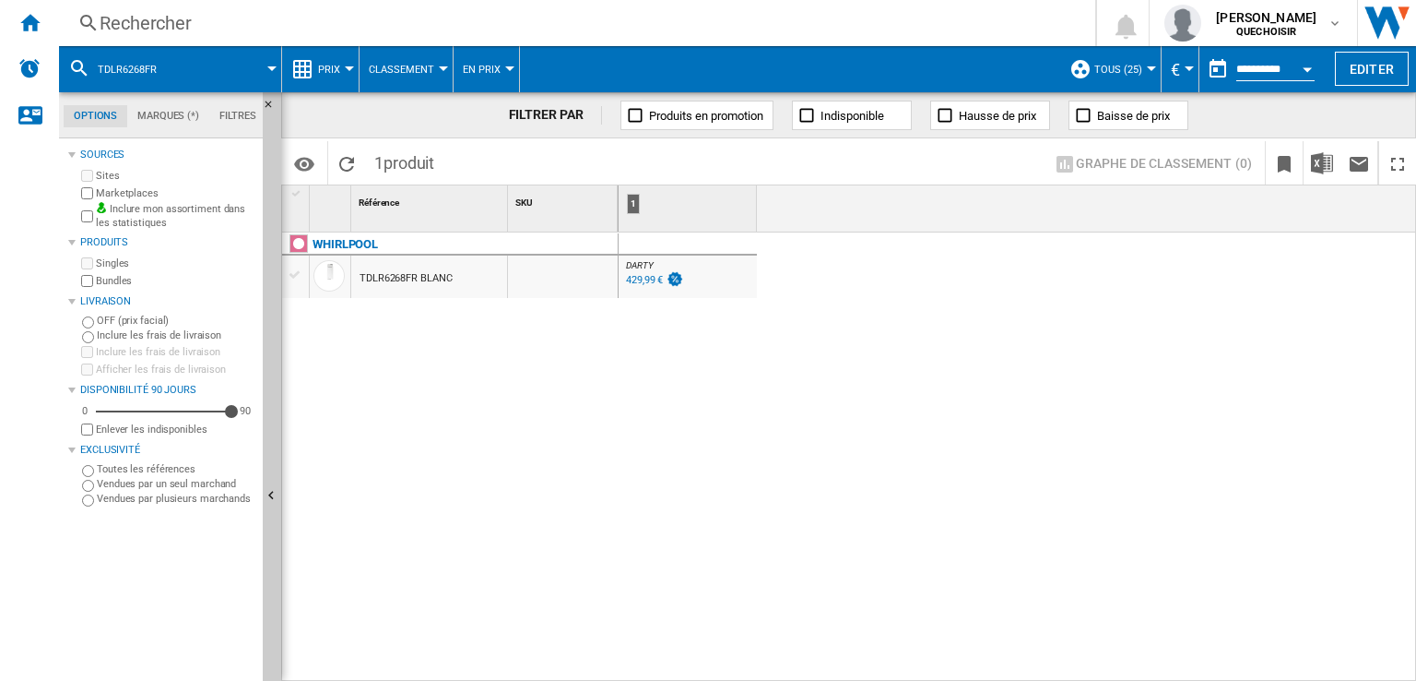
click at [651, 280] on div "429,99 €" at bounding box center [644, 280] width 37 height 12
click at [248, 27] on div "Rechercher" at bounding box center [574, 23] width 948 height 26
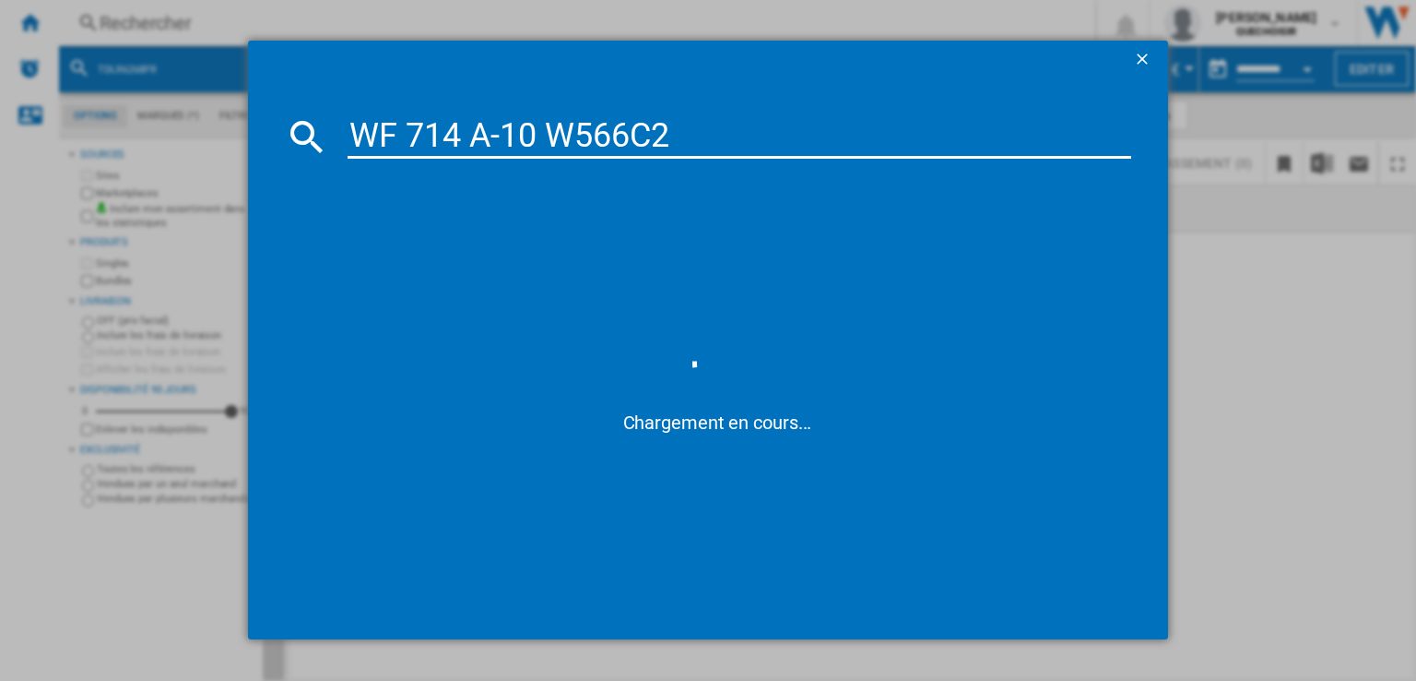
click at [494, 131] on input "WF 714 A-10 W566C2" at bounding box center [740, 136] width 784 height 44
type input "WF 714 A 10 W566C2"
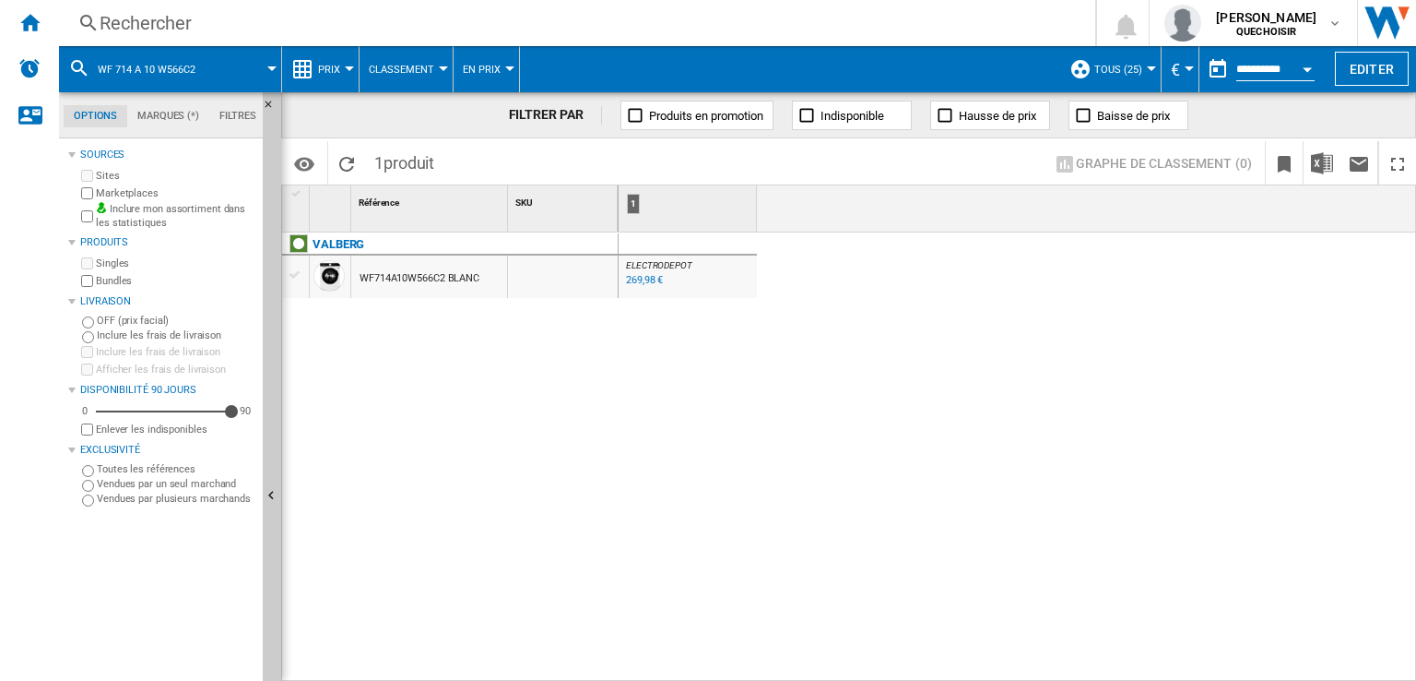
click at [638, 279] on div "269,98 €" at bounding box center [644, 280] width 37 height 12
click at [170, 19] on div "Rechercher" at bounding box center [574, 23] width 948 height 26
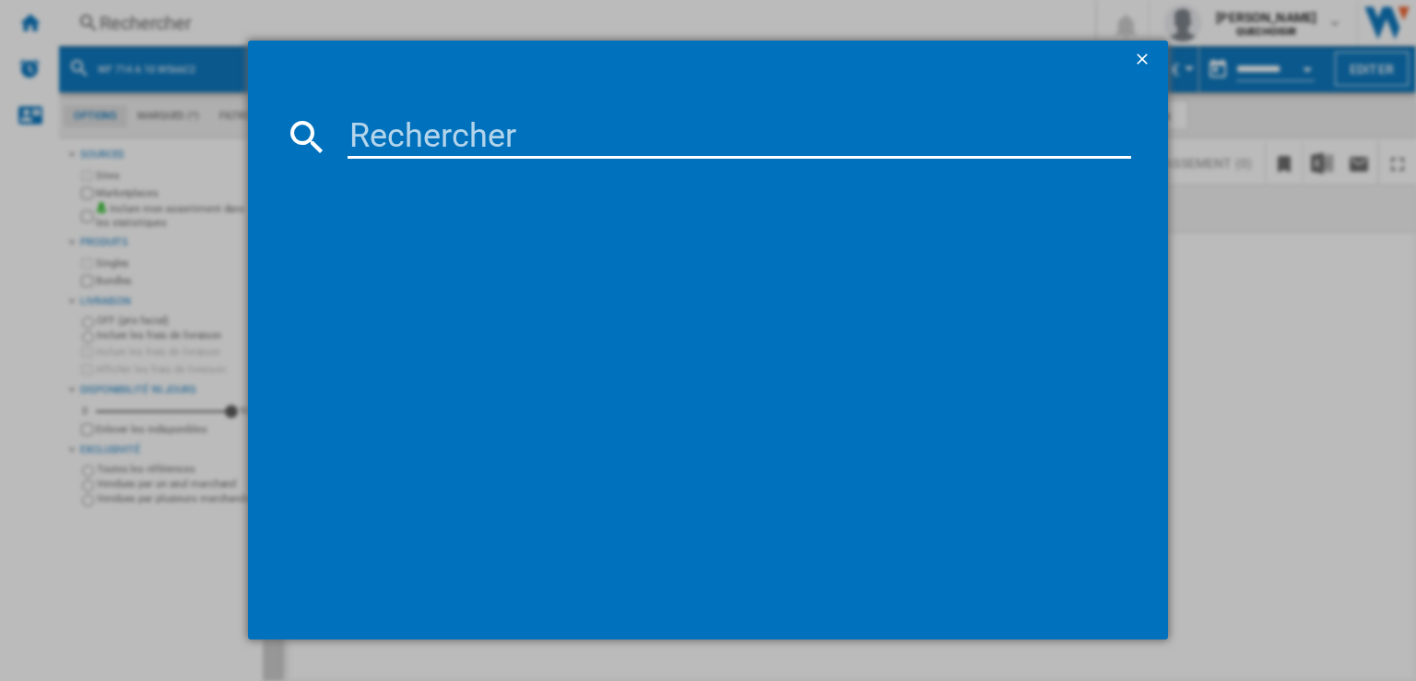
type input "WF 510 C W566C2"
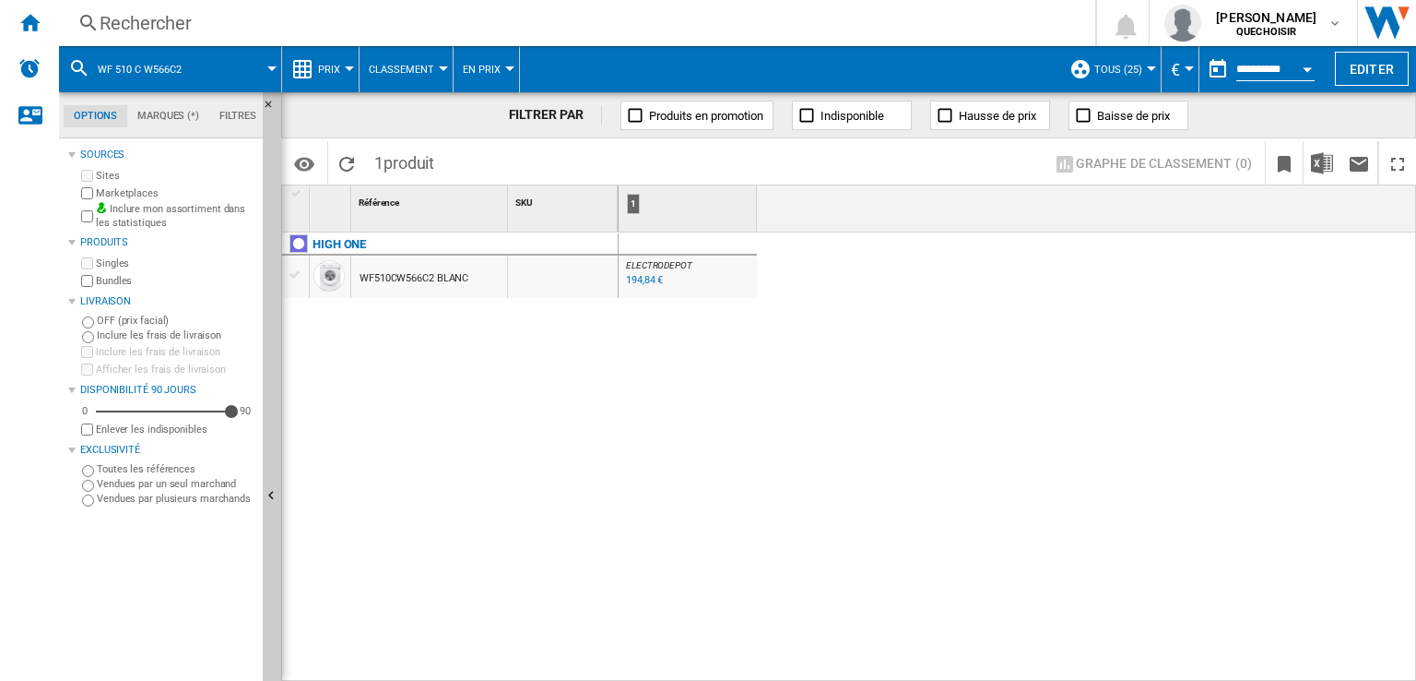
click at [629, 278] on div "194,84 €" at bounding box center [644, 280] width 37 height 12
click at [159, 20] on div "Rechercher" at bounding box center [574, 23] width 948 height 26
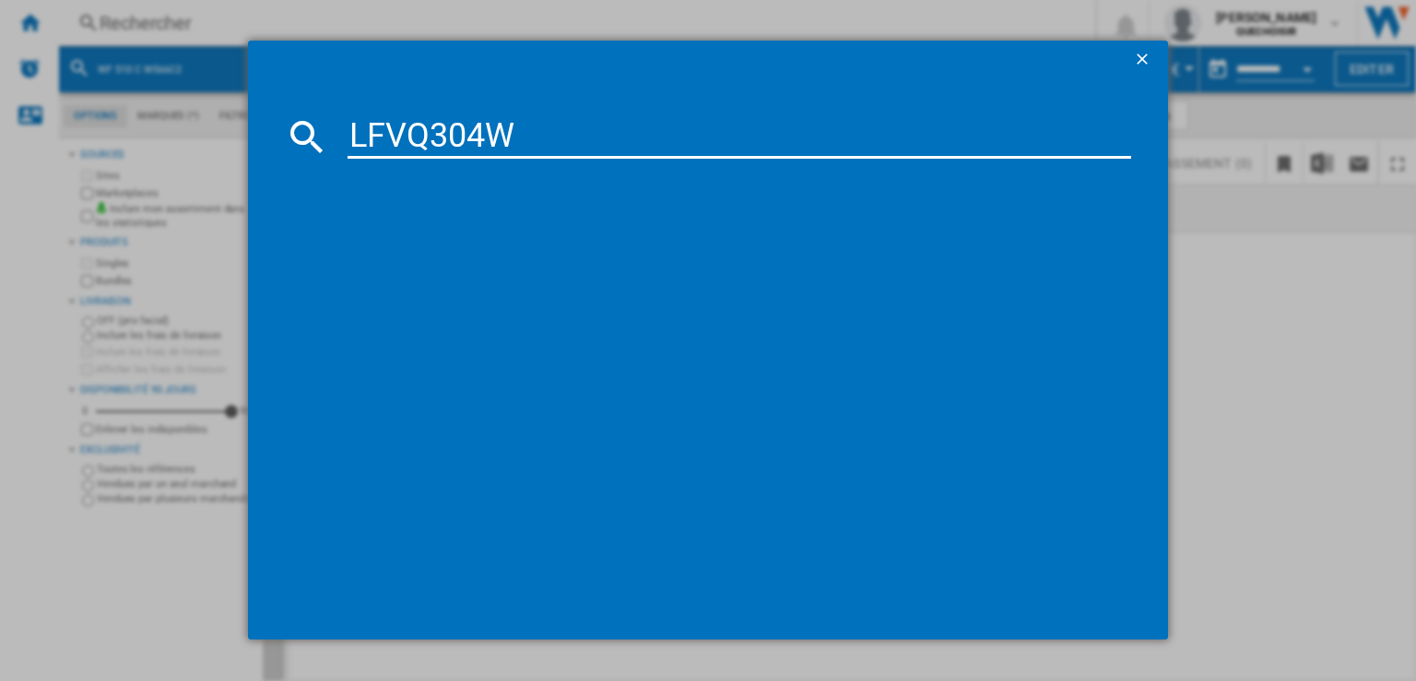
type input "LFVQ304"
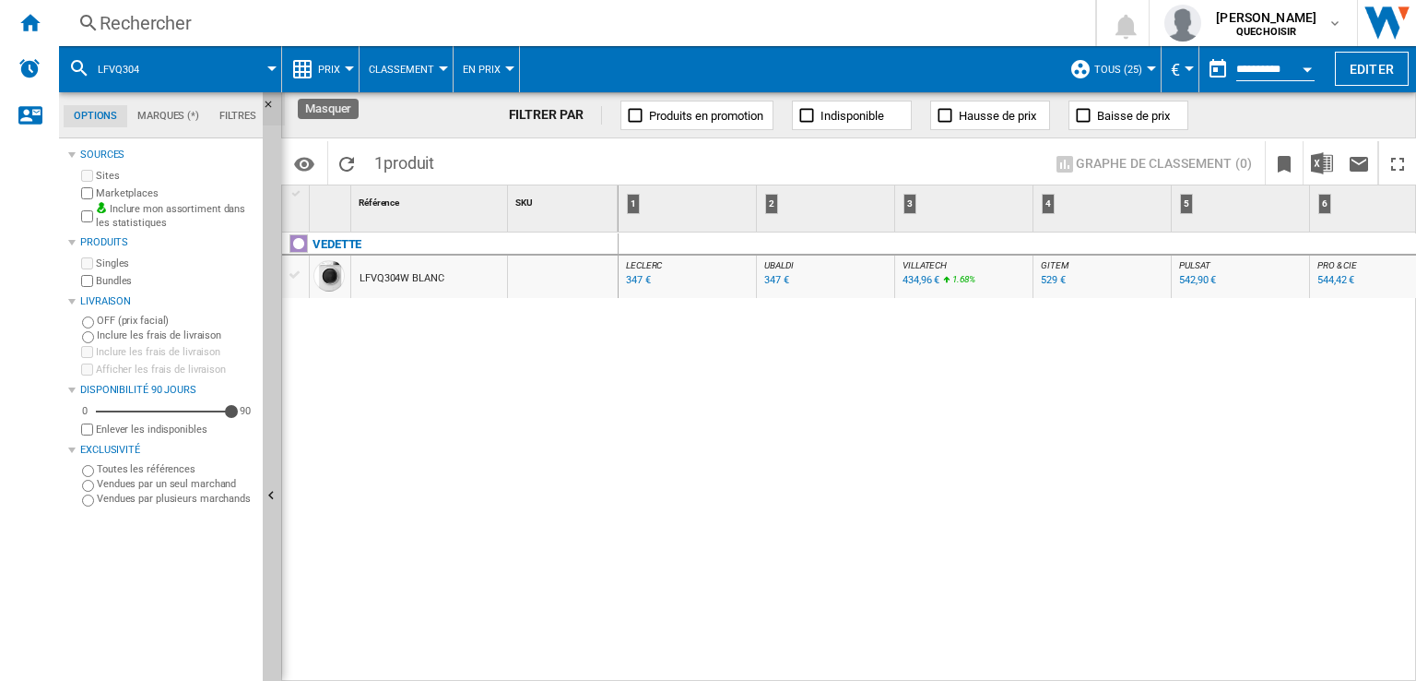
click at [266, 105] on ng-md-icon "Masquer" at bounding box center [274, 110] width 22 height 22
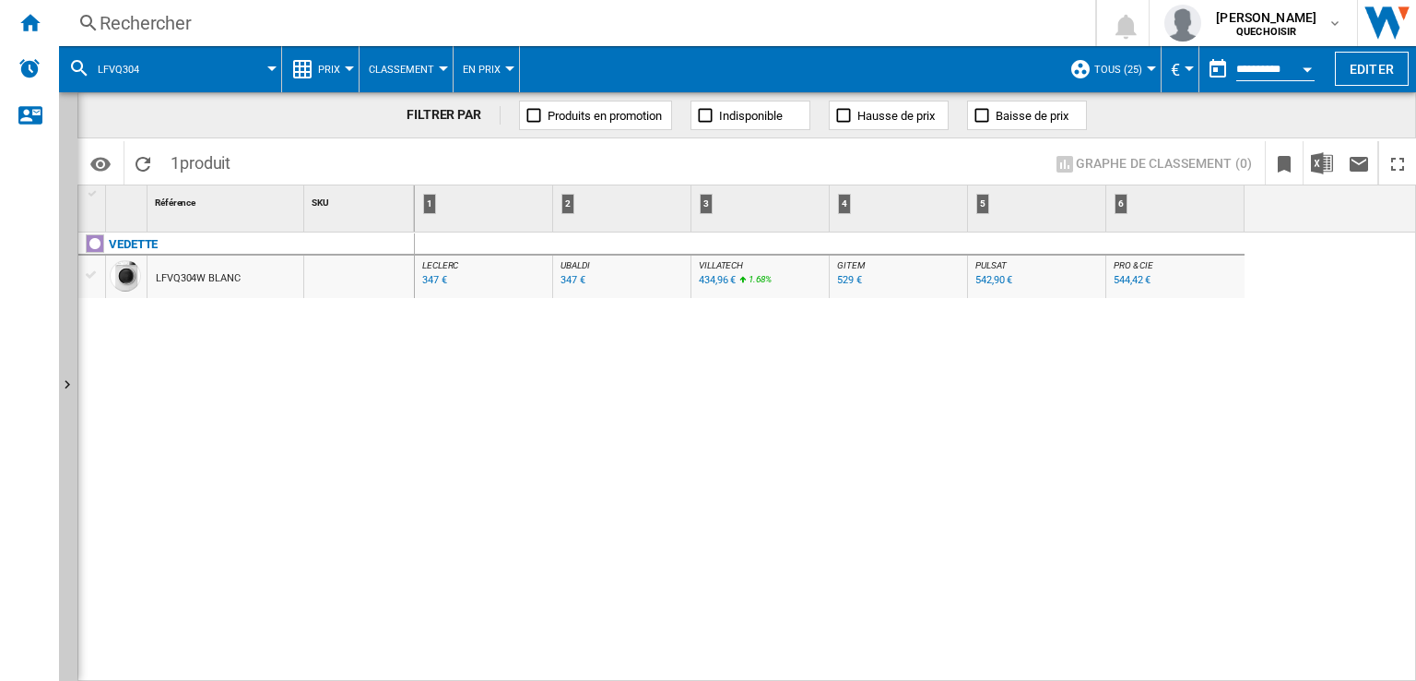
click at [563, 280] on div "347 €" at bounding box center [573, 280] width 25 height 12
click at [504, 13] on div "Rechercher" at bounding box center [574, 23] width 948 height 26
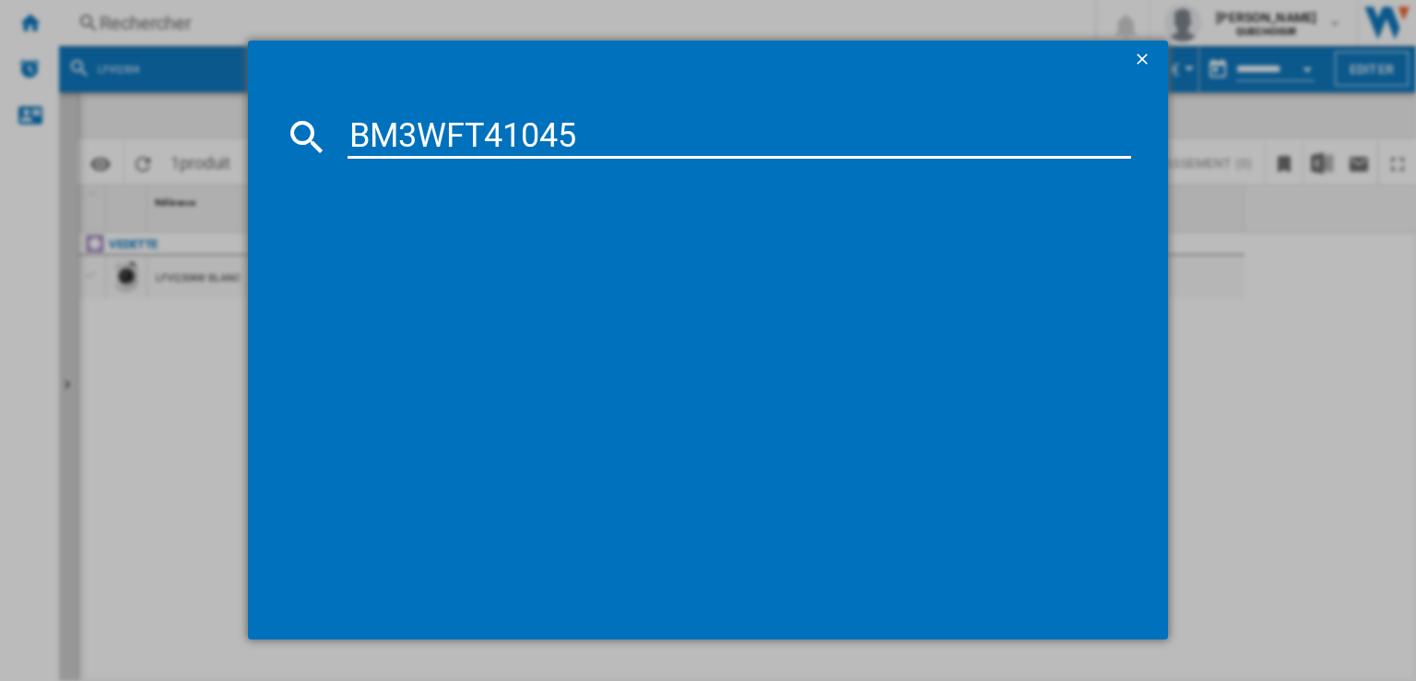
type input "BM3WFT41045"
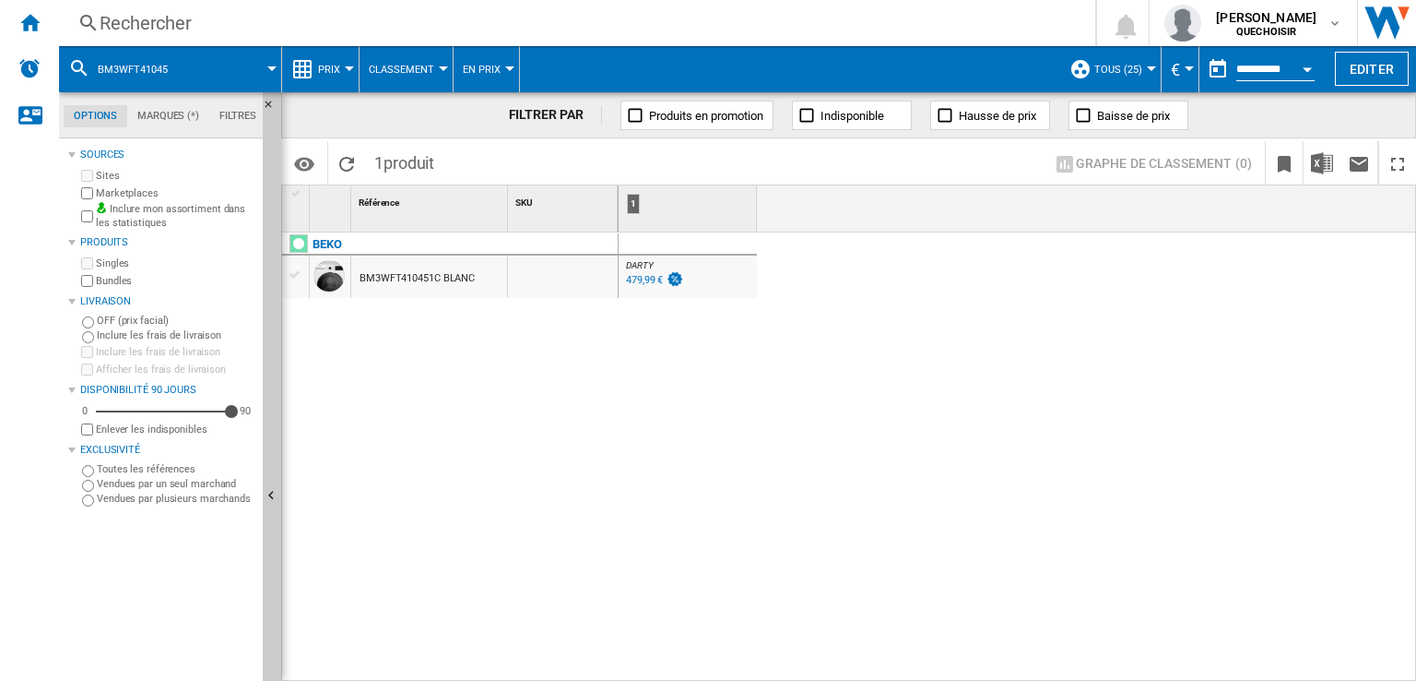
click at [638, 278] on div "479,99 €" at bounding box center [644, 280] width 37 height 12
click at [297, 30] on div "Rechercher" at bounding box center [574, 23] width 948 height 26
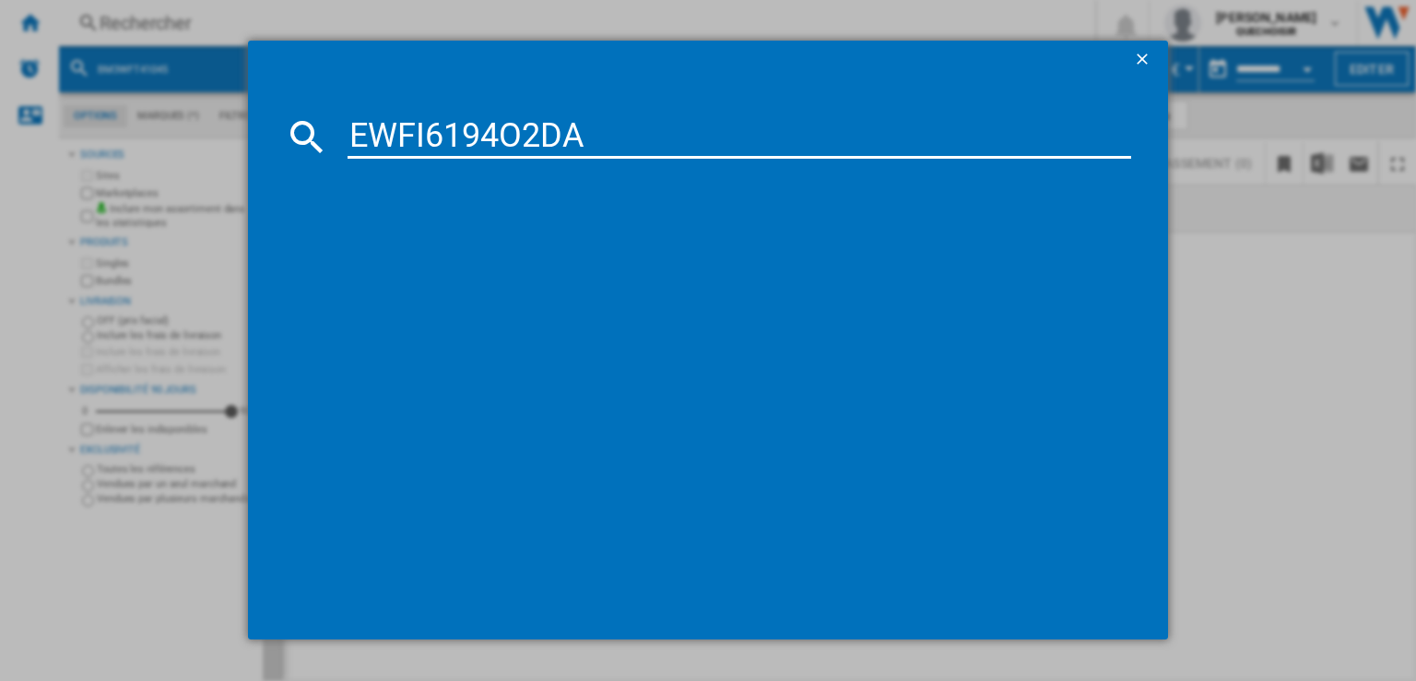
type input "EWFI6194O2DA"
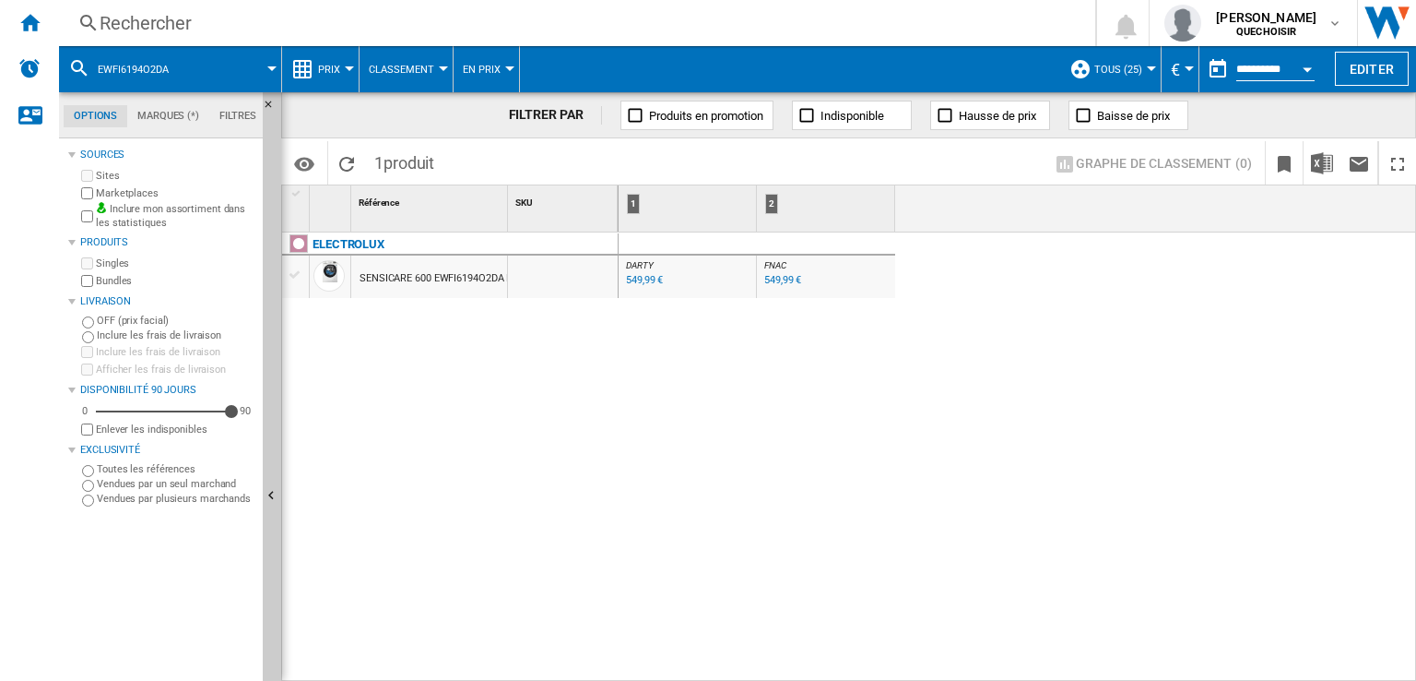
click at [634, 284] on div "549,99 €" at bounding box center [644, 280] width 37 height 12
click at [149, 20] on div "Rechercher" at bounding box center [574, 23] width 948 height 26
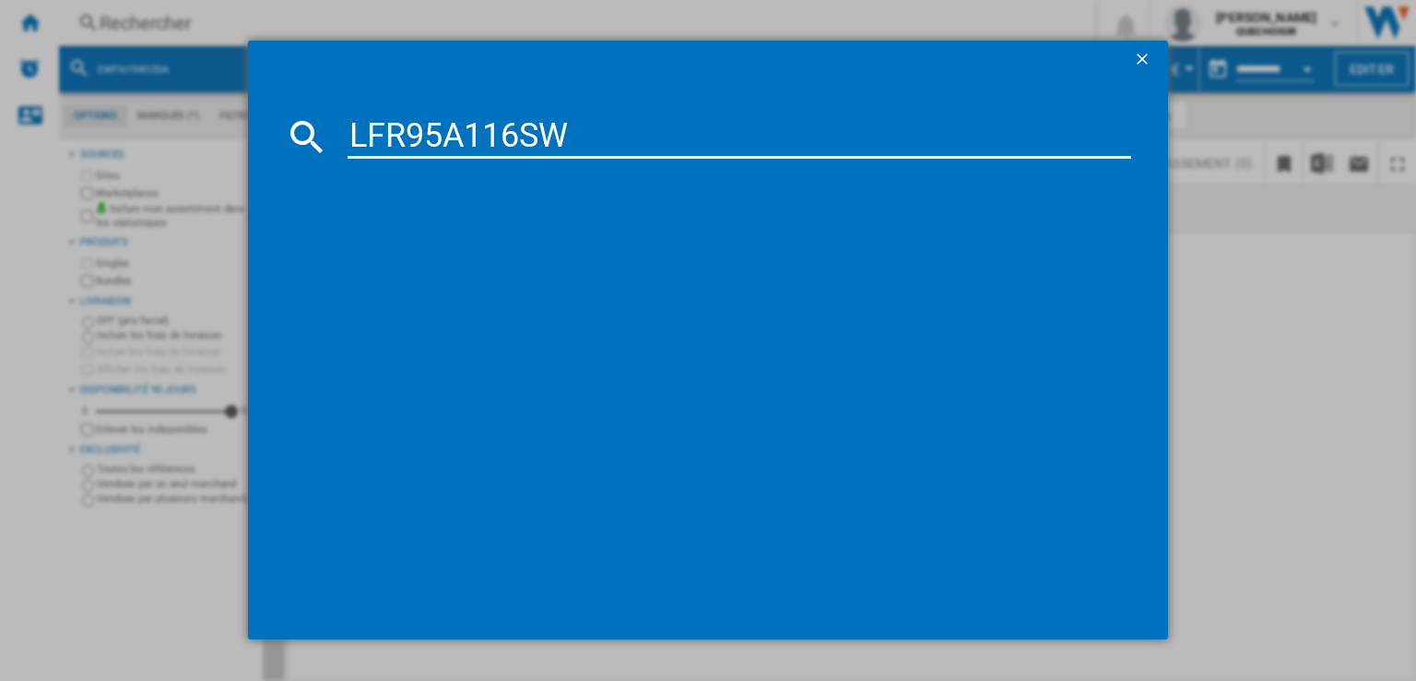
type input "LFR95A116SW"
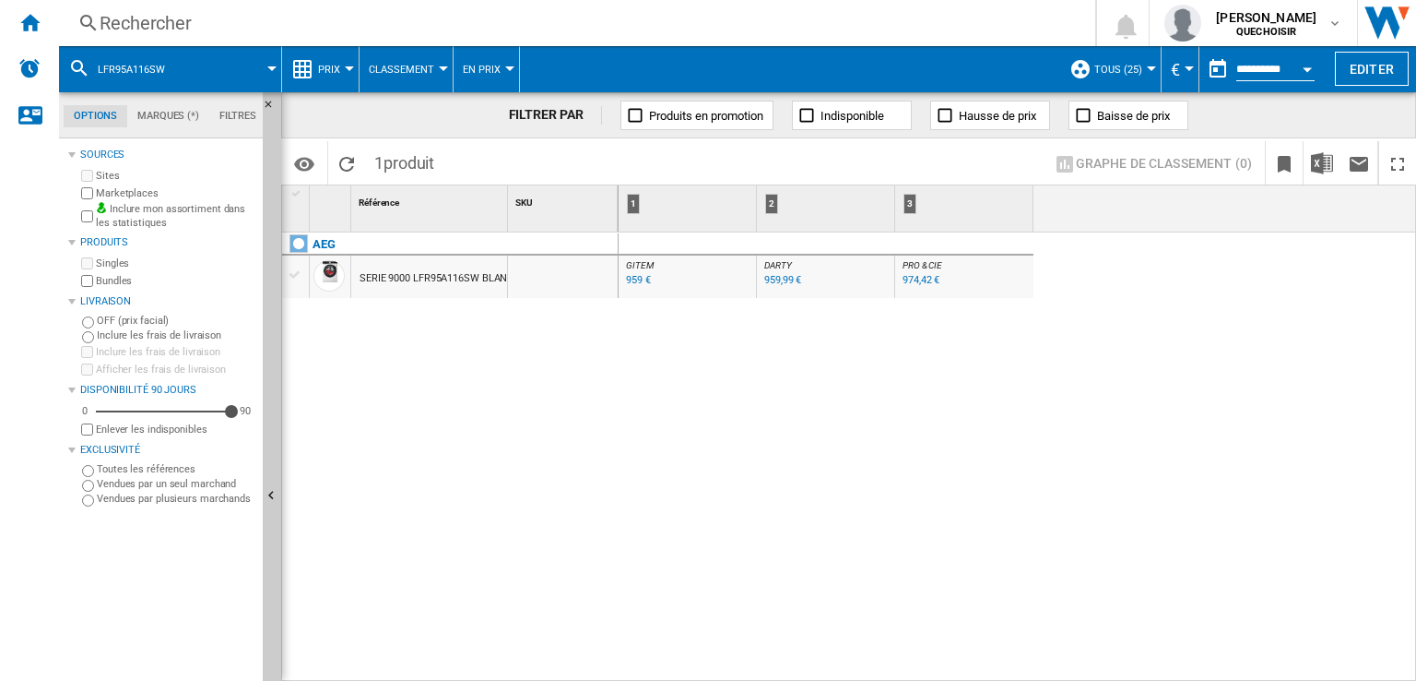
click at [778, 280] on div "959,99 €" at bounding box center [782, 280] width 37 height 12
click at [489, 18] on div "Rechercher" at bounding box center [574, 23] width 948 height 26
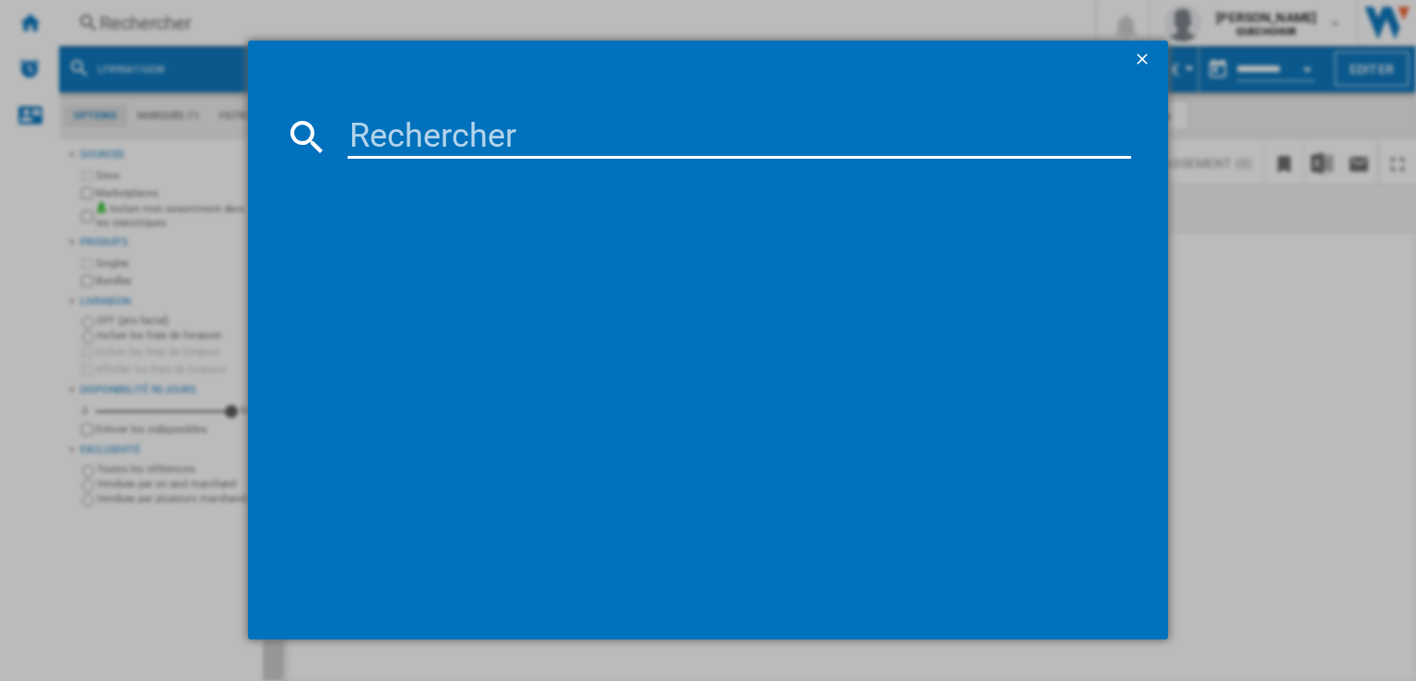
type input "WUU28T18FR"
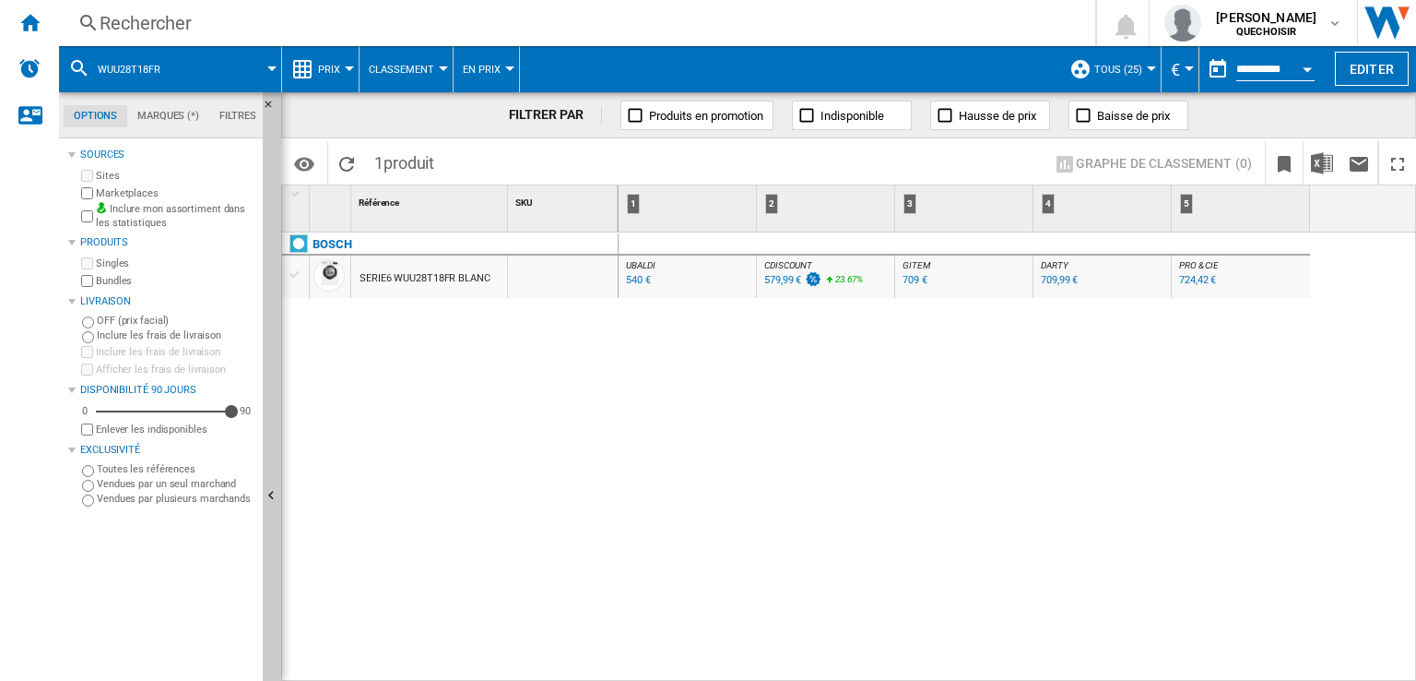
click at [1057, 280] on div "709,99 €" at bounding box center [1059, 280] width 37 height 12
click at [417, 12] on div "Rechercher" at bounding box center [574, 23] width 948 height 26
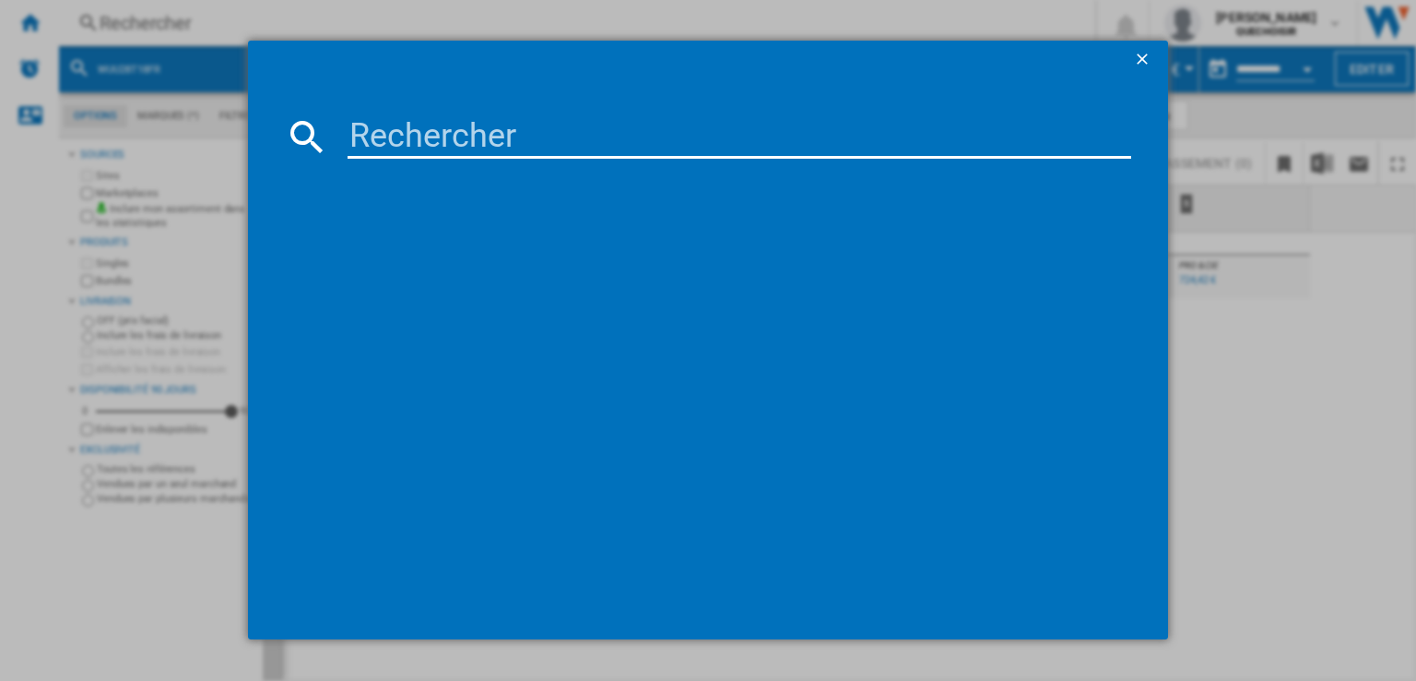
type input "PTL6100C"
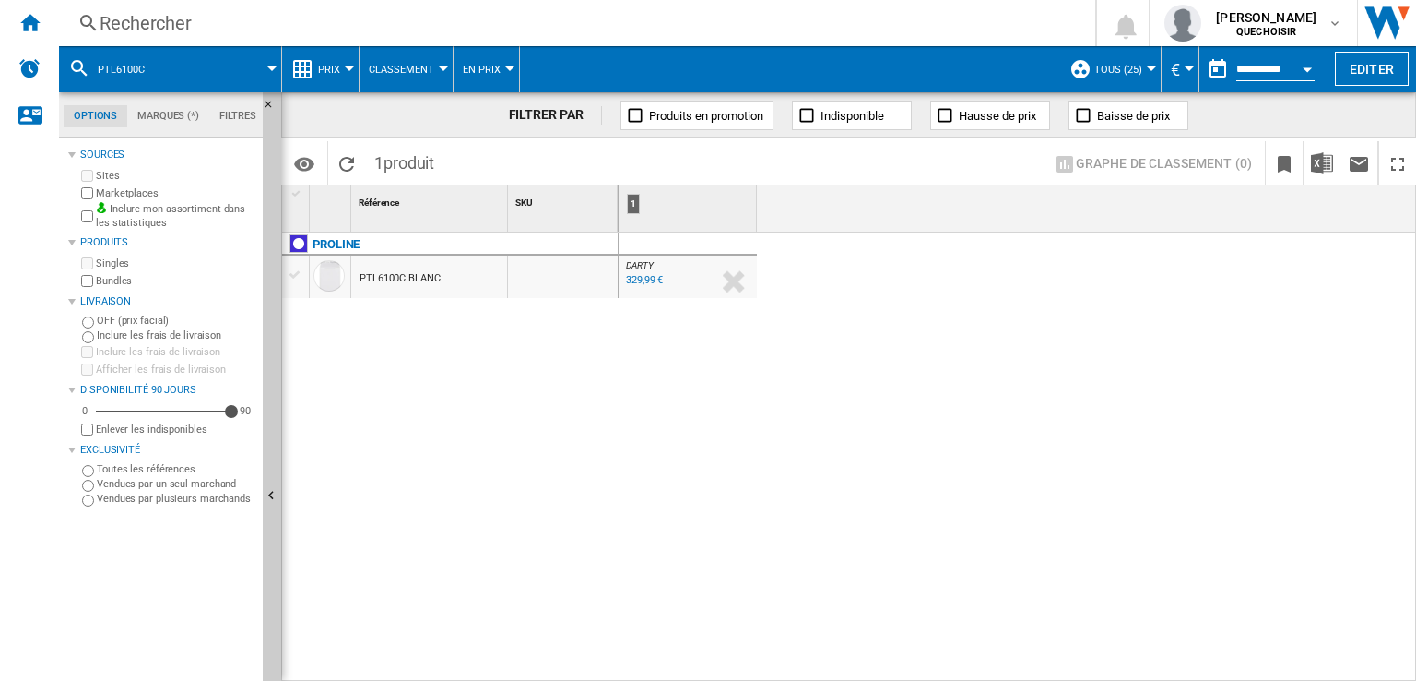
click at [640, 284] on div "329,99 €" at bounding box center [644, 280] width 37 height 12
click at [341, 23] on div "Rechercher" at bounding box center [574, 23] width 948 height 26
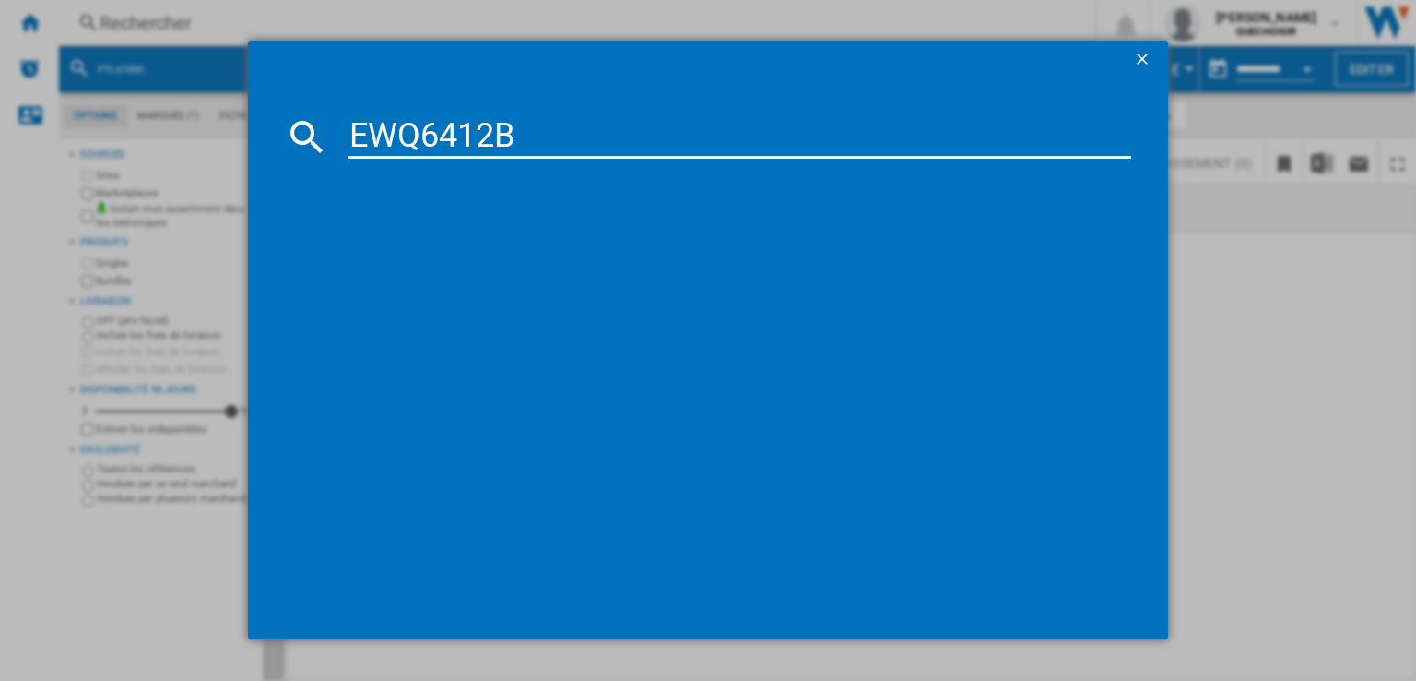
type input "EWQ6412"
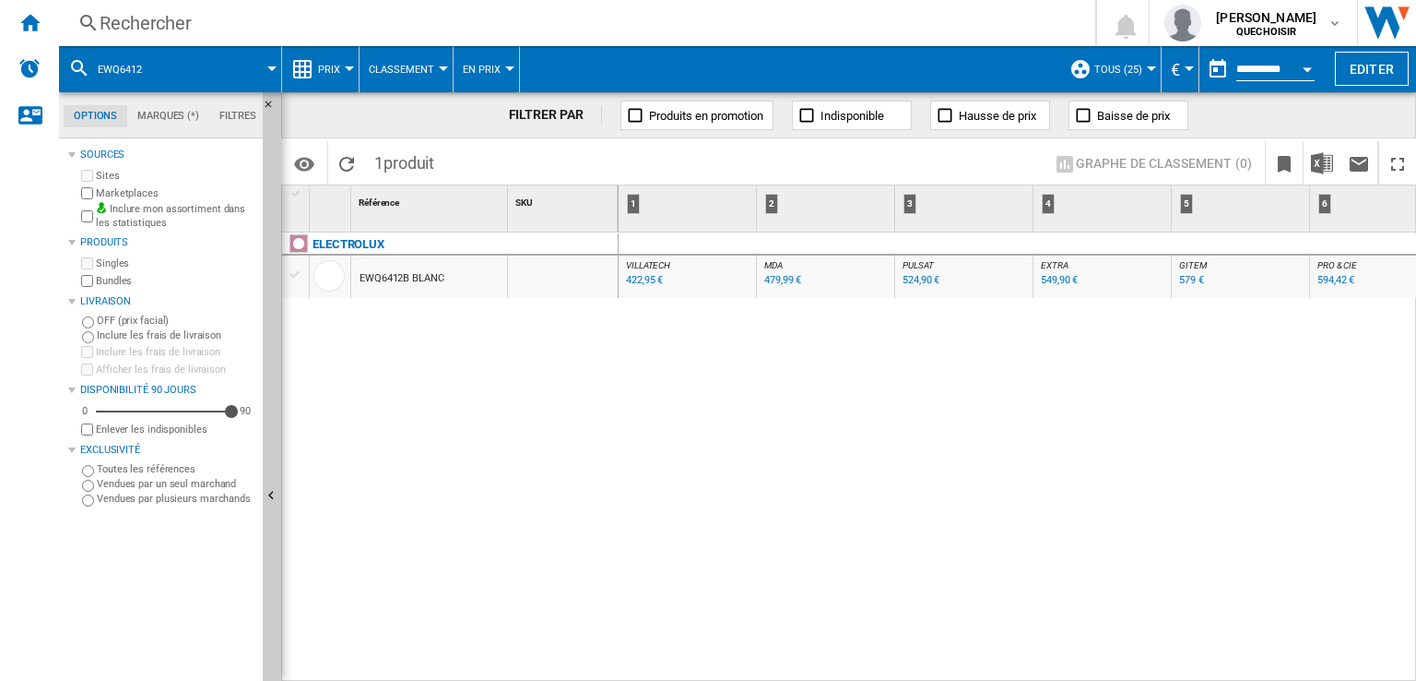
scroll to position [0, 30]
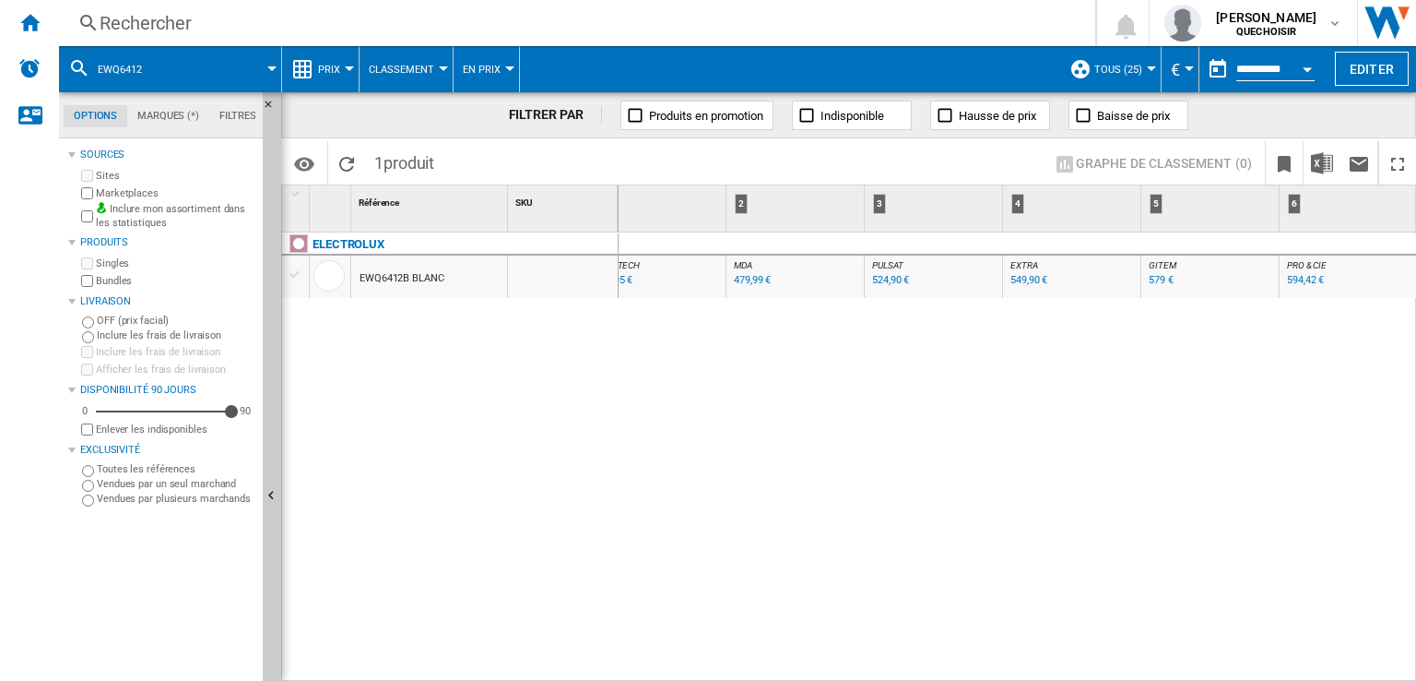
click at [1296, 273] on div "594,42 €" at bounding box center [1305, 280] width 40 height 18
click at [489, 23] on div "Rechercher" at bounding box center [574, 23] width 948 height 26
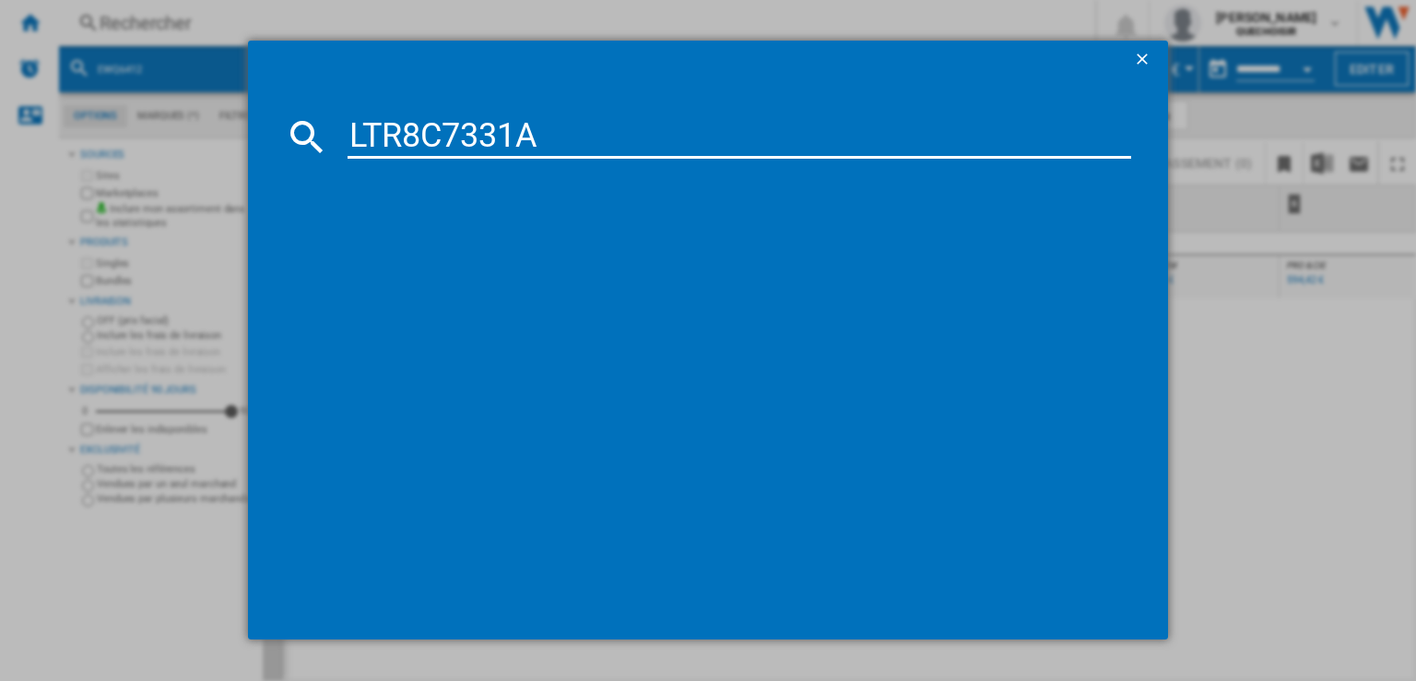
type input "LTR8C7331A"
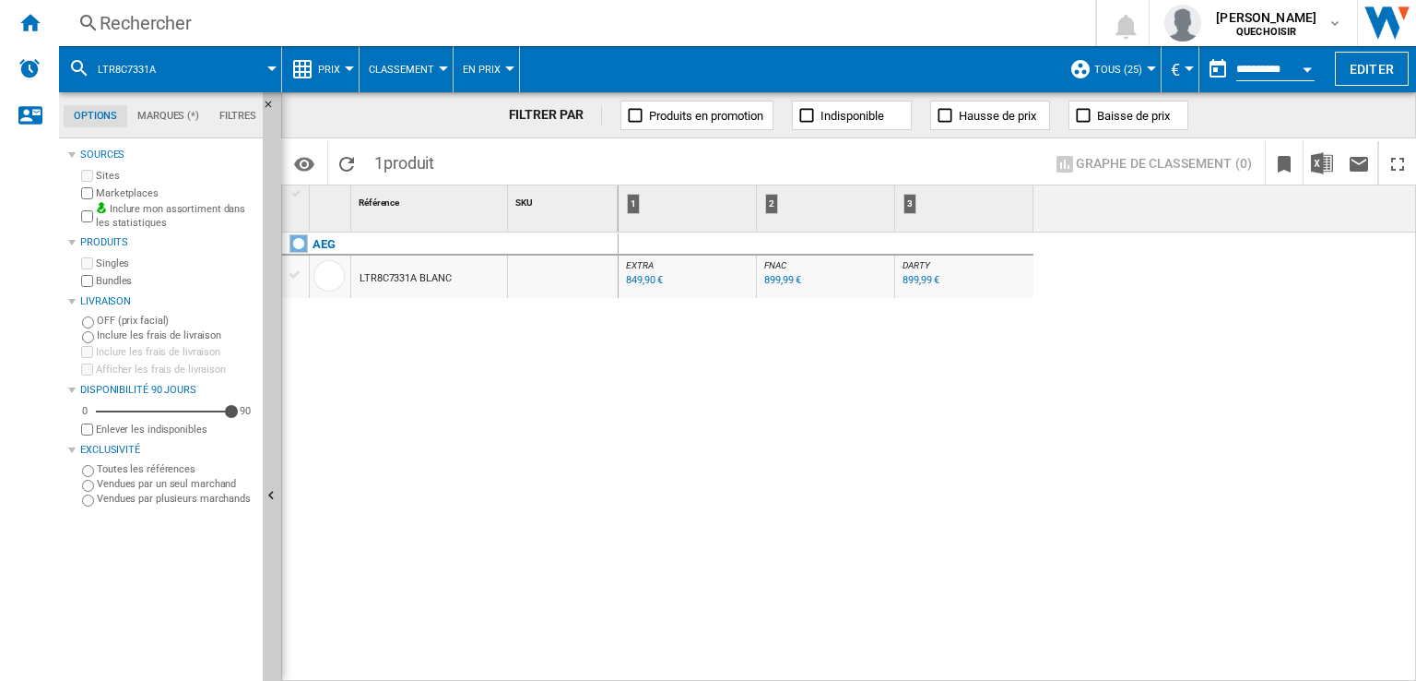
click at [385, 18] on div "Rechercher" at bounding box center [574, 23] width 948 height 26
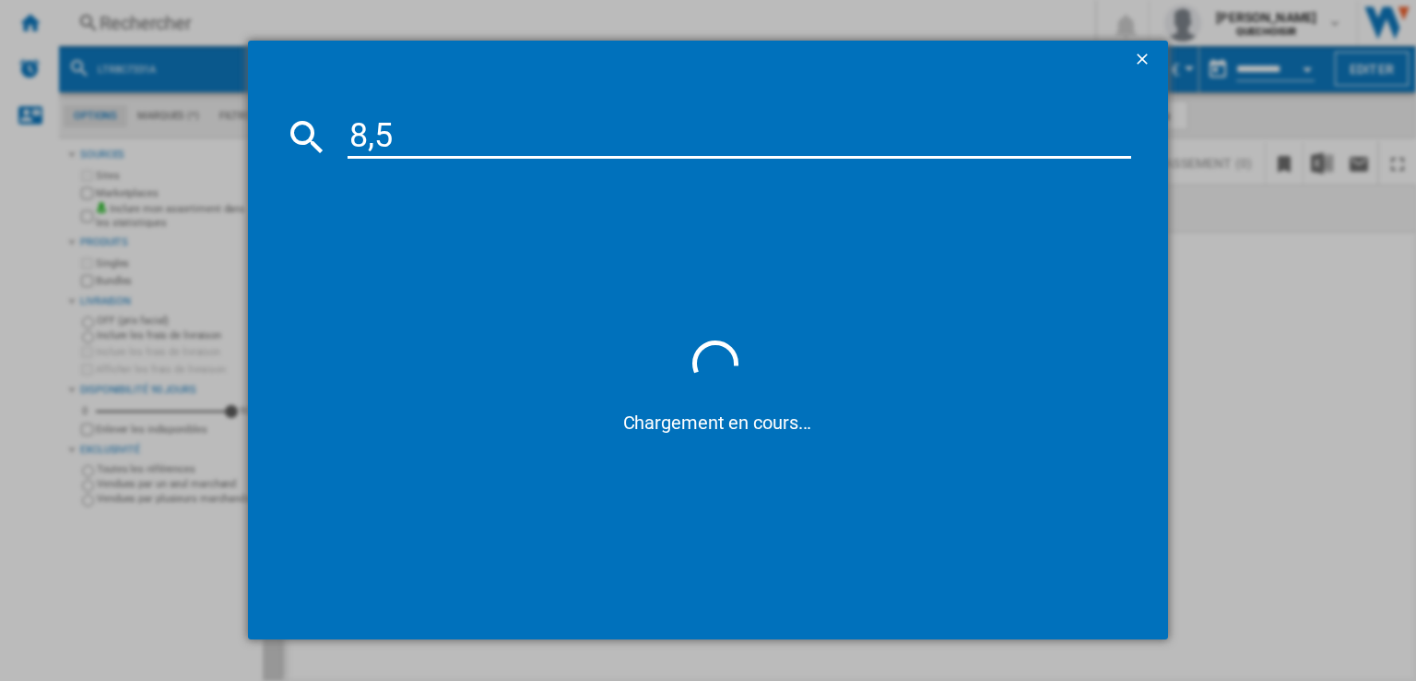
drag, startPoint x: 398, startPoint y: 133, endPoint x: 322, endPoint y: 122, distance: 77.3
click at [322, 122] on div "8,5" at bounding box center [708, 136] width 847 height 44
paste input "LTR8C7331A"
type input "LTR8C7331A"
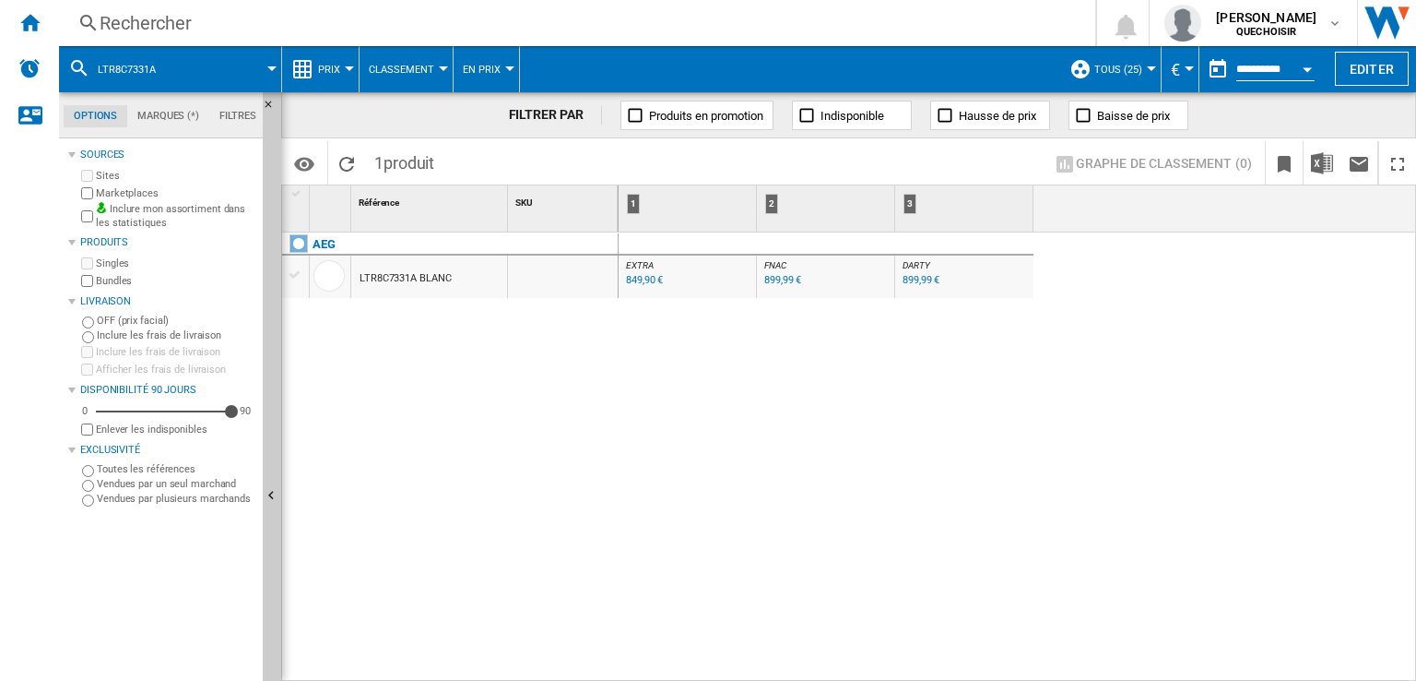
click at [352, 29] on div "Rechercher" at bounding box center [574, 23] width 948 height 26
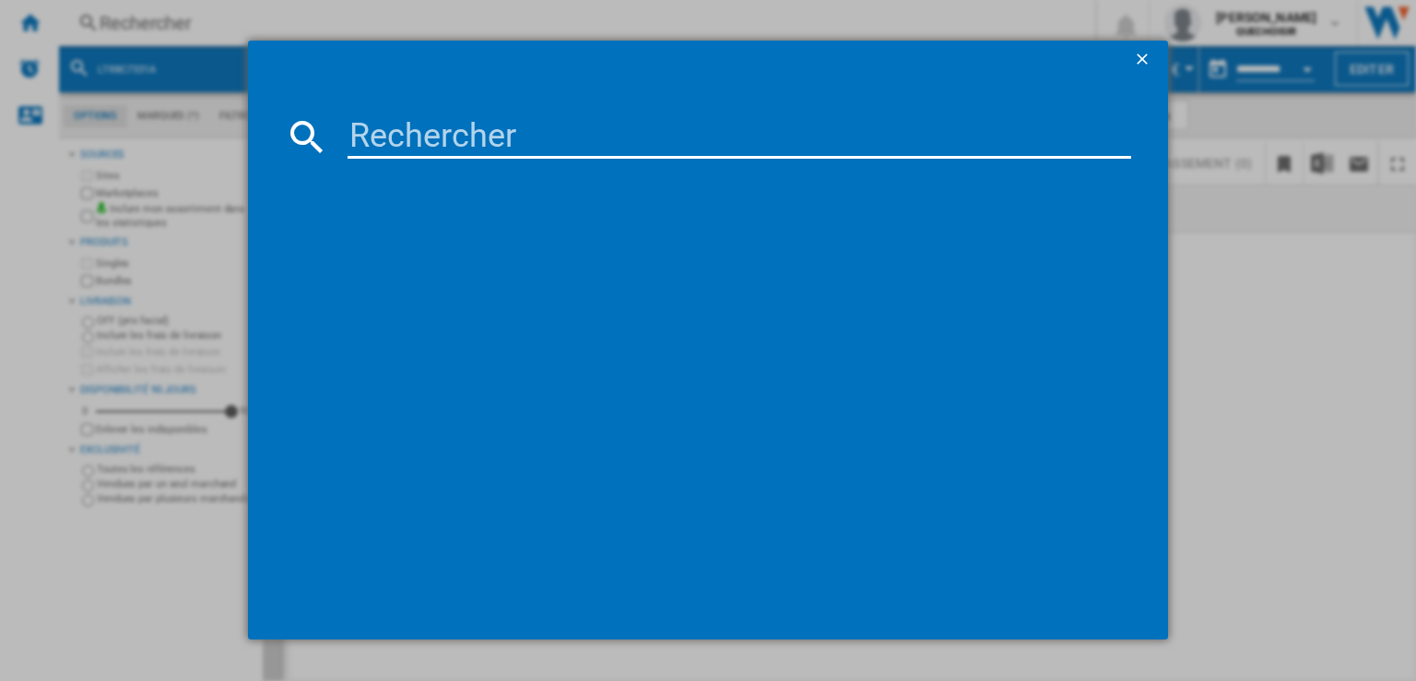
type input "LTR8C7331A"
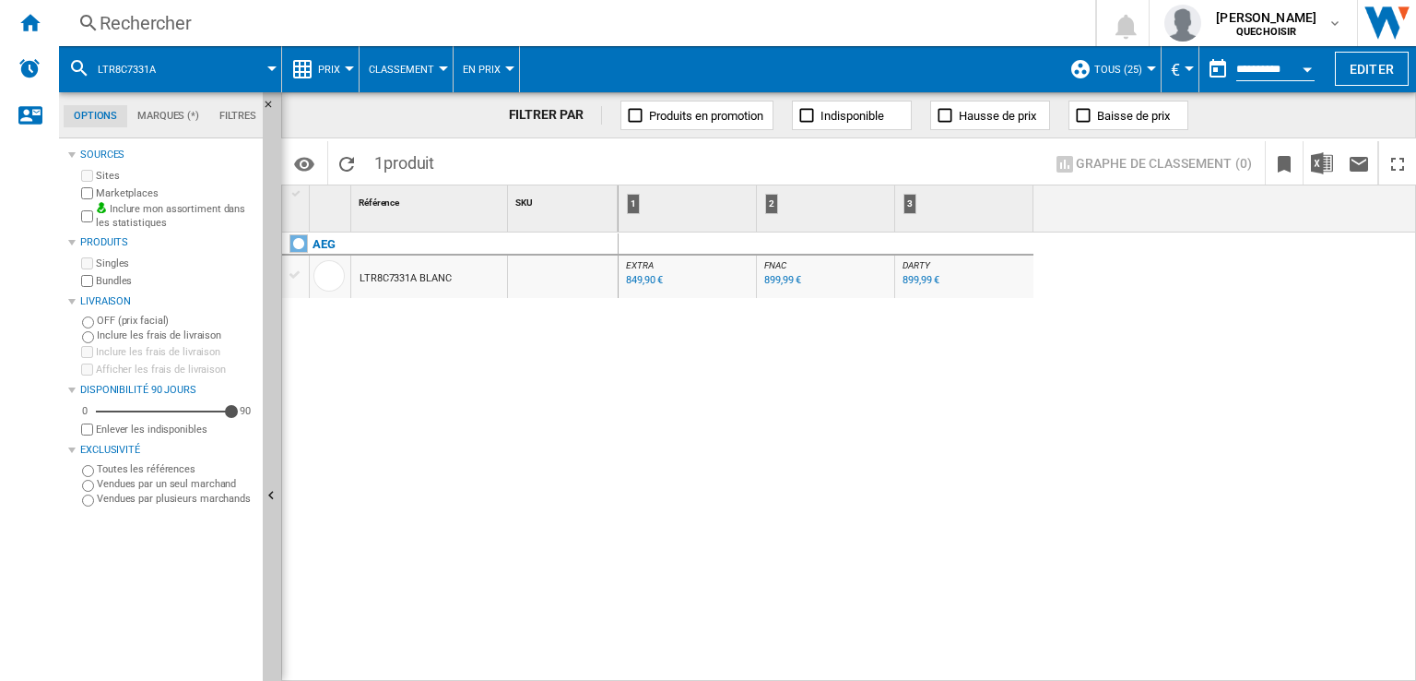
click at [914, 278] on div "899,99 €" at bounding box center [921, 280] width 37 height 12
click at [552, 19] on div "Rechercher" at bounding box center [574, 23] width 948 height 26
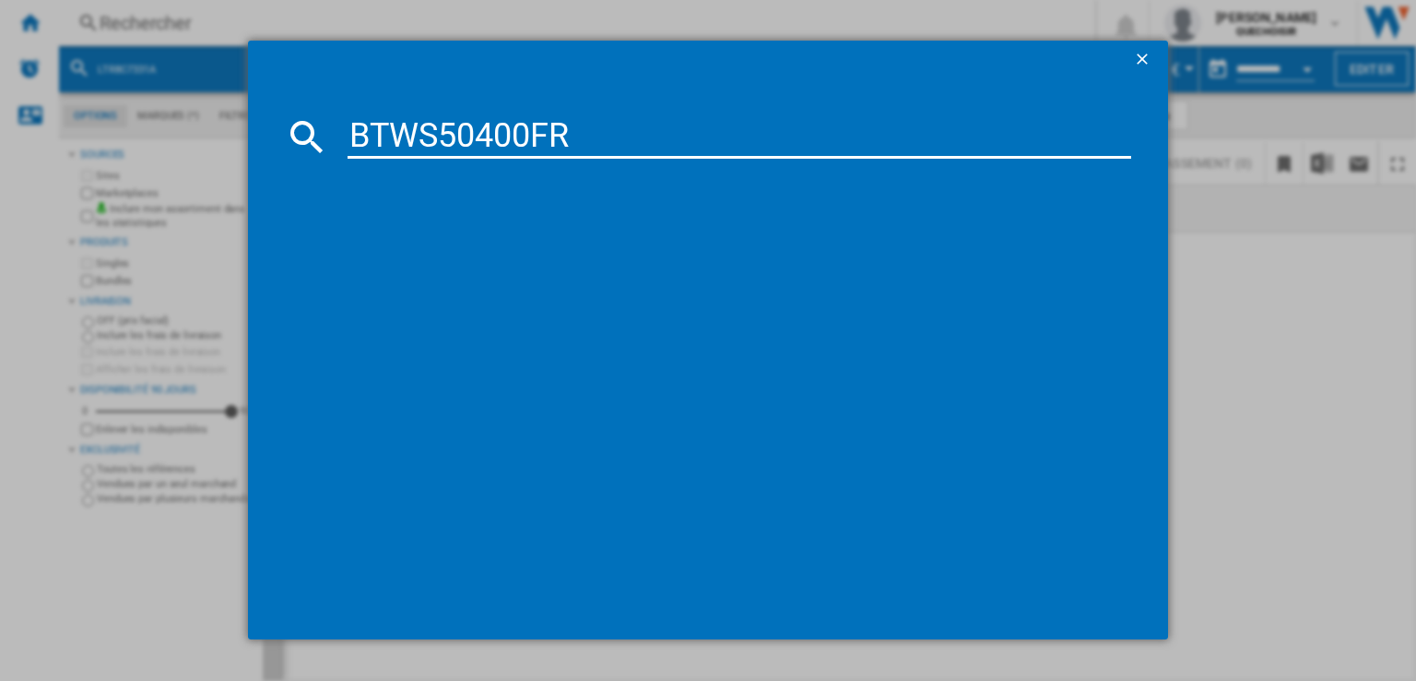
type input "BTWS50400FR"
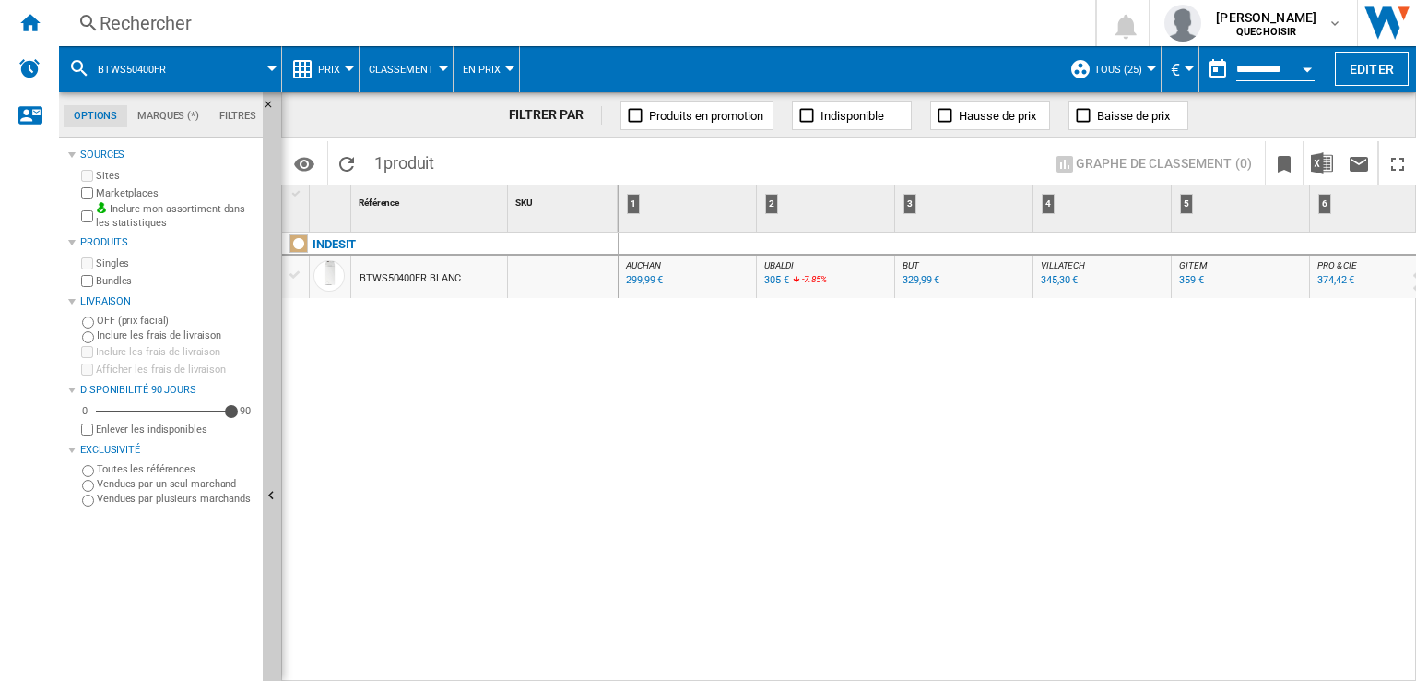
click at [472, 24] on div "Rechercher" at bounding box center [574, 23] width 948 height 26
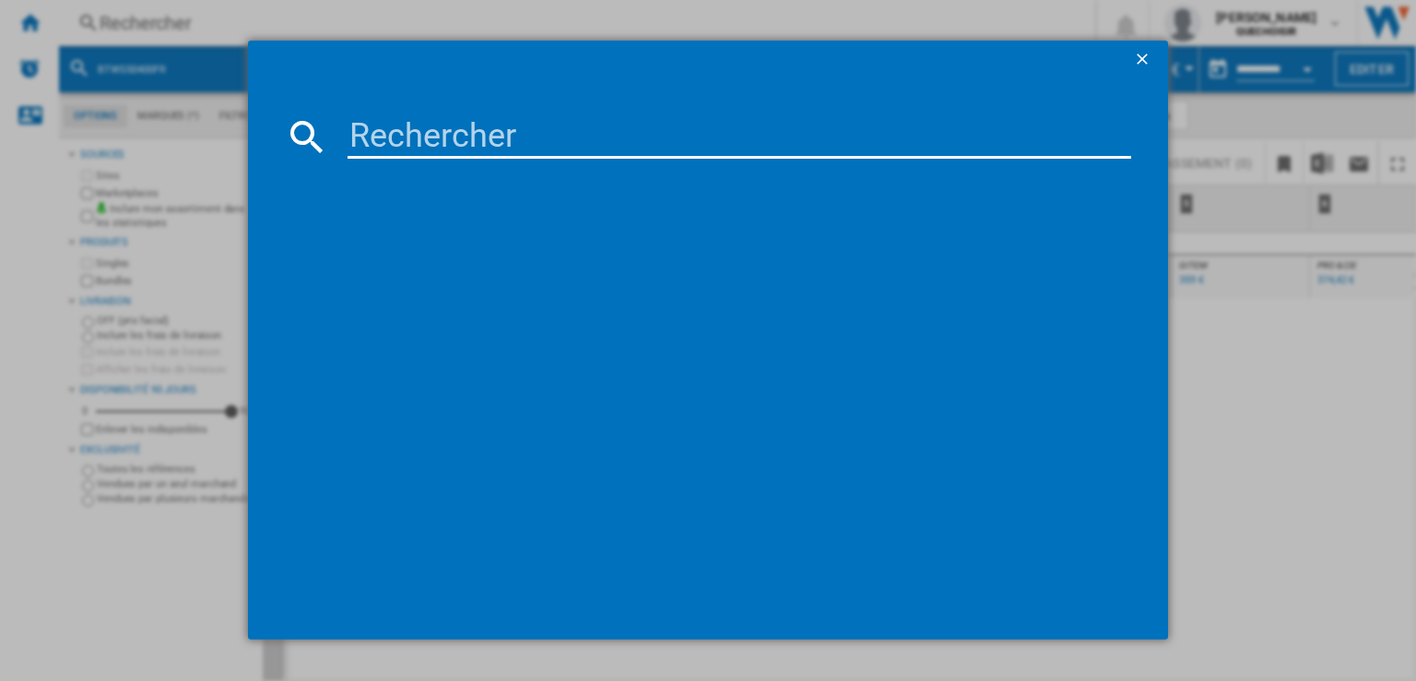
type input "GLF610S24W"
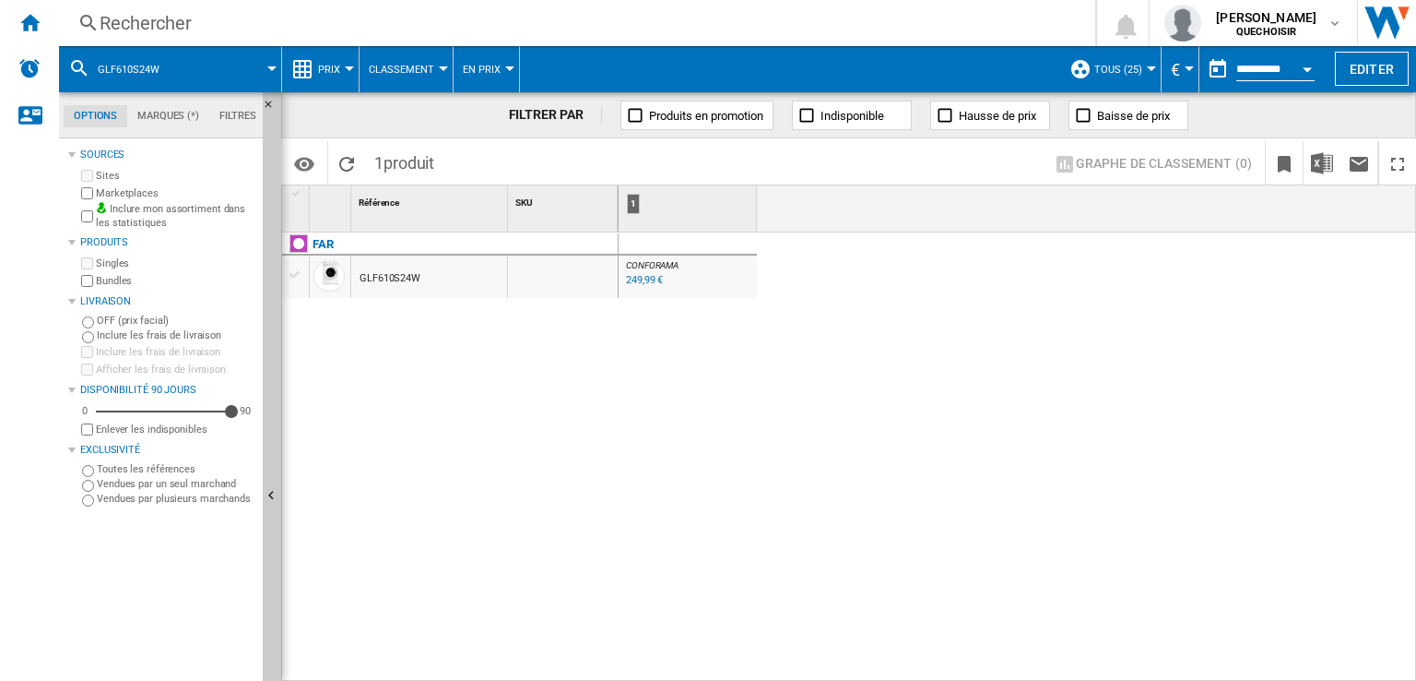
click at [636, 285] on div "249,99 €" at bounding box center [644, 280] width 37 height 12
